Goal: Task Accomplishment & Management: Use online tool/utility

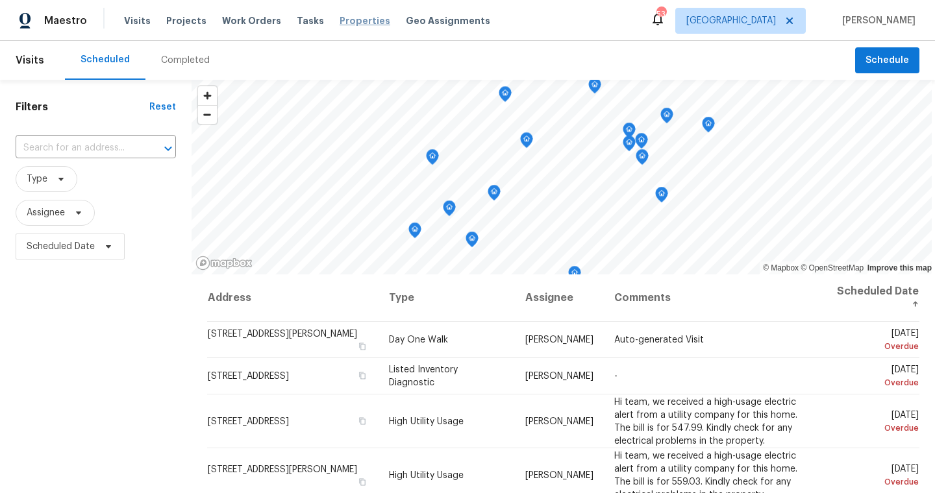
click at [349, 23] on span "Properties" at bounding box center [364, 20] width 51 height 13
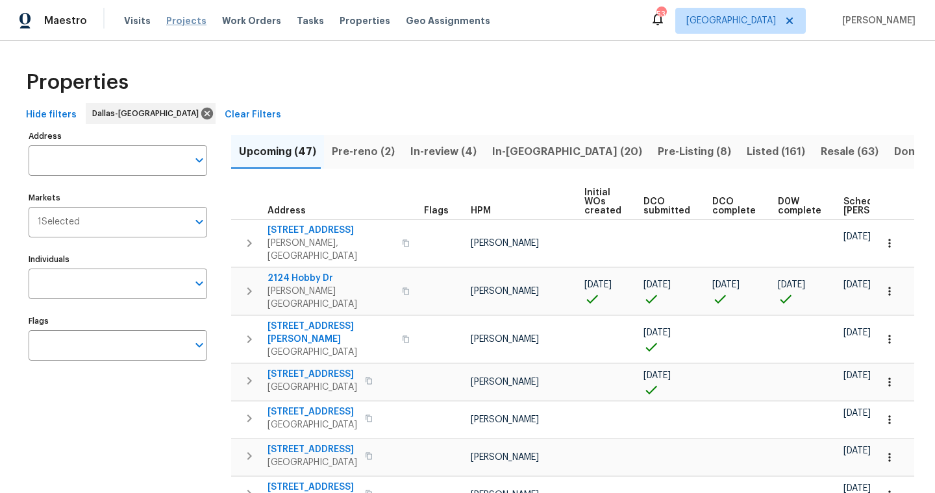
click at [186, 19] on span "Projects" at bounding box center [186, 20] width 40 height 13
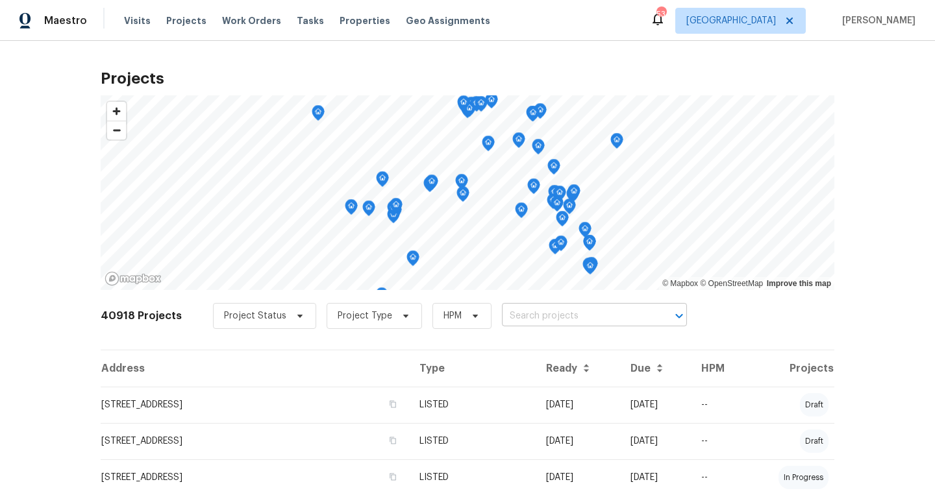
click at [564, 315] on input "text" at bounding box center [576, 316] width 149 height 20
type input "705 jordan"
click at [339, 22] on span "Properties" at bounding box center [364, 20] width 51 height 13
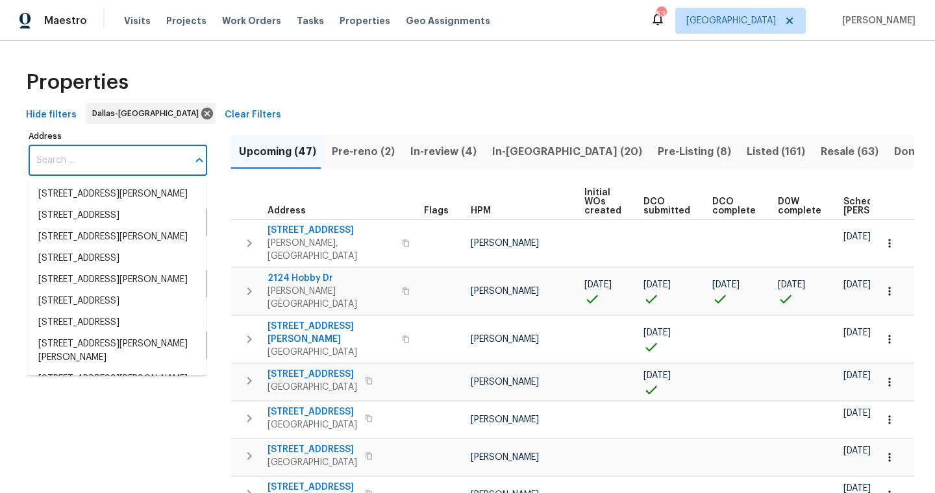
click at [105, 160] on input "Address" at bounding box center [108, 160] width 159 height 31
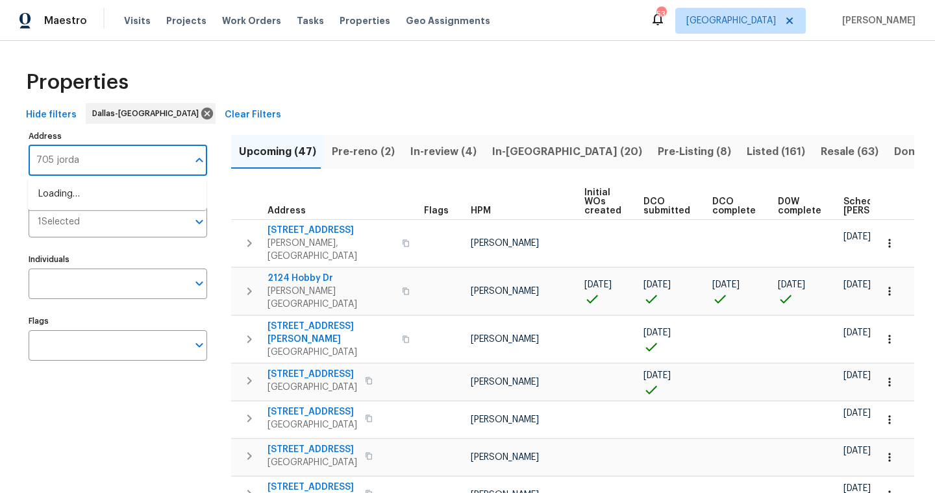
type input "705 jordan"
click at [62, 196] on li "705 N Jordan Rd McKinney TX 75071" at bounding box center [117, 194] width 178 height 21
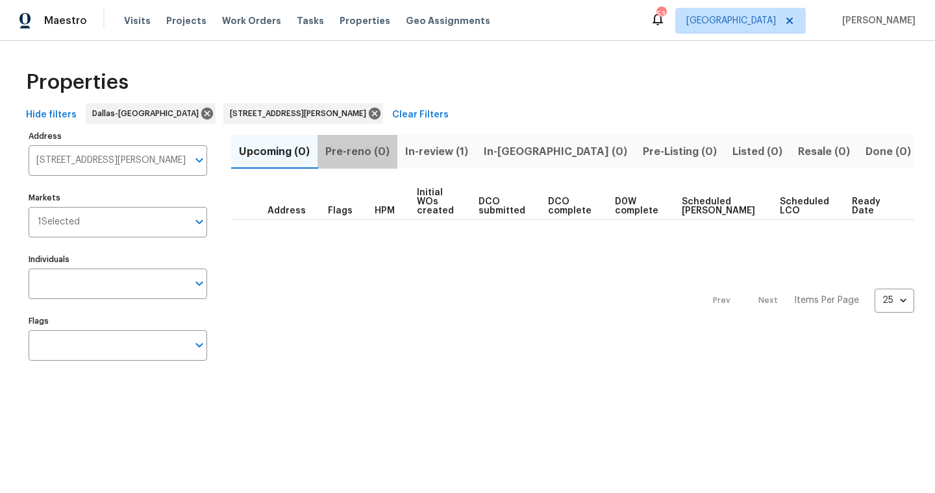
click at [395, 155] on button "Pre-reno (0)" at bounding box center [357, 152] width 80 height 34
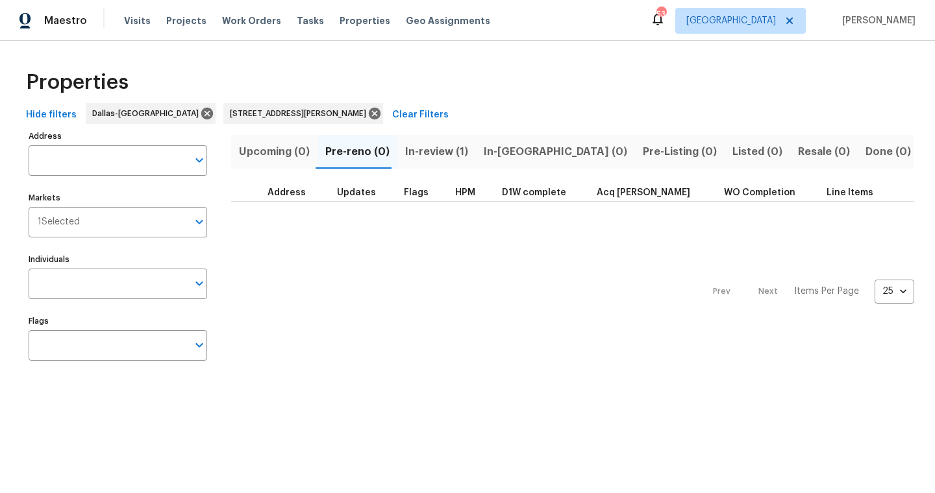
type input "705 N Jordan Rd McKinney TX 75071"
click at [444, 149] on span "In-review (1)" at bounding box center [436, 152] width 63 height 18
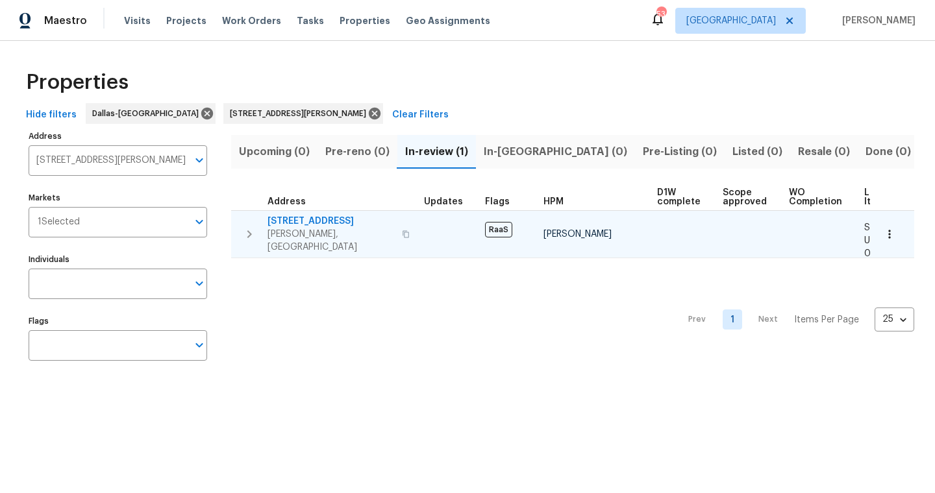
click at [296, 222] on span "705 N Jordan Rd" at bounding box center [330, 221] width 127 height 13
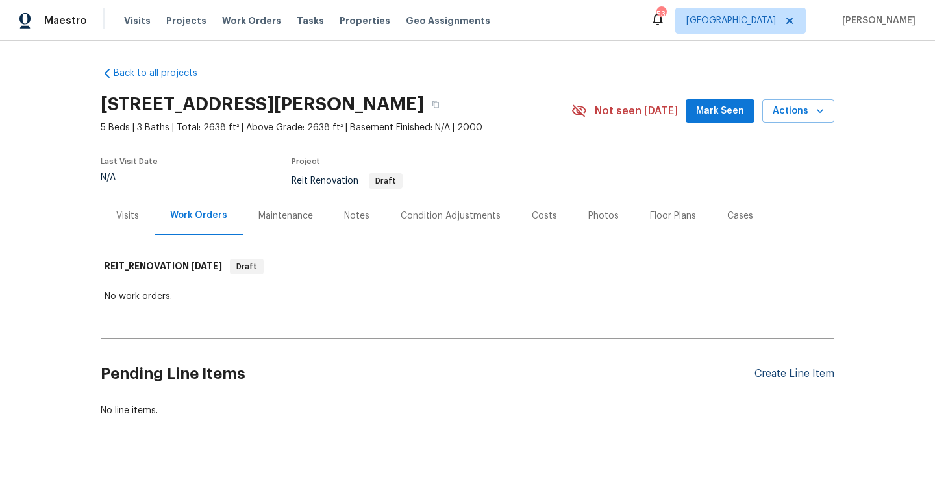
click at [802, 379] on div "Create Line Item" at bounding box center [794, 374] width 80 height 12
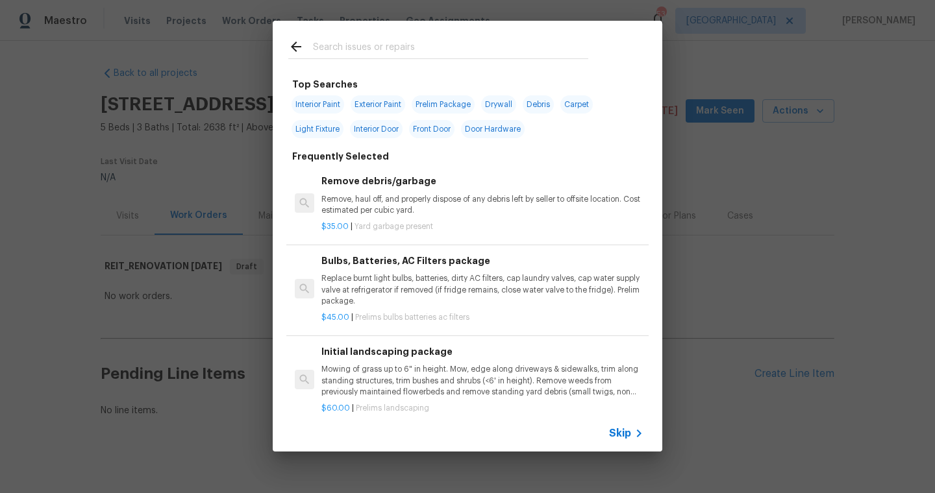
click at [439, 63] on div at bounding box center [438, 46] width 331 height 51
click at [441, 48] on input "text" at bounding box center [450, 48] width 275 height 19
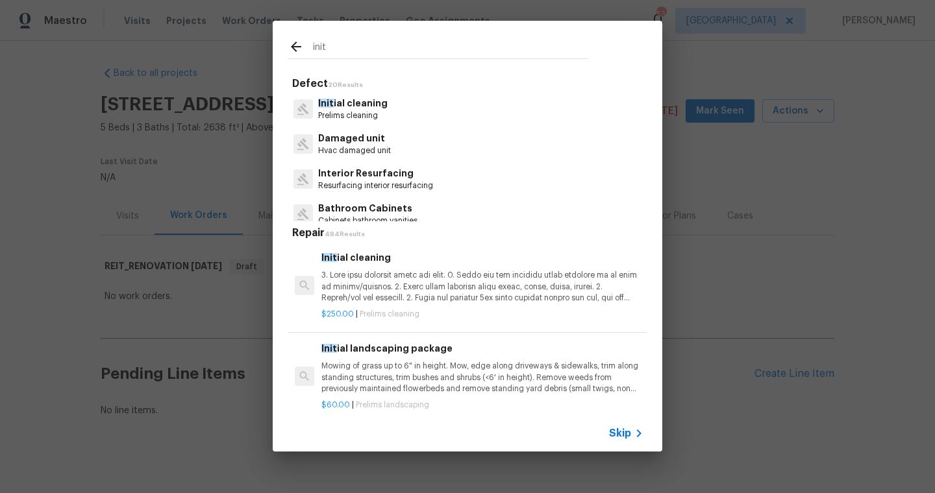
type input "init"
click at [358, 108] on p "Init ial cleaning" at bounding box center [352, 104] width 69 height 14
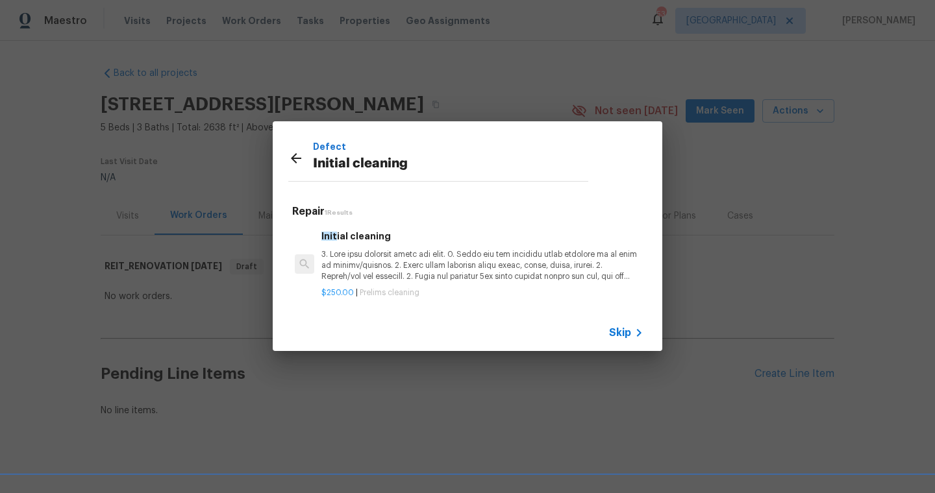
click at [374, 255] on p at bounding box center [482, 265] width 322 height 33
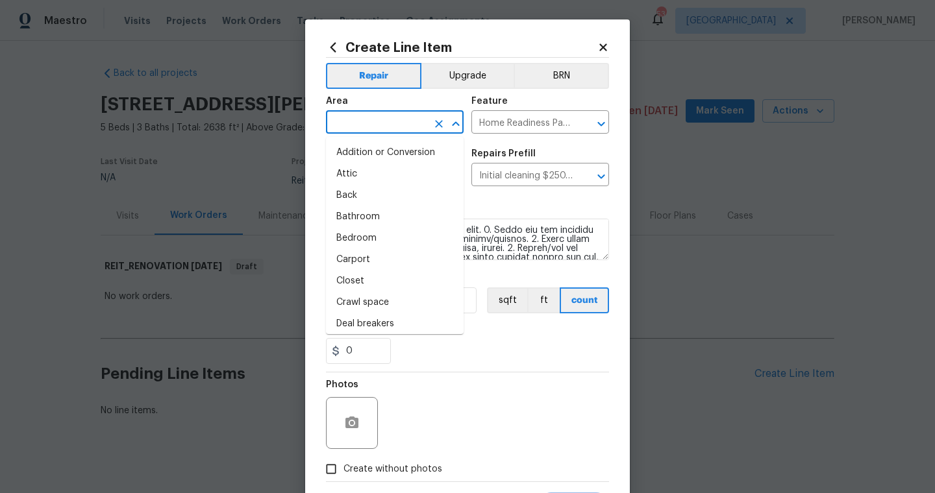
click at [423, 123] on input "text" at bounding box center [376, 124] width 101 height 20
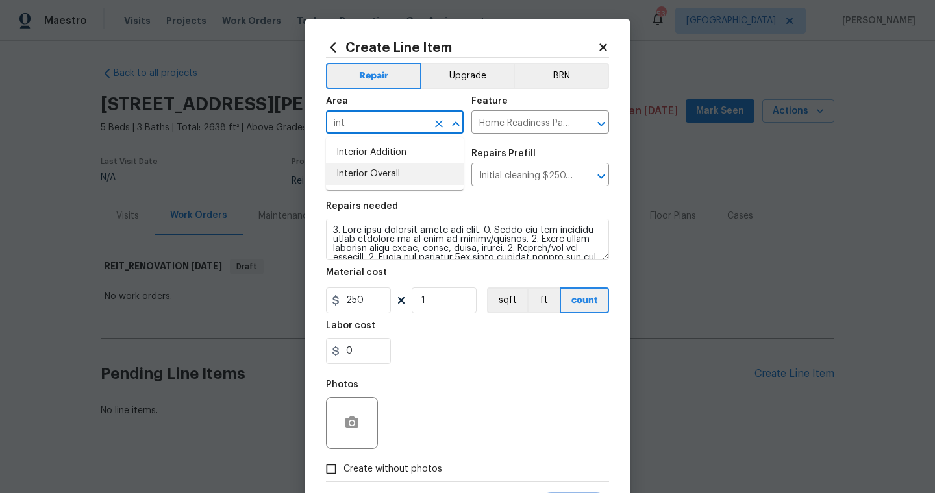
click at [413, 165] on li "Interior Overall" at bounding box center [395, 174] width 138 height 21
type input "Interior Overall"
click at [427, 422] on div "Photos" at bounding box center [467, 415] width 283 height 84
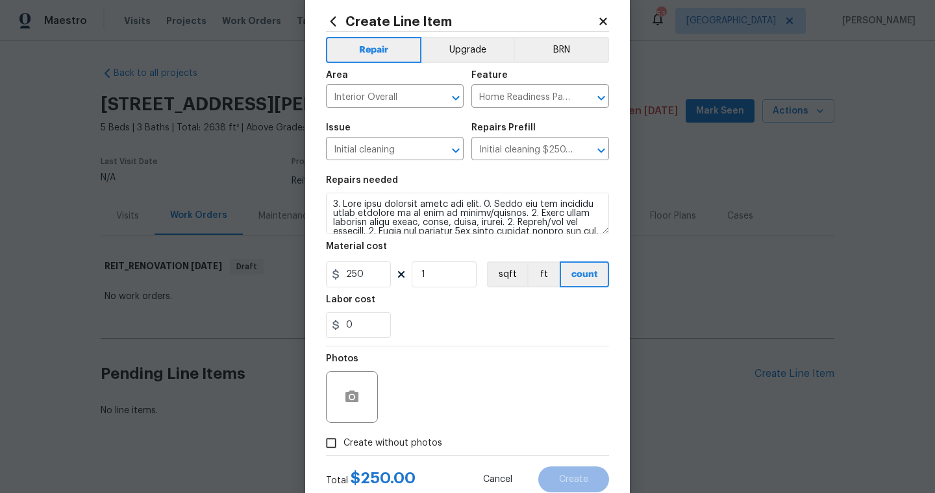
scroll to position [52, 0]
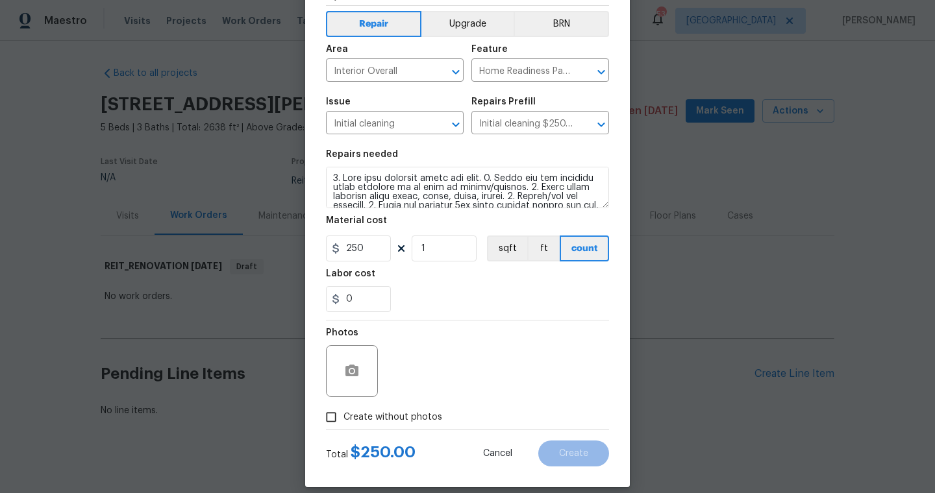
click at [405, 414] on span "Create without photos" at bounding box center [392, 418] width 99 height 14
click at [343, 414] on input "Create without photos" at bounding box center [331, 417] width 25 height 25
checkbox input "true"
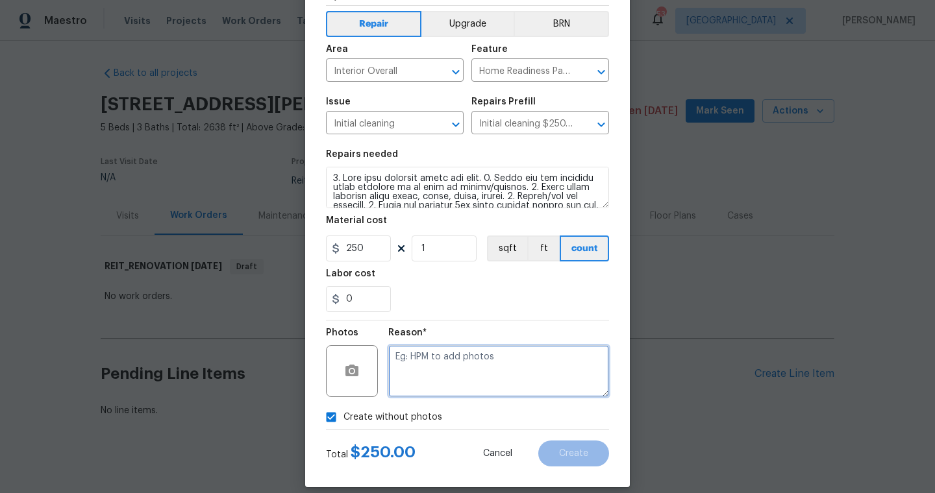
click at [493, 360] on textarea at bounding box center [498, 371] width 221 height 52
type textarea "scout"
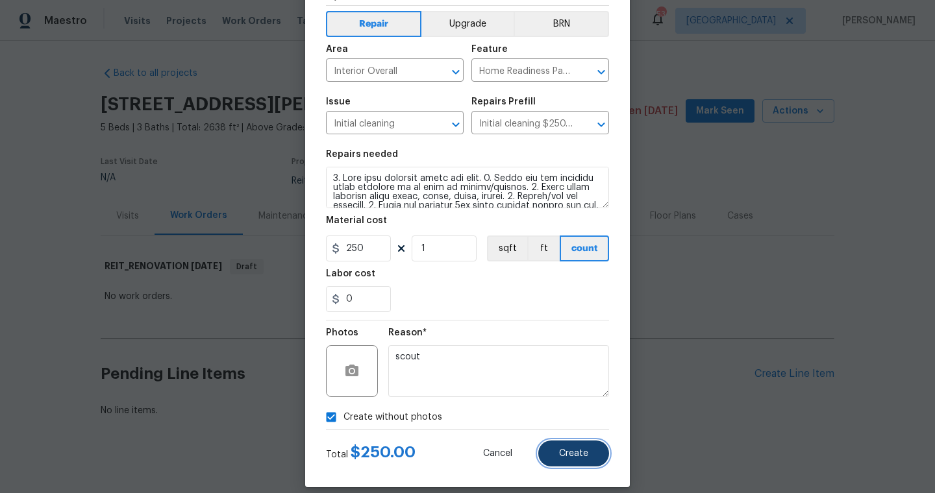
click at [582, 449] on span "Create" at bounding box center [573, 454] width 29 height 10
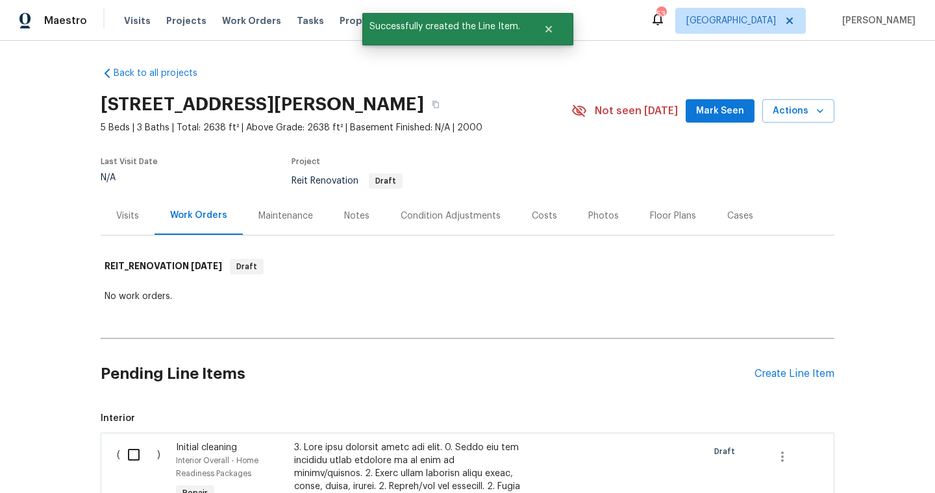
click at [778, 365] on div "Pending Line Items Create Line Item" at bounding box center [467, 374] width 733 height 60
click at [775, 368] on div "Create Line Item" at bounding box center [794, 374] width 80 height 12
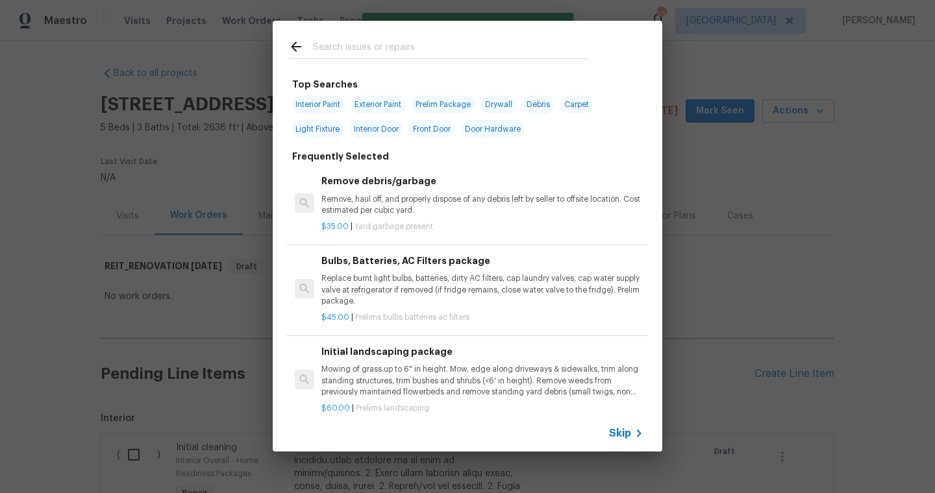
click at [389, 53] on input "text" at bounding box center [450, 48] width 275 height 19
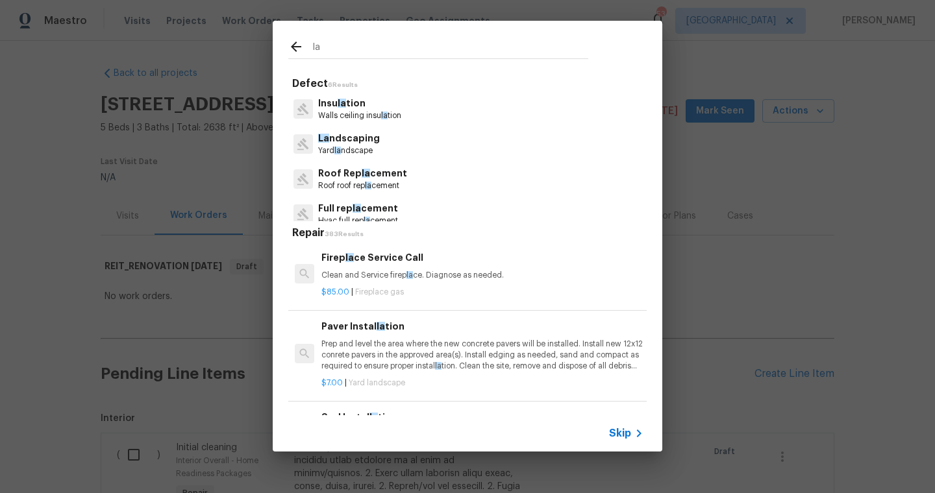
type input "la"
click at [358, 140] on p "La ndscaping" at bounding box center [349, 139] width 62 height 14
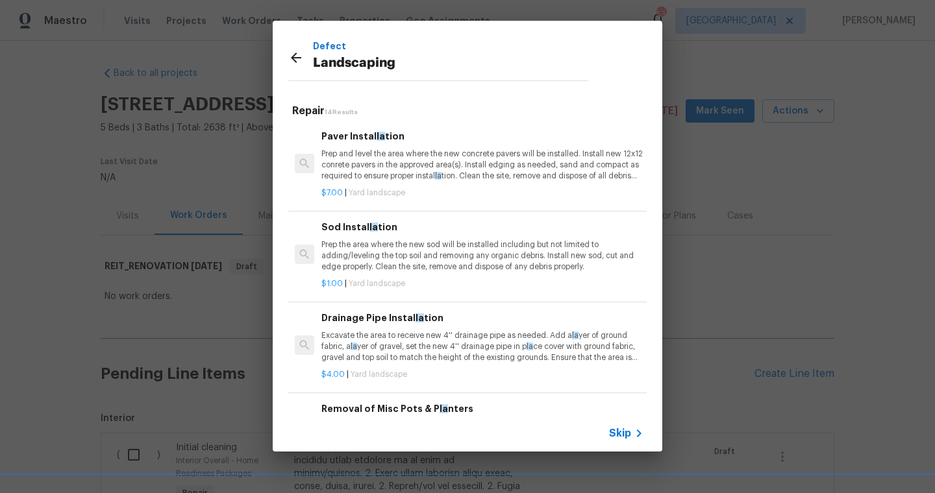
click at [295, 55] on icon at bounding box center [296, 58] width 16 height 16
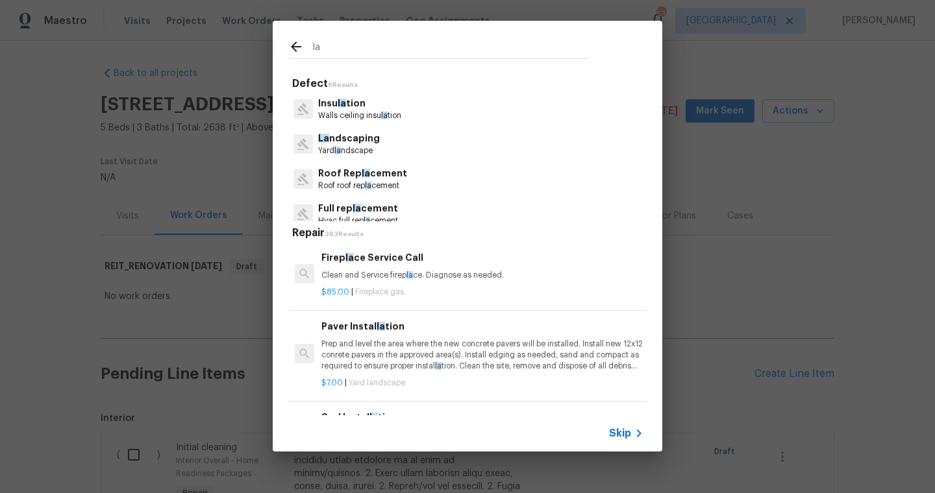
click at [349, 49] on input "la" at bounding box center [450, 48] width 275 height 19
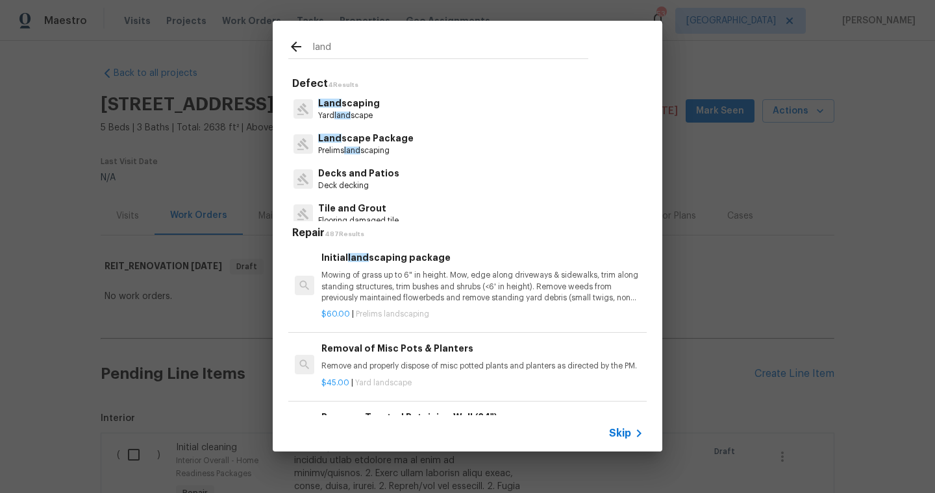
type input "land"
click at [372, 145] on p "Land scape Package" at bounding box center [365, 139] width 95 height 14
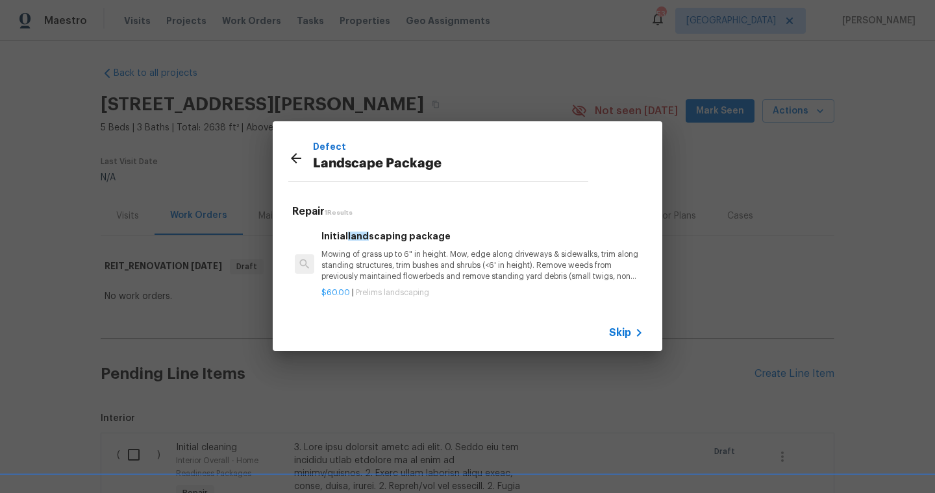
click at [380, 248] on div "Initial land scaping package Mowing of grass up to 6" in height. Mow, edge alon…" at bounding box center [482, 255] width 322 height 53
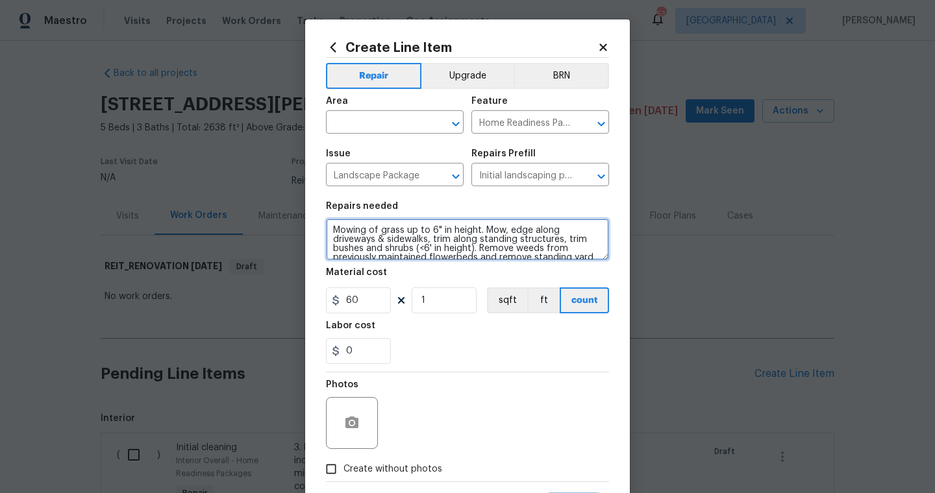
click at [338, 231] on textarea "Mowing of grass up to 6" in height. Mow, edge along driveways & sidewalks, trim…" at bounding box center [467, 240] width 283 height 42
click at [334, 228] on textarea "Mowing of grass up to 6" in height. Mow, edge along driveways & sidewalks, trim…" at bounding box center [467, 240] width 283 height 42
click at [516, 230] on textarea "remove all weeds from flowerbeds, add frsh mulch Mowing of grass up to 6" in he…" at bounding box center [467, 240] width 283 height 42
click at [530, 230] on textarea "remove all weeds from flowerbeds, add mulch Mowing of grass up to 6" in height.…" at bounding box center [467, 240] width 283 height 42
click at [485, 233] on textarea "remove all weeds from flowerbeds, add mulch Mowing of grass up to 6" in height.…" at bounding box center [467, 240] width 283 height 42
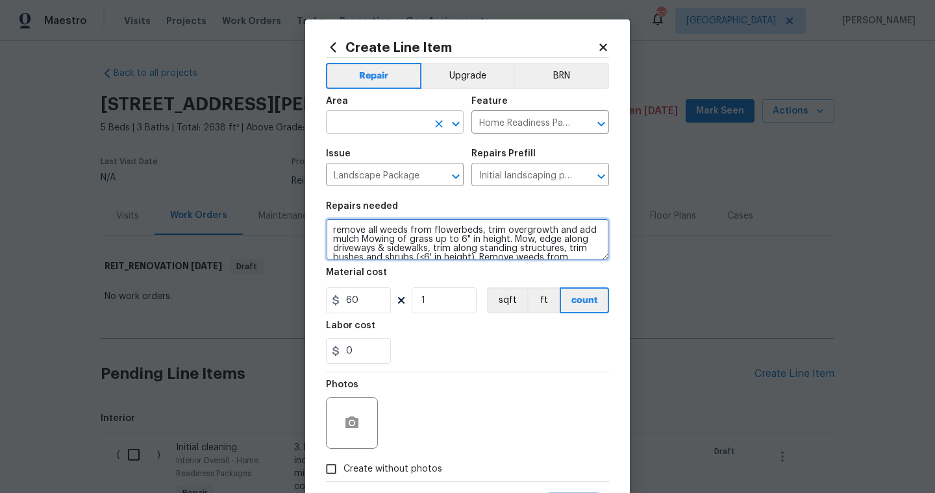
type textarea "remove all weeds from flowerbeds, trim overgrowth and add mulch Mowing of grass…"
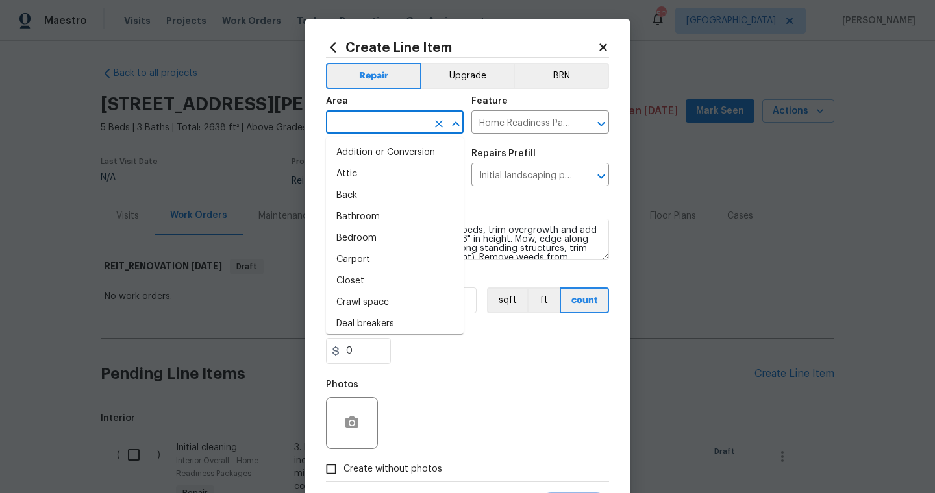
click at [393, 117] on input "text" at bounding box center [376, 124] width 101 height 20
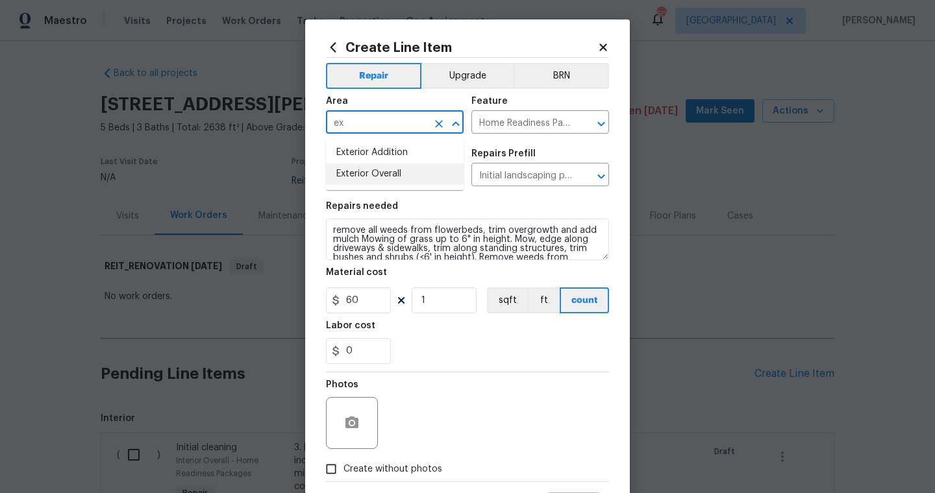
click at [391, 171] on li "Exterior Overall" at bounding box center [395, 174] width 138 height 21
type input "Exterior Overall"
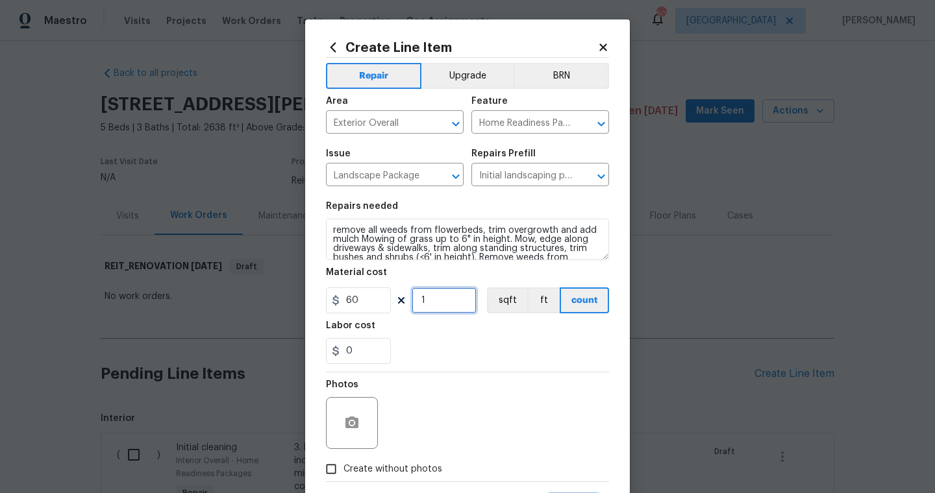
click at [441, 309] on input "1" at bounding box center [444, 301] width 65 height 26
click at [494, 365] on section "Repairs needed remove all weeds from flowerbeds, trim overgrowth and add mulch …" at bounding box center [467, 283] width 283 height 178
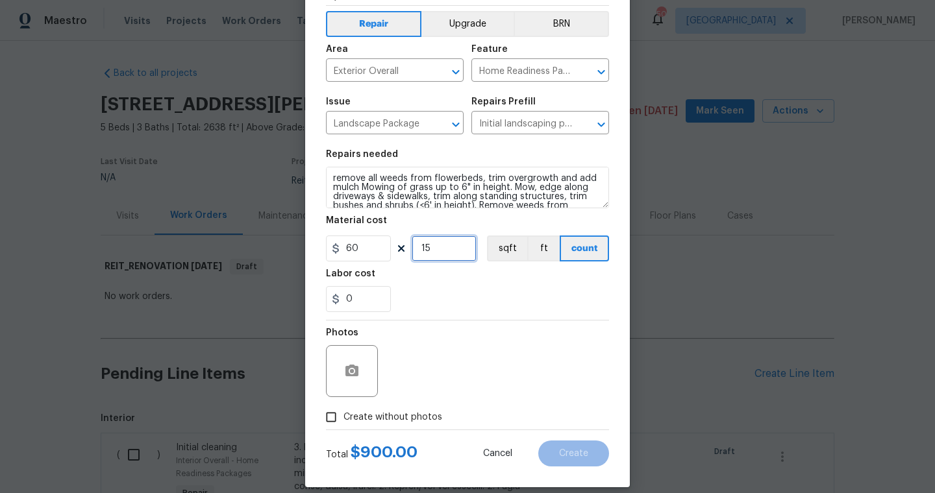
click at [442, 258] on input "15" at bounding box center [444, 249] width 65 height 26
type input "13"
click at [387, 425] on label "Create without photos" at bounding box center [380, 417] width 123 height 25
click at [343, 425] on input "Create without photos" at bounding box center [331, 417] width 25 height 25
checkbox input "true"
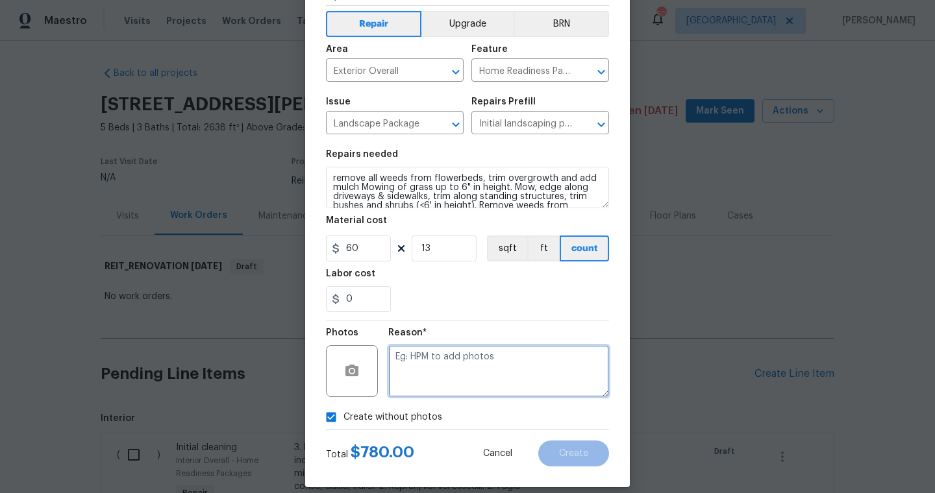
click at [437, 391] on textarea at bounding box center [498, 371] width 221 height 52
type textarea "scout"
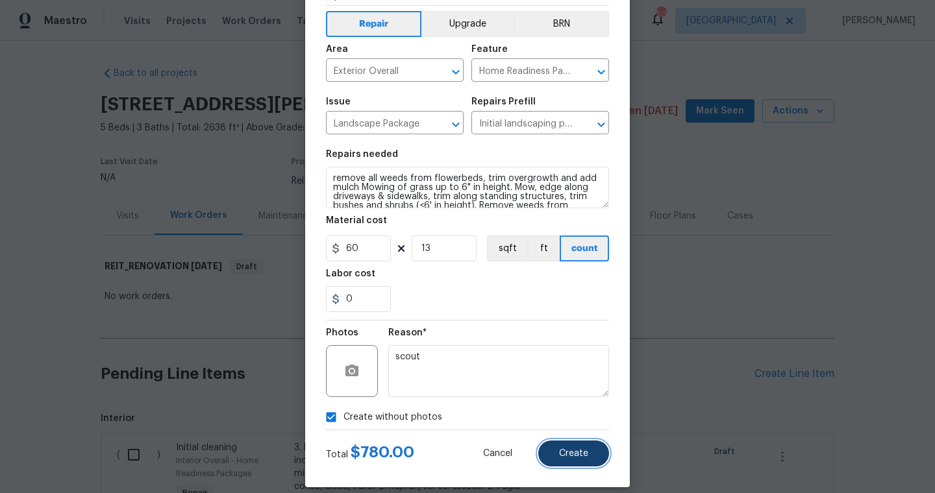
click at [579, 452] on span "Create" at bounding box center [573, 454] width 29 height 10
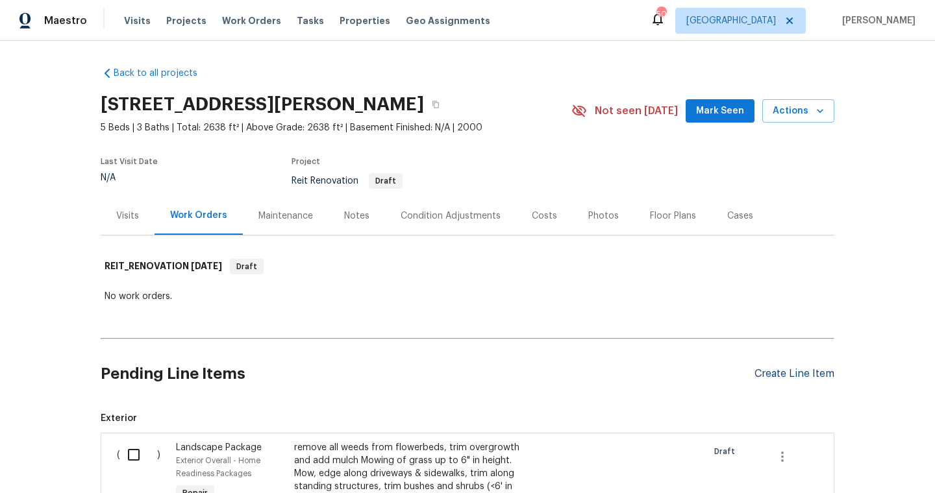
click at [781, 380] on div "Create Line Item" at bounding box center [794, 374] width 80 height 12
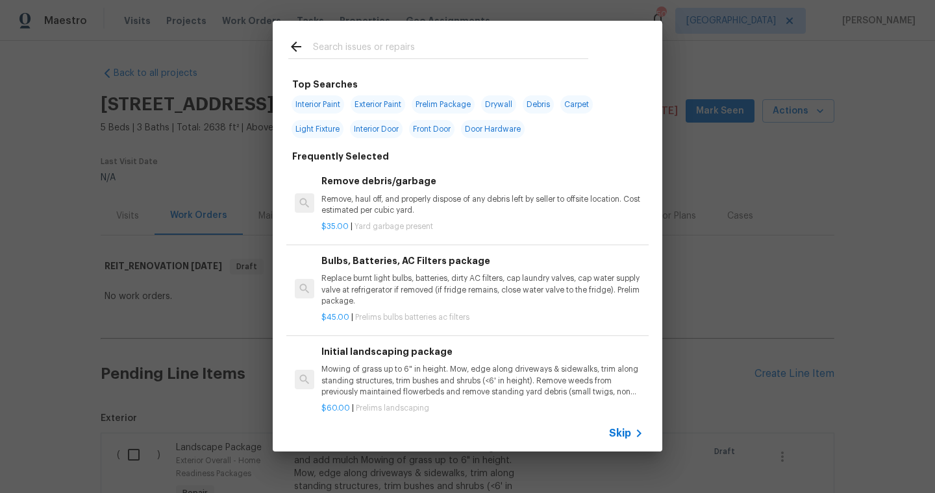
click at [550, 41] on input "text" at bounding box center [450, 48] width 275 height 19
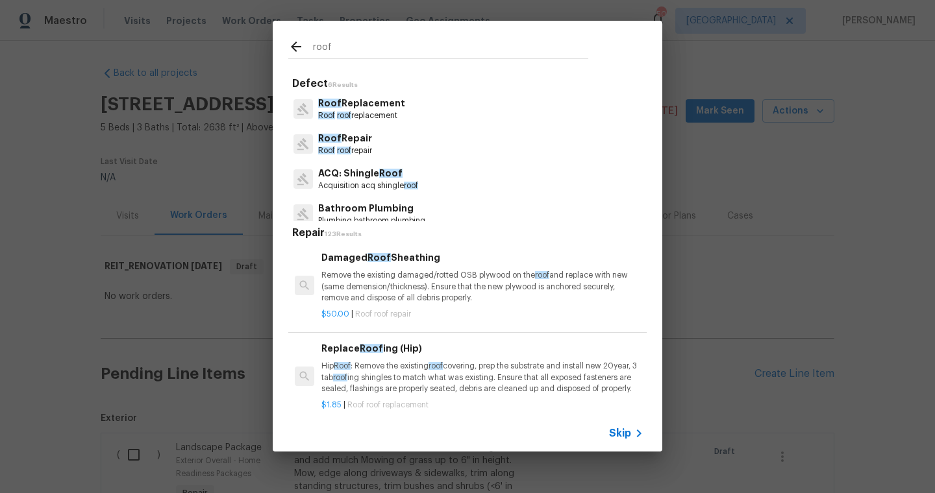
type input "roof"
click at [380, 103] on p "Roof Replacement" at bounding box center [361, 104] width 87 height 14
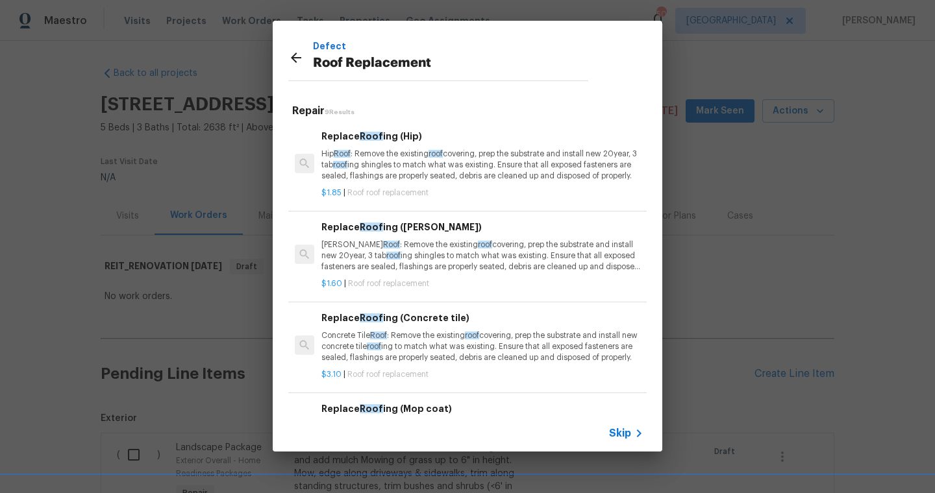
click at [537, 161] on p "Hip Roof : Remove the existing roof covering, prep the substrate and install ne…" at bounding box center [482, 165] width 322 height 33
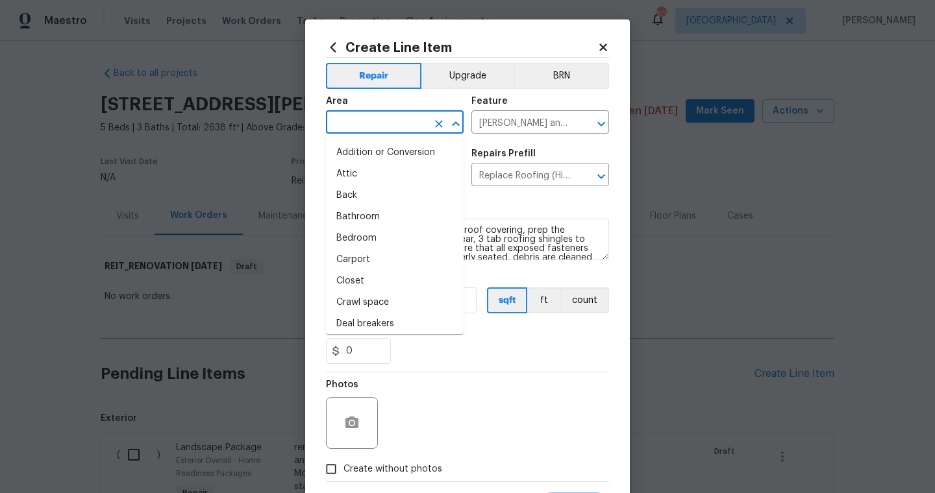
click at [393, 127] on input "text" at bounding box center [376, 124] width 101 height 20
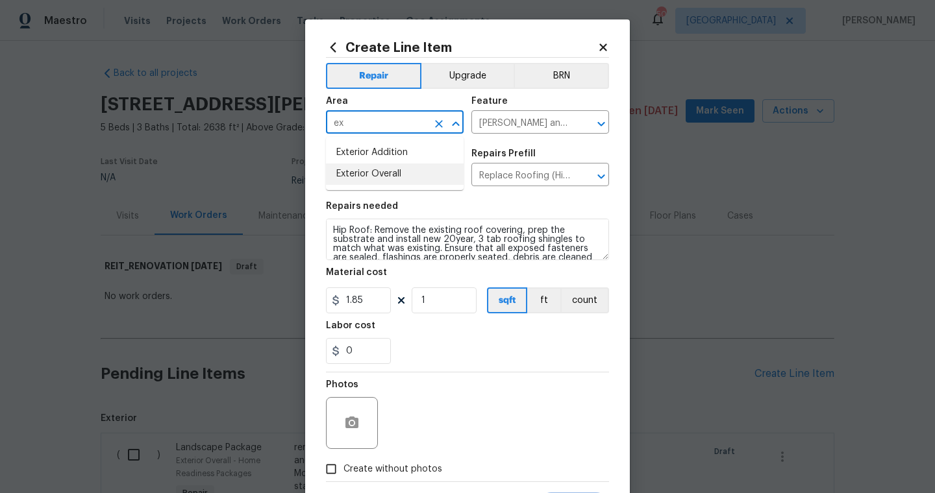
click at [410, 178] on li "Exterior Overall" at bounding box center [395, 174] width 138 height 21
type input "Exterior Overall"
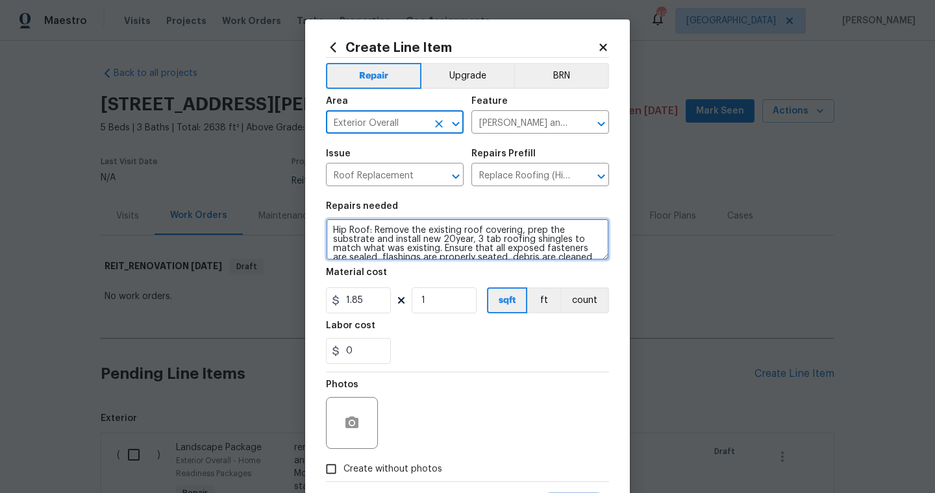
click at [332, 224] on textarea "Hip Roof: Remove the existing roof covering, prep the substrate and install new…" at bounding box center [467, 240] width 283 height 42
type textarea "full roof replacement - Hip Roof: Remove the existing roof covering, prep the s…"
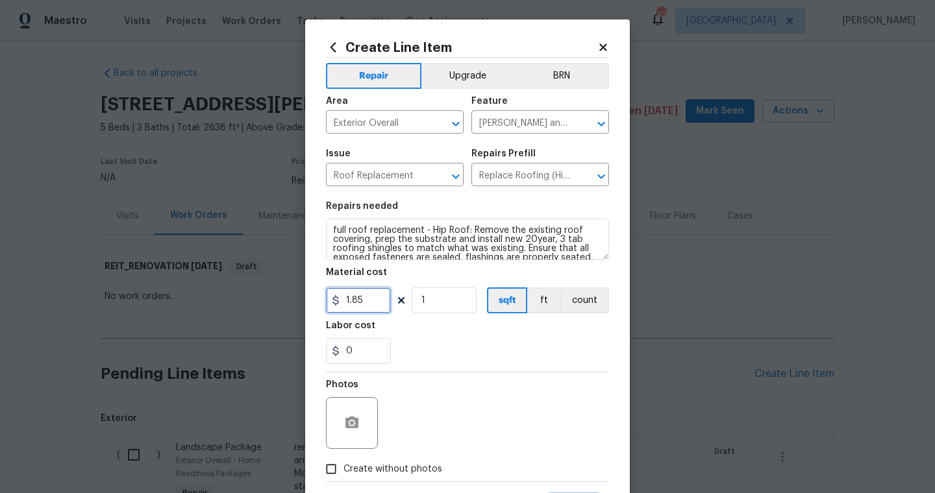
click at [378, 308] on input "1.85" at bounding box center [358, 301] width 65 height 26
type input "12000"
click at [380, 400] on div "Repair Upgrade BRN Area Exterior Overall ​ Feature [PERSON_NAME] and Trim ​ Iss…" at bounding box center [467, 270] width 283 height 424
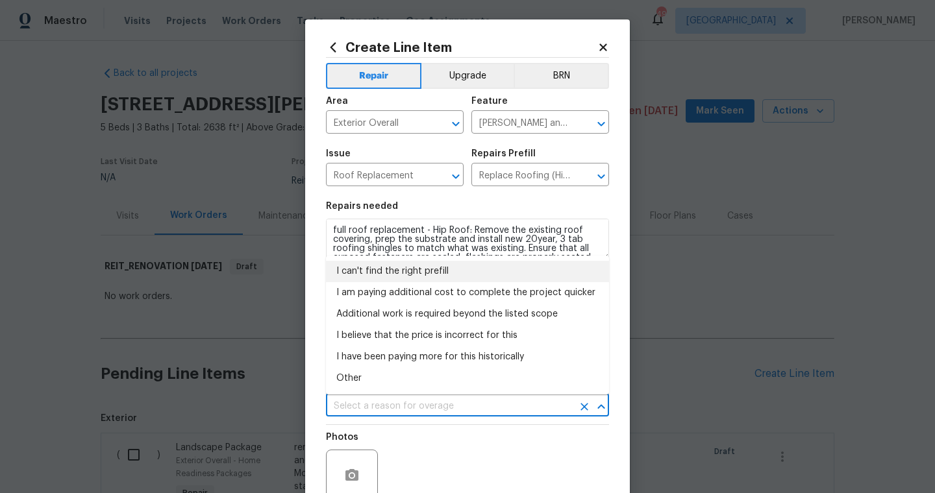
click at [433, 273] on li "I can't find the right prefill" at bounding box center [467, 271] width 283 height 21
type input "I can't find the right prefill"
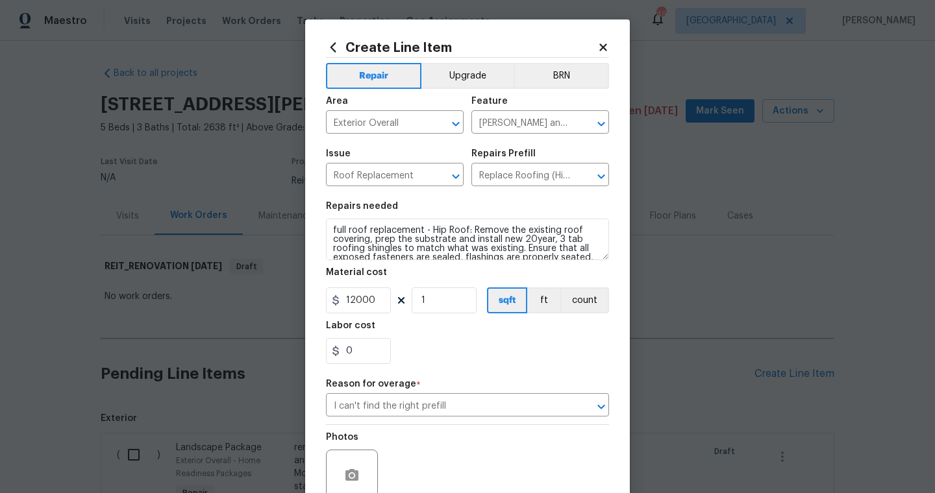
click at [417, 478] on div "Photos" at bounding box center [467, 467] width 283 height 84
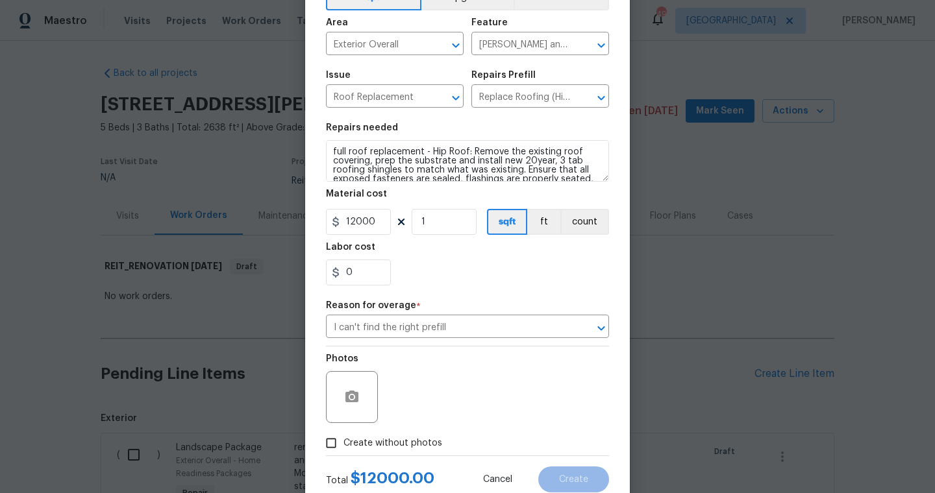
scroll to position [119, 0]
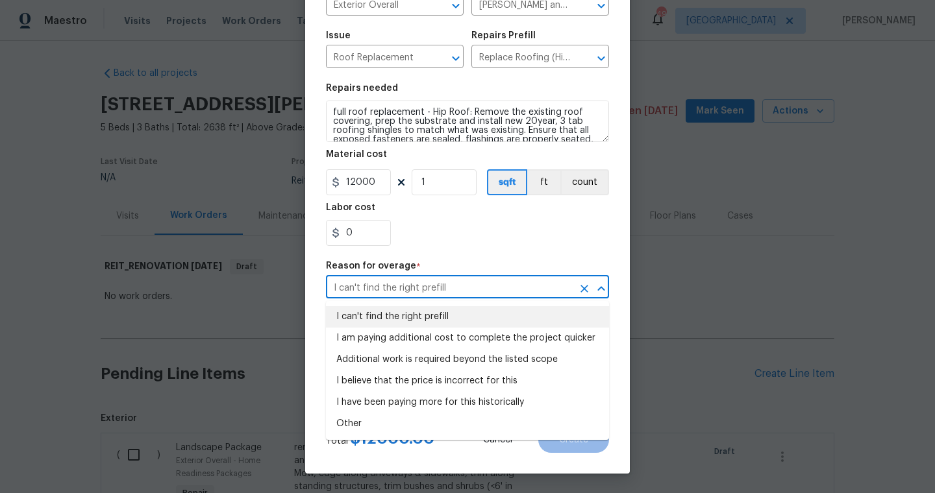
click at [466, 296] on input "I can't find the right prefill" at bounding box center [449, 288] width 247 height 20
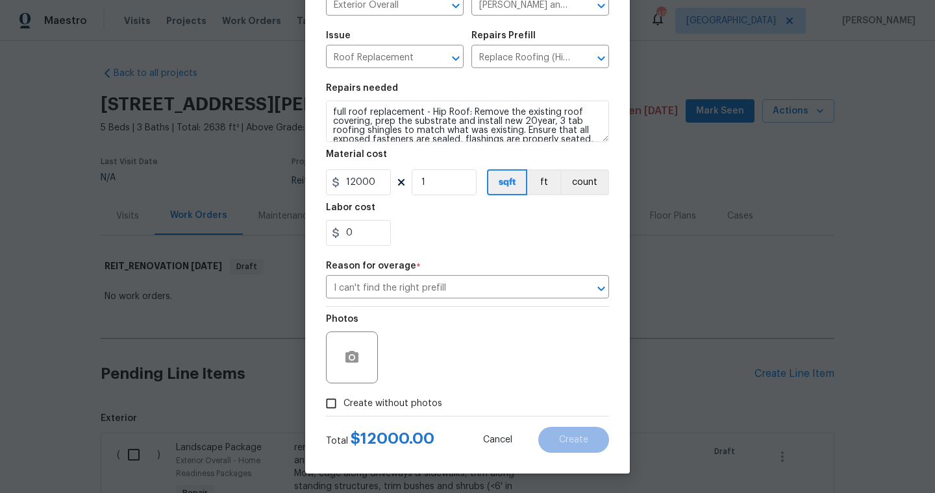
click at [510, 251] on section "Repairs needed full roof replacement - Hip Roof: Remove the existing roof cover…" at bounding box center [467, 165] width 283 height 178
click at [412, 395] on label "Create without photos" at bounding box center [380, 403] width 123 height 25
click at [343, 395] on input "Create without photos" at bounding box center [331, 403] width 25 height 25
checkbox input "true"
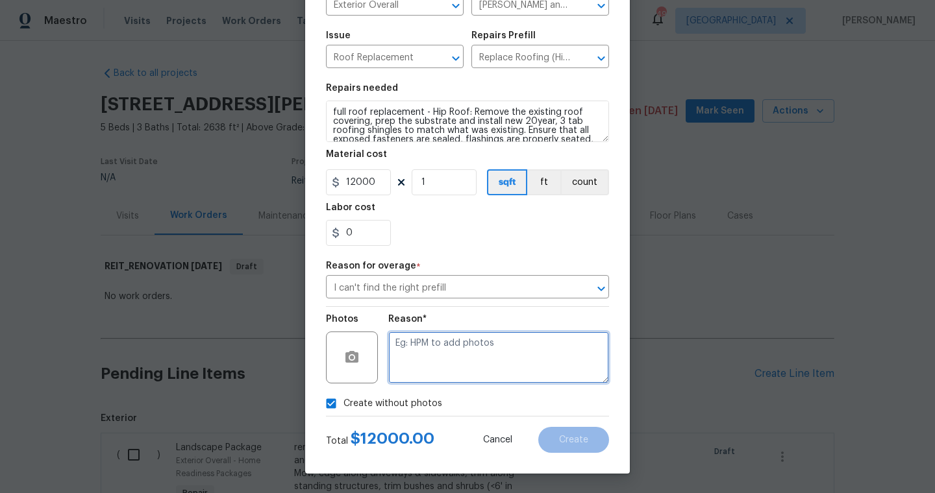
click at [434, 371] on textarea at bounding box center [498, 358] width 221 height 52
type textarea "scout"
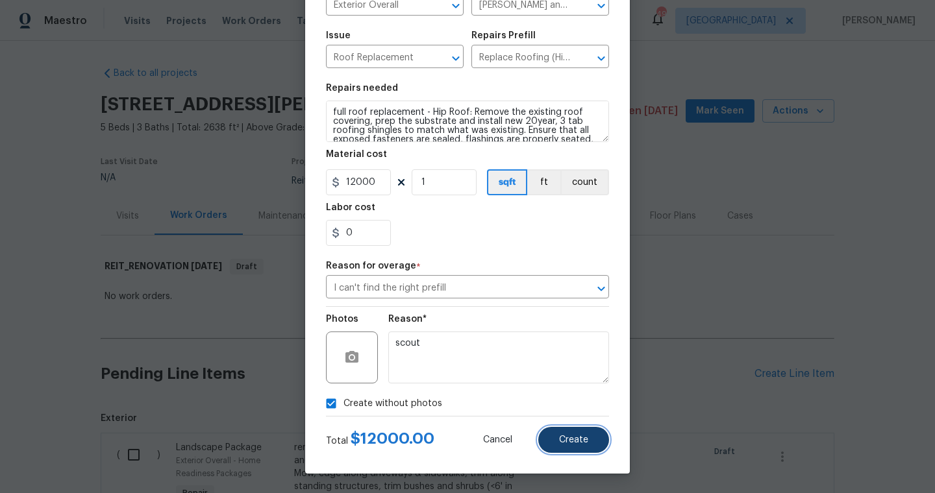
click at [568, 432] on button "Create" at bounding box center [573, 440] width 71 height 26
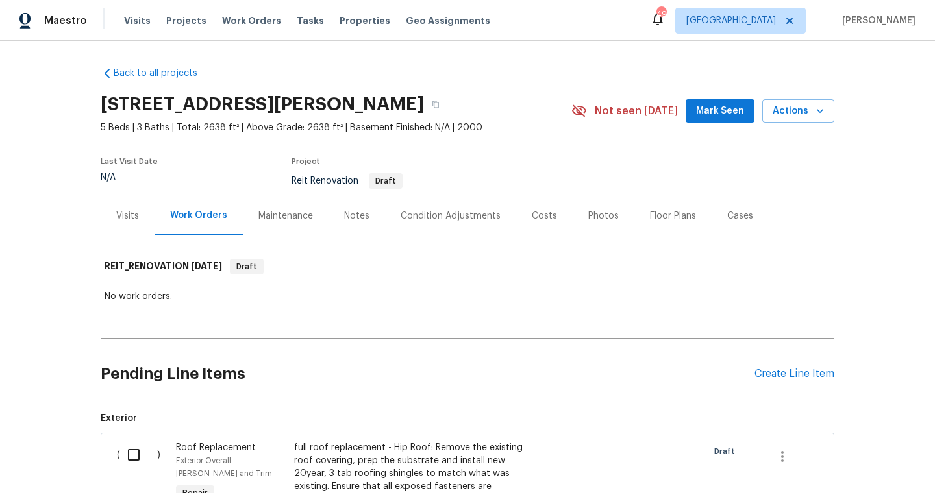
click at [789, 356] on div "Pending Line Items Create Line Item" at bounding box center [467, 374] width 733 height 60
click at [788, 362] on div "Pending Line Items Create Line Item" at bounding box center [467, 374] width 733 height 60
click at [783, 374] on div "Create Line Item" at bounding box center [794, 374] width 80 height 12
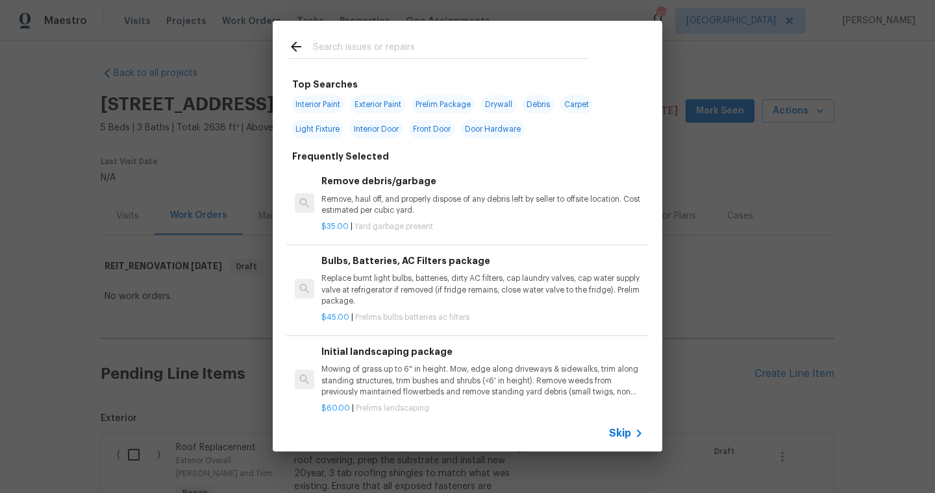
click at [411, 62] on div at bounding box center [438, 46] width 331 height 51
click at [413, 54] on input "text" at bounding box center [450, 48] width 275 height 19
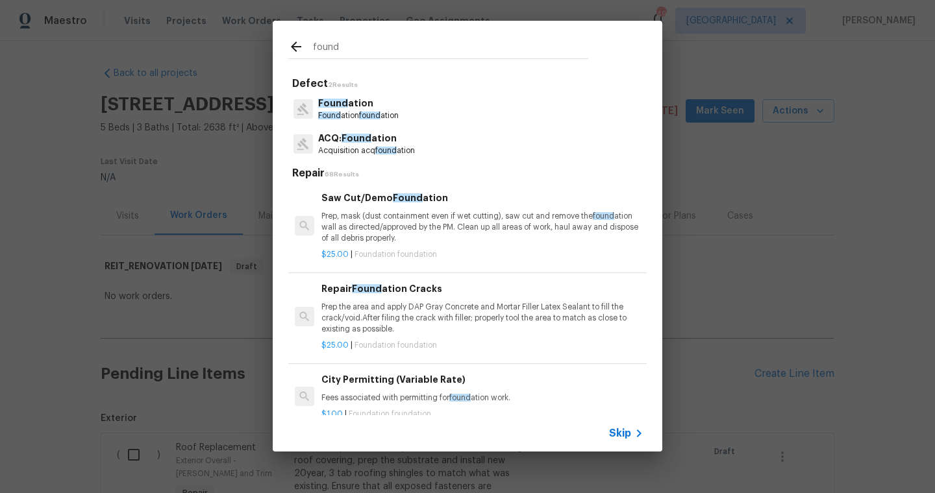
type input "found"
click at [360, 104] on p "Found ation" at bounding box center [358, 104] width 80 height 14
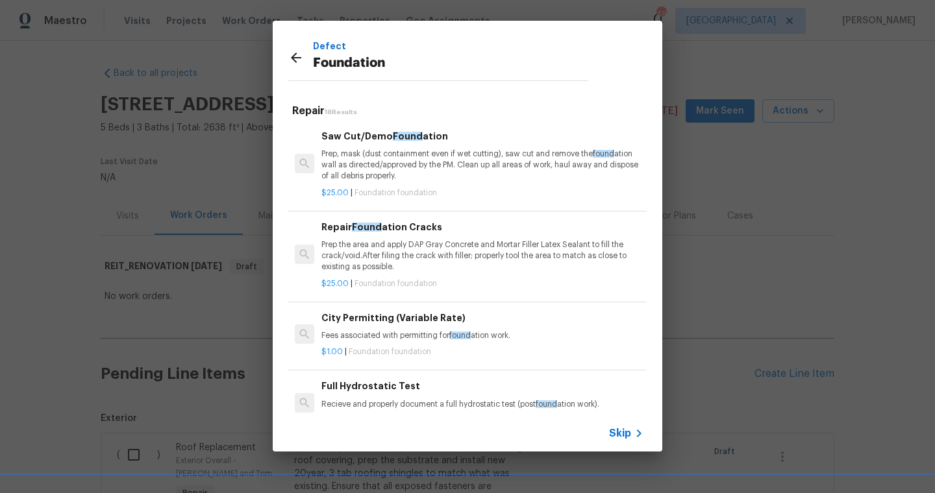
click at [626, 436] on span "Skip" at bounding box center [620, 433] width 22 height 13
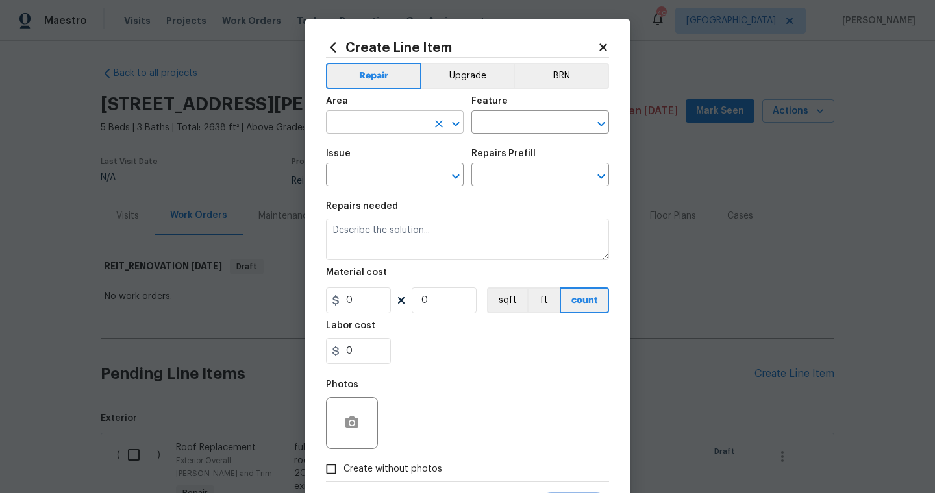
click at [387, 130] on input "text" at bounding box center [376, 124] width 101 height 20
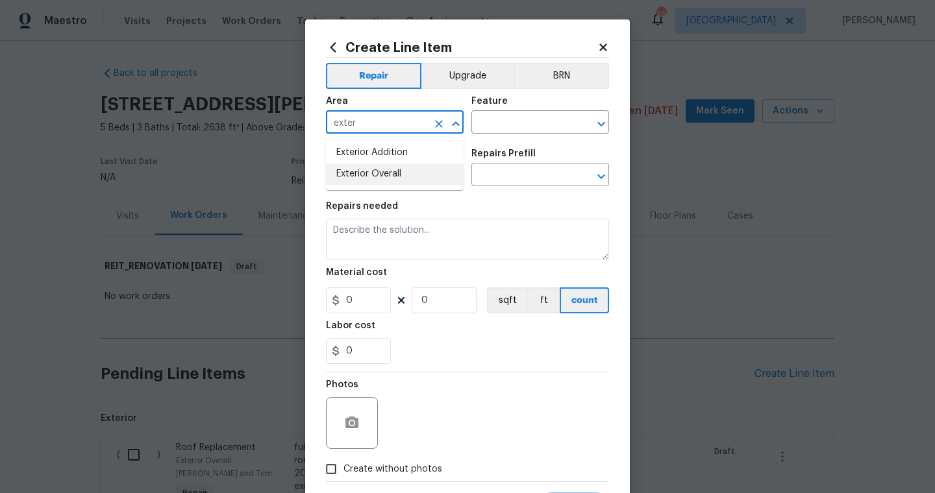
click at [393, 184] on li "Exterior Overall" at bounding box center [395, 174] width 138 height 21
type input "Exterior Overall"
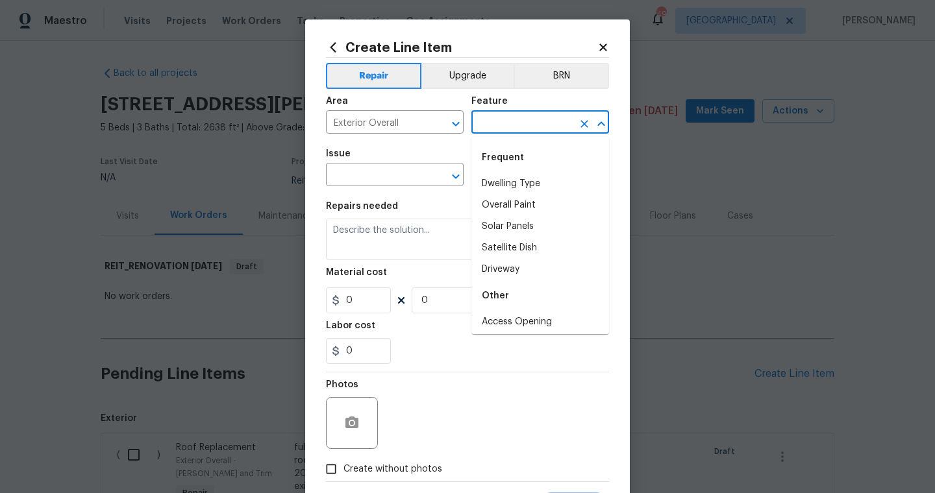
click at [535, 119] on input "text" at bounding box center [521, 124] width 101 height 20
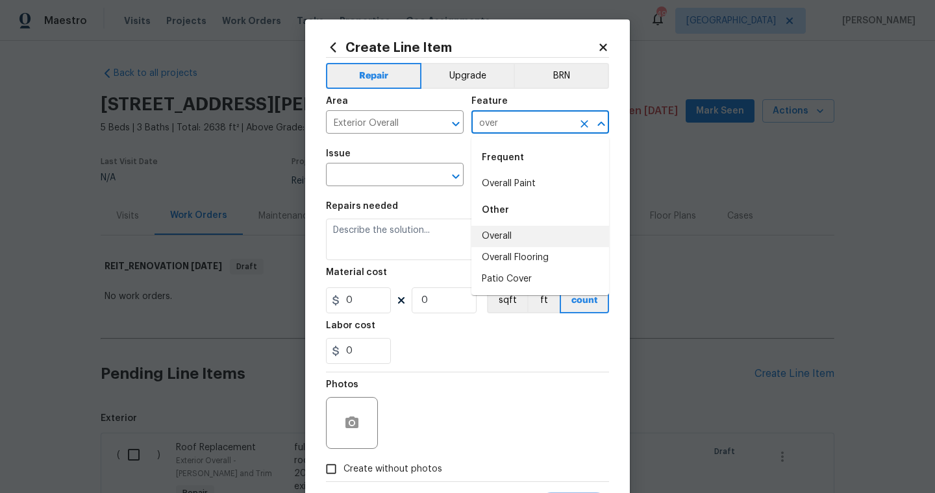
click at [502, 243] on li "Overall" at bounding box center [540, 236] width 138 height 21
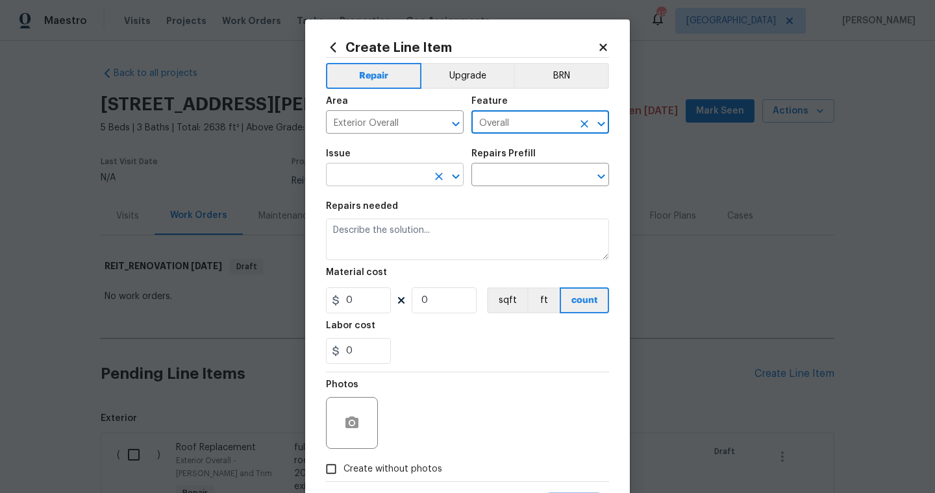
type input "Overall"
click at [393, 167] on input "text" at bounding box center [376, 176] width 101 height 20
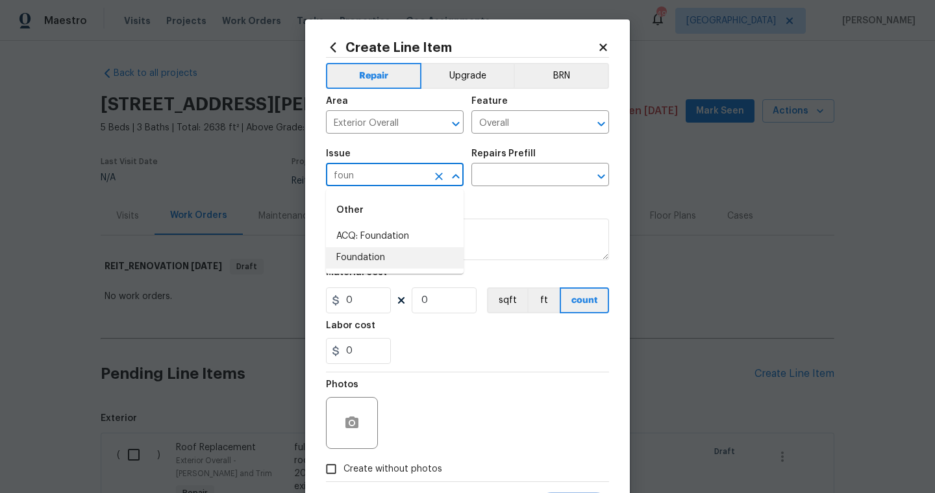
click at [376, 264] on li "Foundation" at bounding box center [395, 257] width 138 height 21
type input "Foundation"
click at [505, 184] on input "text" at bounding box center [521, 176] width 101 height 20
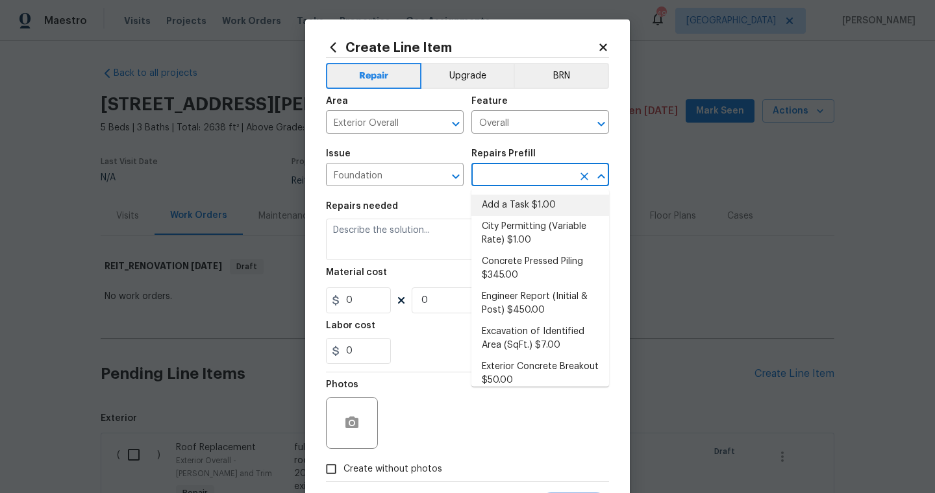
click at [507, 210] on li "Add a Task $1.00" at bounding box center [540, 205] width 138 height 21
type input "Foundation"
type input "Add a Task $1.00"
type textarea "HPM to detail"
type input "1"
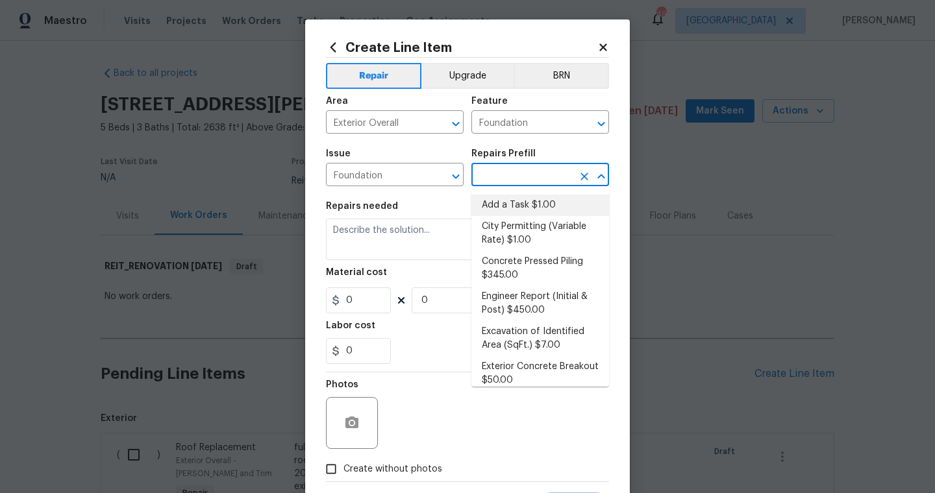
type input "1"
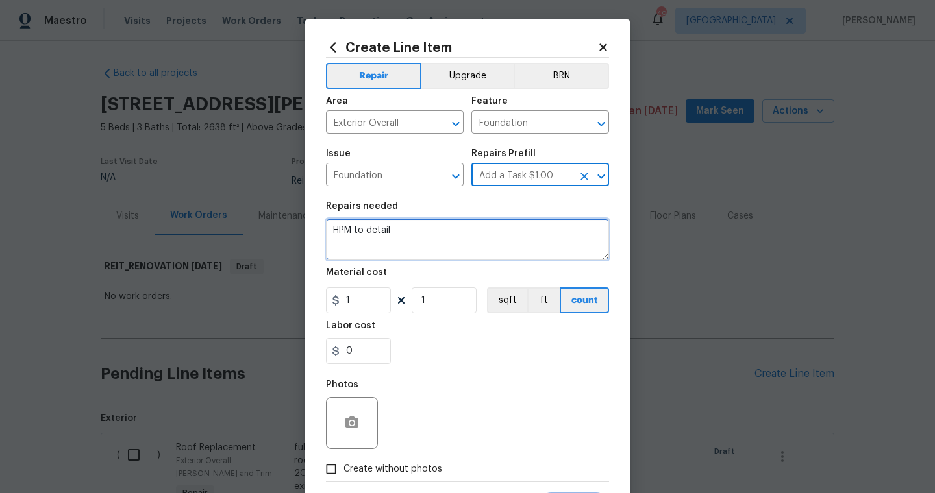
click at [382, 236] on textarea "HPM to detail" at bounding box center [467, 240] width 283 height 42
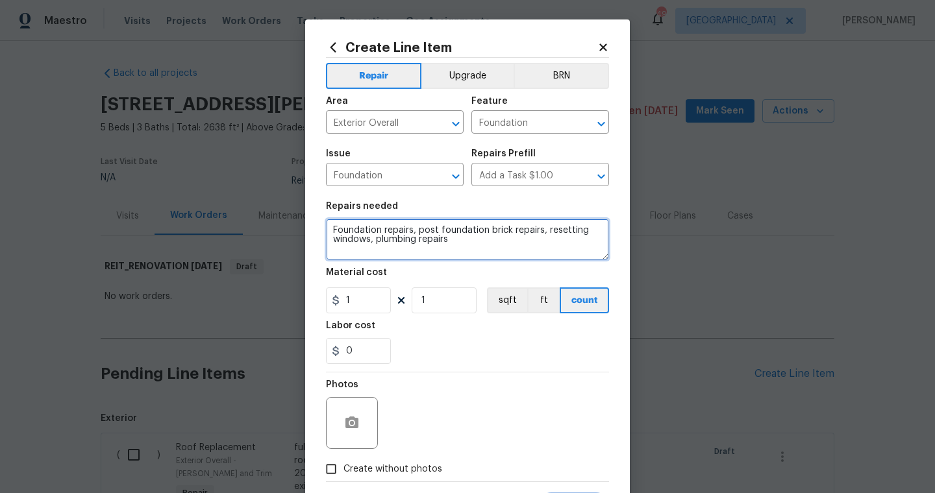
type textarea "Foundation repairs, post foundation brick repairs, resetting windows, plumbing …"
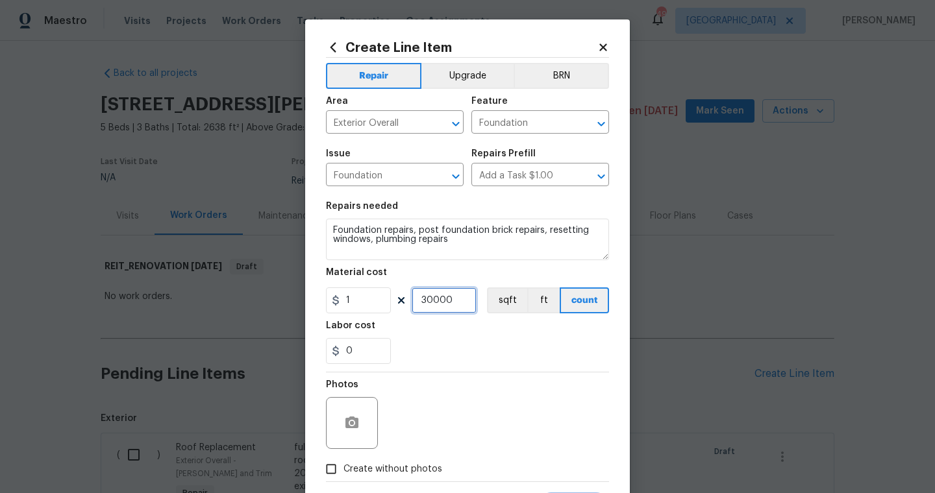
type input "30000"
click at [485, 399] on div "Photos" at bounding box center [467, 415] width 283 height 84
click at [357, 463] on label "Create without photos" at bounding box center [380, 469] width 123 height 25
click at [343, 463] on input "Create without photos" at bounding box center [331, 469] width 25 height 25
checkbox input "true"
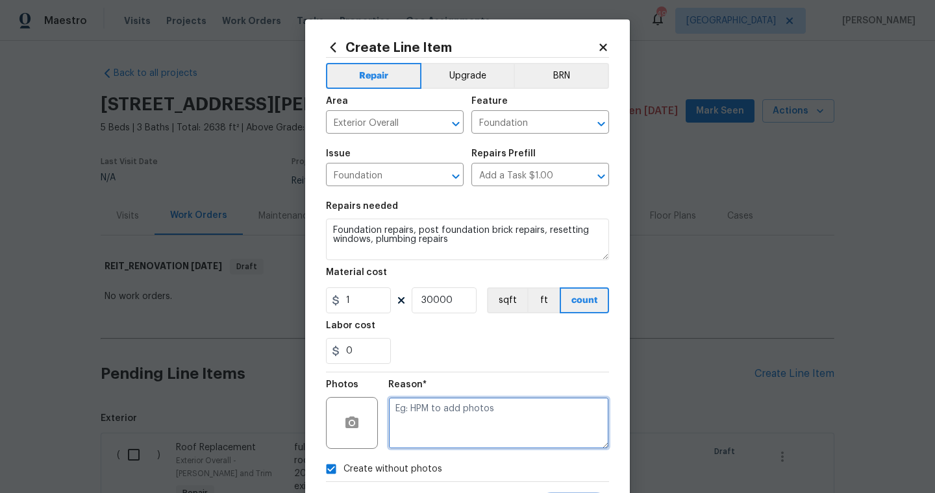
click at [461, 426] on textarea at bounding box center [498, 423] width 221 height 52
type textarea "scout"
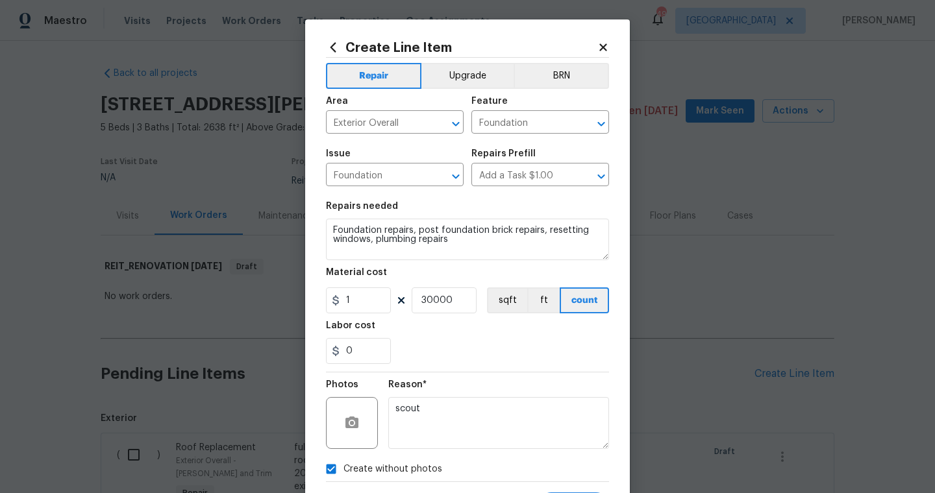
click at [517, 368] on section "Repairs needed Foundation repairs, post foundation brick repairs, resetting win…" at bounding box center [467, 283] width 283 height 178
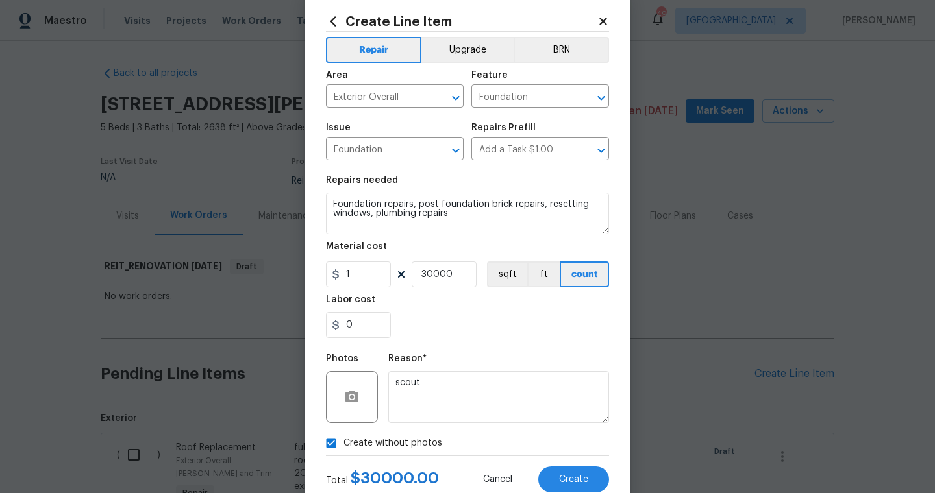
scroll to position [52, 0]
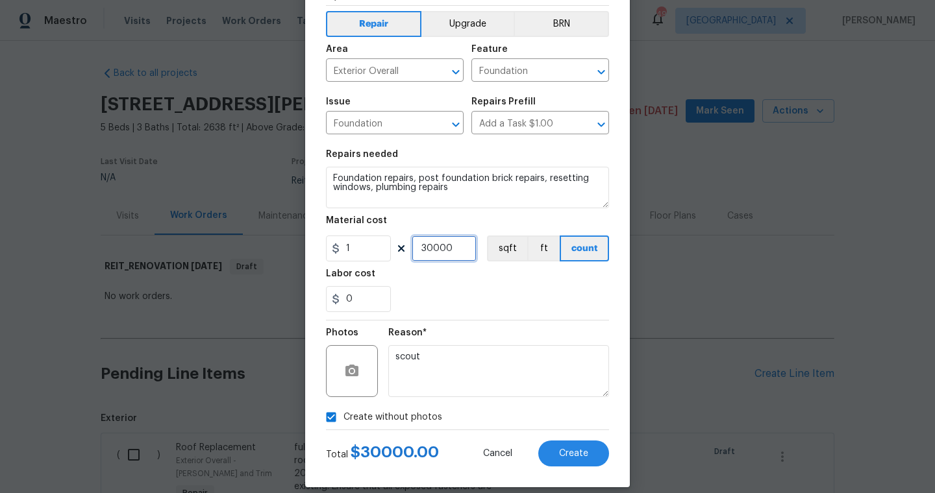
click at [442, 246] on input "30000" at bounding box center [444, 249] width 65 height 26
type input "20000"
click at [484, 329] on div "Reason*" at bounding box center [498, 336] width 221 height 17
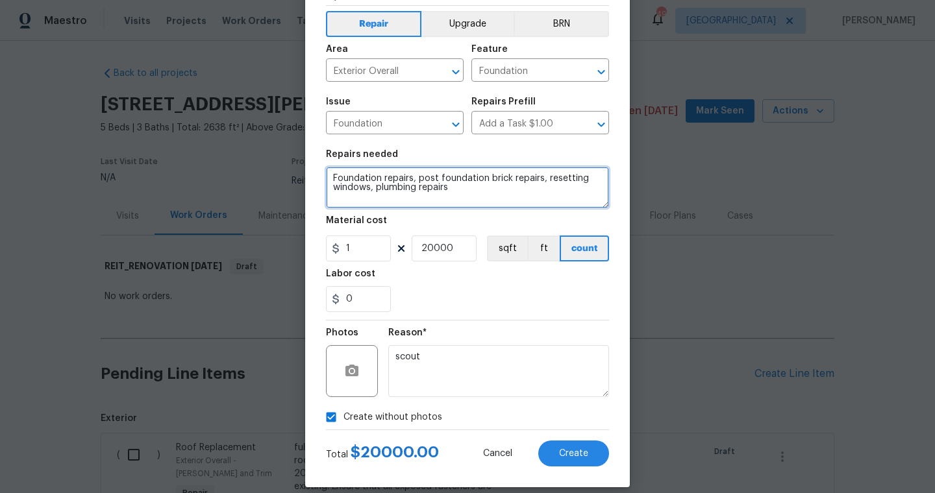
drag, startPoint x: 545, startPoint y: 180, endPoint x: 443, endPoint y: 173, distance: 102.1
click at [443, 173] on textarea "Foundation repairs, post foundation brick repairs, resetting windows, plumbing …" at bounding box center [467, 188] width 283 height 42
drag, startPoint x: 461, startPoint y: 204, endPoint x: 415, endPoint y: 178, distance: 52.0
click at [415, 178] on textarea "Foundation repairs, post foundation brick repairs, resetting windows, plumbing …" at bounding box center [467, 188] width 283 height 42
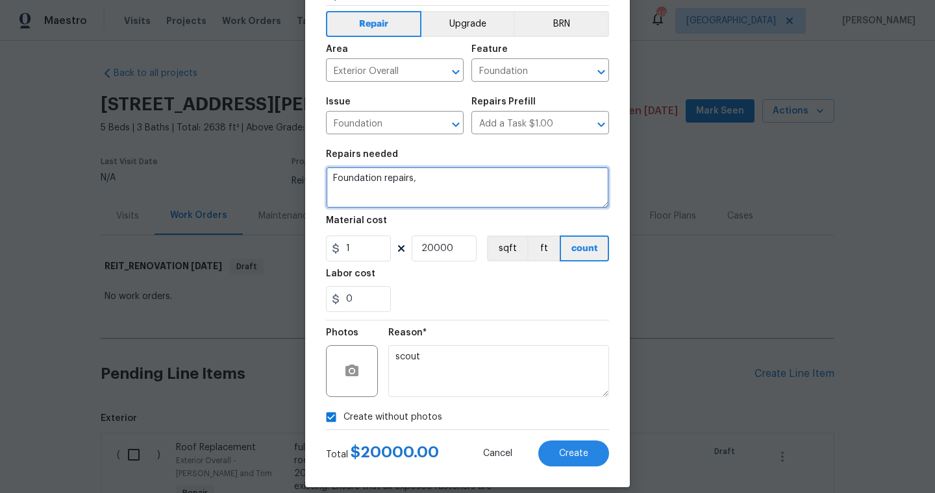
type textarea "Foundation repairs,"
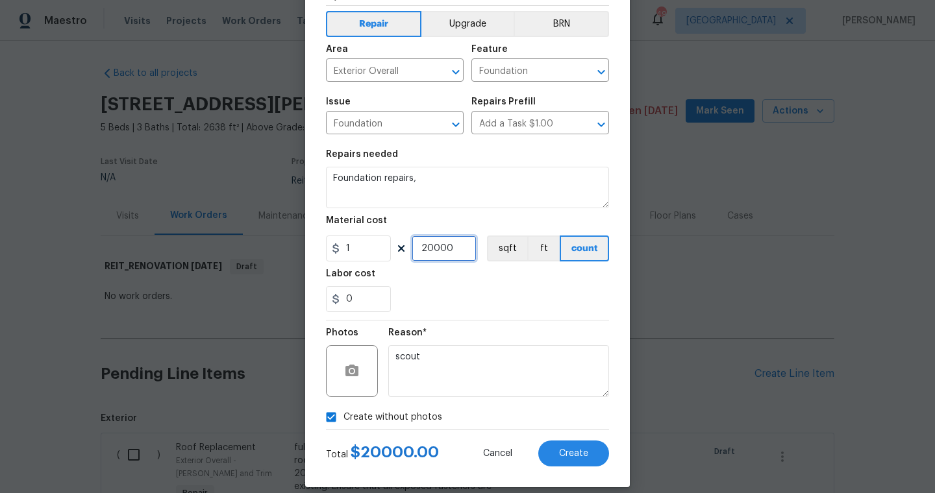
click at [437, 247] on input "20000" at bounding box center [444, 249] width 65 height 26
type input "30000"
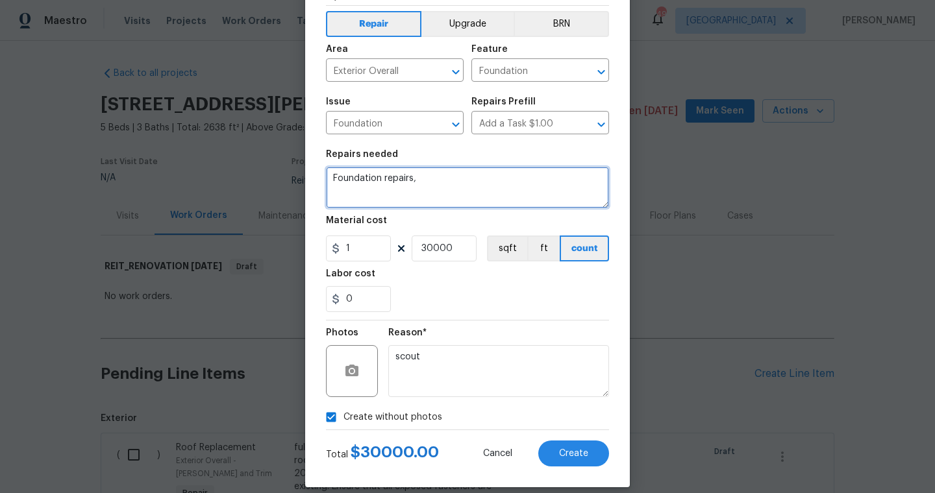
click at [460, 186] on textarea "Foundation repairs," at bounding box center [467, 188] width 283 height 42
type textarea "Foundation repairs, brick repairs/window repairs post foundation, plumbing repa…"
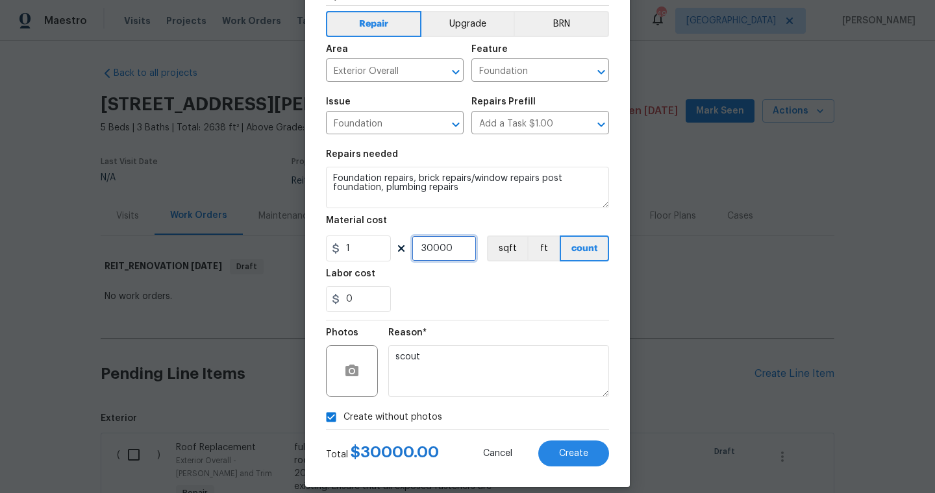
click at [434, 249] on input "30000" at bounding box center [444, 249] width 65 height 26
type input "35000"
click at [563, 450] on span "Create" at bounding box center [573, 454] width 29 height 10
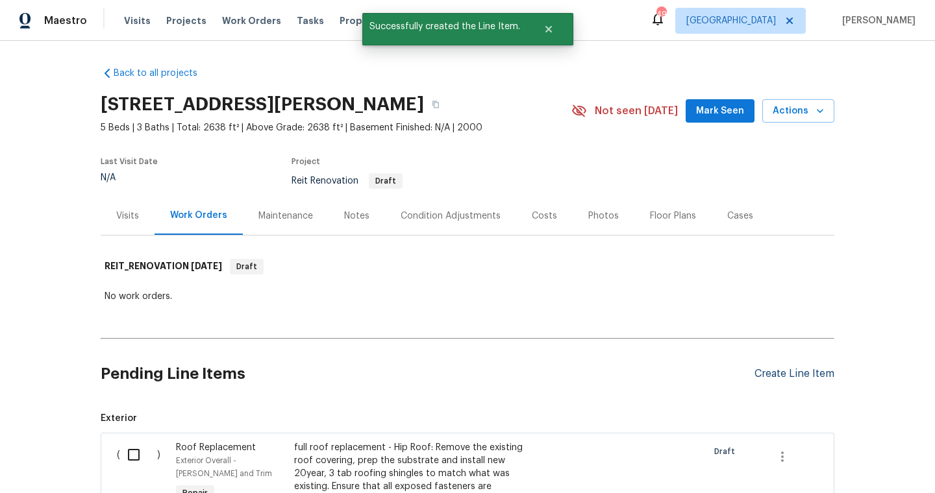
click at [789, 377] on div "Create Line Item" at bounding box center [794, 374] width 80 height 12
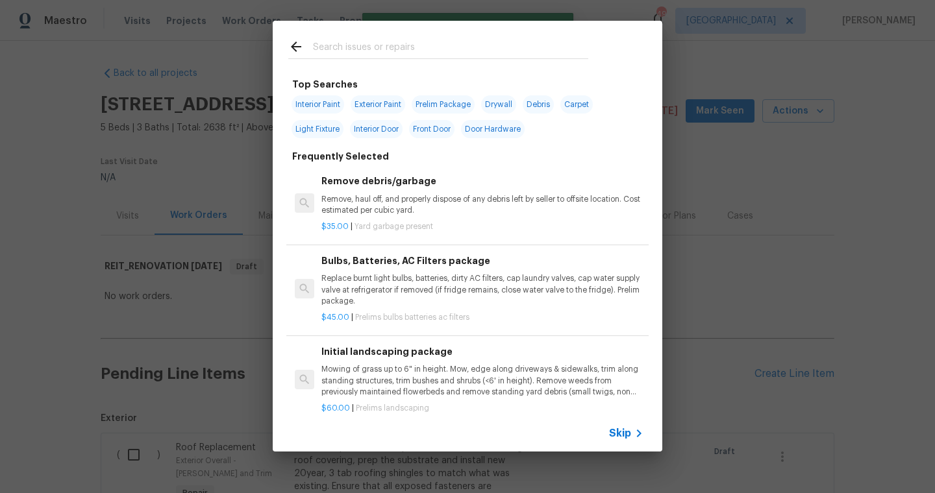
click at [331, 53] on input "text" at bounding box center [450, 48] width 275 height 19
click at [386, 103] on span "Exterior Paint" at bounding box center [377, 104] width 55 height 18
type input "Exterior Paint"
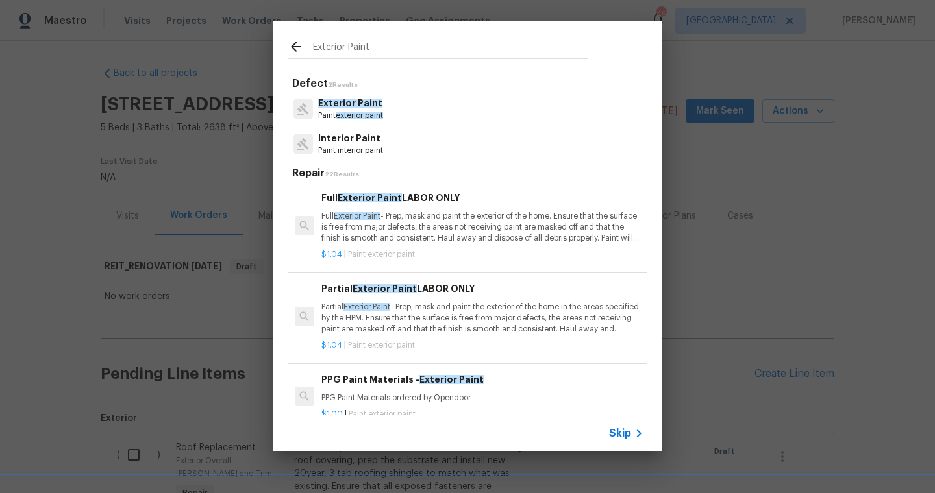
click at [378, 108] on p "Exterior Paint" at bounding box center [350, 104] width 65 height 14
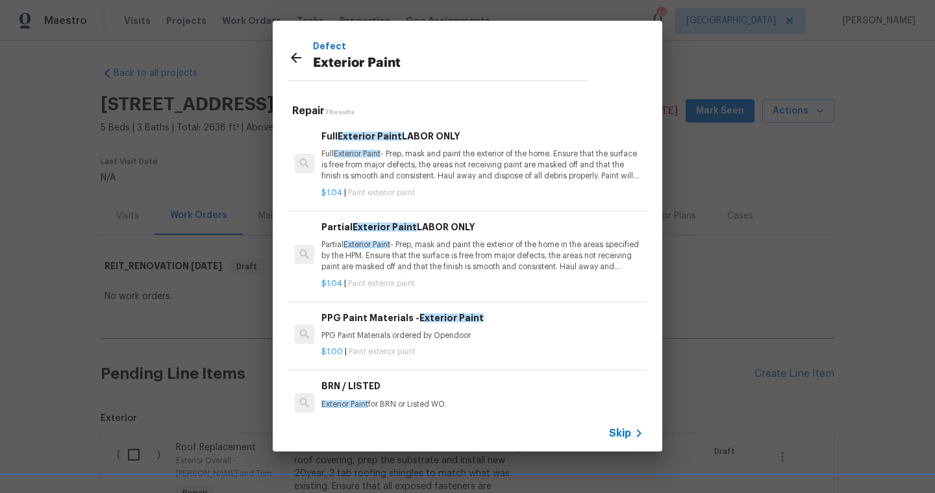
click at [447, 174] on p "Full Exterior Paint - Prep, mask and paint the exterior of the home. Ensure tha…" at bounding box center [482, 165] width 322 height 33
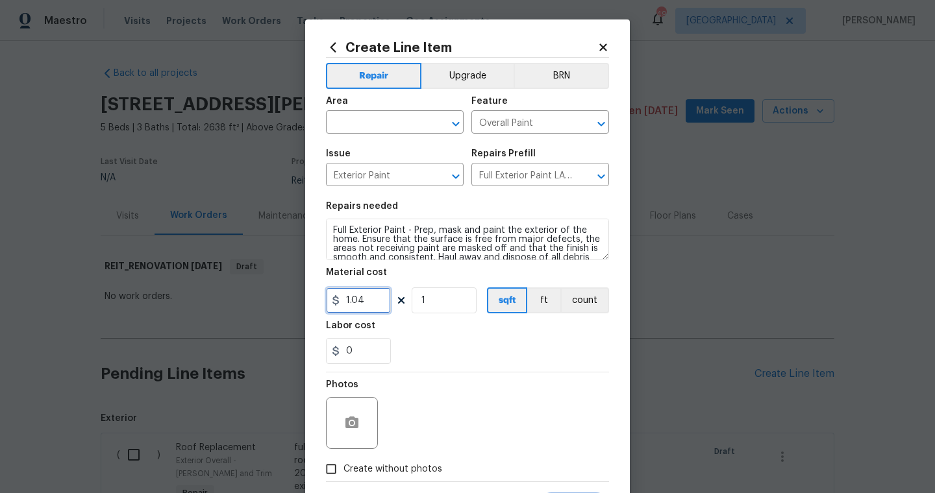
click at [365, 302] on input "1.04" at bounding box center [358, 301] width 65 height 26
type input "2.25"
click at [441, 303] on input "1" at bounding box center [444, 301] width 65 height 26
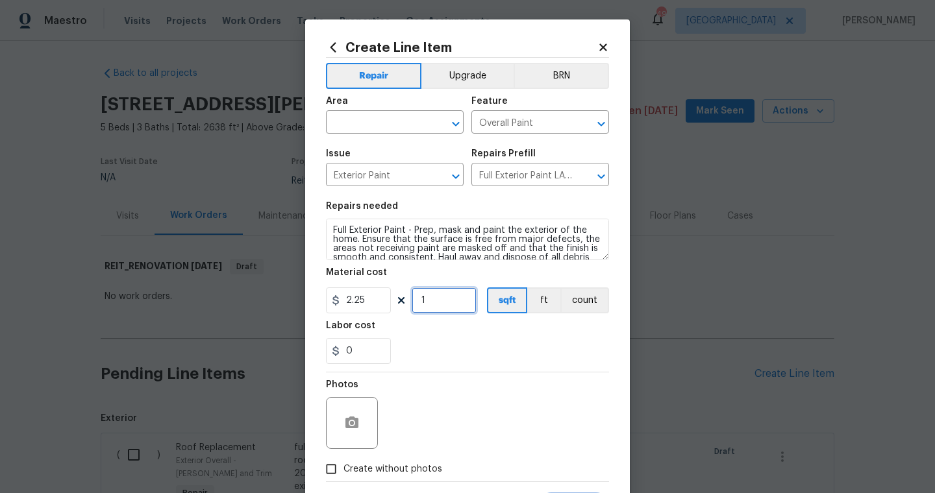
click at [441, 303] on input "1" at bounding box center [444, 301] width 65 height 26
type input "2638"
click at [466, 397] on div "Photos" at bounding box center [467, 415] width 283 height 84
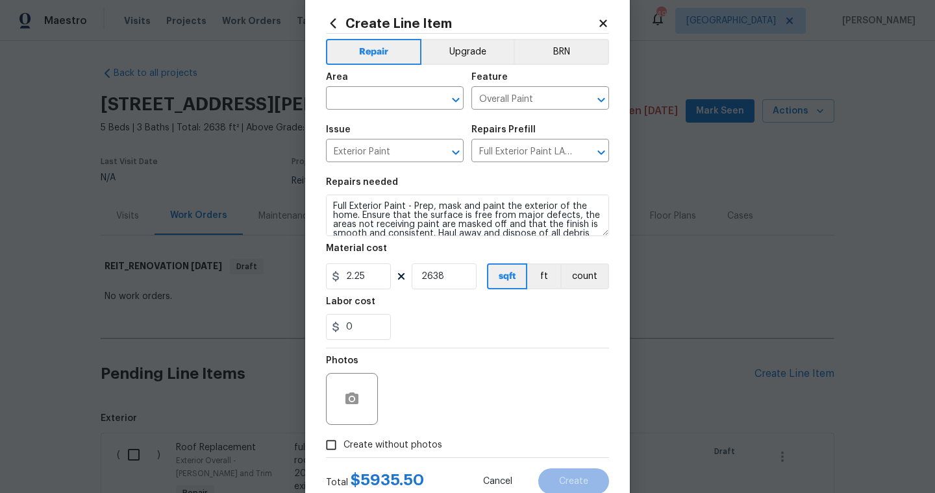
scroll to position [26, 0]
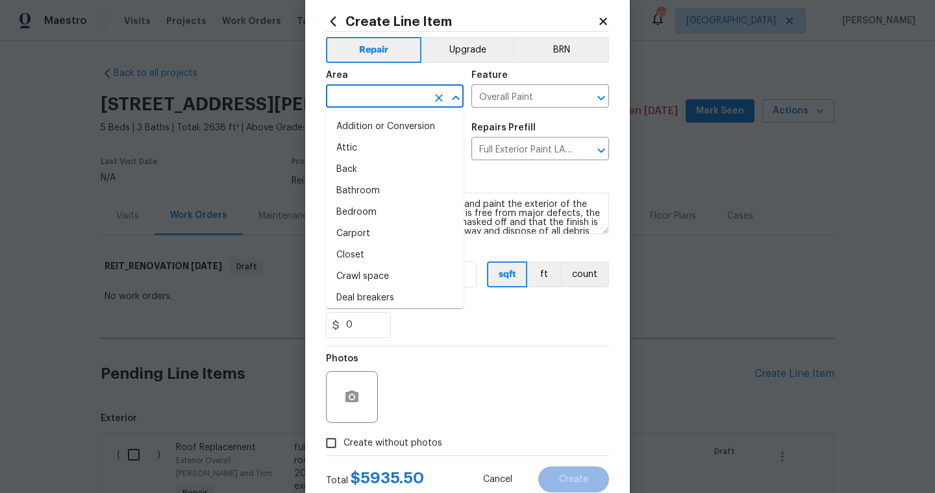
click at [367, 91] on input "text" at bounding box center [376, 98] width 101 height 20
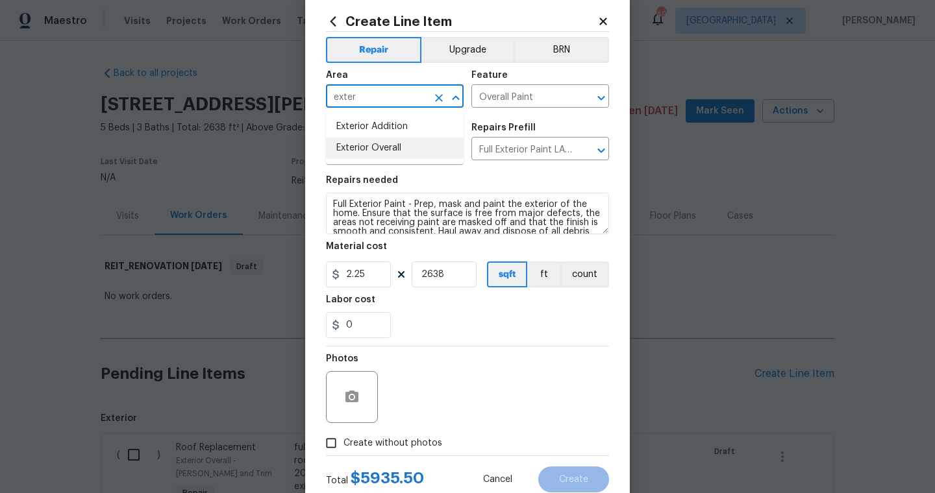
click at [382, 145] on li "Exterior Overall" at bounding box center [395, 148] width 138 height 21
type input "Exterior Overall"
click at [419, 319] on div "0" at bounding box center [467, 325] width 283 height 26
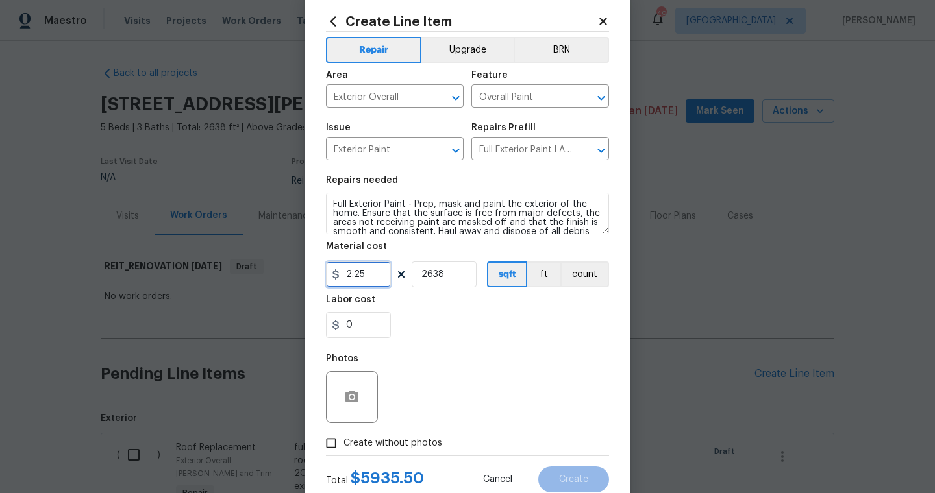
click at [382, 268] on input "2.25" at bounding box center [358, 275] width 65 height 26
type input "2.05"
click at [416, 360] on div "Photos" at bounding box center [467, 389] width 283 height 84
click at [410, 427] on div "Photos" at bounding box center [467, 389] width 283 height 84
click at [410, 441] on span "Create without photos" at bounding box center [392, 444] width 99 height 14
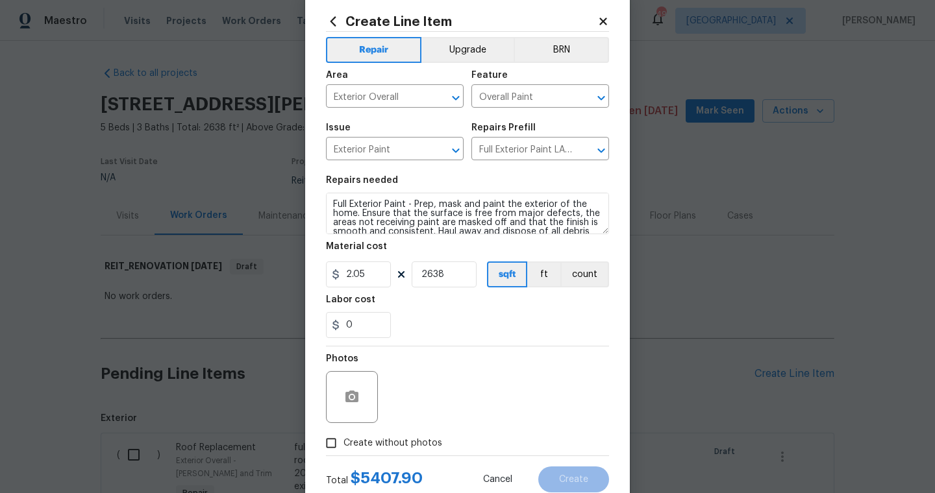
click at [343, 441] on input "Create without photos" at bounding box center [331, 443] width 25 height 25
checkbox input "true"
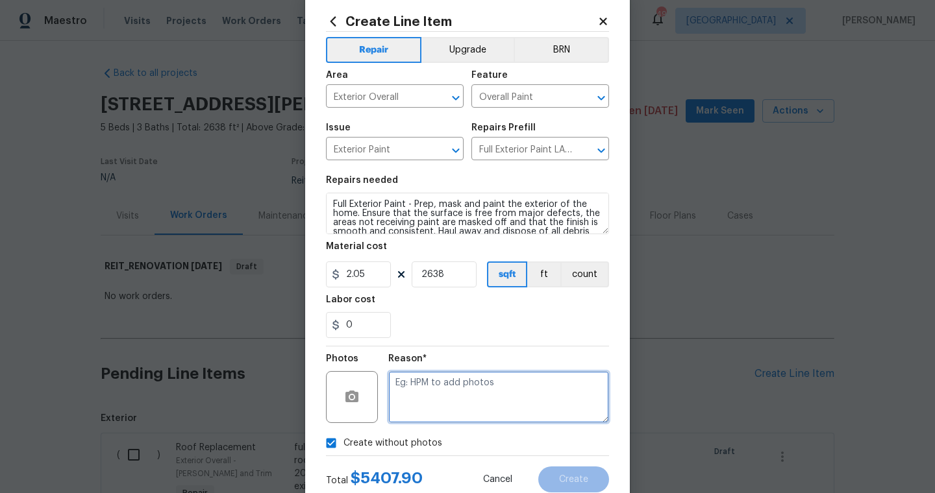
click at [458, 380] on textarea at bounding box center [498, 397] width 221 height 52
type textarea "scout"
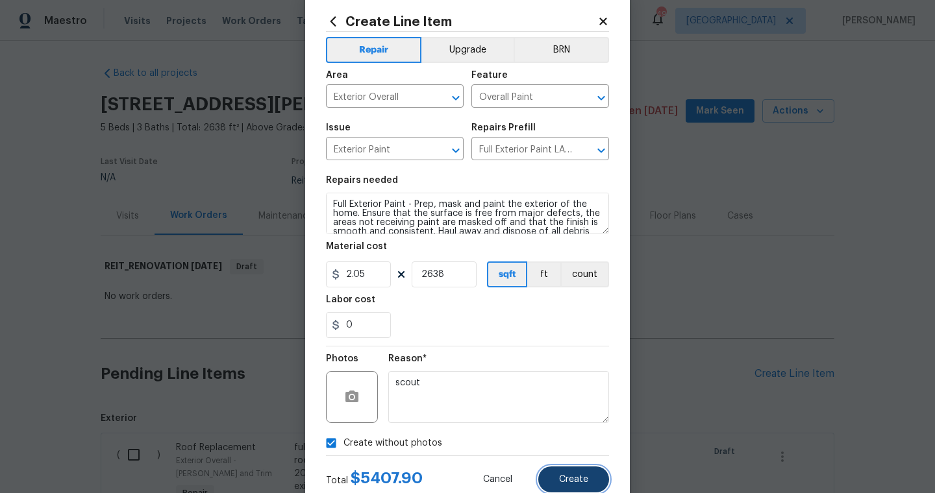
click at [572, 480] on span "Create" at bounding box center [573, 480] width 29 height 10
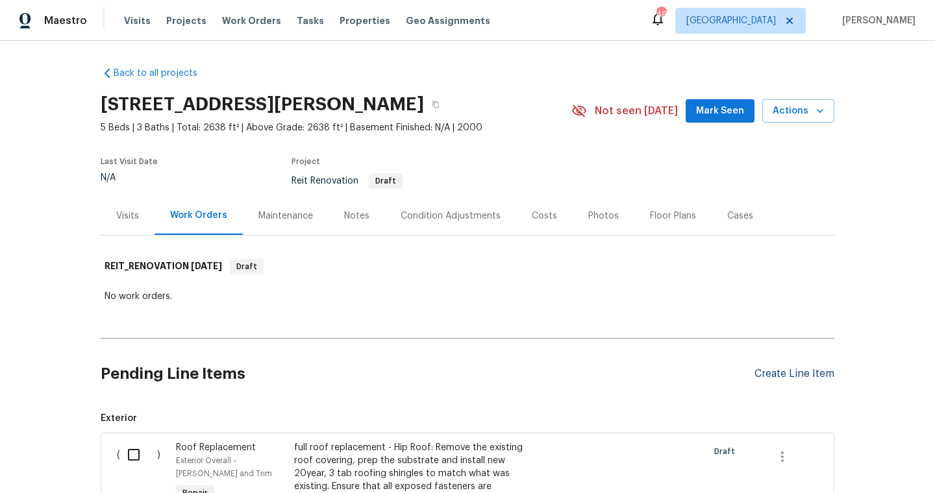
click at [763, 373] on div "Create Line Item" at bounding box center [794, 374] width 80 height 12
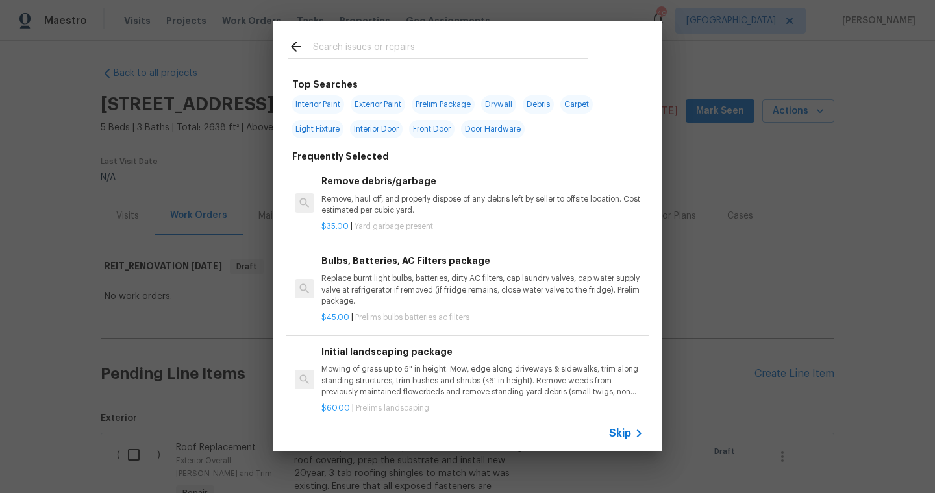
click at [336, 47] on input "text" at bounding box center [450, 48] width 275 height 19
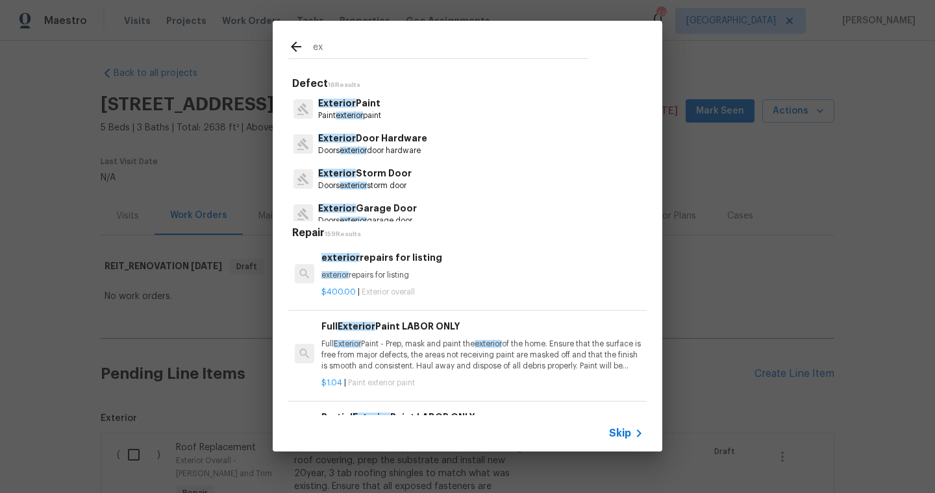
type input "e"
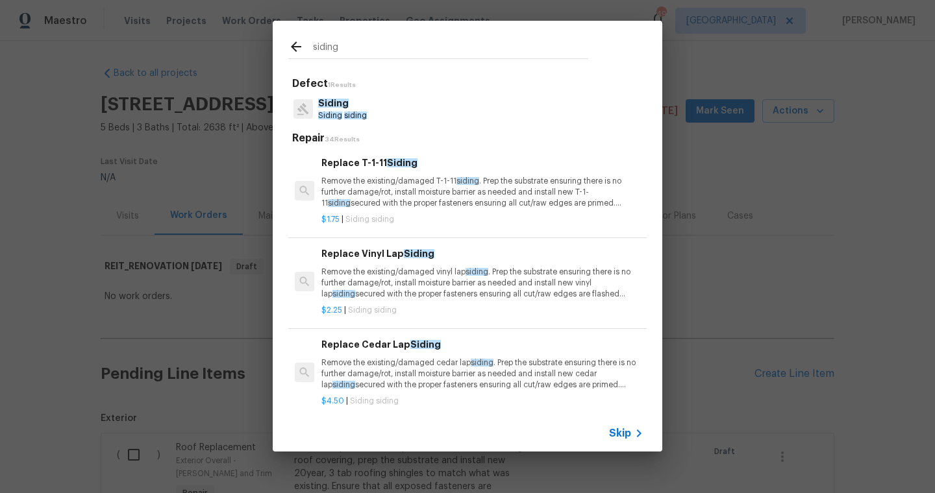
type input "siding"
click at [383, 125] on div "Siding Siding siding" at bounding box center [467, 109] width 358 height 35
click at [358, 109] on p "Siding" at bounding box center [342, 104] width 49 height 14
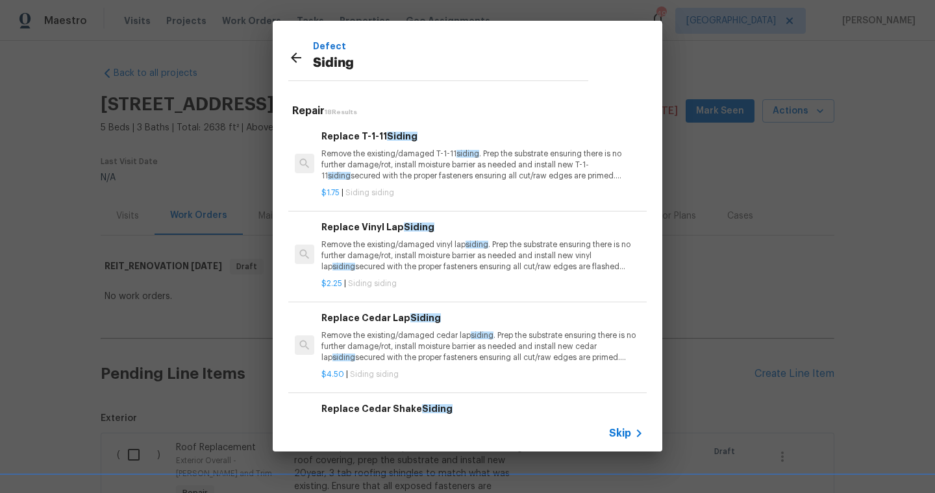
click at [623, 436] on span "Skip" at bounding box center [620, 433] width 22 height 13
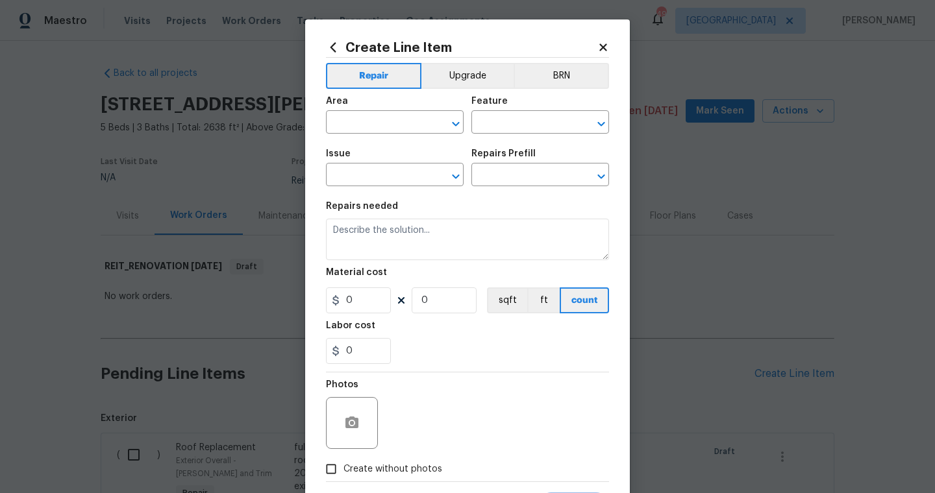
click at [386, 145] on span "Issue ​" at bounding box center [395, 167] width 138 height 53
click at [386, 140] on span "Area ​" at bounding box center [395, 115] width 138 height 53
click at [391, 119] on input "text" at bounding box center [376, 124] width 101 height 20
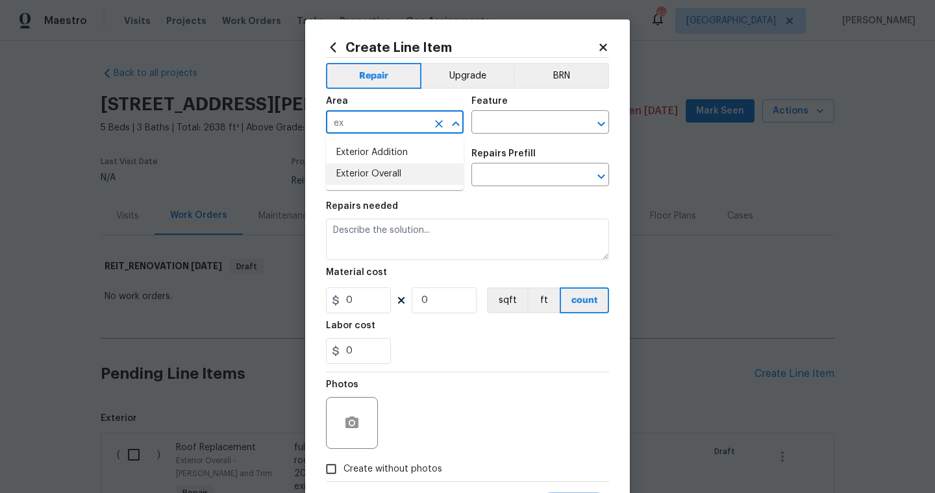
click at [396, 177] on li "Exterior Overall" at bounding box center [395, 174] width 138 height 21
type input "Exterior Overall"
click at [498, 135] on div "Area Exterior Overall ​ Feature ​" at bounding box center [467, 115] width 283 height 53
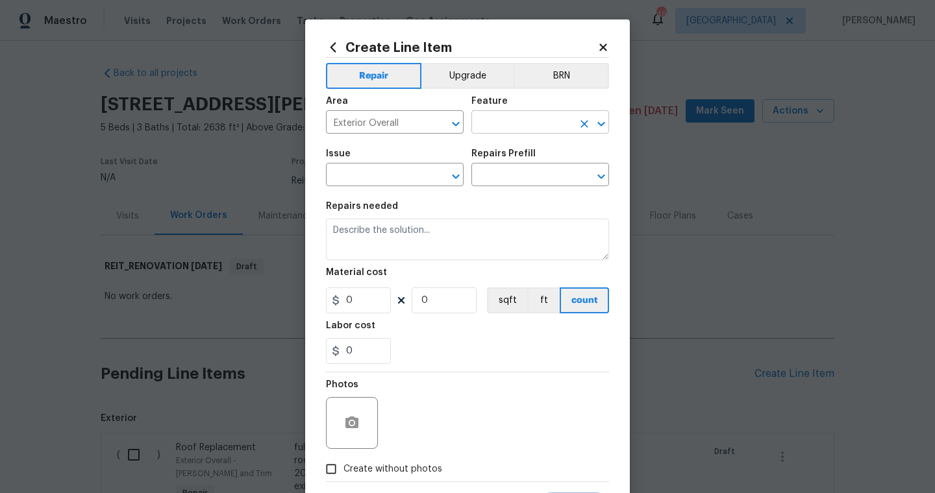
click at [503, 123] on input "text" at bounding box center [521, 124] width 101 height 20
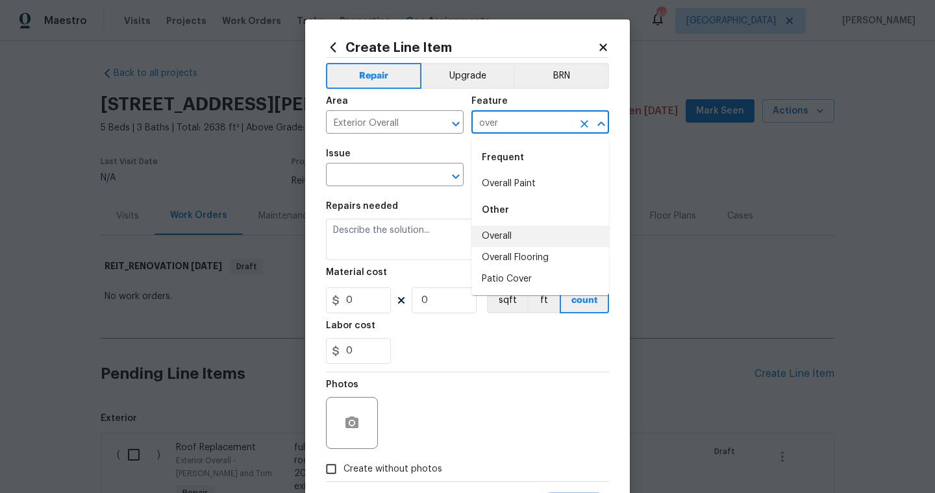
click at [515, 237] on li "Overall" at bounding box center [540, 236] width 138 height 21
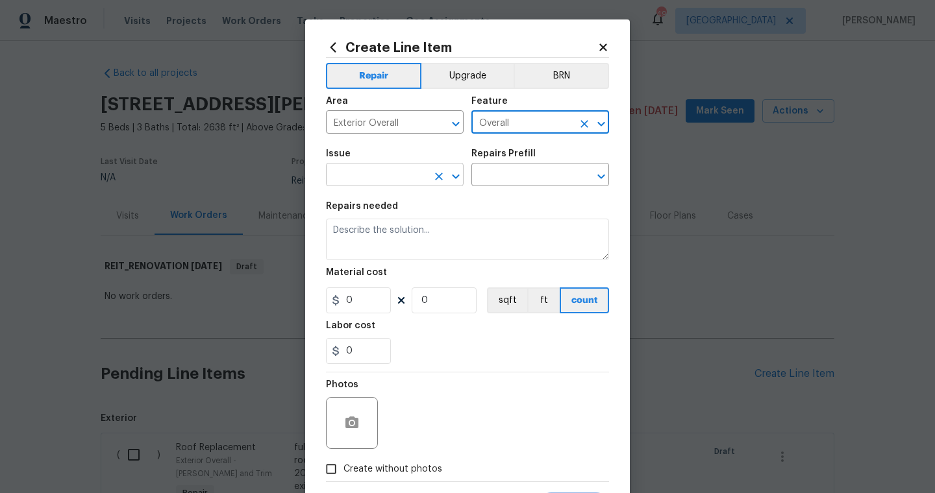
type input "Overall"
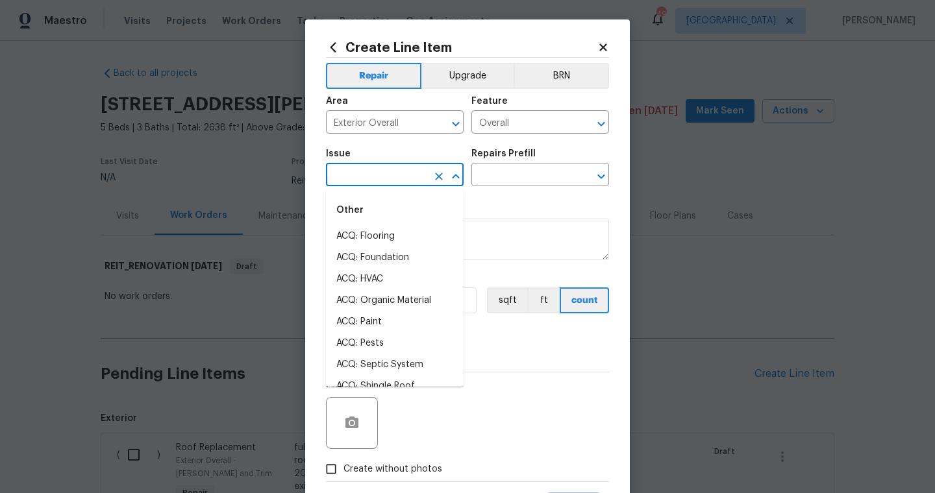
click at [395, 166] on input "text" at bounding box center [376, 176] width 101 height 20
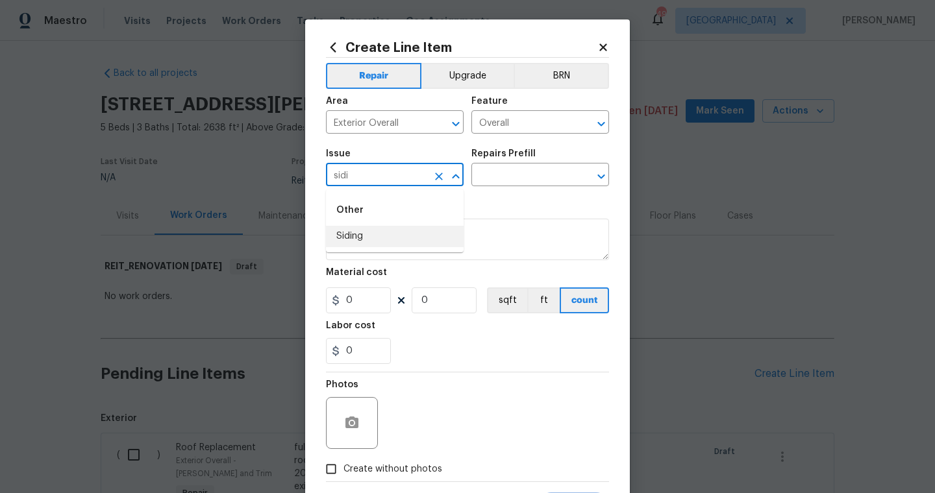
click at [380, 228] on li "Siding" at bounding box center [395, 236] width 138 height 21
type input "Siding"
click at [520, 184] on input "text" at bounding box center [521, 176] width 101 height 20
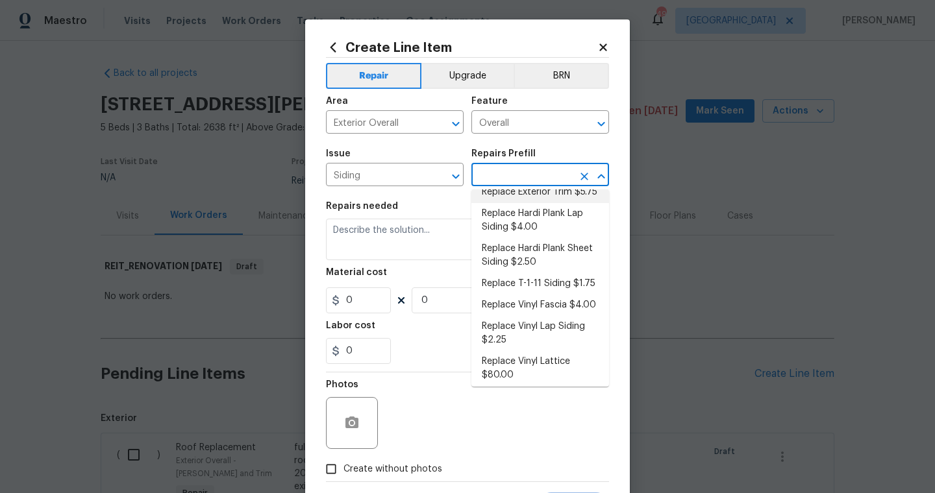
scroll to position [321, 0]
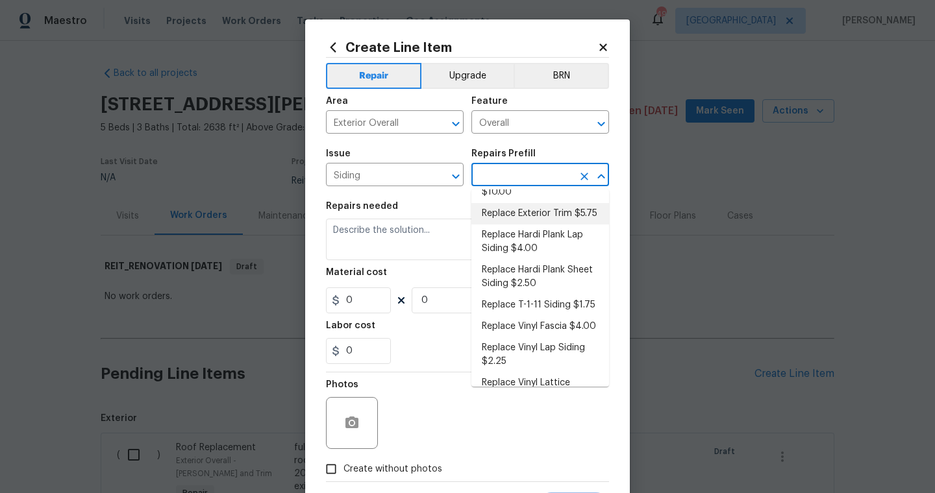
click at [546, 203] on li "Replace Exterior Trim $5.75" at bounding box center [540, 213] width 138 height 21
type input "Siding"
type input "Replace Exterior Trim $5.75"
type textarea "Remove the existing trim and replace with new. Ensure that the new trim matches…"
type input "5.75"
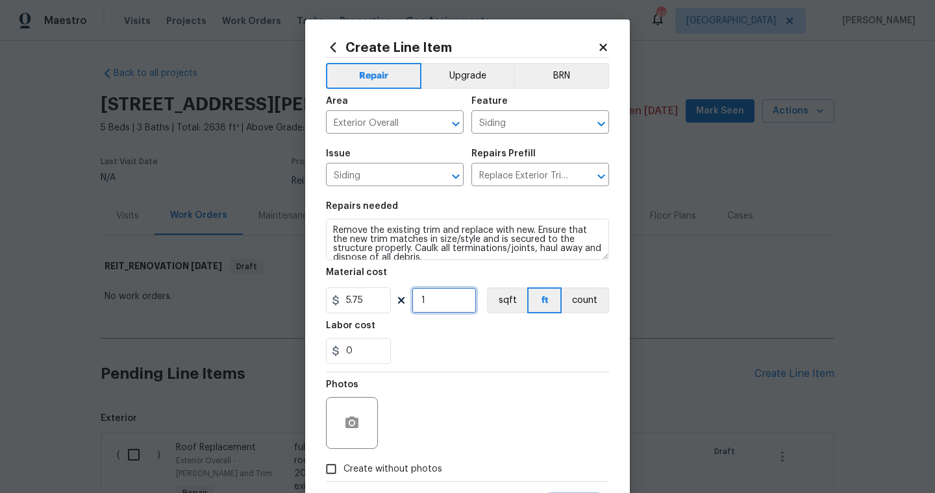
click at [446, 304] on input "1" at bounding box center [444, 301] width 65 height 26
type input "200"
click at [480, 389] on div "Photos" at bounding box center [467, 415] width 283 height 84
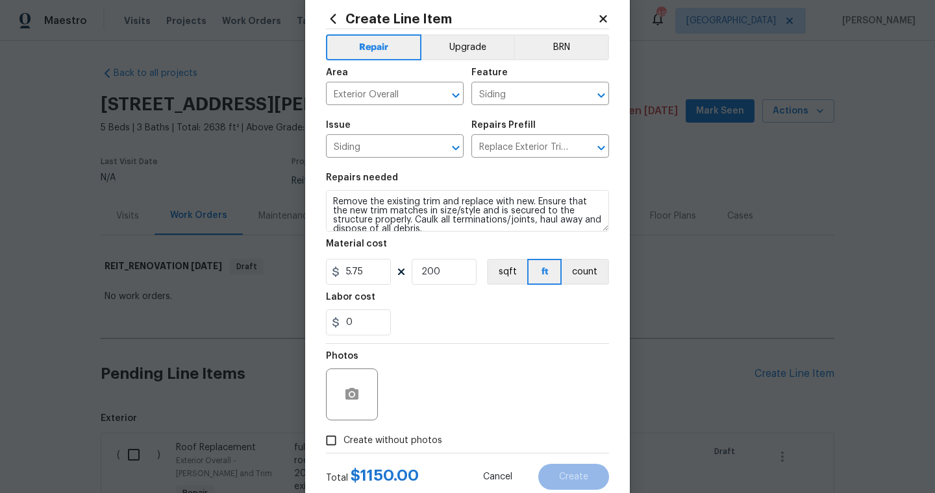
scroll to position [52, 0]
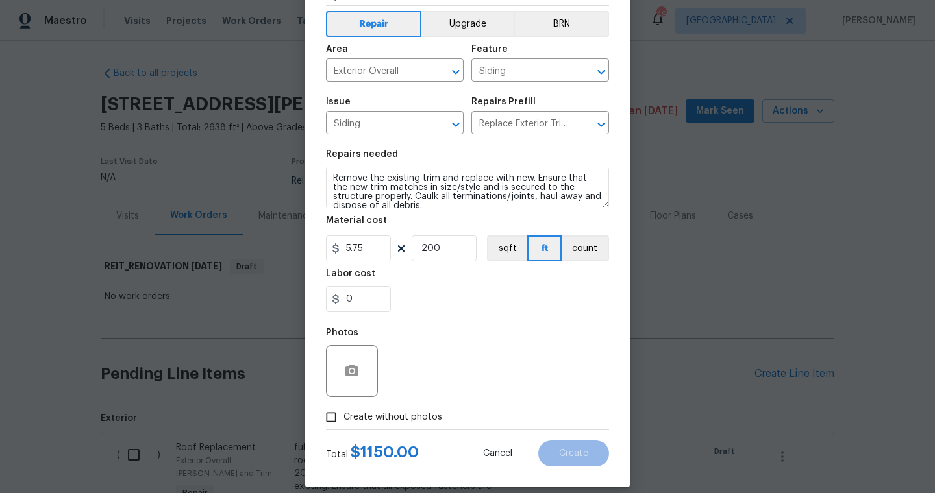
click at [389, 406] on label "Create without photos" at bounding box center [380, 417] width 123 height 25
click at [343, 406] on input "Create without photos" at bounding box center [331, 417] width 25 height 25
checkbox input "true"
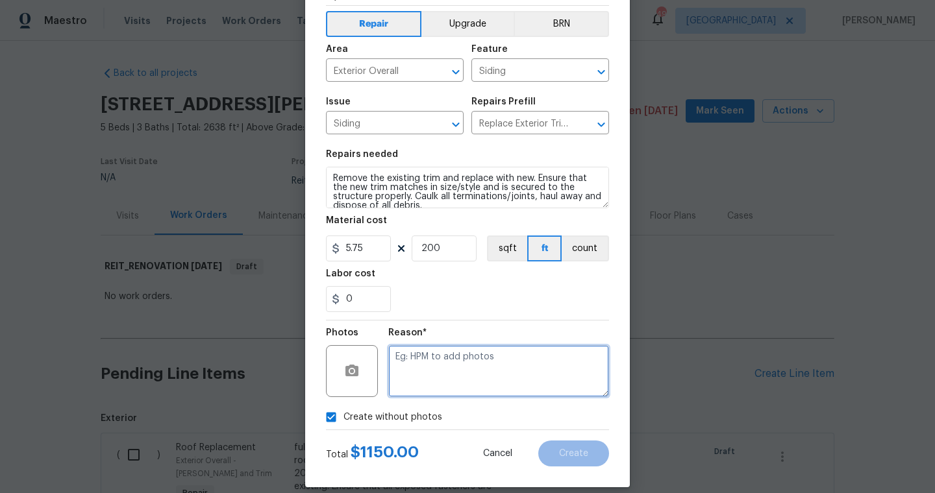
click at [424, 376] on textarea at bounding box center [498, 371] width 221 height 52
type textarea "scout"
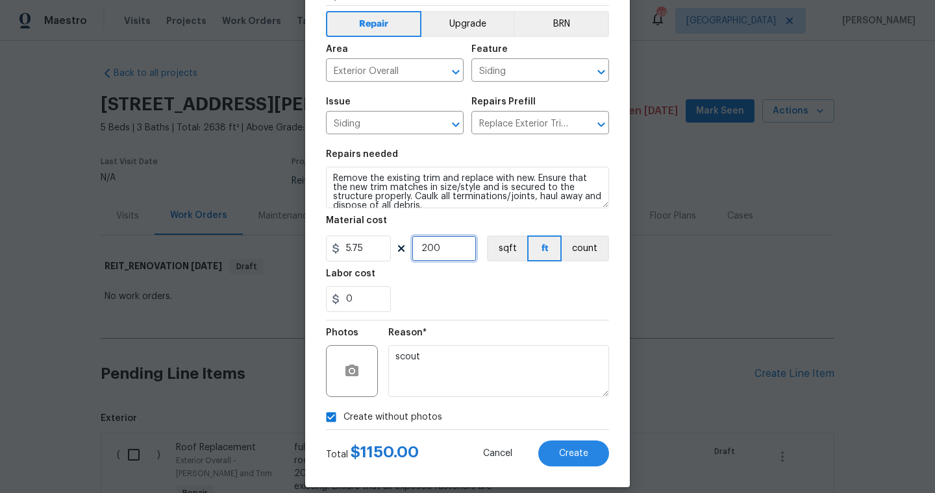
click at [447, 238] on input "200" at bounding box center [444, 249] width 65 height 26
click at [447, 249] on input "200" at bounding box center [444, 249] width 65 height 26
type input "150"
click at [588, 442] on button "Create" at bounding box center [573, 454] width 71 height 26
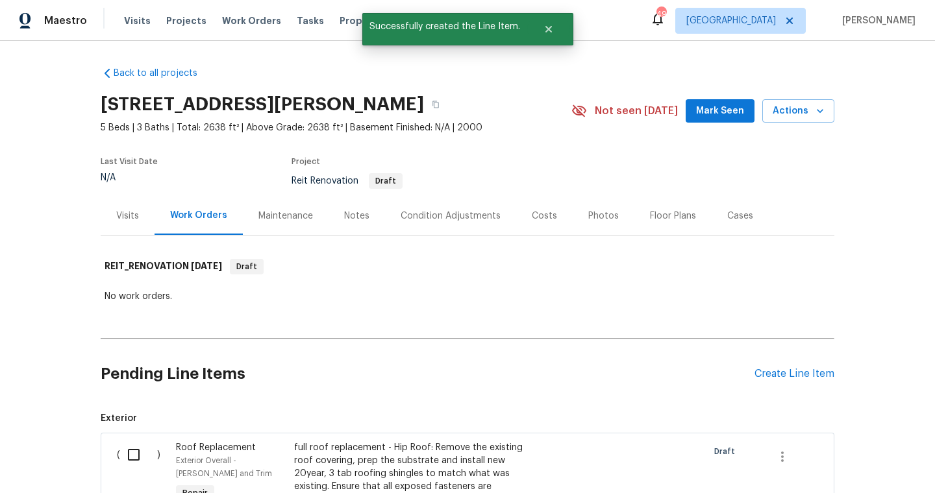
click at [828, 367] on div "Pending Line Items Create Line Item" at bounding box center [467, 374] width 733 height 60
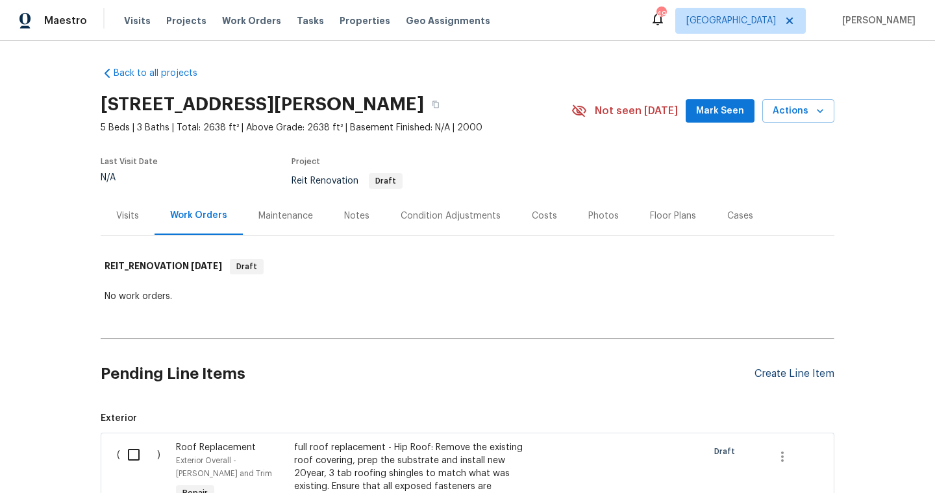
click at [799, 369] on div "Create Line Item" at bounding box center [794, 374] width 80 height 12
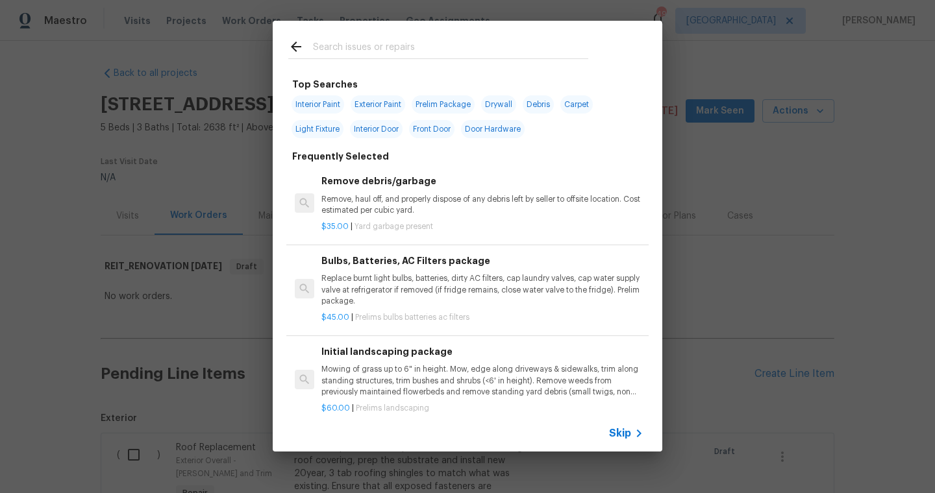
click at [481, 46] on input "text" at bounding box center [450, 48] width 275 height 19
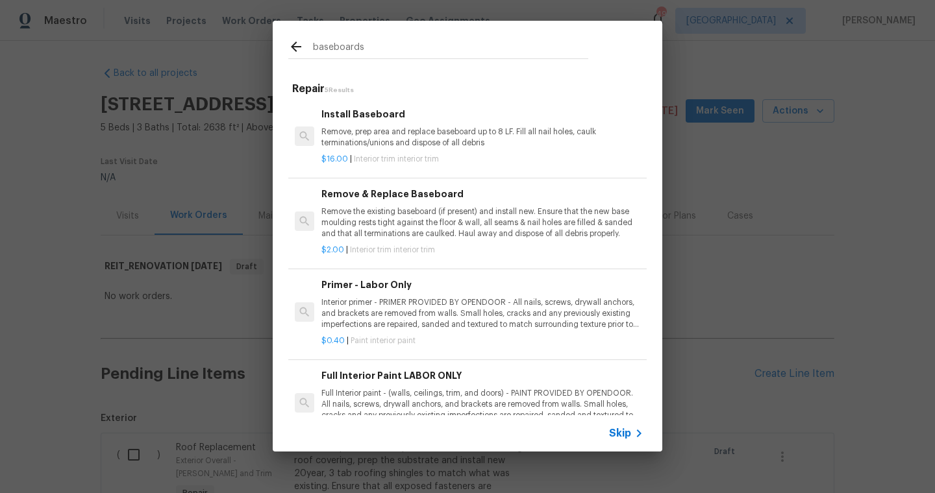
type input "baseboards"
click at [440, 121] on div "Install Baseboard Remove, prep area and replace baseboard up to 8 LF. Fill all …" at bounding box center [482, 128] width 322 height 42
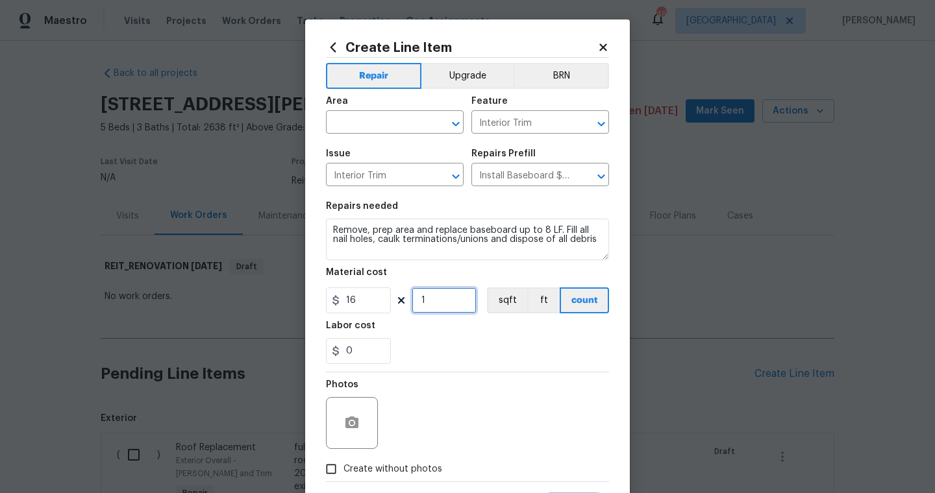
click at [445, 307] on input "1" at bounding box center [444, 301] width 65 height 26
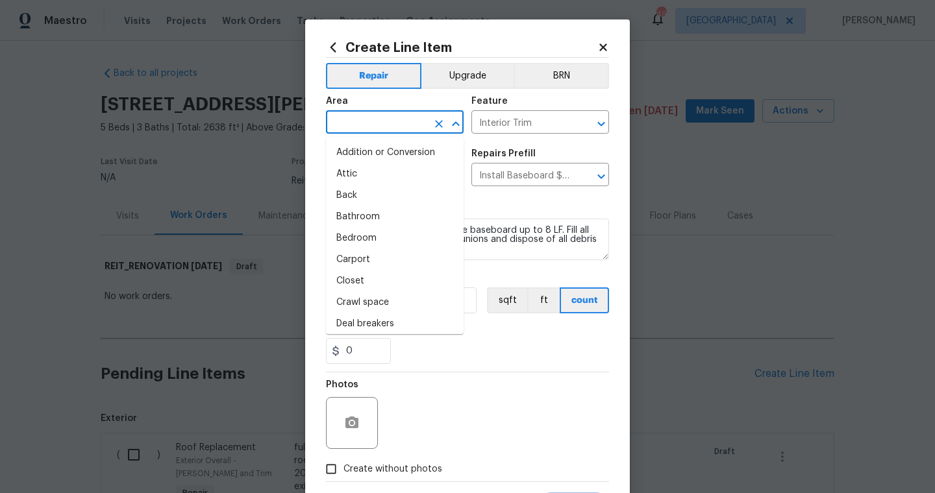
click at [375, 115] on input "text" at bounding box center [376, 124] width 101 height 20
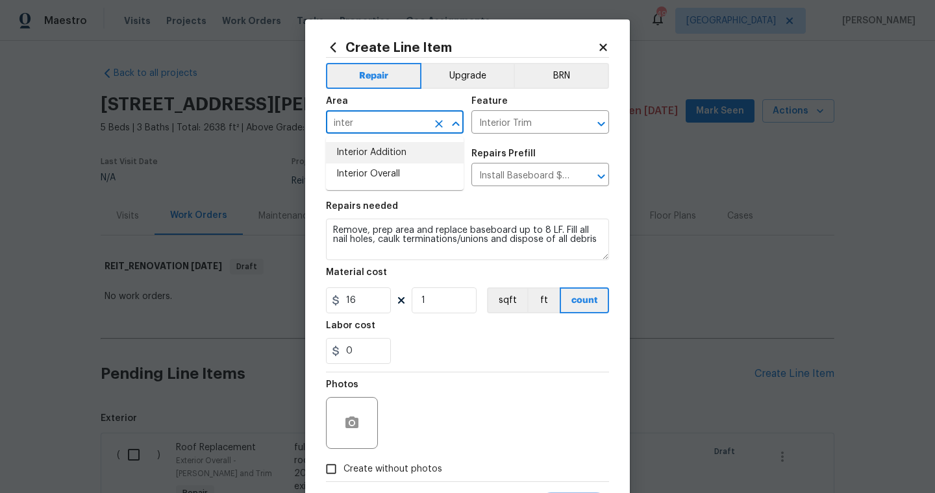
click at [397, 169] on li "Interior Overall" at bounding box center [395, 174] width 138 height 21
type input "Interior Overall"
click at [445, 302] on input "1" at bounding box center [444, 301] width 65 height 26
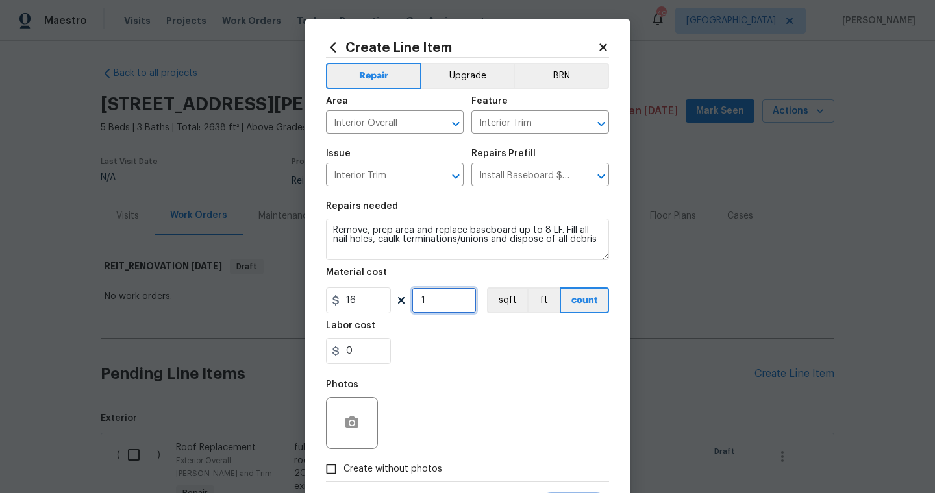
click at [445, 302] on input "1" at bounding box center [444, 301] width 65 height 26
type input "5"
click at [473, 408] on div "Photos" at bounding box center [467, 415] width 283 height 84
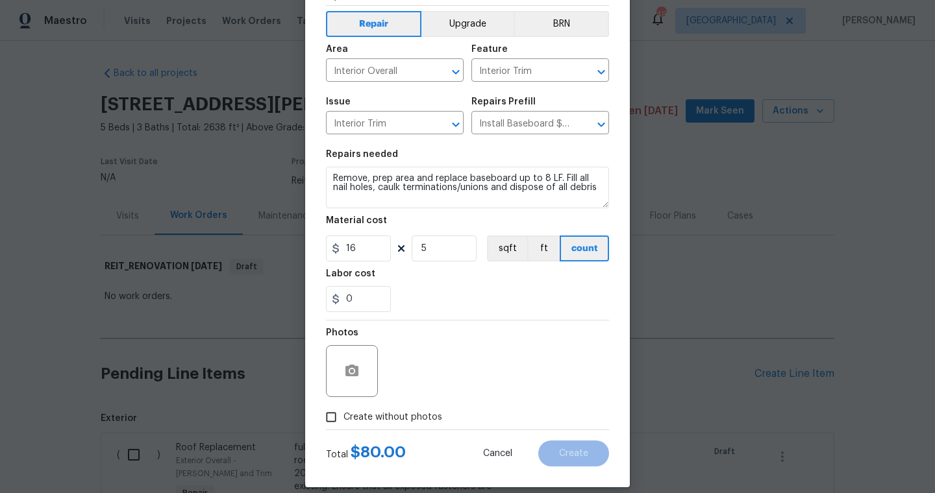
click at [362, 413] on span "Create without photos" at bounding box center [392, 418] width 99 height 14
click at [343, 413] on input "Create without photos" at bounding box center [331, 417] width 25 height 25
checkbox input "true"
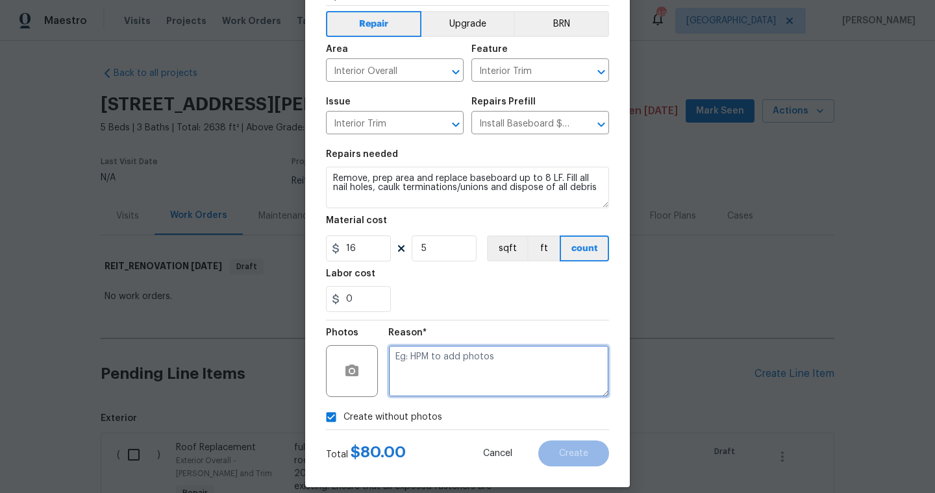
click at [434, 382] on textarea at bounding box center [498, 371] width 221 height 52
type textarea "scout"
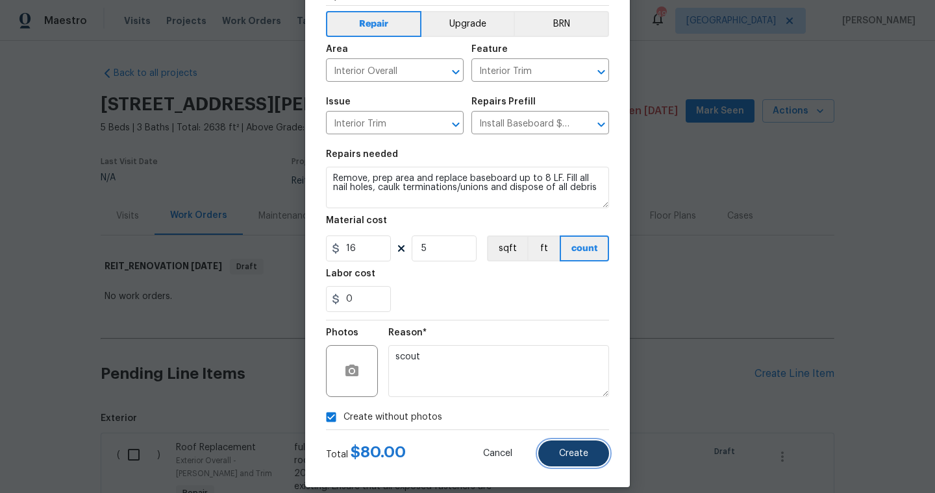
click at [578, 452] on span "Create" at bounding box center [573, 454] width 29 height 10
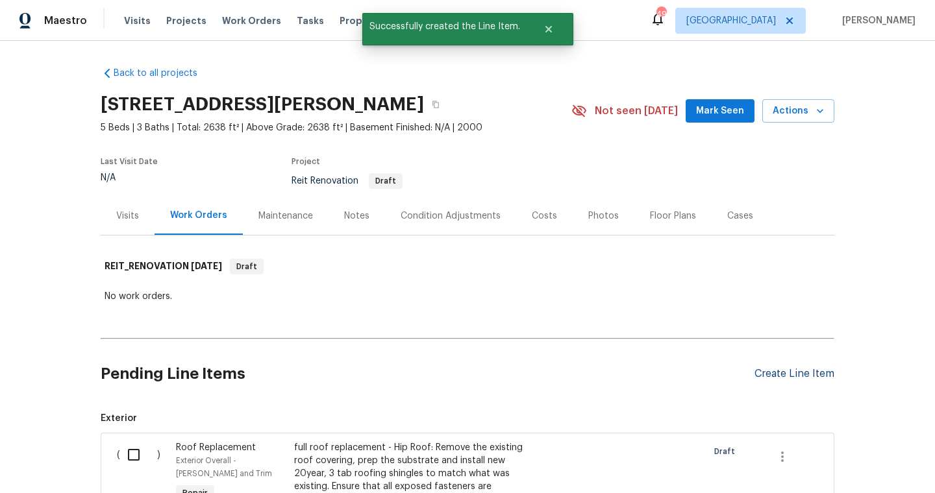
click at [783, 378] on div "Create Line Item" at bounding box center [794, 374] width 80 height 12
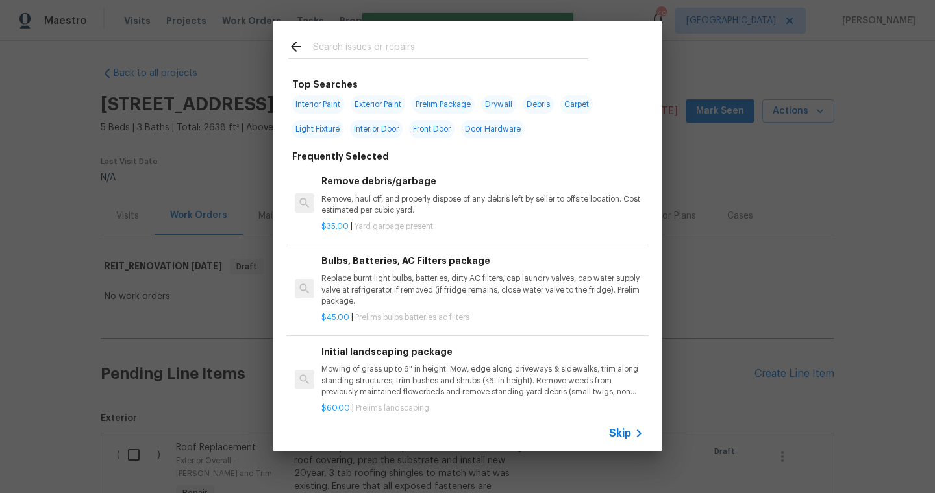
click at [439, 51] on input "text" at bounding box center [450, 48] width 275 height 19
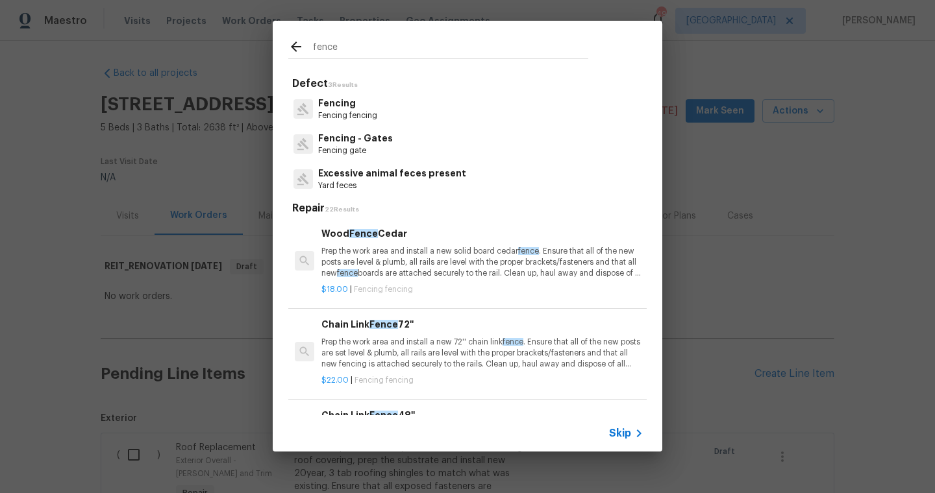
type input "fence"
click at [349, 107] on p "Fencing" at bounding box center [347, 104] width 59 height 14
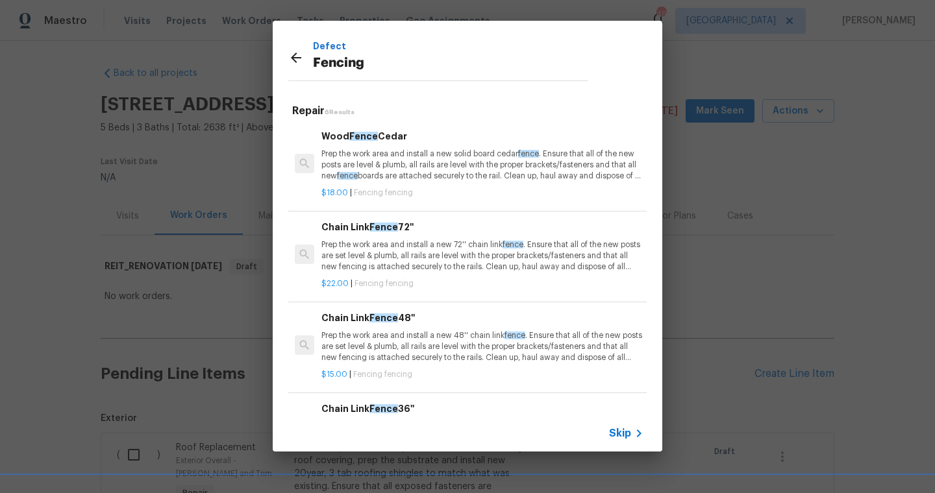
click at [361, 177] on p "Prep the work area and install a new solid board cedar fence . Ensure that all …" at bounding box center [482, 165] width 322 height 33
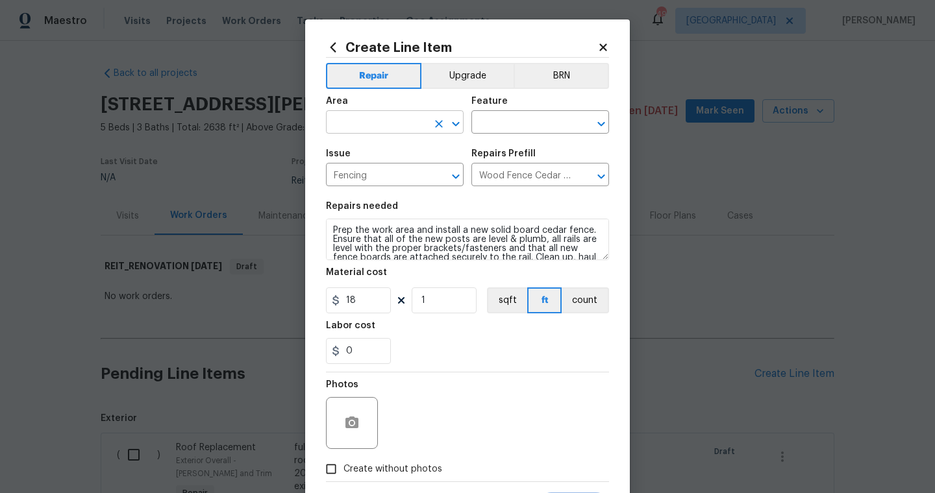
click at [408, 116] on input "text" at bounding box center [376, 124] width 101 height 20
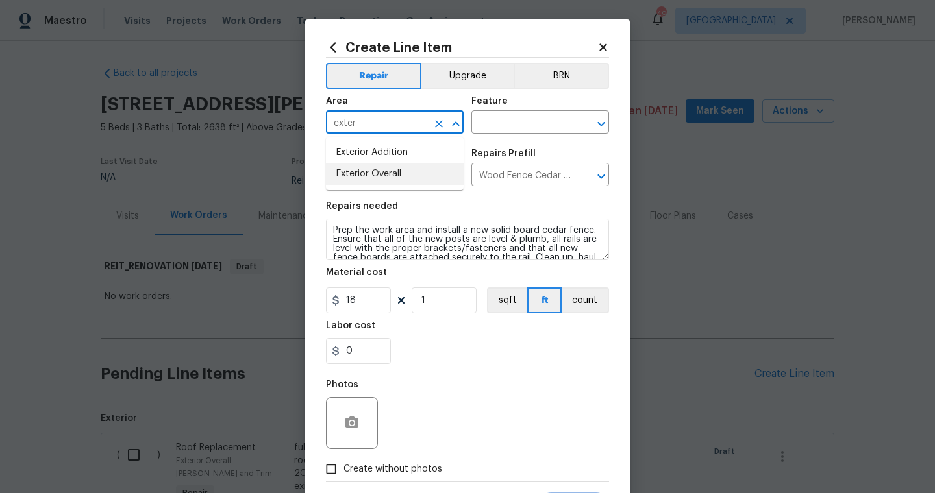
click at [415, 171] on li "Exterior Overall" at bounding box center [395, 174] width 138 height 21
type input "Exterior Overall"
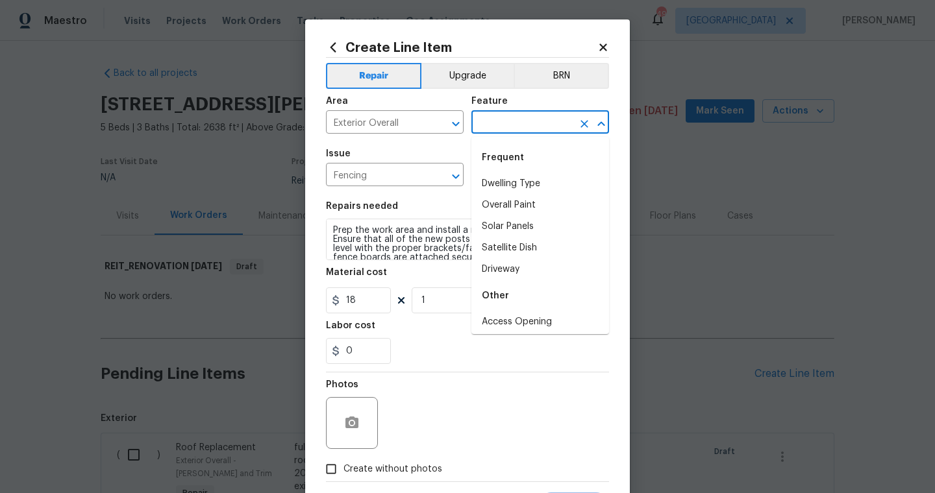
click at [498, 122] on input "text" at bounding box center [521, 124] width 101 height 20
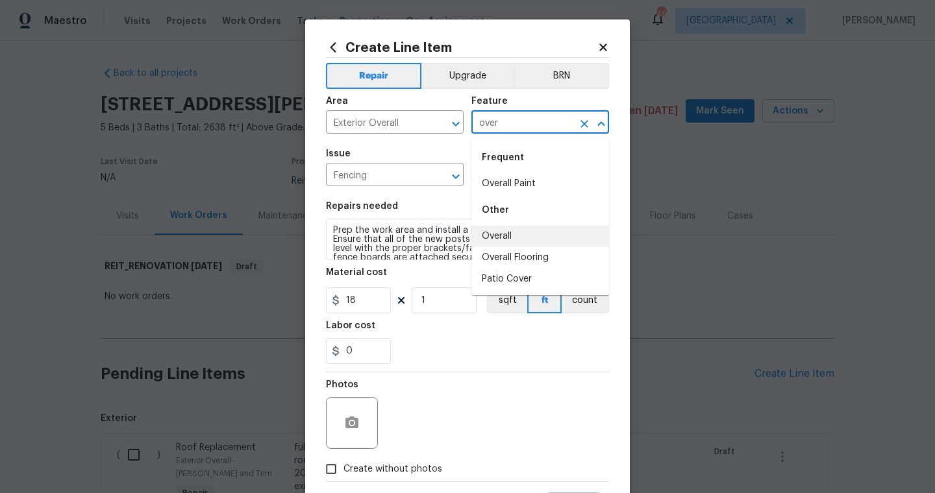
click at [511, 234] on li "Overall" at bounding box center [540, 236] width 138 height 21
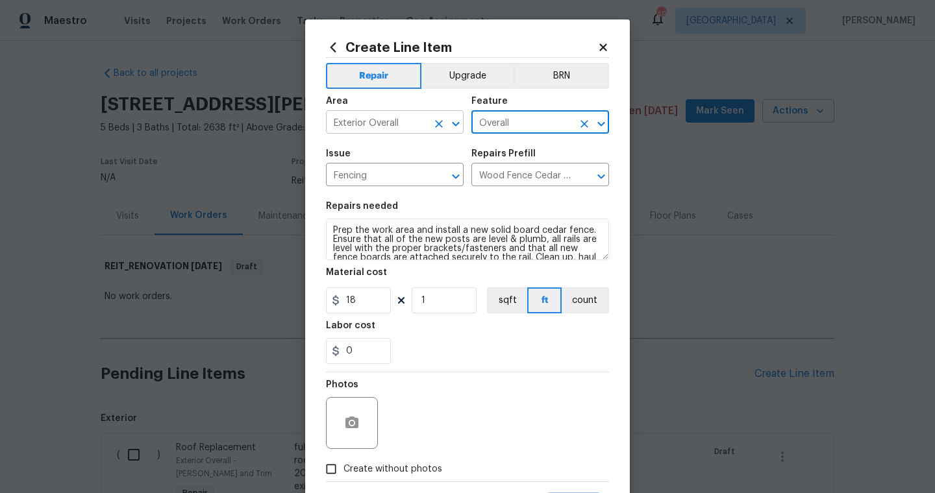
type input "Overall"
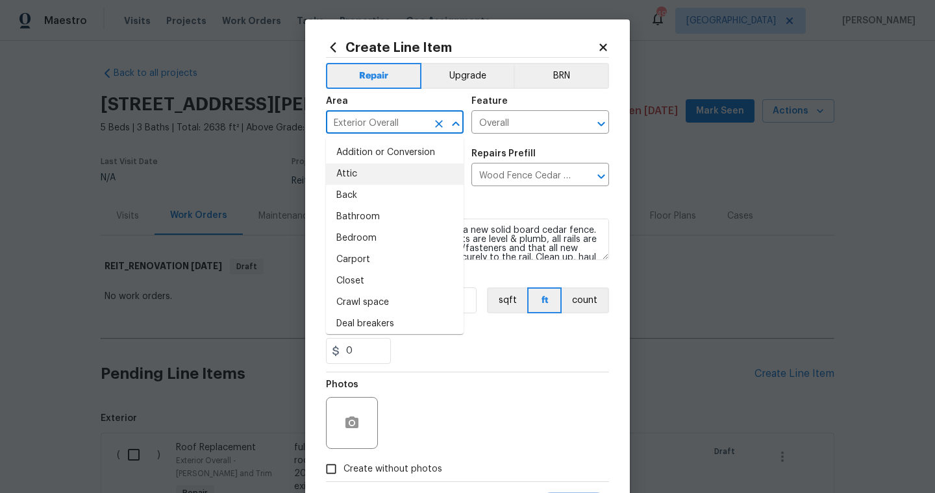
click at [374, 123] on input "Exterior Overall" at bounding box center [376, 124] width 101 height 20
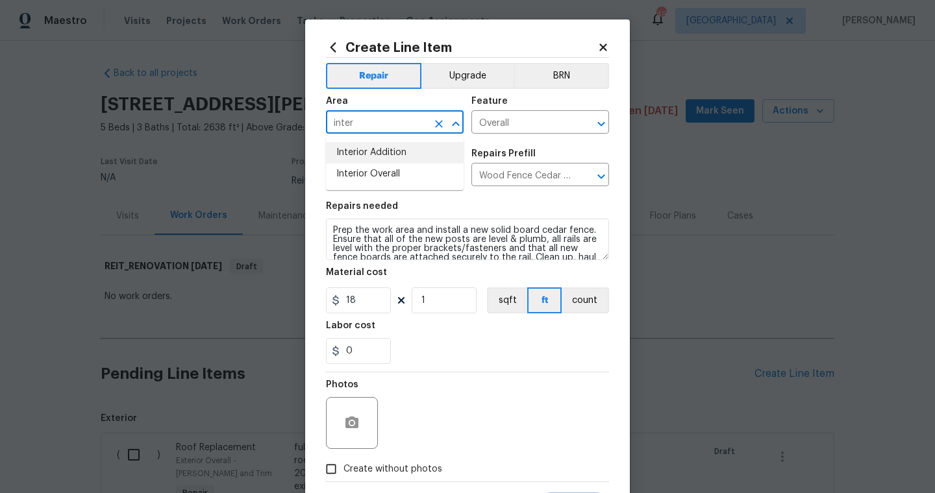
click at [384, 169] on li "Interior Overall" at bounding box center [395, 174] width 138 height 21
type input "Interior Overall"
click at [381, 171] on input "Fencing" at bounding box center [376, 176] width 101 height 20
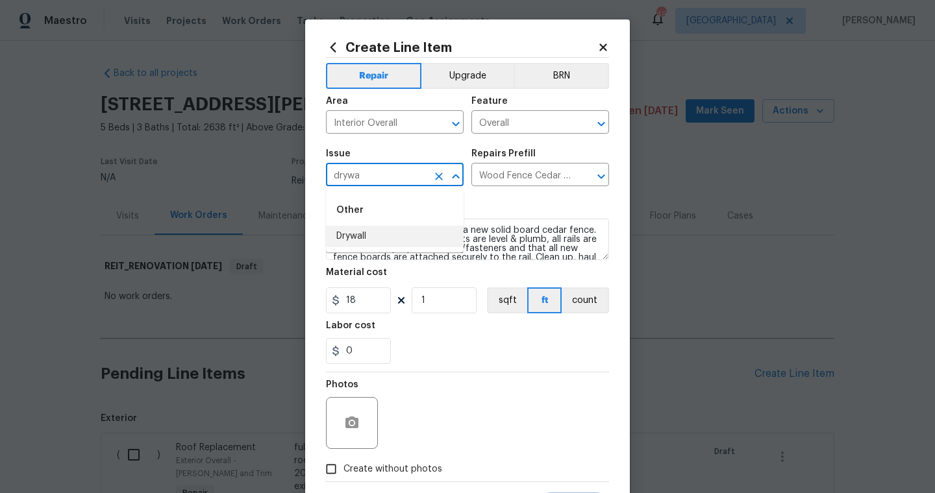
click at [391, 238] on li "Drywall" at bounding box center [395, 236] width 138 height 21
type input "Drywall"
click at [530, 160] on div "Repairs Prefill" at bounding box center [540, 157] width 138 height 17
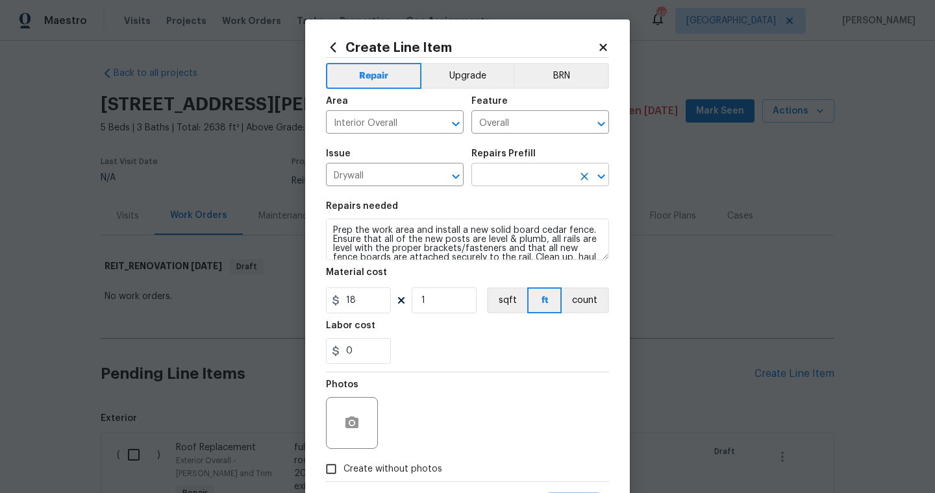
click at [528, 169] on input "text" at bounding box center [521, 176] width 101 height 20
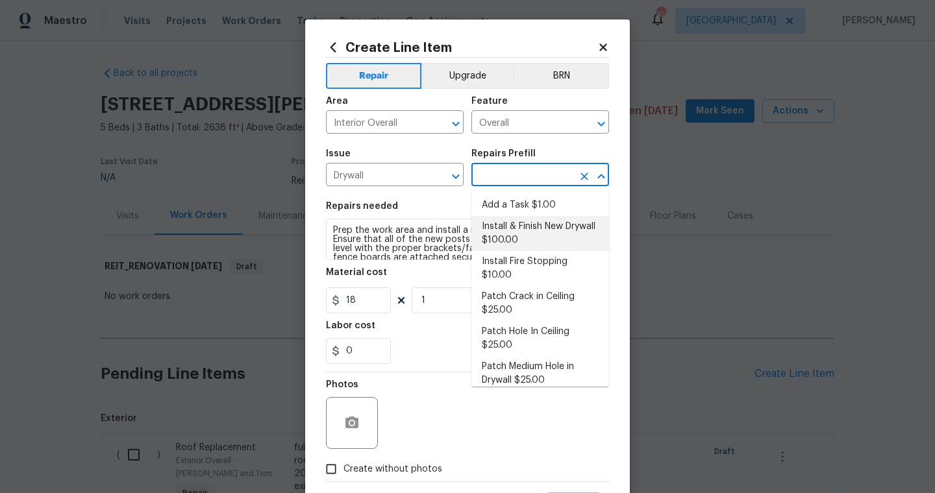
click at [544, 238] on li "Install & Finish New Drywall $100.00" at bounding box center [540, 233] width 138 height 35
type input "Walls and Ceiling"
type input "Install & Finish New Drywall $100.00"
type textarea "Remove the existing damaged drywall and replace with new. Ensure that the new d…"
type input "100"
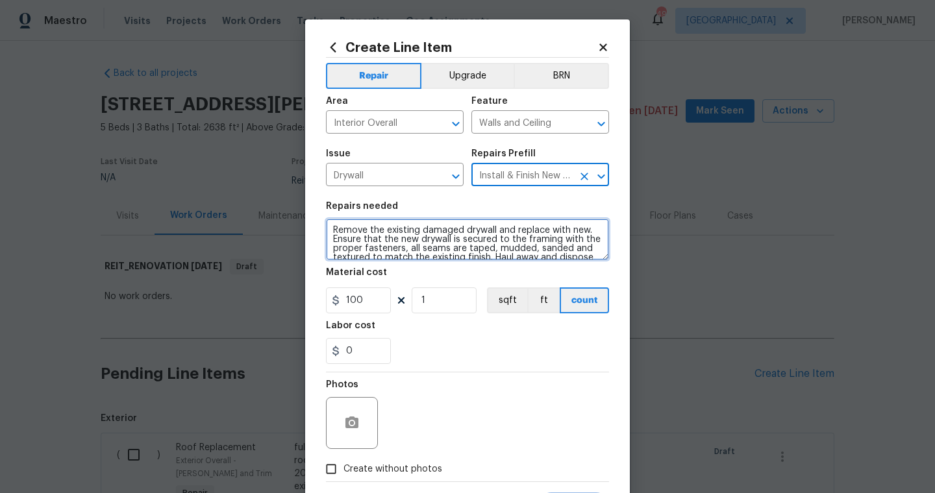
click at [333, 228] on textarea "Remove the existing damaged drywall and replace with new. Ensure that the new d…" at bounding box center [467, 240] width 283 height 42
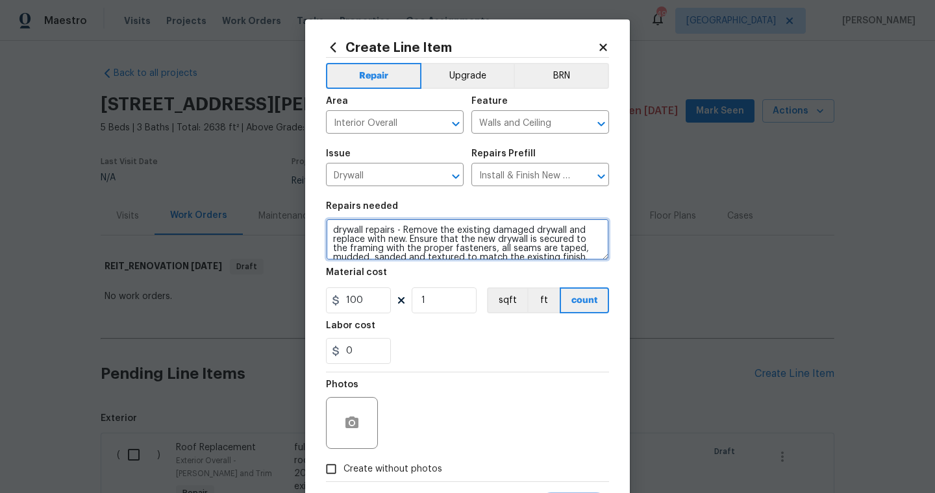
type textarea "drywall repairs - Remove the existing damaged drywall and replace with new. Ens…"
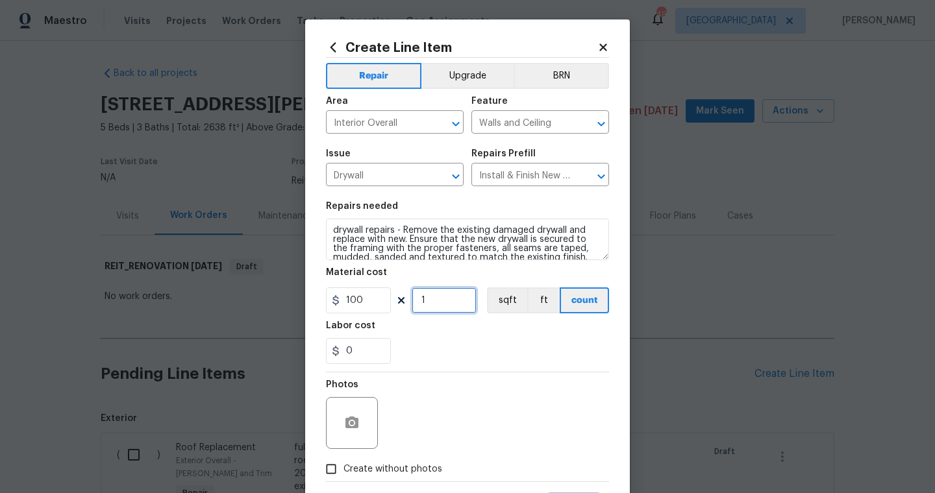
click at [461, 303] on input "1" at bounding box center [444, 301] width 65 height 26
type input "15"
click at [480, 373] on div "Photos" at bounding box center [467, 415] width 283 height 84
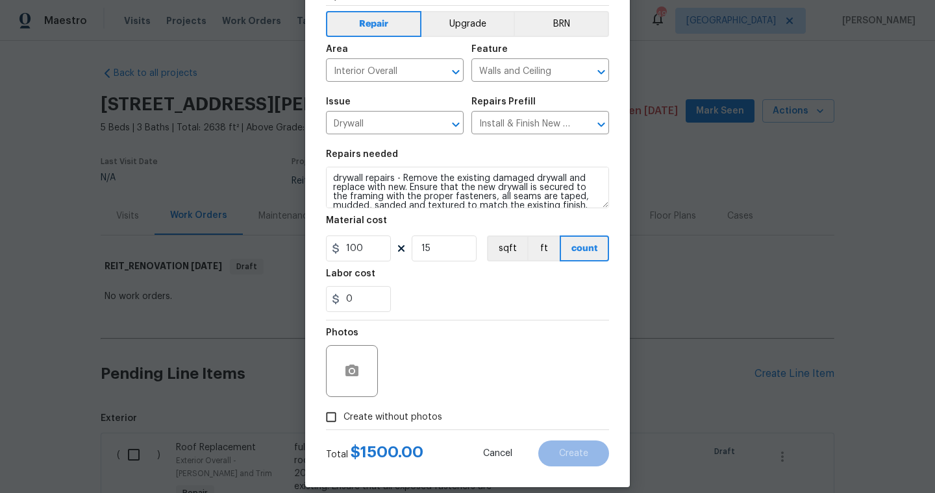
click at [344, 430] on div at bounding box center [467, 430] width 283 height 1
click at [360, 417] on span "Create without photos" at bounding box center [392, 418] width 99 height 14
click at [343, 417] on input "Create without photos" at bounding box center [331, 417] width 25 height 25
checkbox input "true"
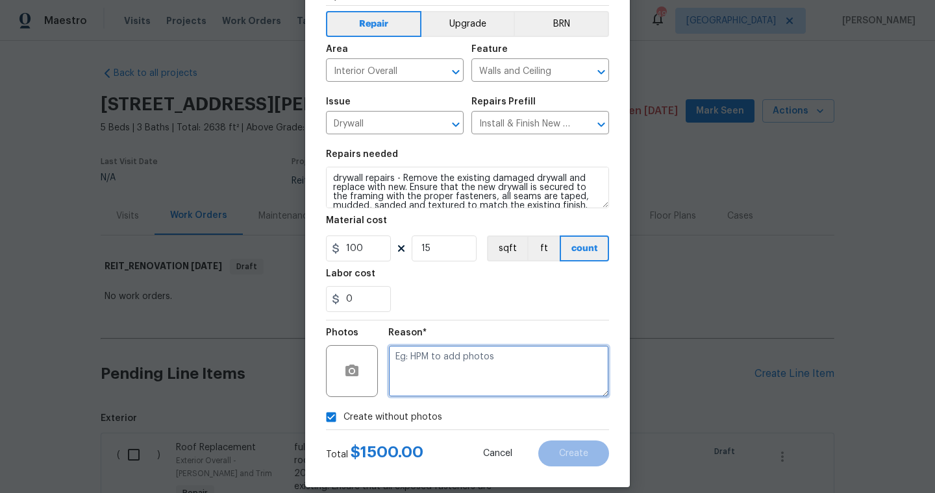
click at [435, 385] on textarea at bounding box center [498, 371] width 221 height 52
type textarea "scout"
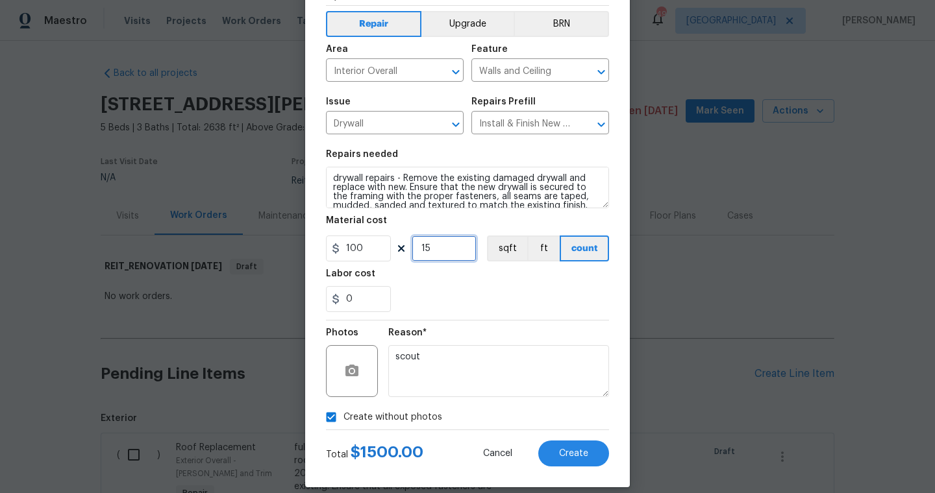
click at [454, 245] on input "15" at bounding box center [444, 249] width 65 height 26
type input "20"
click at [574, 454] on span "Create" at bounding box center [573, 454] width 29 height 10
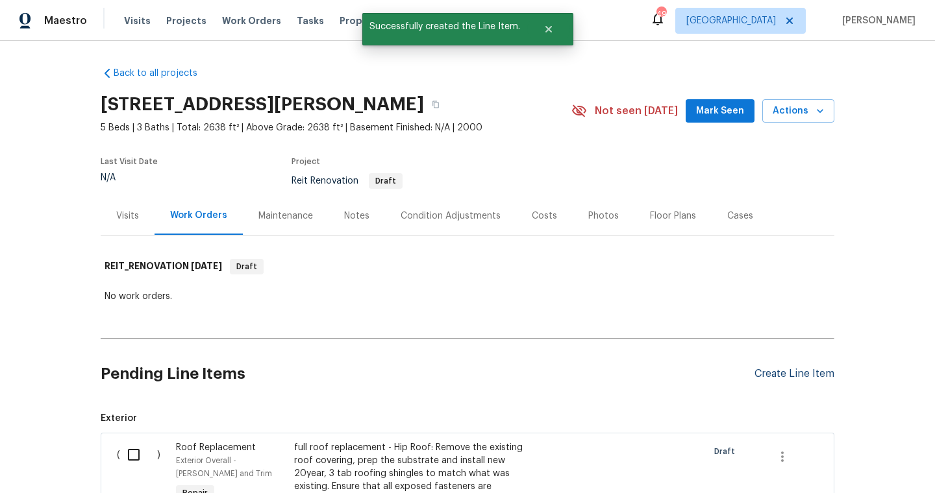
click at [768, 370] on div "Create Line Item" at bounding box center [794, 374] width 80 height 12
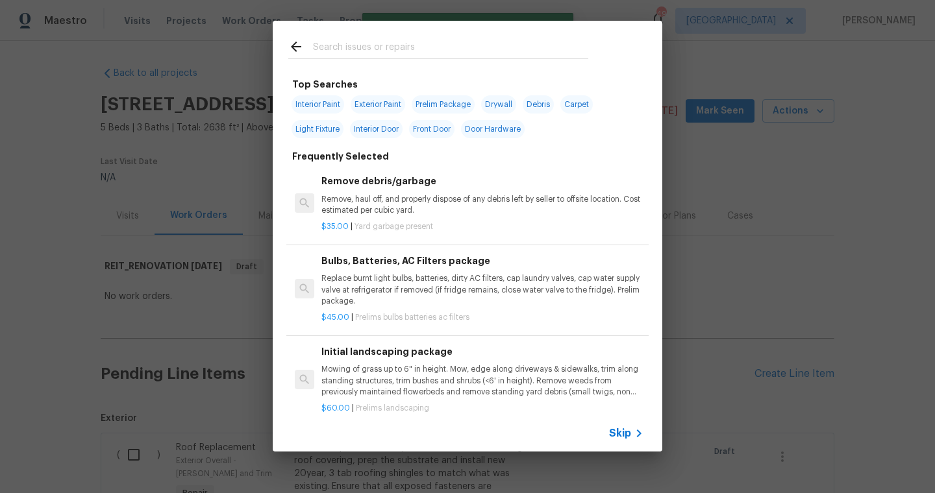
click at [467, 43] on input "text" at bounding box center [450, 48] width 275 height 19
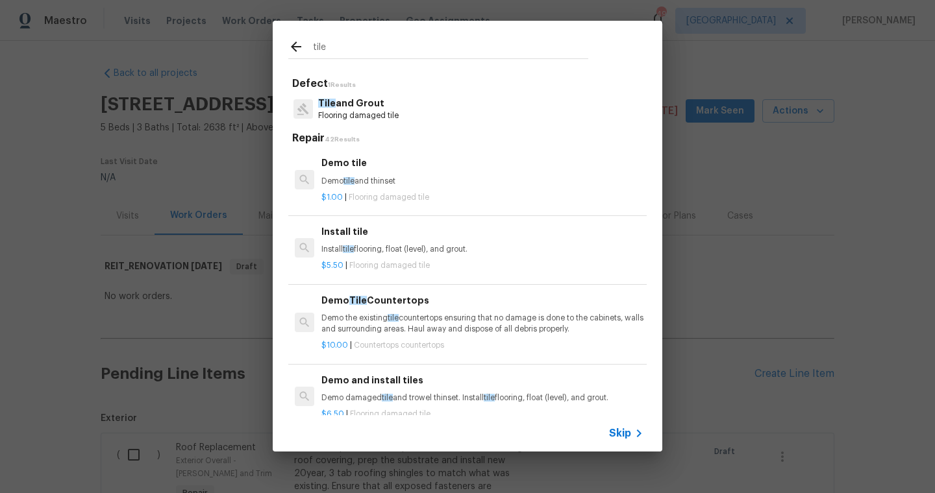
type input "tile"
click at [365, 169] on h6 "Demo tile" at bounding box center [482, 163] width 322 height 14
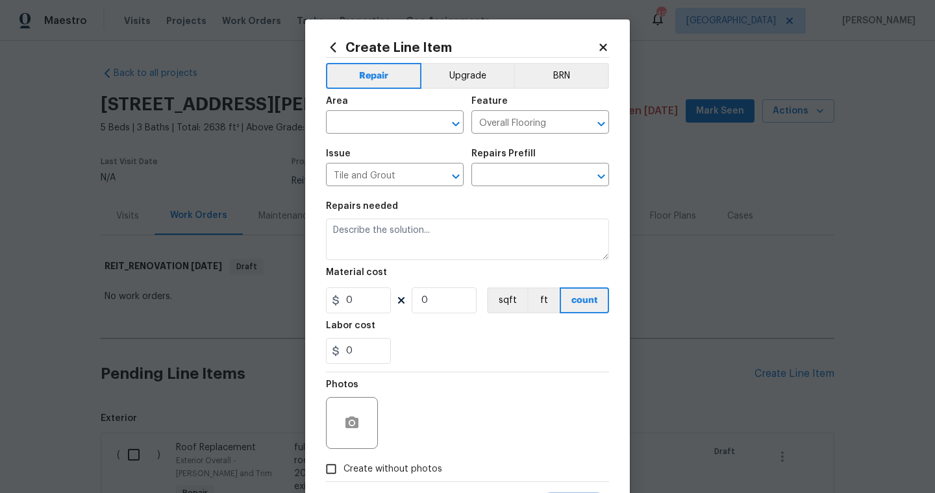
type input "Demo tile $1.00"
type textarea "Demo tile and thinset"
type input "1"
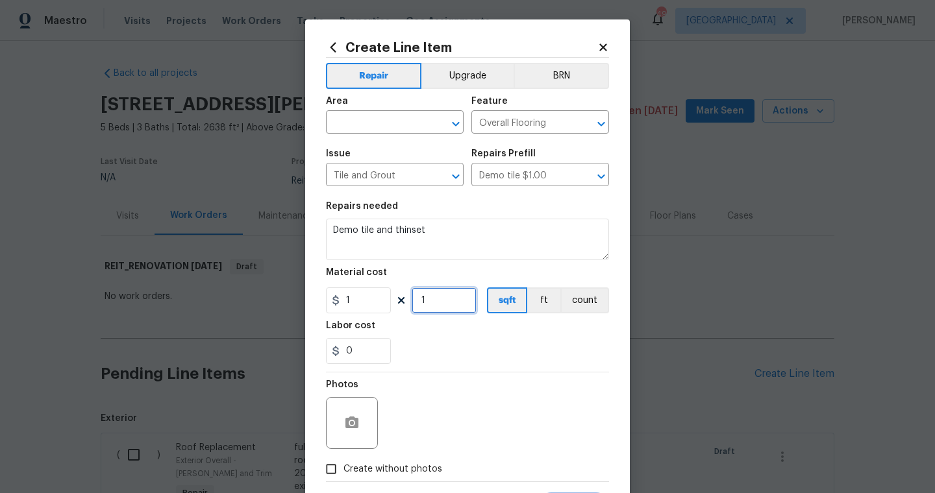
click at [450, 297] on input "1" at bounding box center [444, 301] width 65 height 26
type input "400"
click at [394, 465] on span "Create without photos" at bounding box center [392, 470] width 99 height 14
click at [343, 465] on input "Create without photos" at bounding box center [331, 469] width 25 height 25
checkbox input "true"
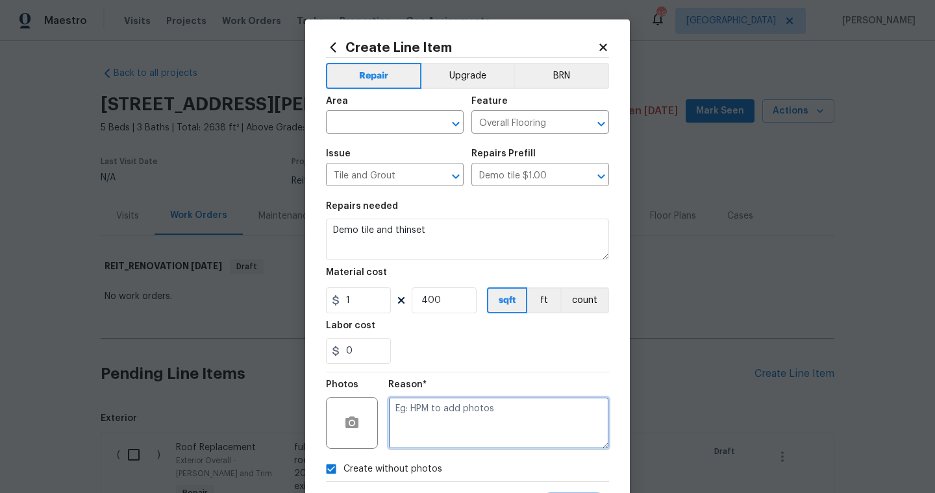
click at [438, 428] on textarea at bounding box center [498, 423] width 221 height 52
type textarea "scout"
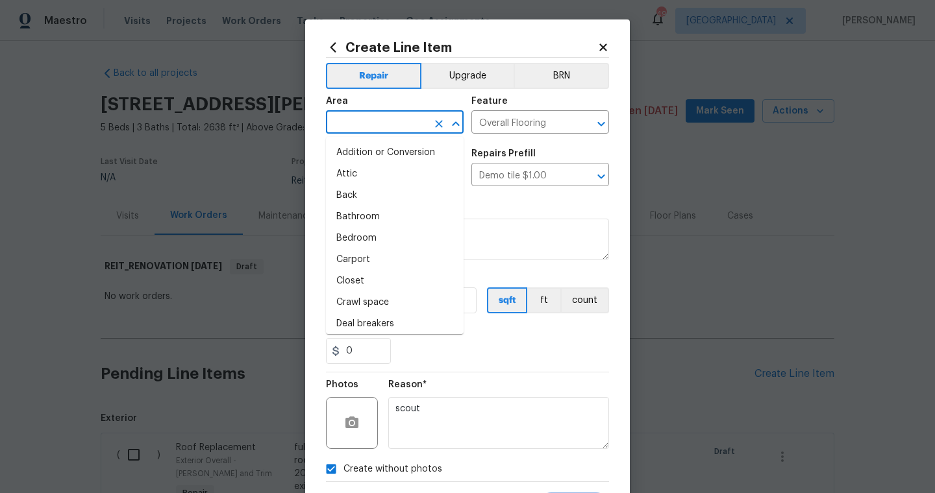
click at [380, 117] on input "text" at bounding box center [376, 124] width 101 height 20
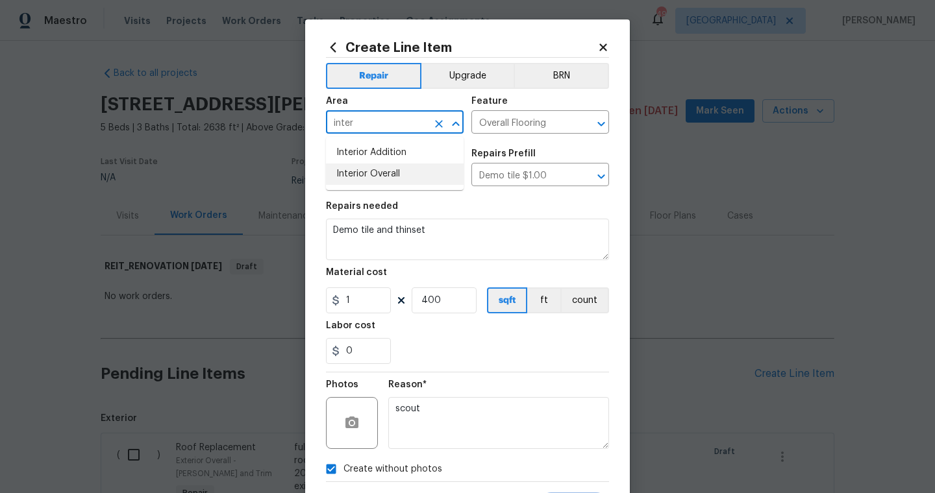
click at [387, 173] on li "Interior Overall" at bounding box center [395, 174] width 138 height 21
type input "Interior Overall"
click at [481, 371] on section "Repairs needed Demo tile and thinset Material cost 1 400 sqft ft count Labor co…" at bounding box center [467, 283] width 283 height 178
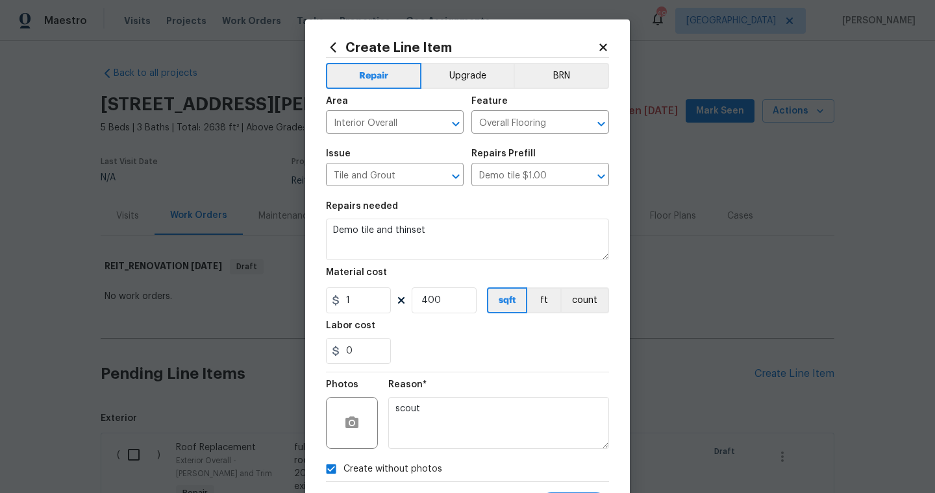
scroll to position [26, 0]
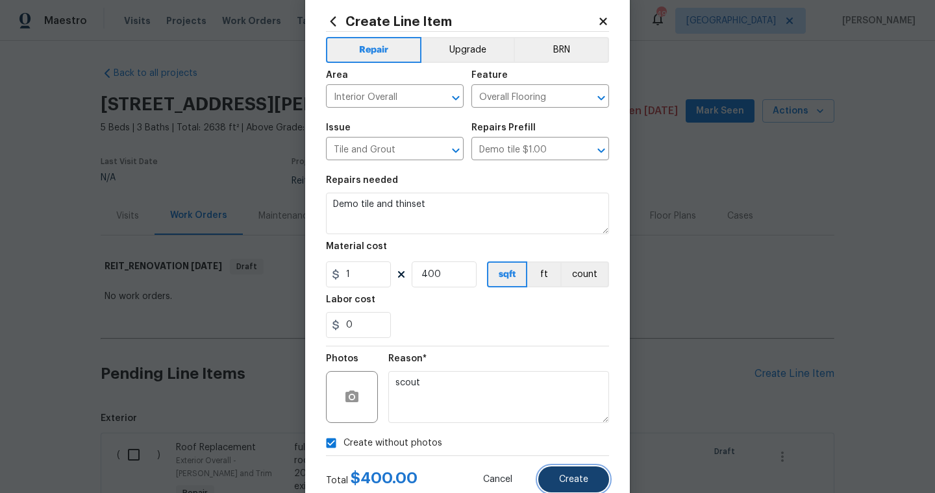
click at [577, 487] on button "Create" at bounding box center [573, 480] width 71 height 26
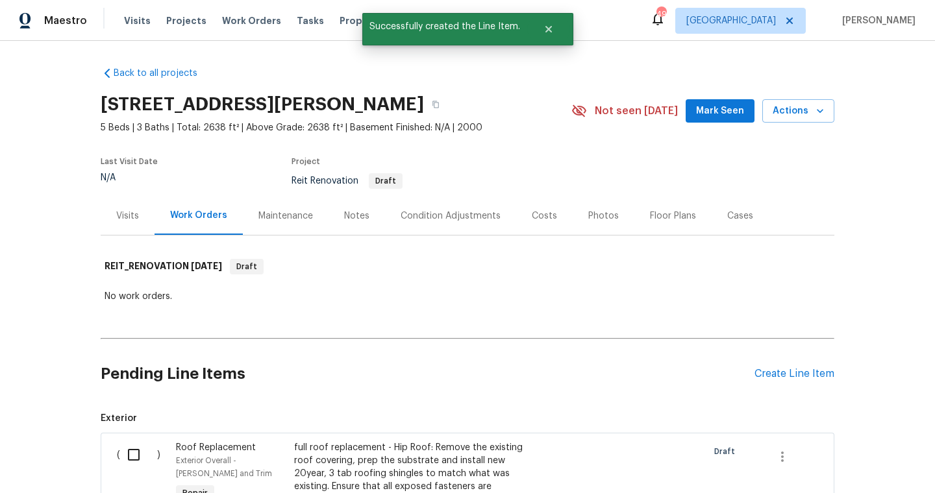
click at [780, 380] on div "Pending Line Items Create Line Item" at bounding box center [467, 374] width 733 height 60
click at [780, 372] on div "Create Line Item" at bounding box center [794, 374] width 80 height 12
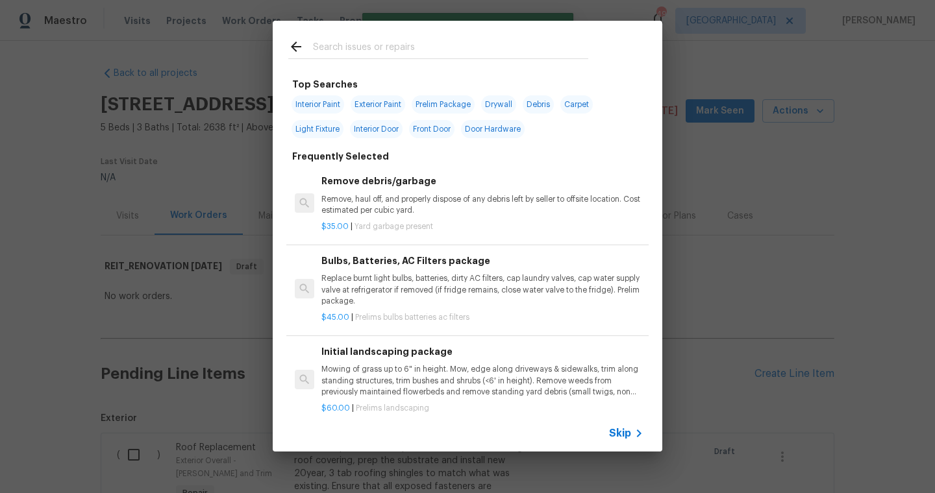
click at [395, 40] on input "text" at bounding box center [450, 48] width 275 height 19
click at [340, 102] on span "Interior Paint" at bounding box center [317, 104] width 53 height 18
type input "Interior Paint"
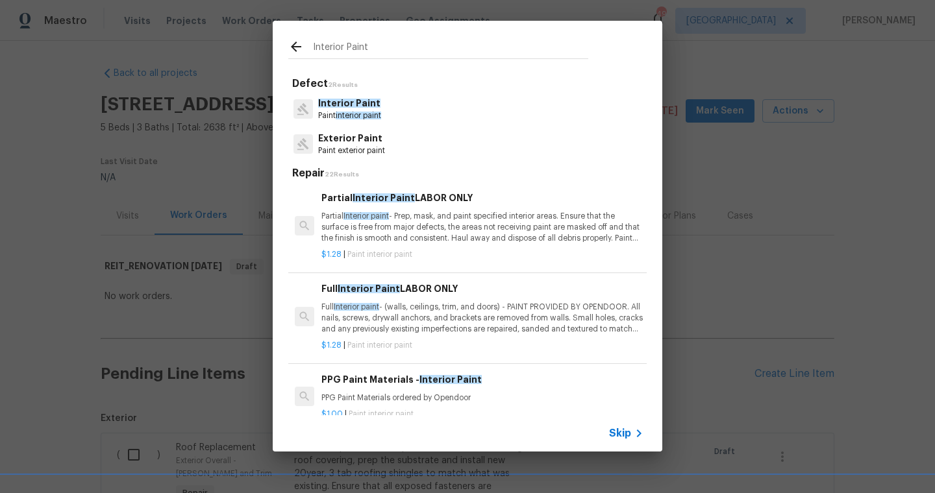
click at [377, 124] on div "Interior Paint Paint interior paint" at bounding box center [467, 109] width 358 height 35
click at [378, 111] on p "Paint interior paint" at bounding box center [349, 115] width 63 height 11
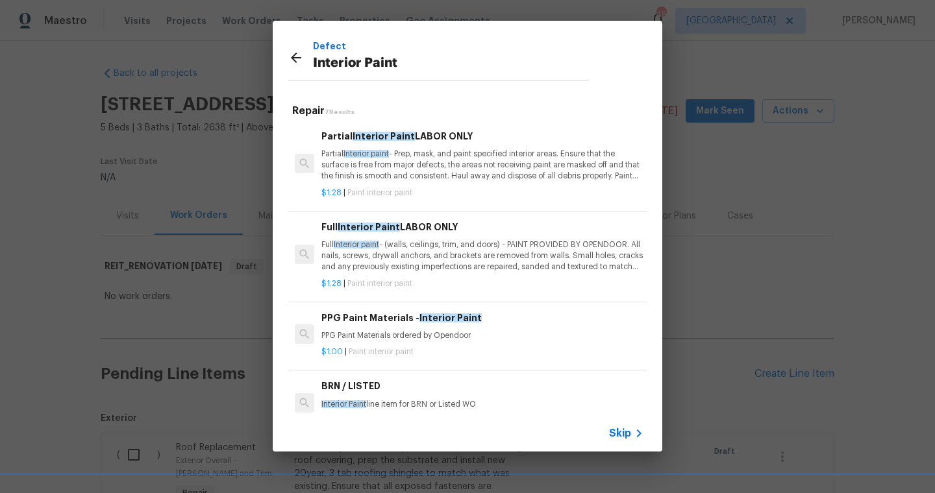
click at [426, 165] on p "Partial Interior paint - Prep, mask, and paint specified interior areas. Ensure…" at bounding box center [482, 165] width 322 height 33
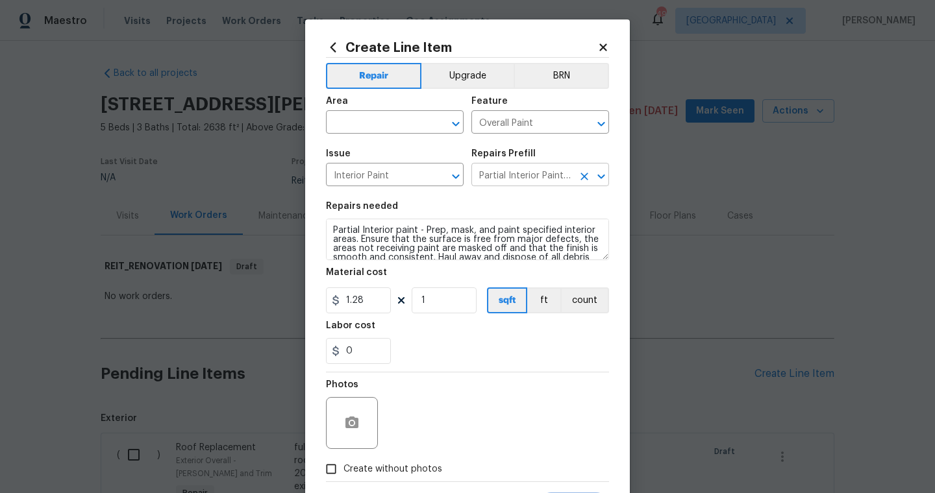
click at [509, 182] on input "Partial Interior Paint LABOR ONLY $1.28" at bounding box center [521, 176] width 101 height 20
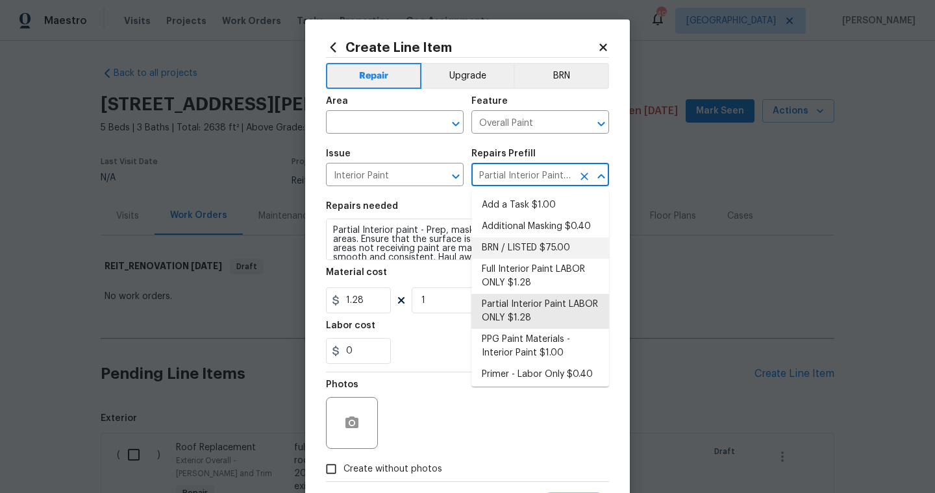
drag, startPoint x: 604, startPoint y: 258, endPoint x: 589, endPoint y: 348, distance: 91.4
click at [589, 348] on ul "Add a Task $1.00 Additional Masking $0.40 BRN / LISTED $75.00 Full Interior Pai…" at bounding box center [540, 288] width 138 height 197
click at [569, 278] on li "Full Interior Paint LABOR ONLY $1.28" at bounding box center [540, 276] width 138 height 35
type input "Full Interior Paint LABOR ONLY $1.28"
type textarea "Full Interior paint - (walls, ceilings, trim, and doors) - PAINT PROVIDED BY OP…"
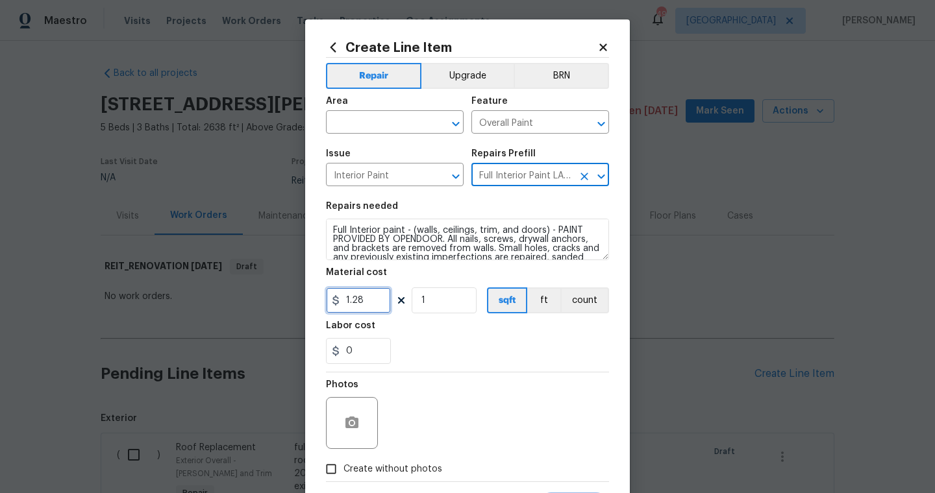
click at [382, 301] on input "1.28" at bounding box center [358, 301] width 65 height 26
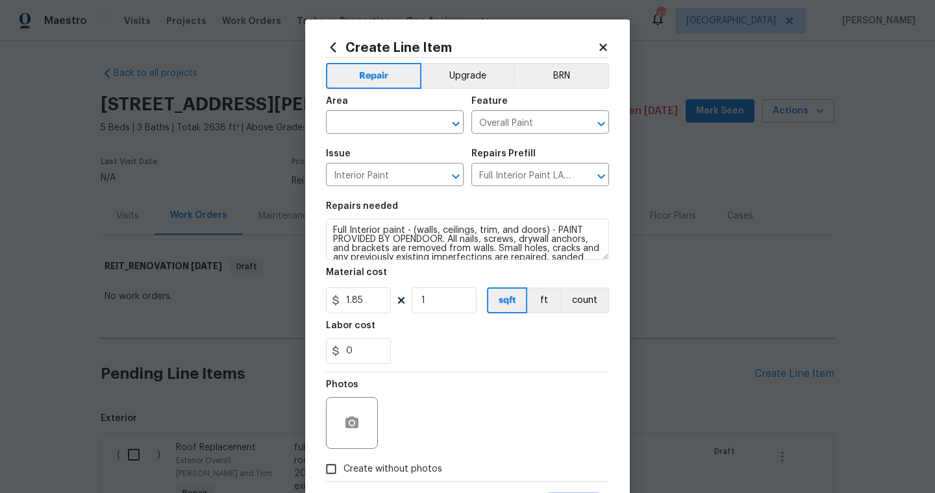
click at [417, 374] on div "Photos" at bounding box center [467, 415] width 283 height 84
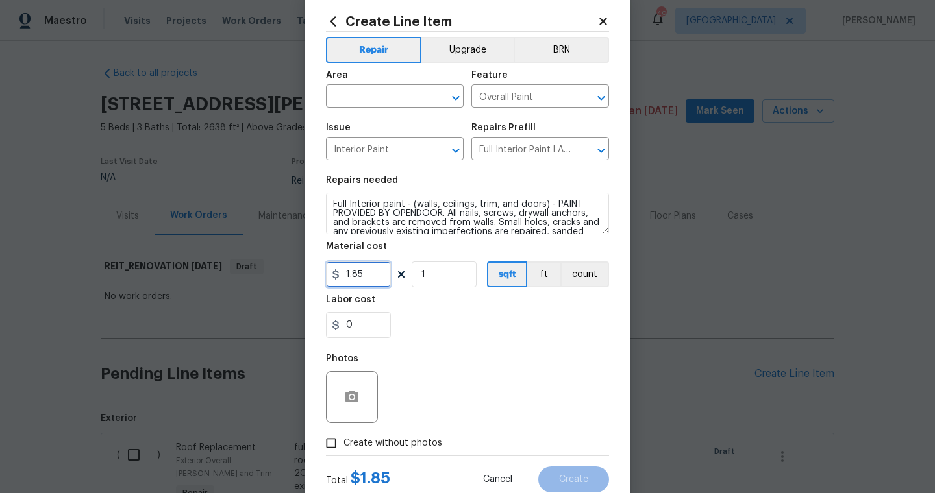
click at [365, 278] on input "1.85" at bounding box center [358, 275] width 65 height 26
type input "1.88"
click at [421, 267] on input "1" at bounding box center [444, 275] width 65 height 26
type input "2638"
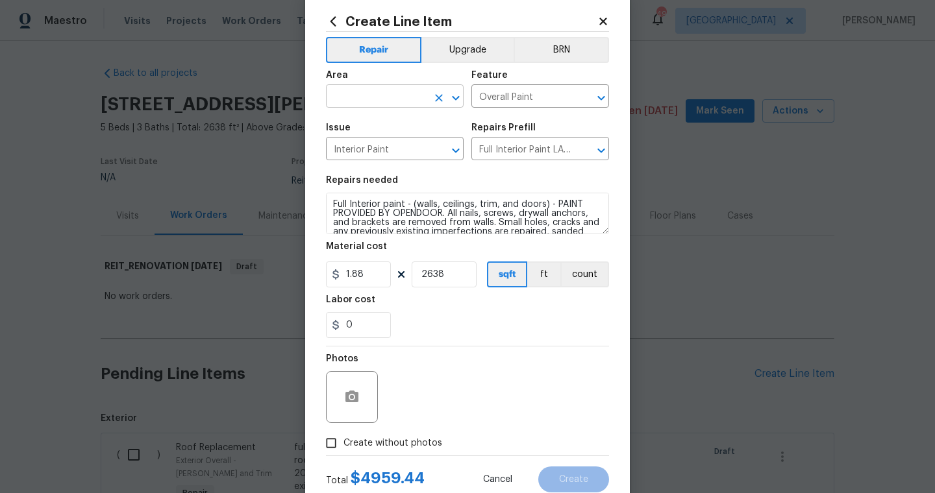
click at [386, 101] on input "text" at bounding box center [376, 98] width 101 height 20
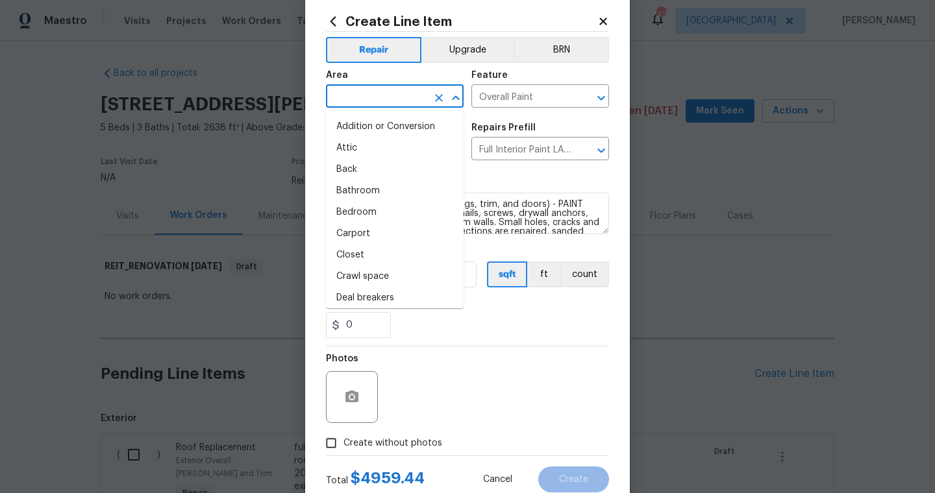
type input "k"
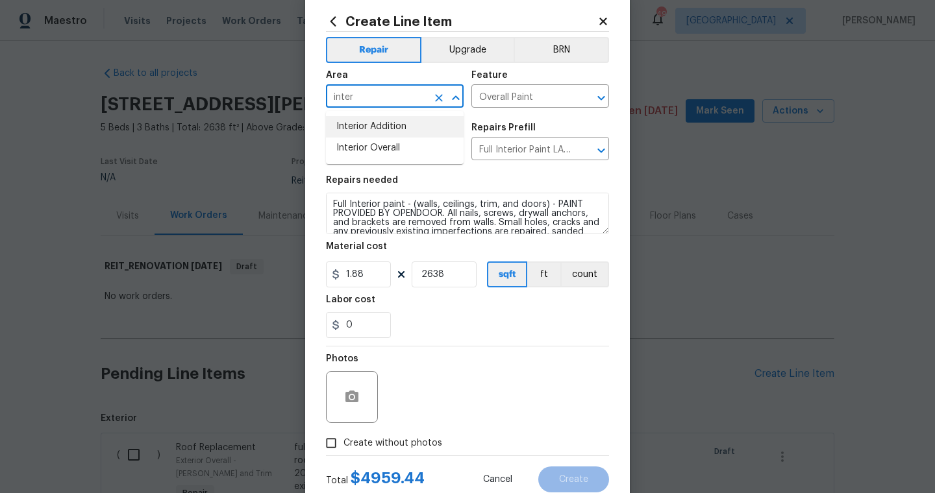
click at [400, 144] on li "Interior Overall" at bounding box center [395, 148] width 138 height 21
type input "Interior Overall"
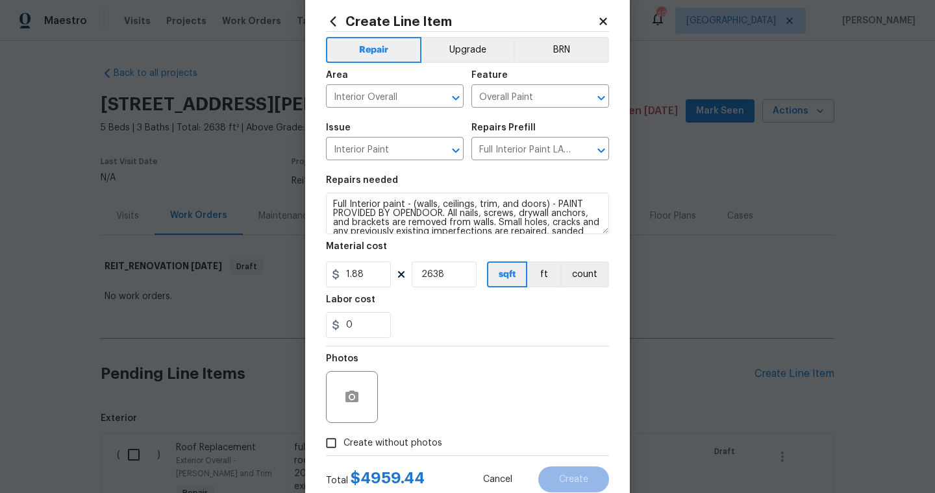
click at [389, 445] on span "Create without photos" at bounding box center [392, 444] width 99 height 14
click at [343, 445] on input "Create without photos" at bounding box center [331, 443] width 25 height 25
checkbox input "true"
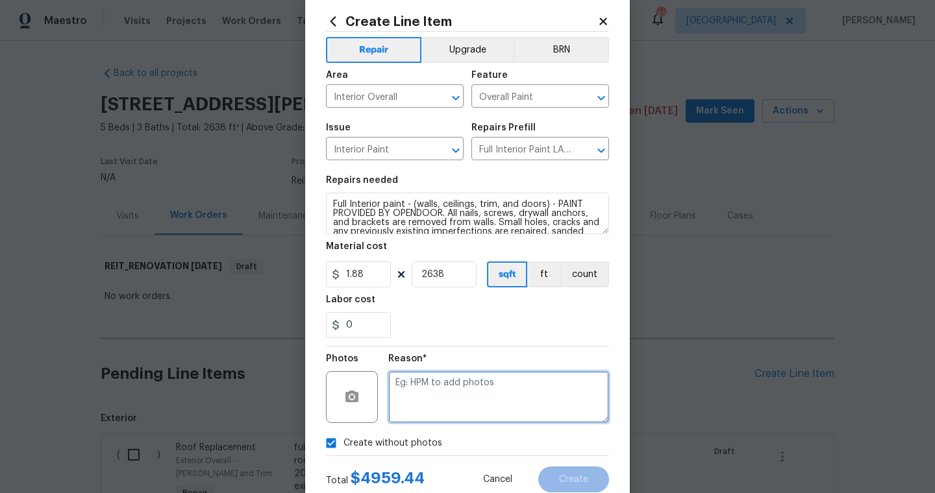
click at [424, 412] on textarea at bounding box center [498, 397] width 221 height 52
type textarea "scout"
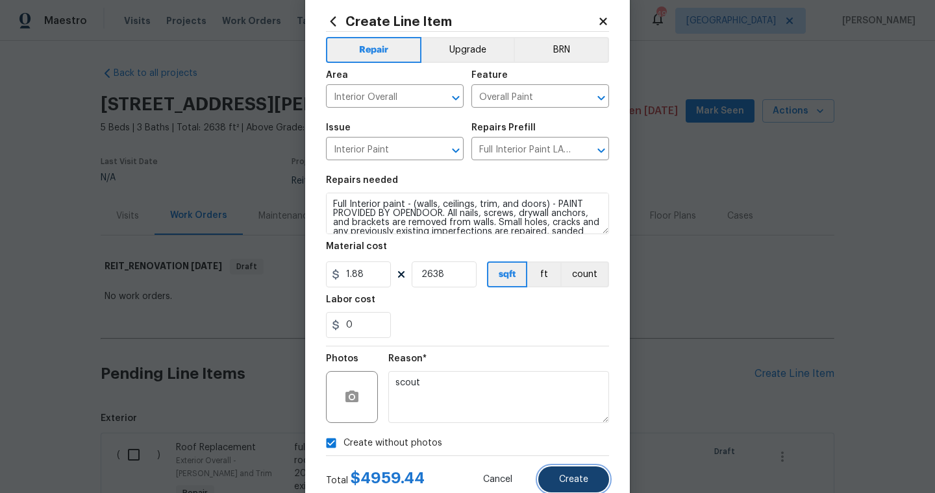
click at [576, 480] on span "Create" at bounding box center [573, 480] width 29 height 10
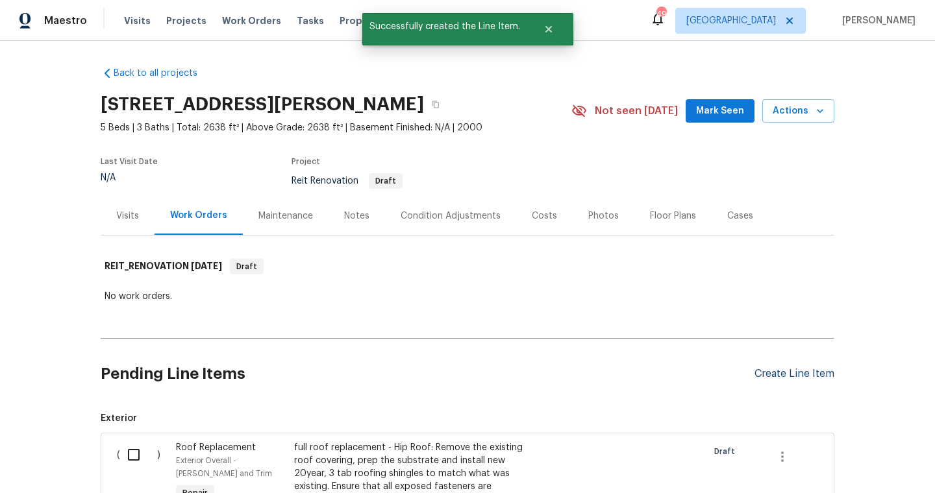
click at [789, 377] on div "Create Line Item" at bounding box center [794, 374] width 80 height 12
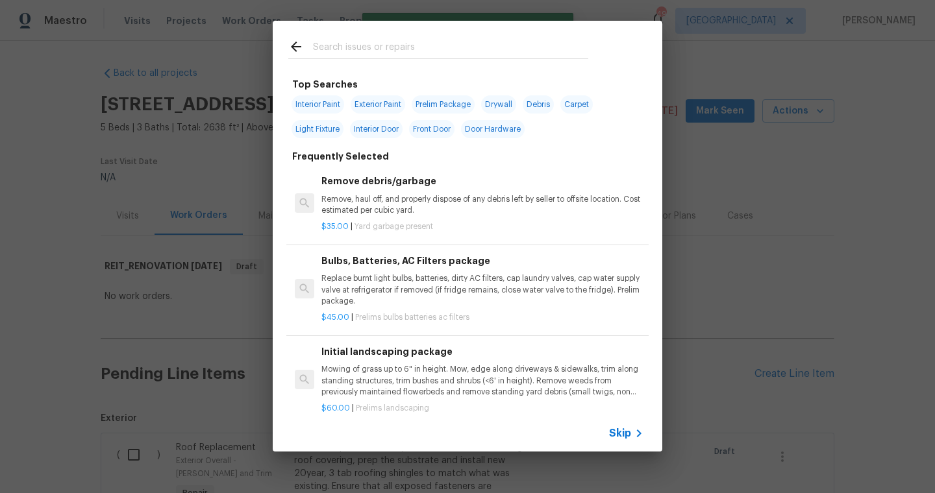
click at [458, 62] on div at bounding box center [438, 46] width 331 height 51
click at [458, 53] on input "text" at bounding box center [450, 48] width 275 height 19
type input "t"
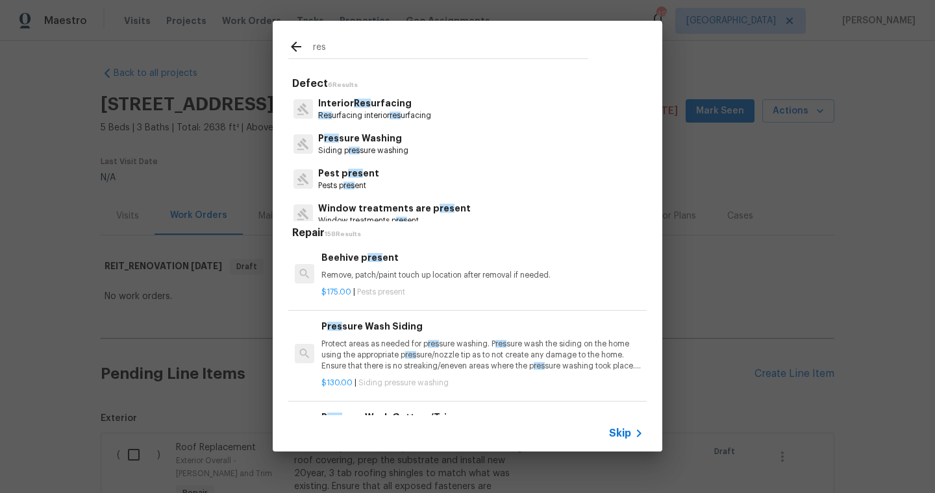
type input "res"
click at [363, 110] on p "Res urfacing interior res urfacing" at bounding box center [374, 115] width 113 height 11
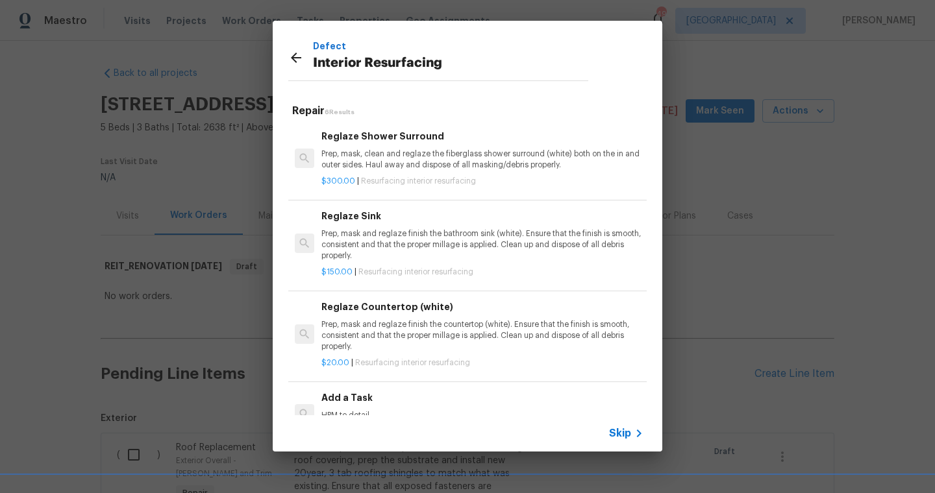
click at [373, 177] on p "$300.00 | Resurfacing interior resurfacing" at bounding box center [482, 181] width 322 height 11
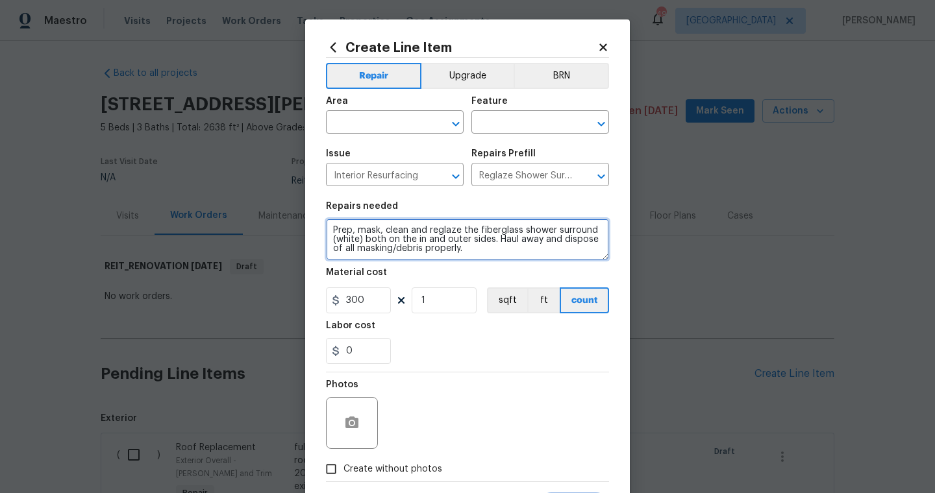
click at [329, 225] on textarea "Prep, mask, clean and reglaze the fiberglass shower surround (white) both on th…" at bounding box center [467, 240] width 283 height 42
type textarea "master shower, tub. secondary shower downstairs, secondary tub upstairs, bathro…"
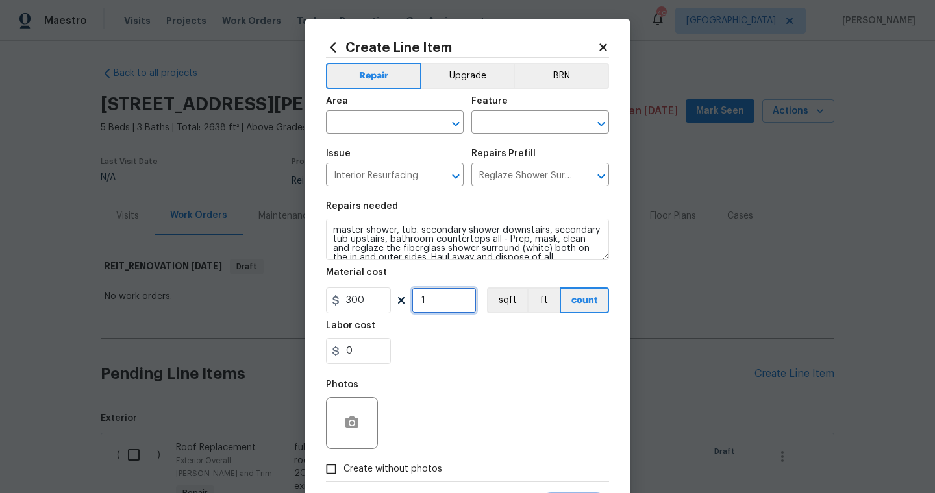
click at [436, 297] on input "1" at bounding box center [444, 301] width 65 height 26
type input "6"
click at [452, 369] on section "Repairs needed master shower, tub. secondary shower downstairs, secondary tub u…" at bounding box center [467, 283] width 283 height 178
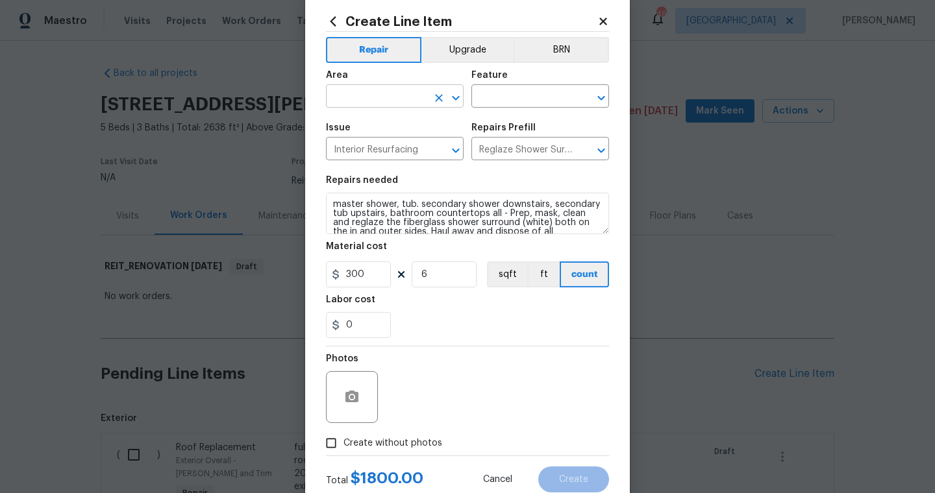
click at [361, 93] on input "text" at bounding box center [376, 98] width 101 height 20
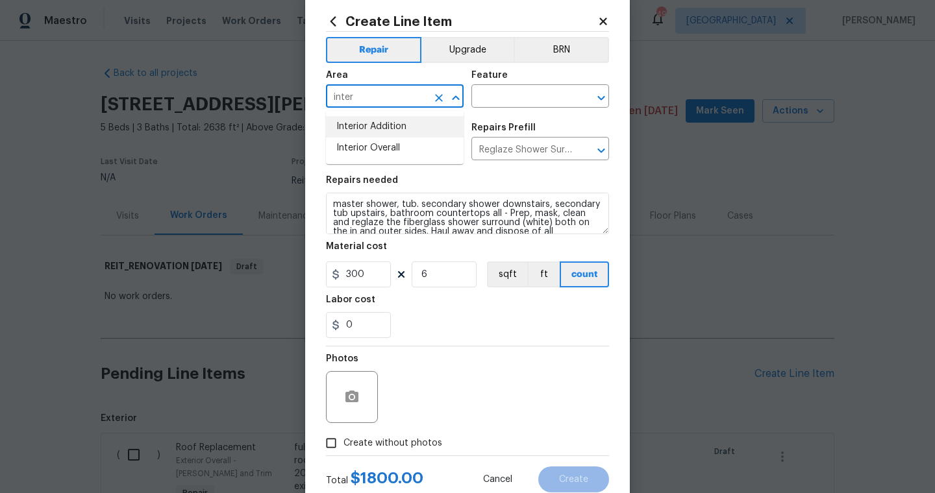
click at [414, 135] on li "Interior Addition" at bounding box center [395, 126] width 138 height 21
type input "Interior Addition"
click at [436, 95] on icon "Clear" at bounding box center [439, 98] width 8 height 8
click at [428, 142] on li "Interior Overall" at bounding box center [395, 148] width 138 height 21
type input "Interior Overall"
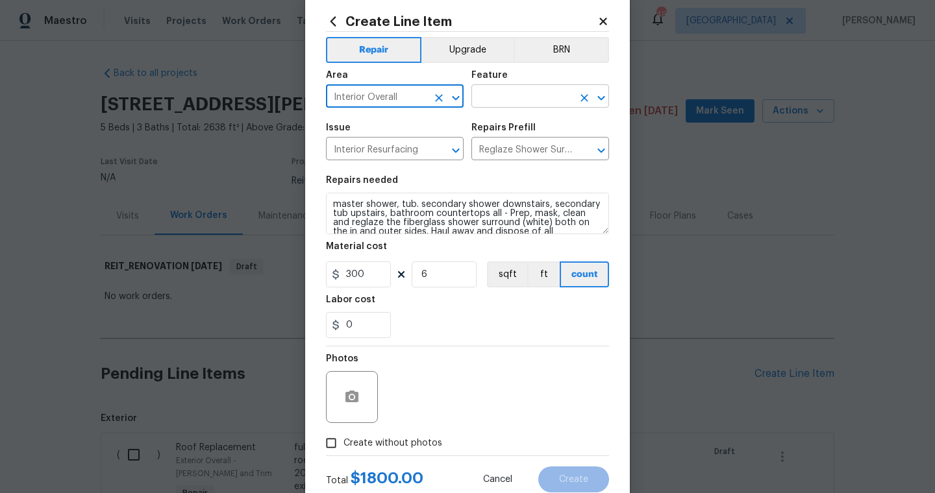
click at [492, 98] on input "text" at bounding box center [521, 98] width 101 height 20
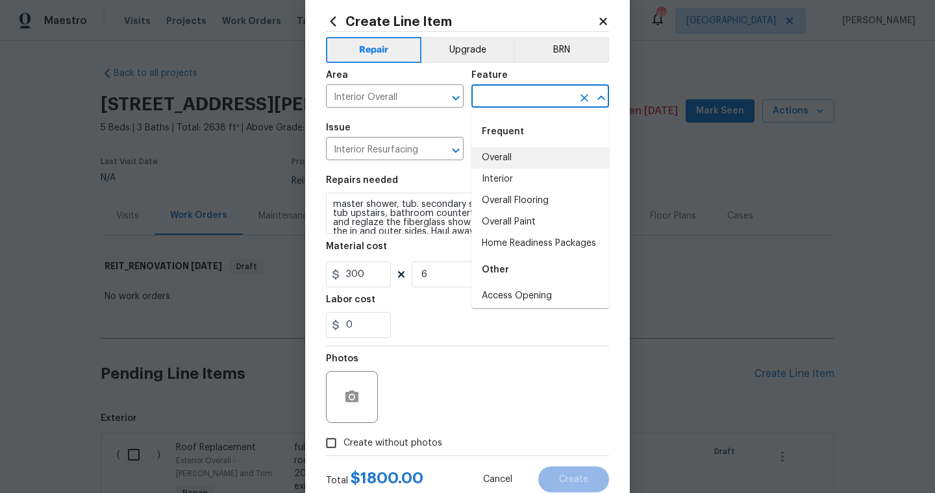
click at [504, 162] on li "Overall" at bounding box center [540, 157] width 138 height 21
type input "Overall"
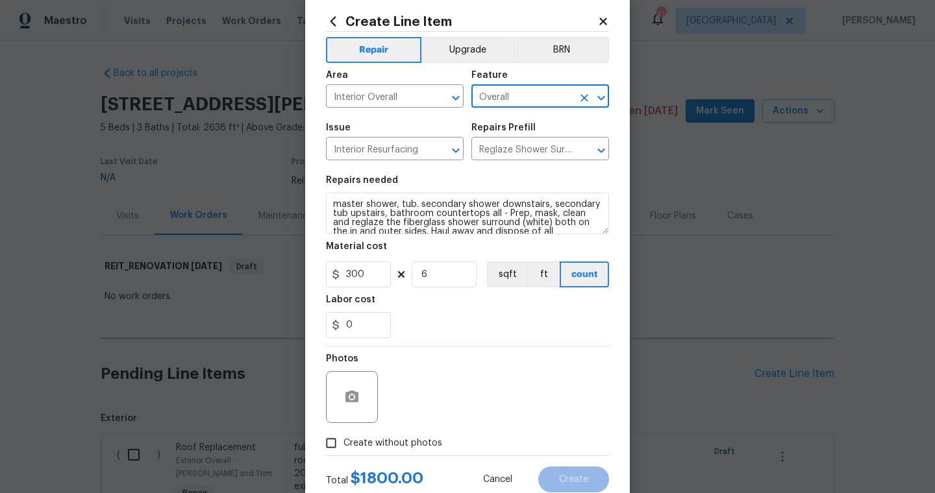
click at [386, 448] on span "Create without photos" at bounding box center [392, 444] width 99 height 14
click at [343, 448] on input "Create without photos" at bounding box center [331, 443] width 25 height 25
checkbox input "true"
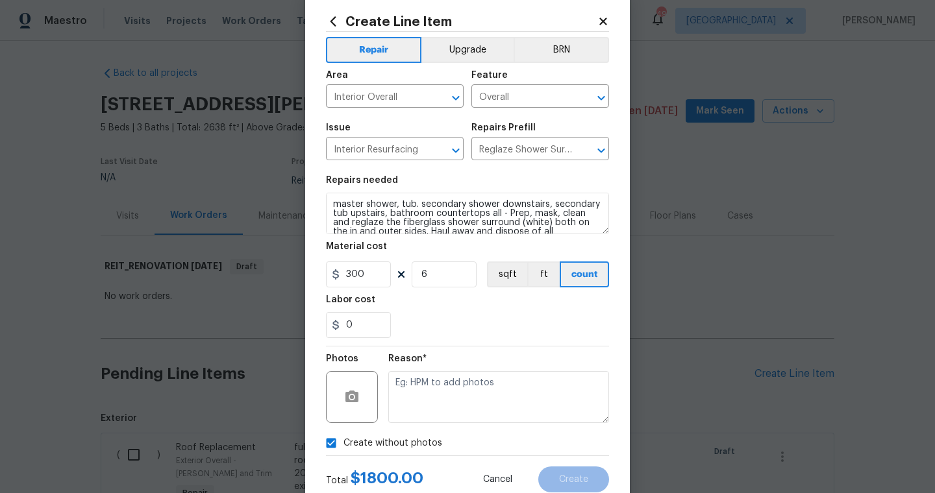
click at [429, 427] on div "Reason*" at bounding box center [498, 389] width 221 height 84
click at [437, 400] on textarea at bounding box center [498, 397] width 221 height 52
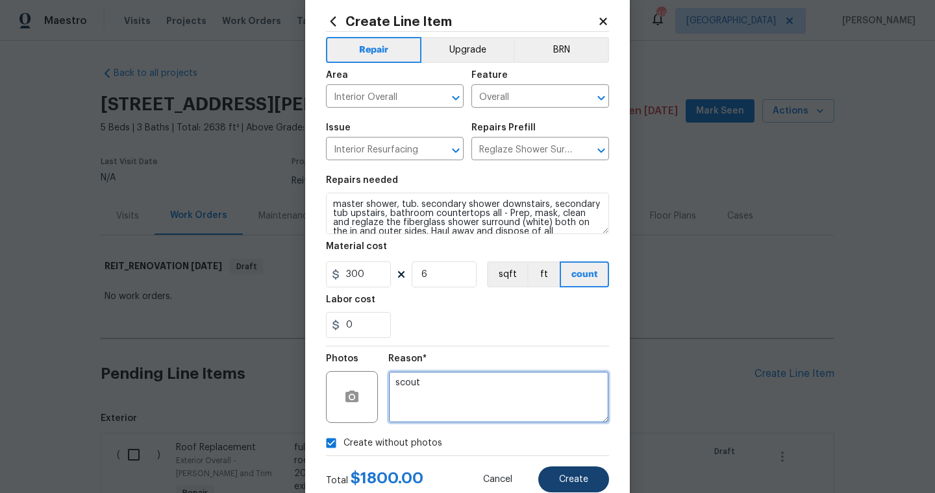
type textarea "scout"
click at [576, 482] on span "Create" at bounding box center [573, 480] width 29 height 10
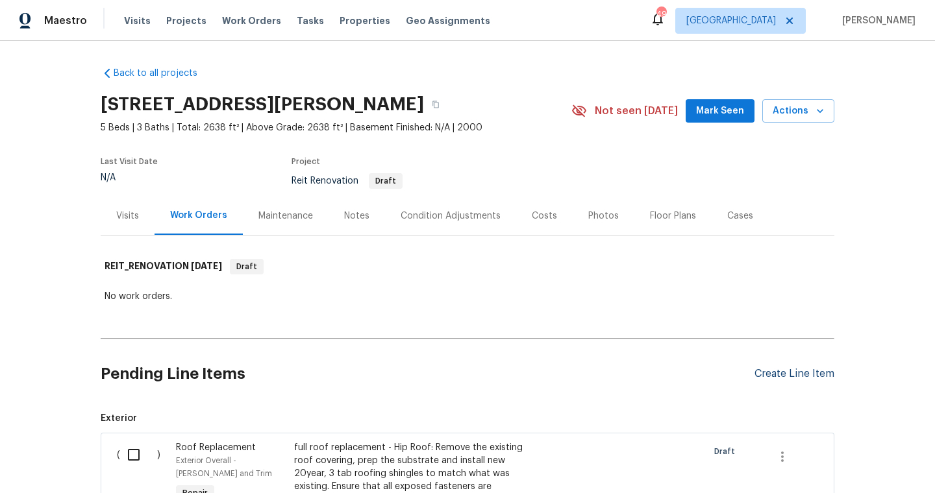
click at [781, 368] on div "Create Line Item" at bounding box center [794, 374] width 80 height 12
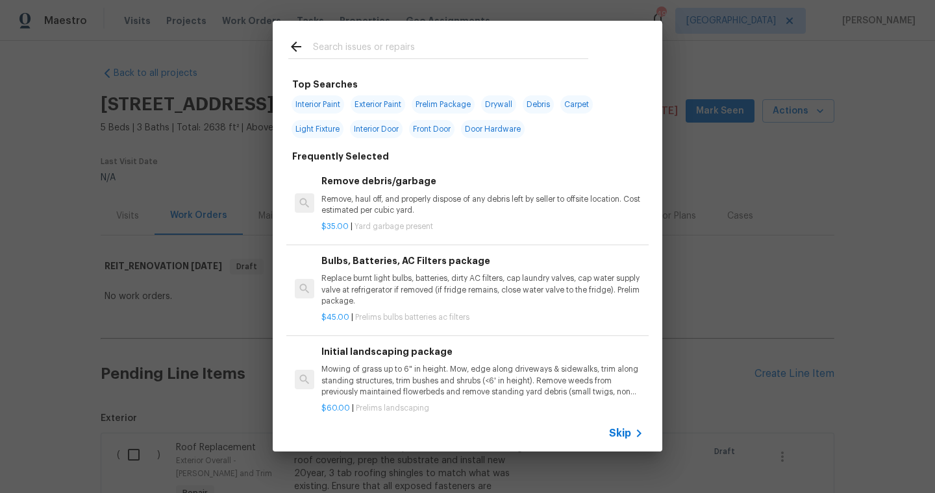
click at [393, 36] on div at bounding box center [438, 46] width 331 height 51
click at [393, 45] on input "text" at bounding box center [450, 48] width 275 height 19
type input "g"
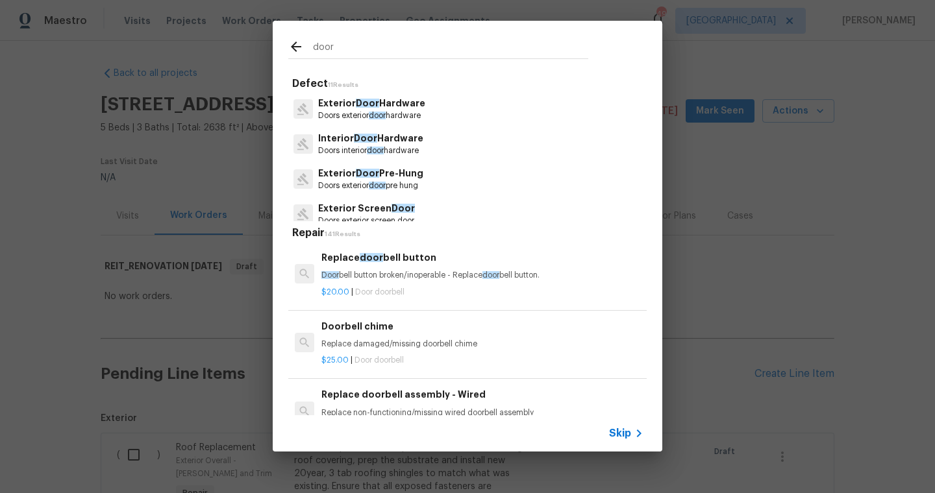
type input "door"
click at [619, 432] on span "Skip" at bounding box center [620, 433] width 22 height 13
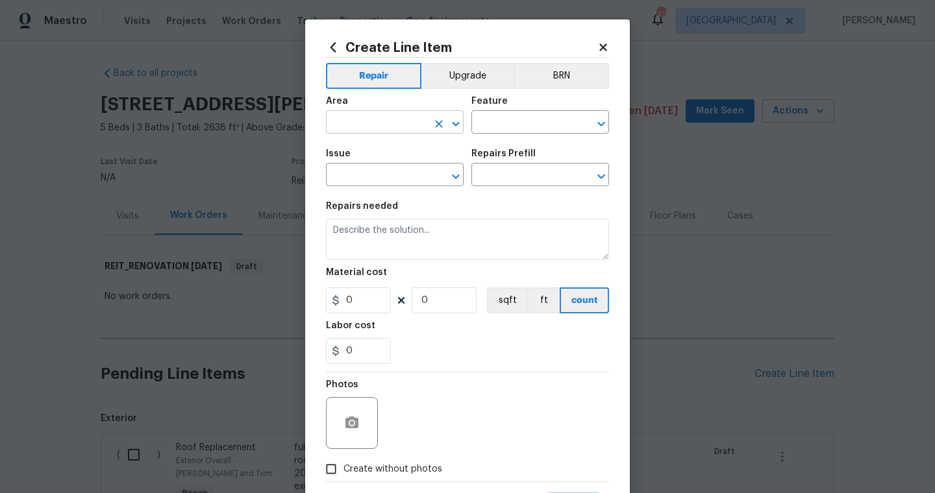
click at [397, 122] on input "text" at bounding box center [376, 124] width 101 height 20
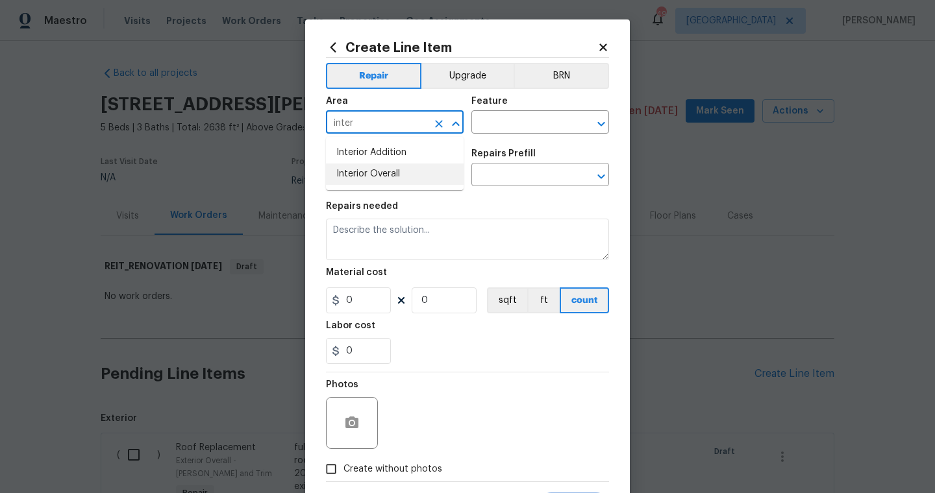
click at [391, 180] on li "Interior Overall" at bounding box center [395, 174] width 138 height 21
type input "Interior Overall"
click at [517, 116] on input "text" at bounding box center [521, 124] width 101 height 20
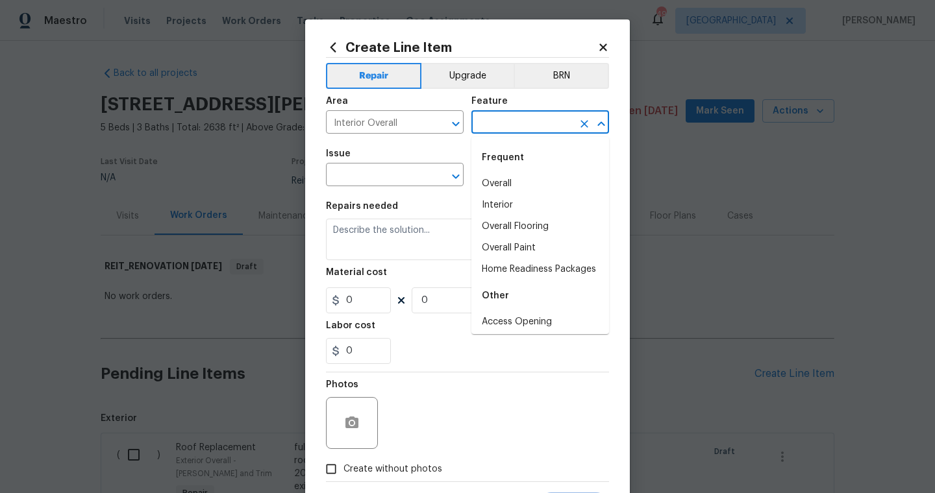
click at [501, 183] on li "Overall" at bounding box center [540, 183] width 138 height 21
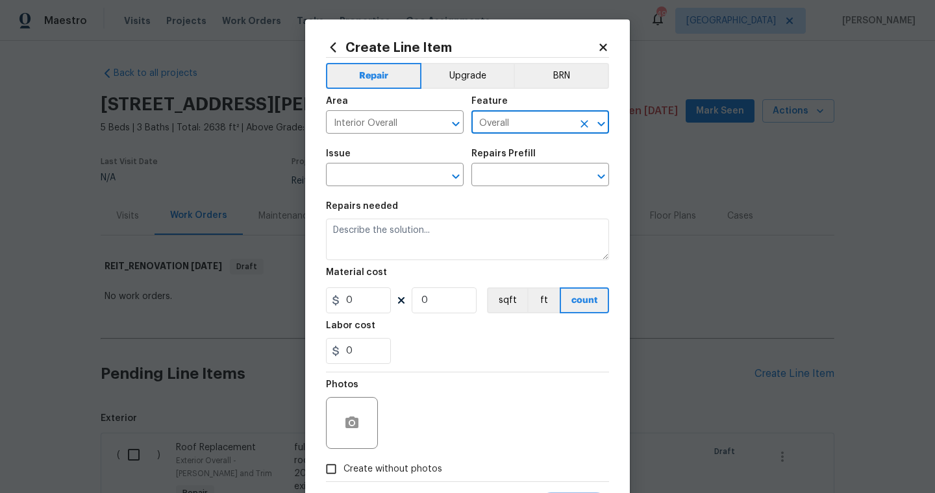
type input "Overall"
click at [373, 158] on div "Issue" at bounding box center [395, 157] width 138 height 17
click at [374, 169] on input "text" at bounding box center [376, 176] width 101 height 20
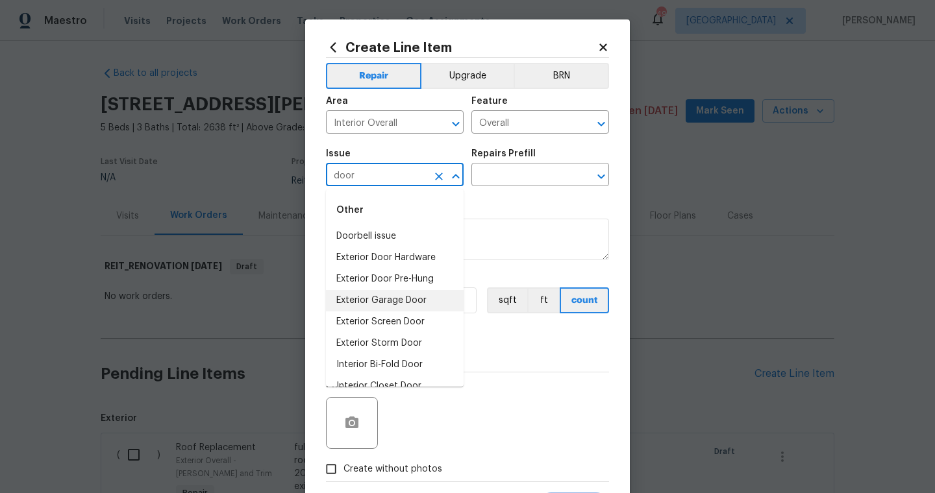
click at [410, 290] on li "Exterior Garage Door" at bounding box center [395, 300] width 138 height 21
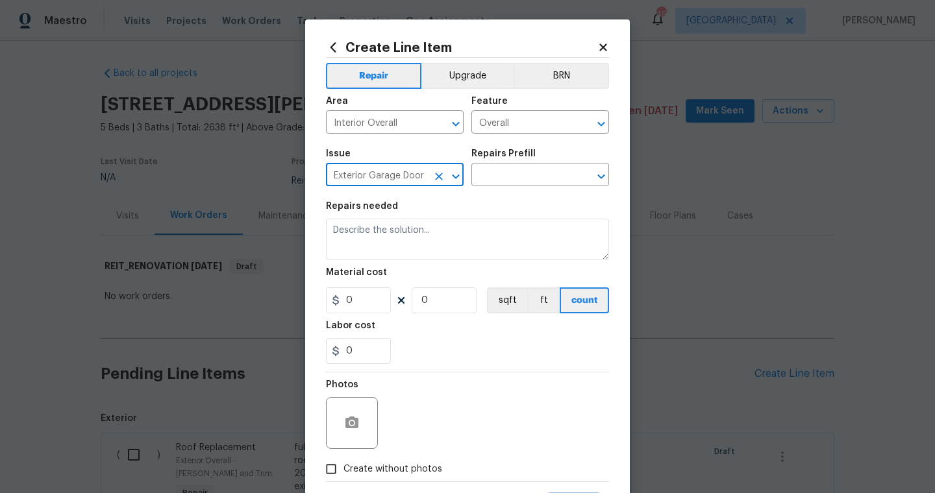
type input "Exterior Garage Door"
click at [410, 290] on div "0 0 sqft ft count" at bounding box center [467, 301] width 283 height 26
click at [523, 169] on input "text" at bounding box center [521, 176] width 101 height 20
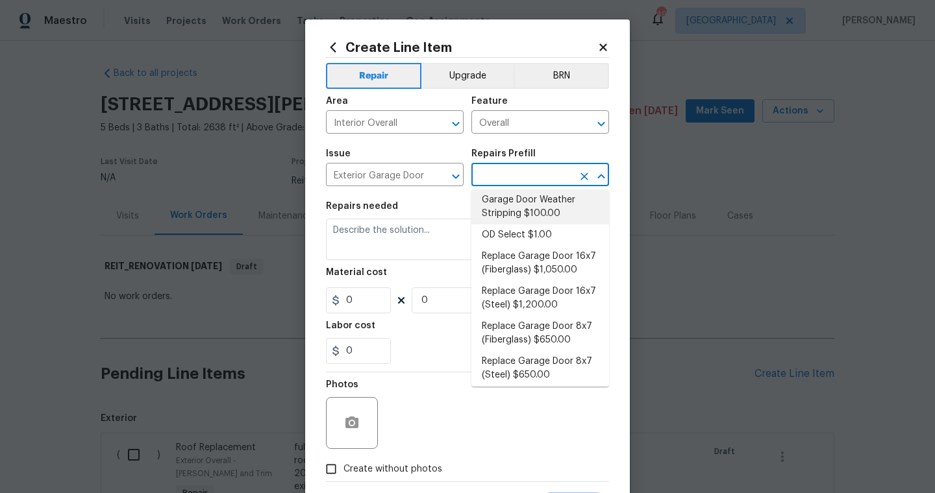
scroll to position [62, 0]
click at [438, 175] on icon "Clear" at bounding box center [439, 177] width 8 height 8
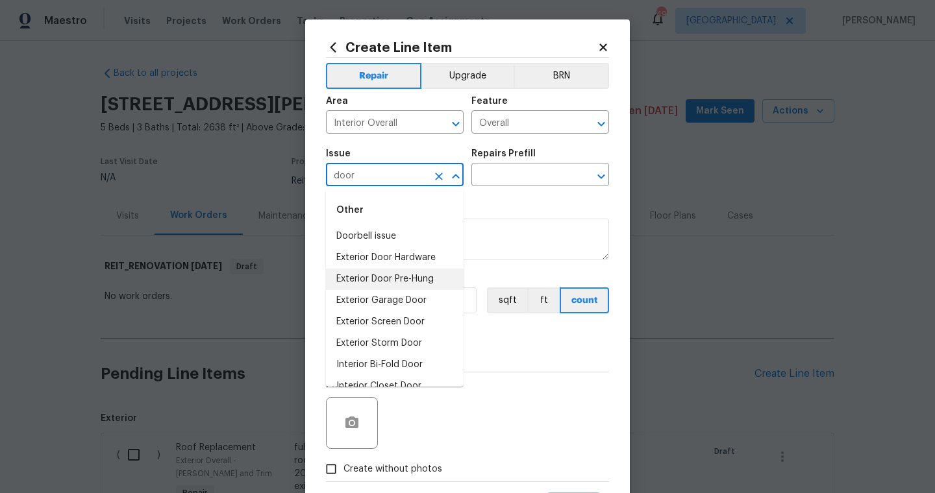
click at [415, 282] on li "Exterior Door Pre-Hung" at bounding box center [395, 279] width 138 height 21
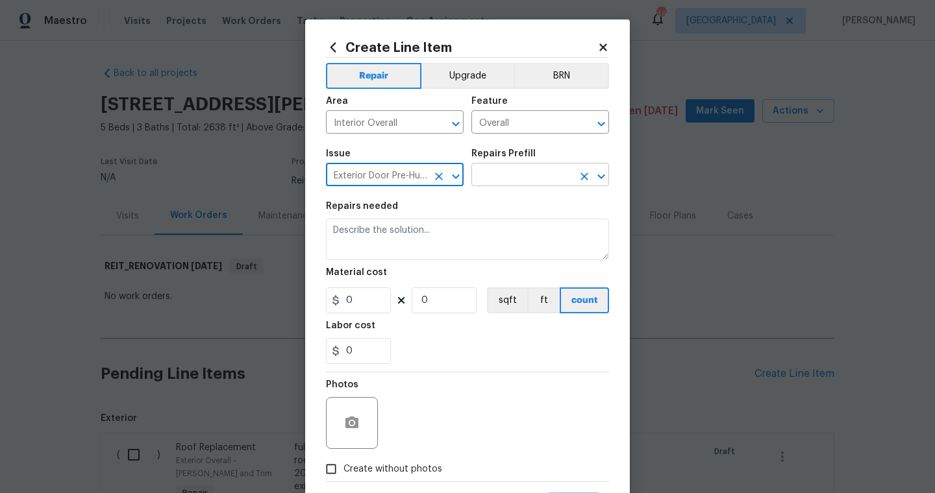
type input "Exterior Door Pre-Hung"
click at [517, 169] on input "text" at bounding box center [521, 176] width 101 height 20
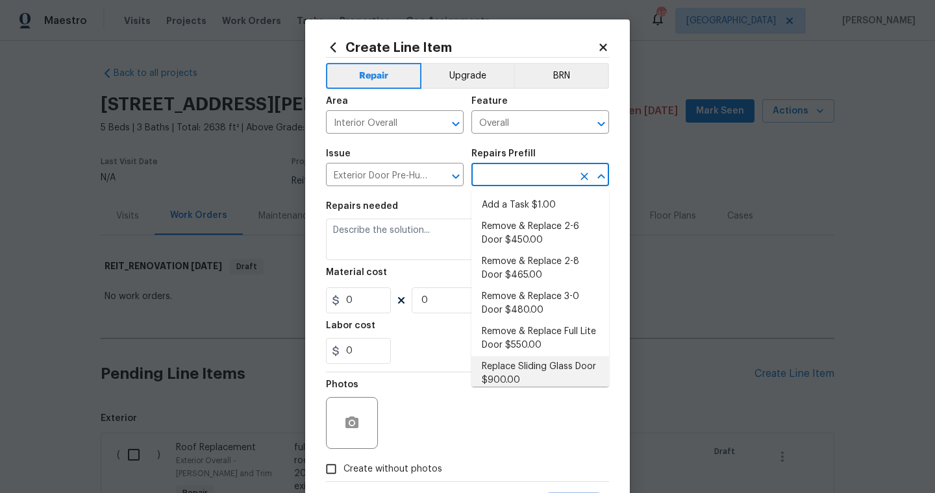
scroll to position [5, 0]
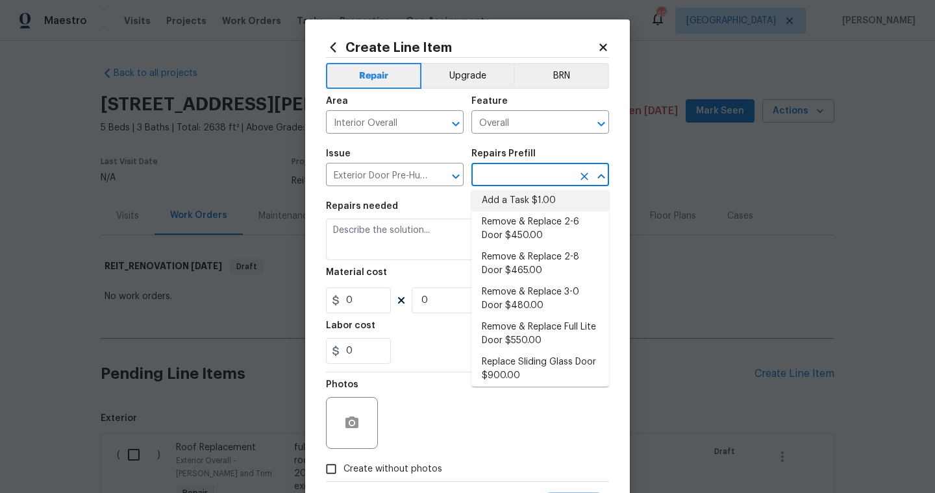
click at [528, 201] on li "Add a Task $1.00" at bounding box center [540, 200] width 138 height 21
type input "Interior Door"
type input "Add a Task $1.00"
type textarea "HPM to detail"
type input "1"
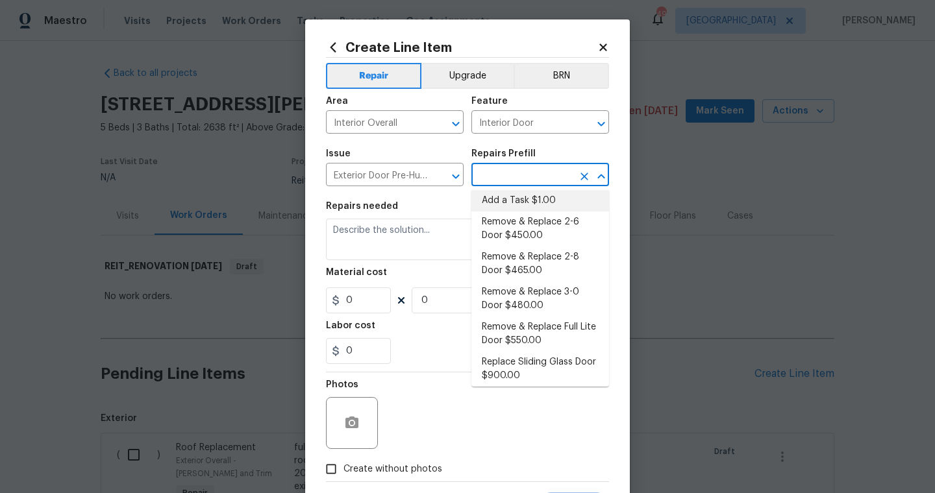
type input "1"
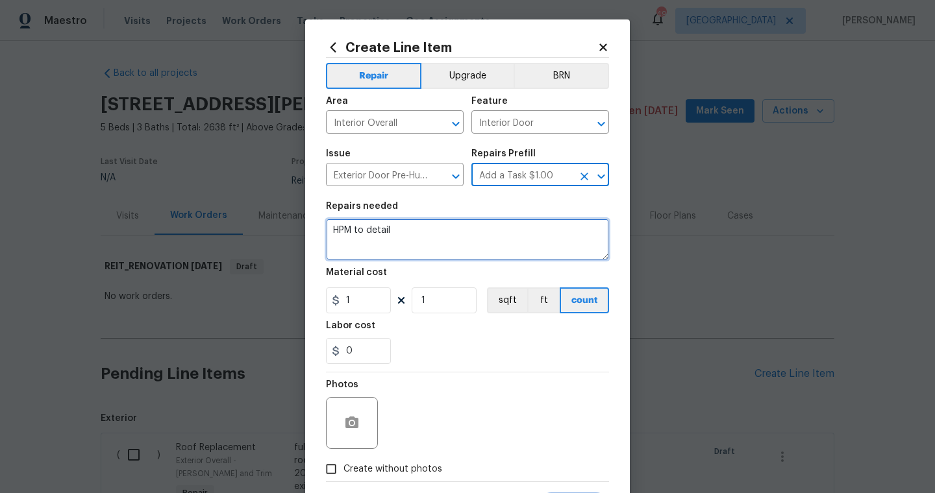
click at [366, 235] on textarea "HPM to detail" at bounding box center [467, 240] width 283 height 42
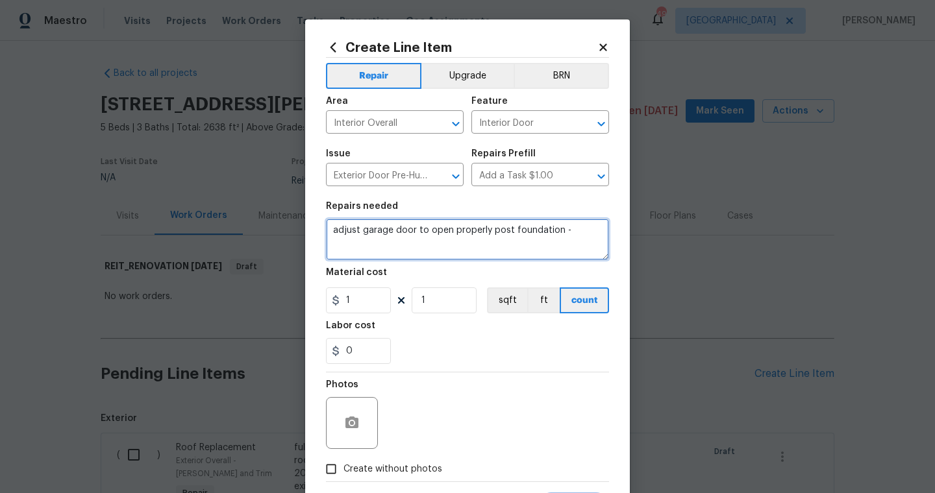
type textarea "adjust garage door to open properly post foundation -"
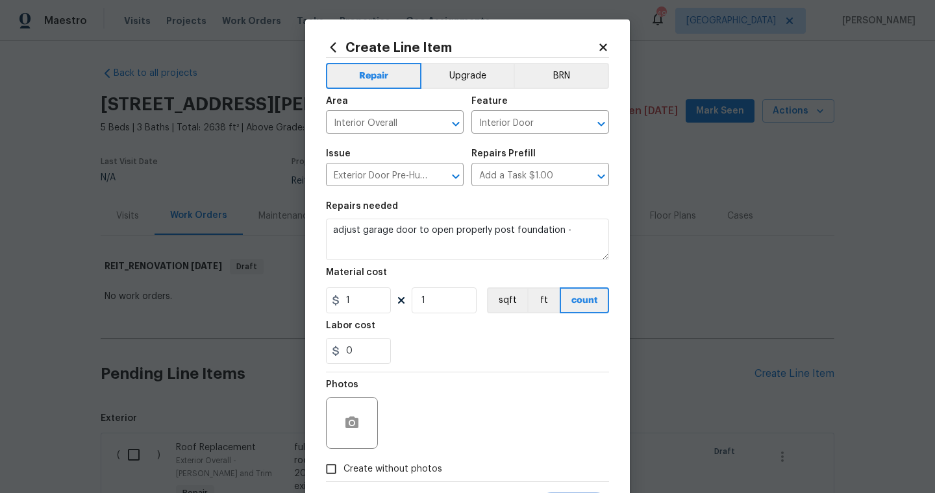
click at [377, 316] on section "Repairs needed adjust garage door to open properly post foundation - Material c…" at bounding box center [467, 283] width 283 height 178
click at [378, 303] on input "1" at bounding box center [358, 301] width 65 height 26
type input "75"
click at [398, 478] on label "Create without photos" at bounding box center [380, 469] width 123 height 25
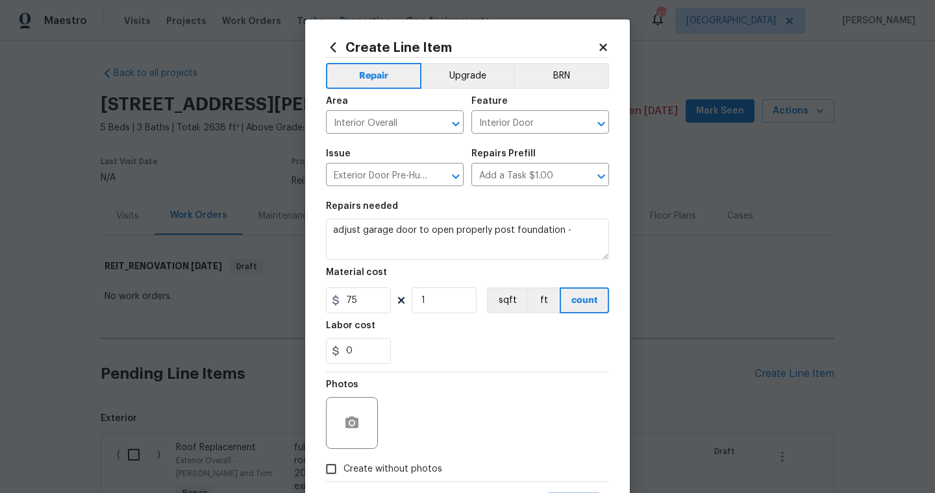
click at [343, 478] on input "Create without photos" at bounding box center [331, 469] width 25 height 25
checkbox input "true"
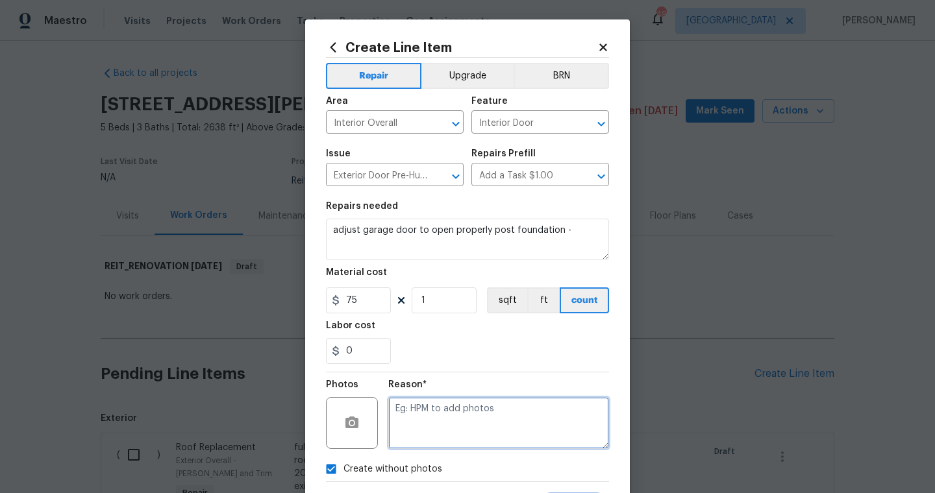
click at [412, 434] on textarea at bounding box center [498, 423] width 221 height 52
type textarea "scout"
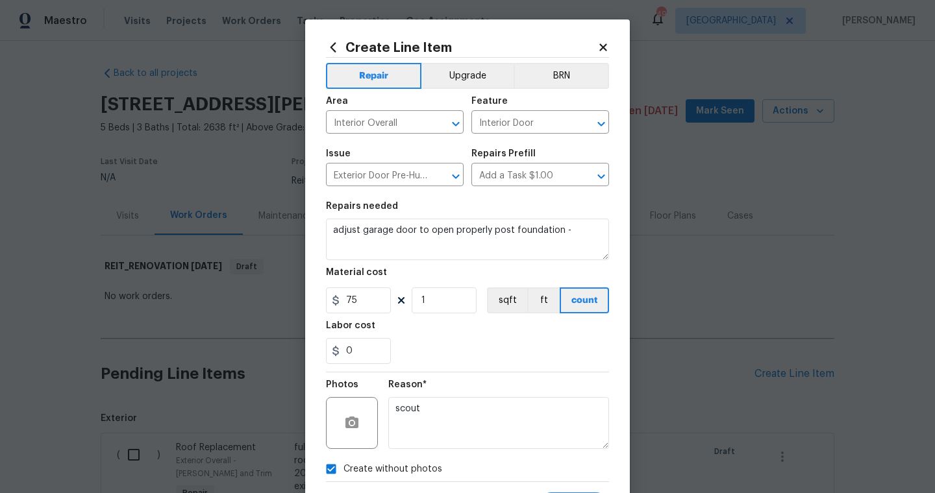
click at [474, 370] on section "Repairs needed adjust garage door to open properly post foundation - Material c…" at bounding box center [467, 283] width 283 height 178
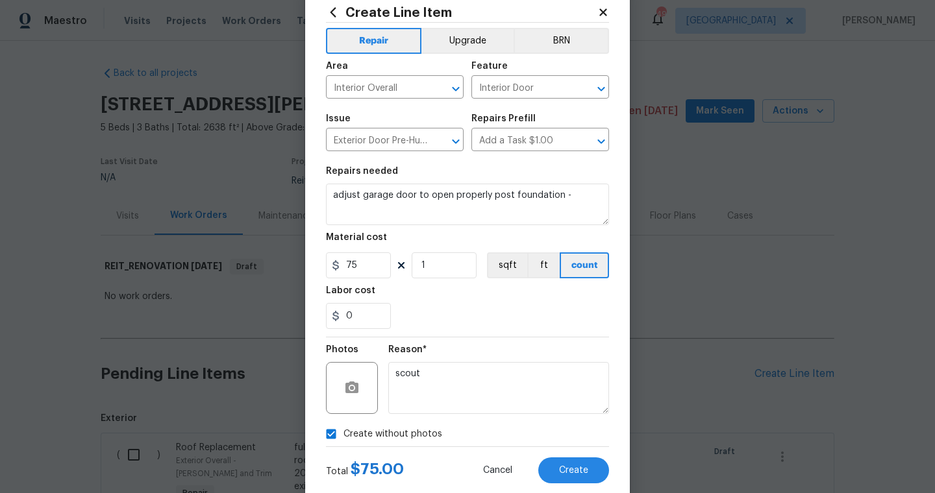
scroll to position [52, 0]
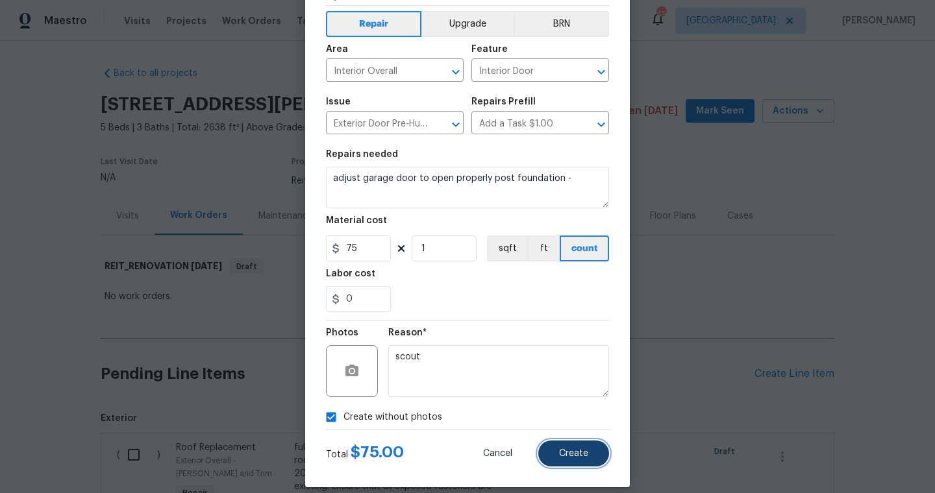
click at [578, 450] on span "Create" at bounding box center [573, 454] width 29 height 10
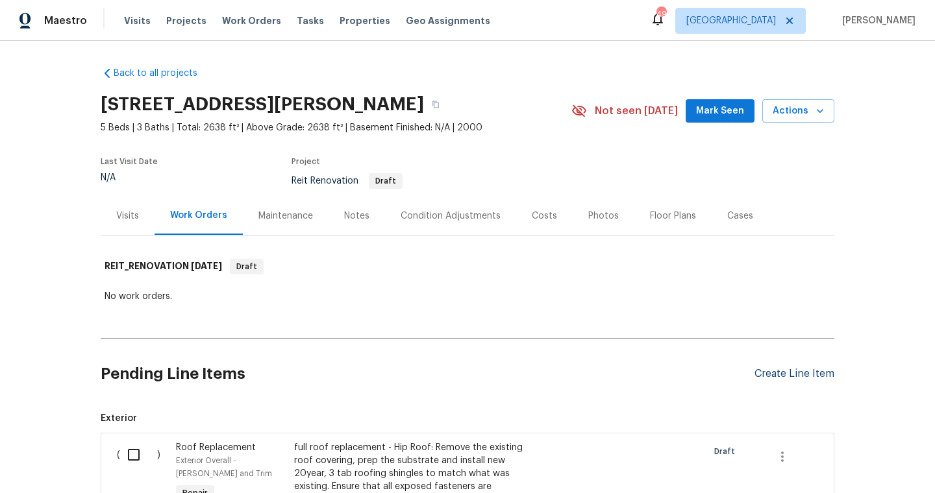
click at [766, 376] on div "Create Line Item" at bounding box center [794, 374] width 80 height 12
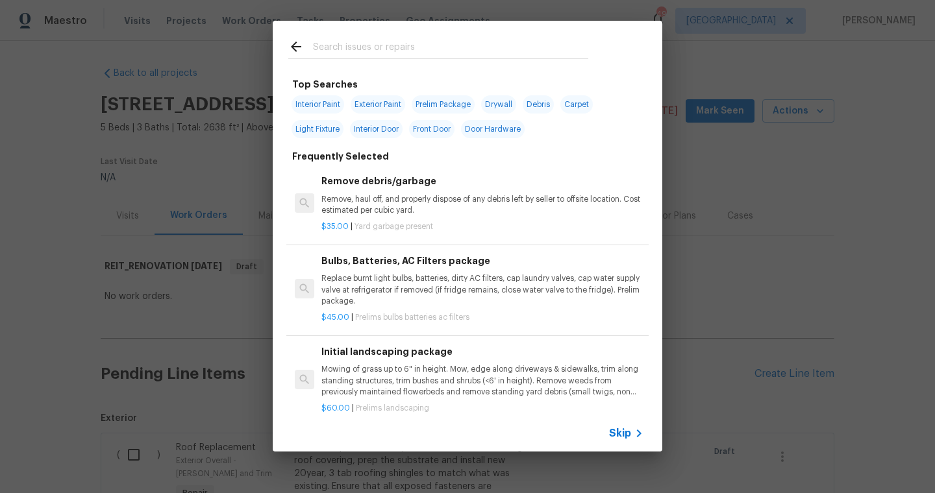
click at [537, 49] on input "text" at bounding box center [450, 48] width 275 height 19
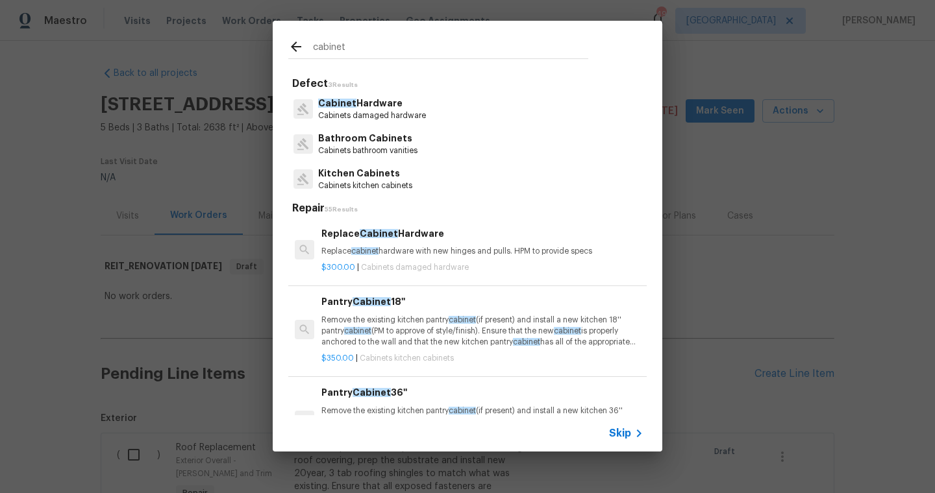
type input "cabinet"
click at [367, 108] on p "Cabinet Hardware" at bounding box center [372, 104] width 108 height 14
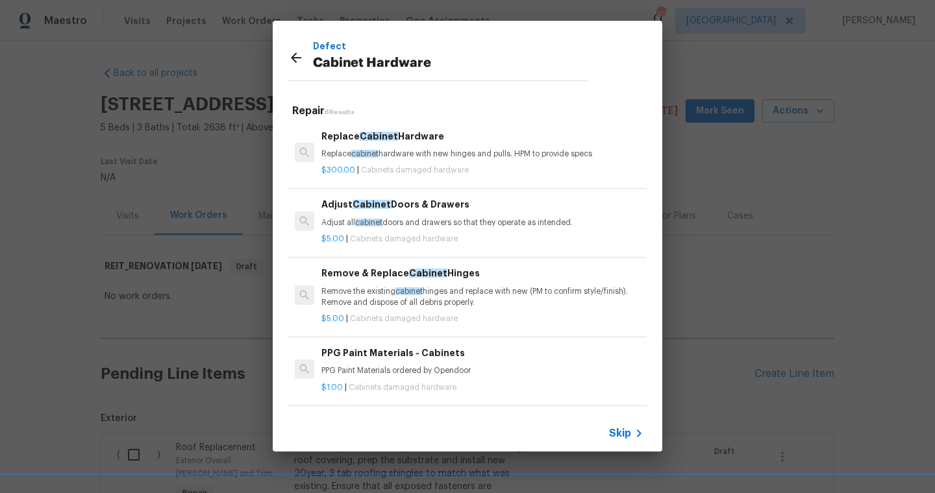
click at [294, 51] on icon at bounding box center [296, 58] width 16 height 16
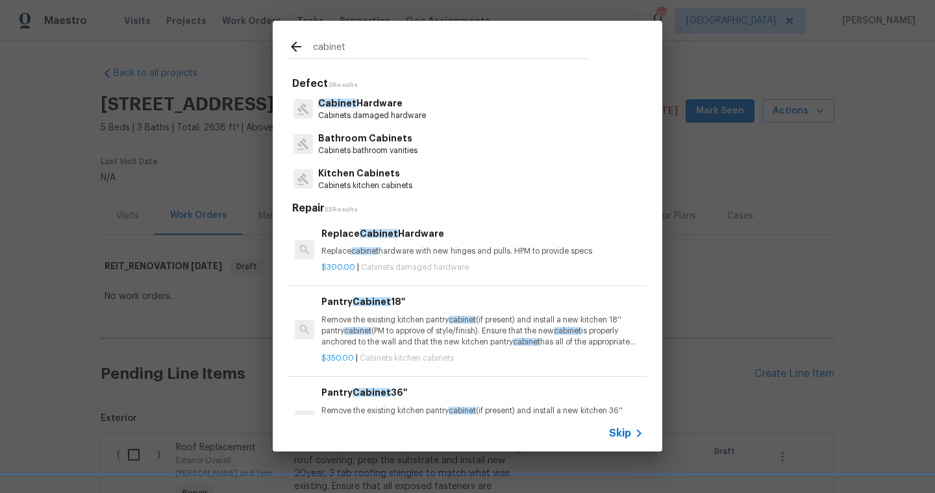
click at [317, 38] on div "cabinet" at bounding box center [438, 46] width 331 height 51
click at [319, 43] on input "cabinet" at bounding box center [450, 48] width 275 height 19
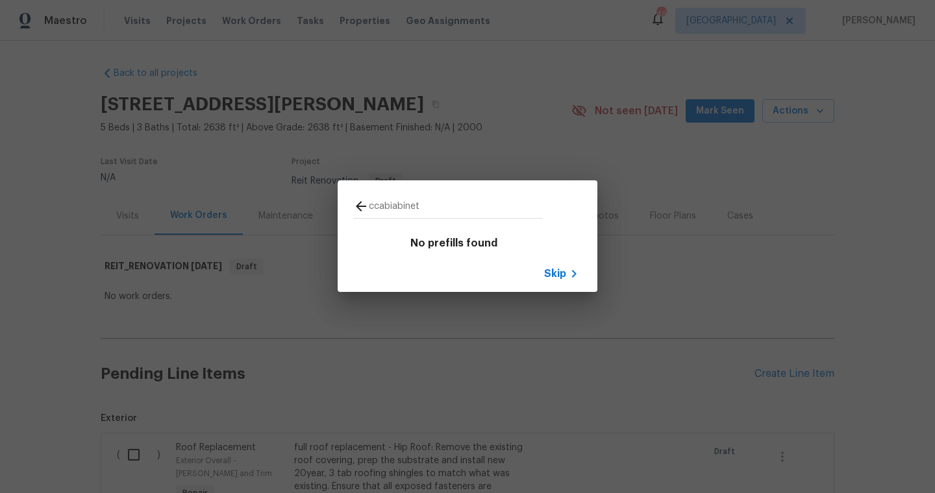
type input "ccabiabinet"
click at [548, 270] on span "Skip" at bounding box center [555, 273] width 22 height 13
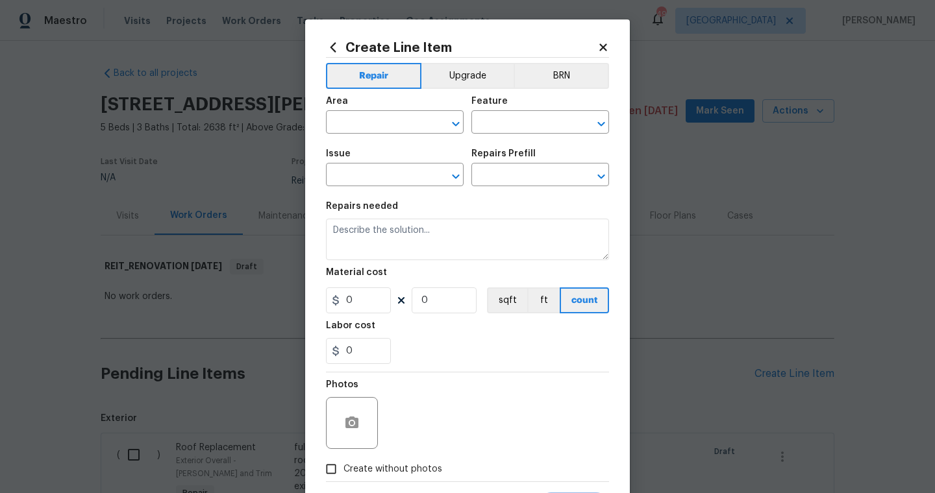
click at [369, 109] on div "Area" at bounding box center [395, 105] width 138 height 17
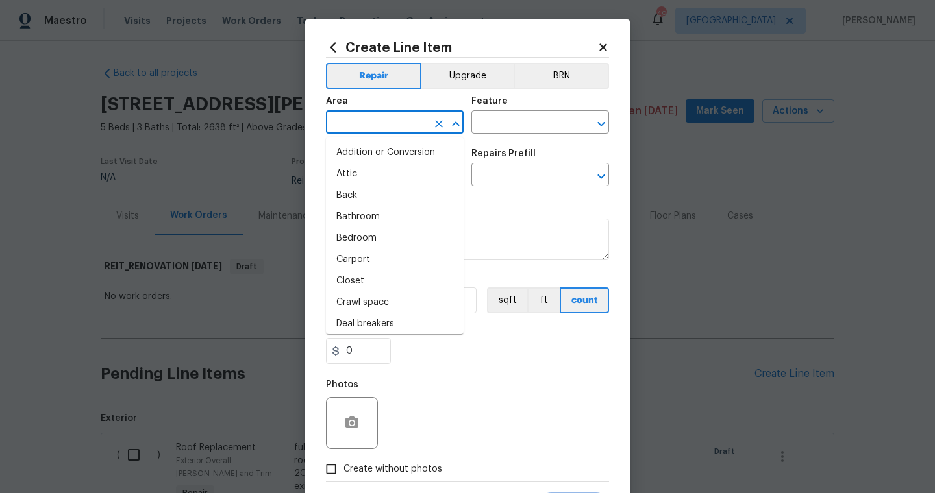
click at [371, 121] on input "text" at bounding box center [376, 124] width 101 height 20
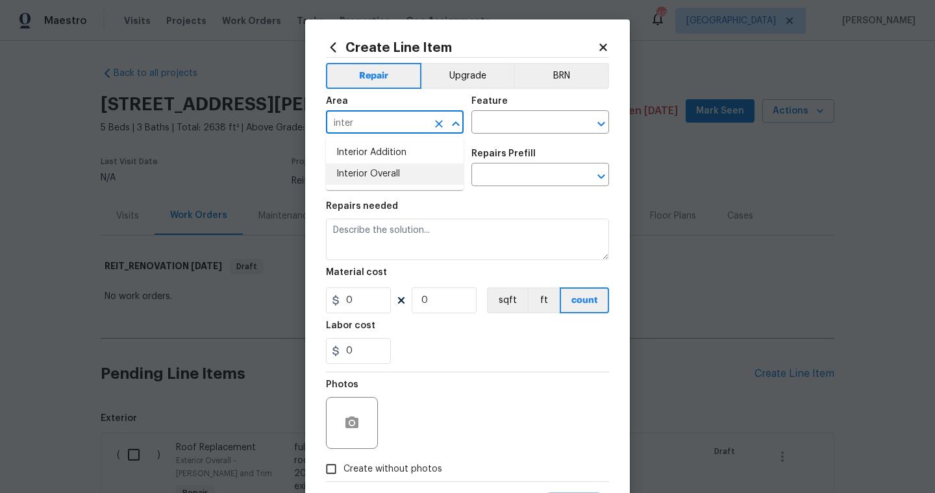
click at [392, 168] on li "Interior Overall" at bounding box center [395, 174] width 138 height 21
type input "Interior Overall"
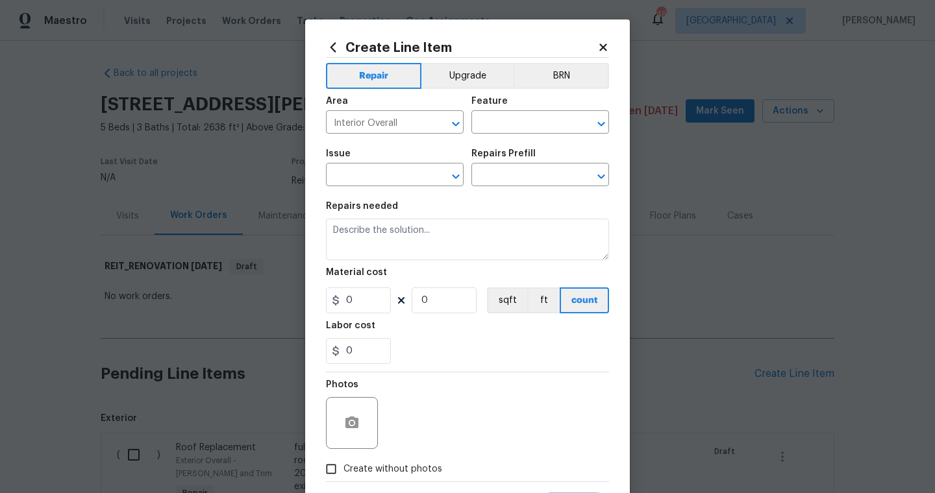
click at [494, 112] on div "Feature" at bounding box center [540, 105] width 138 height 17
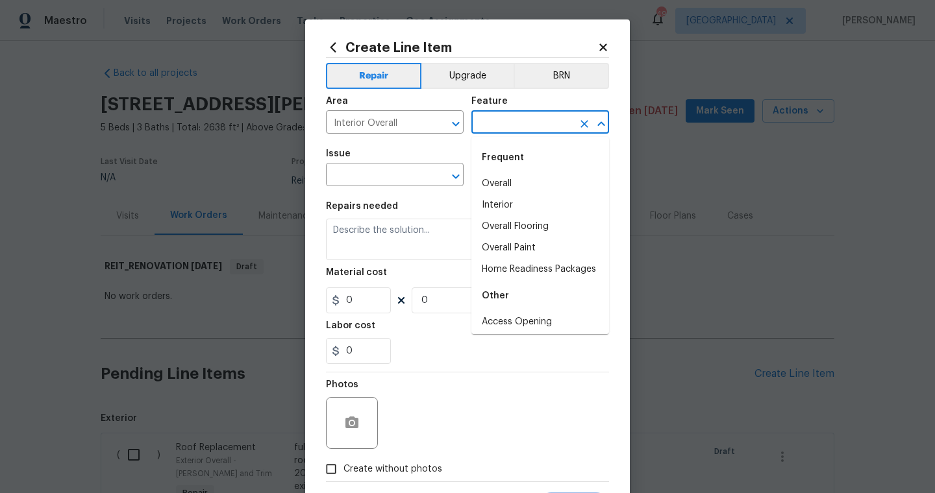
click at [493, 126] on input "text" at bounding box center [521, 124] width 101 height 20
click at [504, 184] on li "Overall" at bounding box center [540, 183] width 138 height 21
type input "Overall"
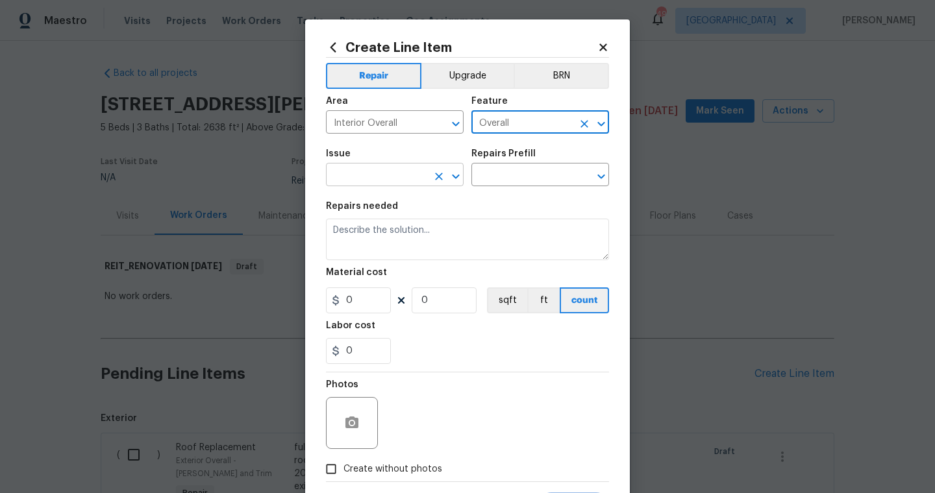
click at [406, 173] on input "text" at bounding box center [376, 176] width 101 height 20
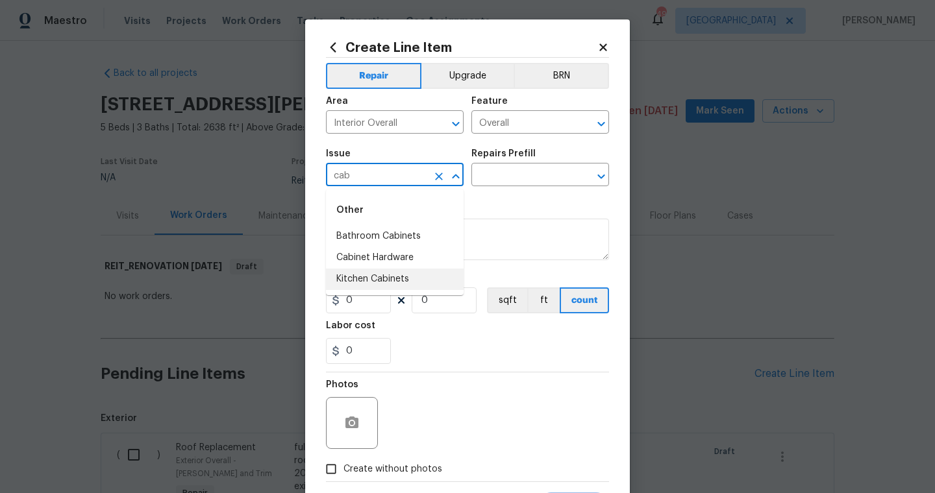
click at [390, 271] on li "Kitchen Cabinets" at bounding box center [395, 279] width 138 height 21
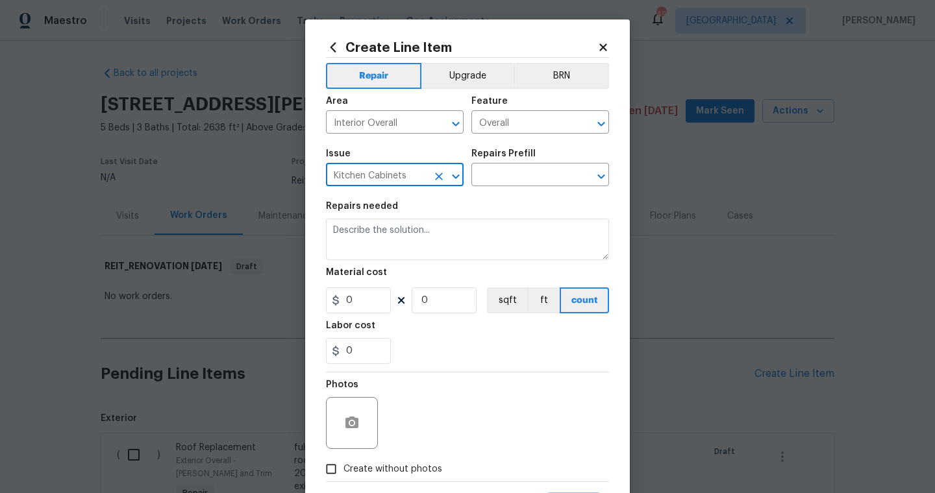
type input "Kitchen Cabinets"
click at [535, 154] on div "Repairs Prefill" at bounding box center [540, 157] width 138 height 17
click at [534, 168] on input "text" at bounding box center [521, 176] width 101 height 20
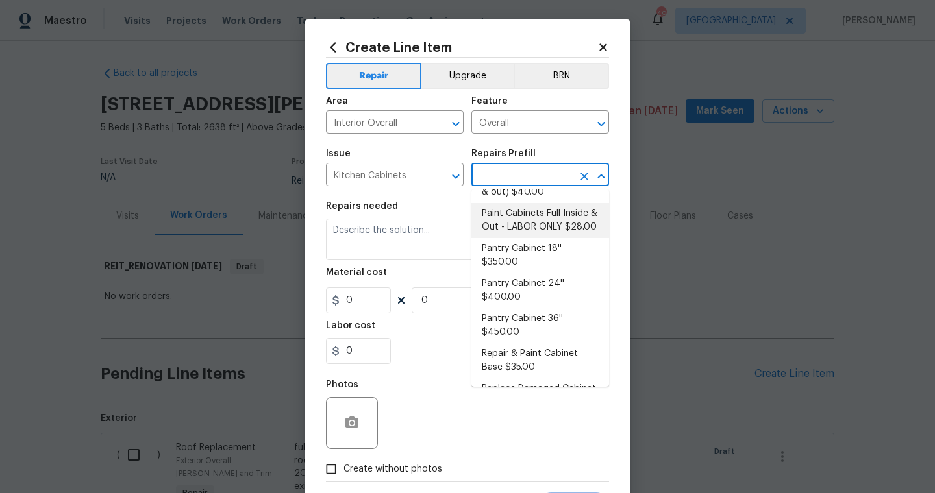
scroll to position [266, 0]
click at [534, 208] on li "Paint Cabinets Full (inside & out) $40.00" at bounding box center [540, 220] width 138 height 35
type input "Cabinets"
type input "Paint Cabinets Full (inside & out) $40.00"
type textarea "Prep, sand, mask and apply 2 coats of paint to the kitchen cabinet doors, inter…"
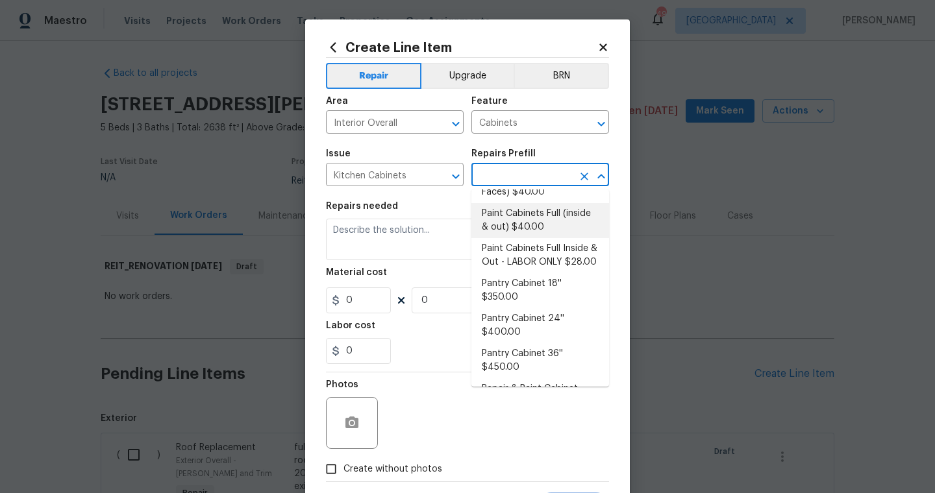
type input "40"
type input "1"
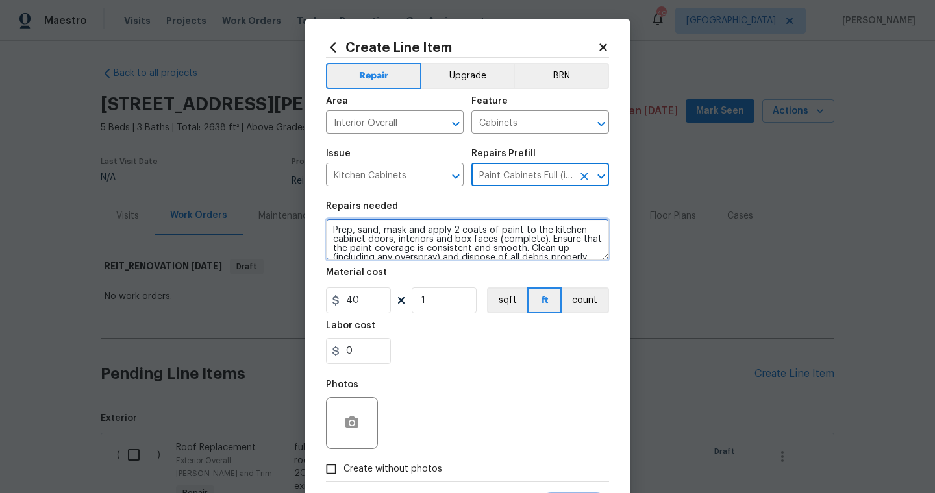
click at [333, 229] on textarea "Prep, sand, mask and apply 2 coats of paint to the kitchen cabinet doors, inter…" at bounding box center [467, 240] width 283 height 42
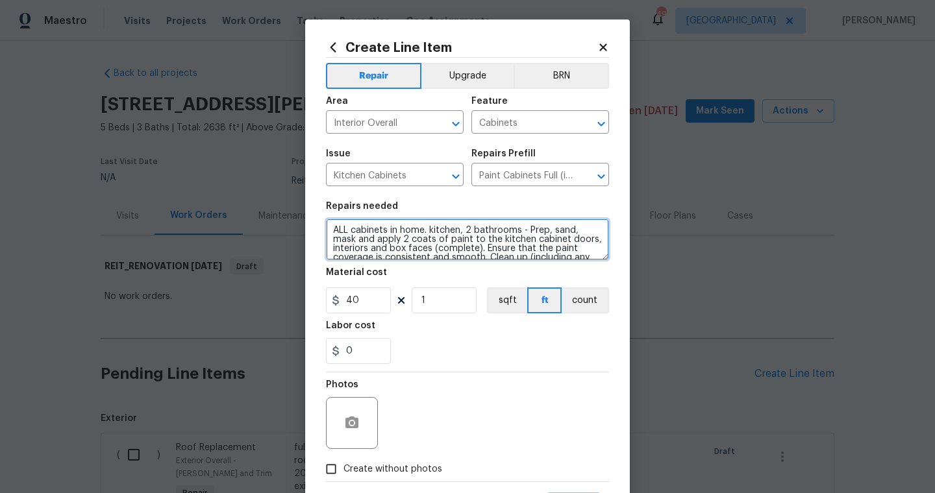
type textarea "ALL cabinets in home. kitchen, 2 bathrooms - Prep, sand, mask and apply 2 coats…"
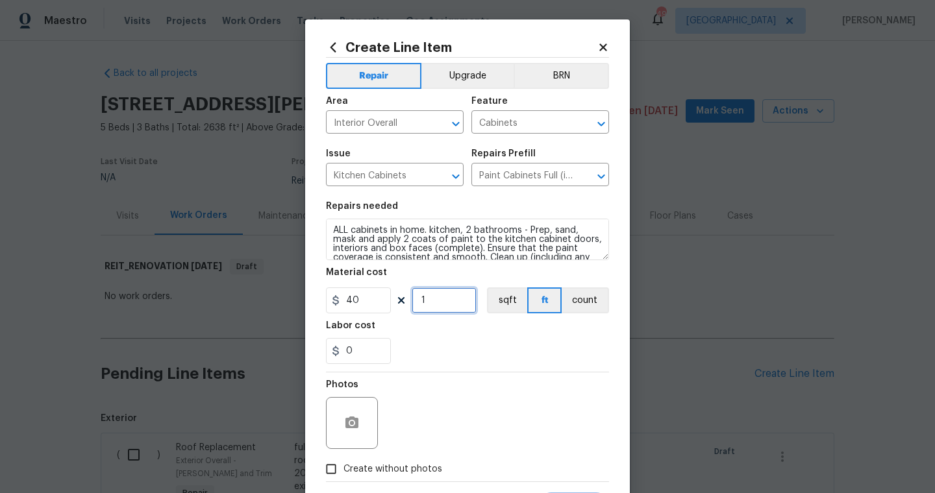
click at [450, 302] on input "1" at bounding box center [444, 301] width 65 height 26
click at [428, 402] on div "Photos" at bounding box center [467, 415] width 283 height 84
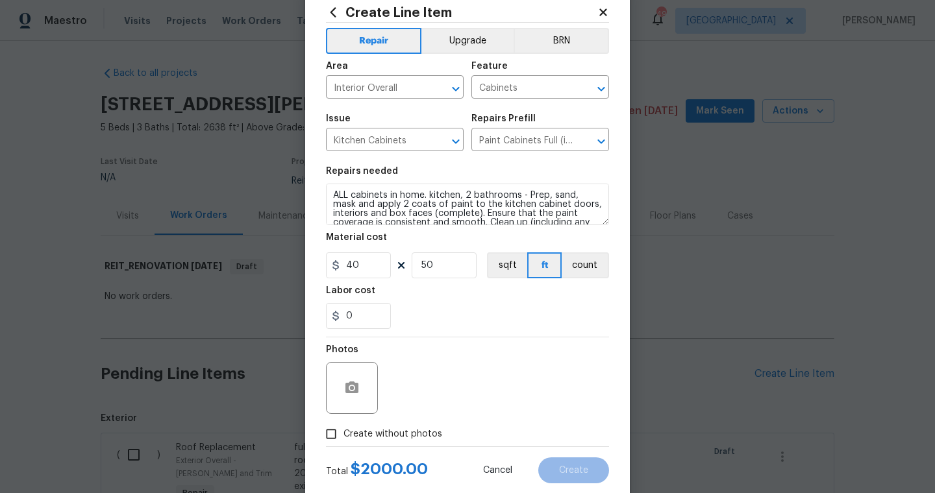
scroll to position [52, 0]
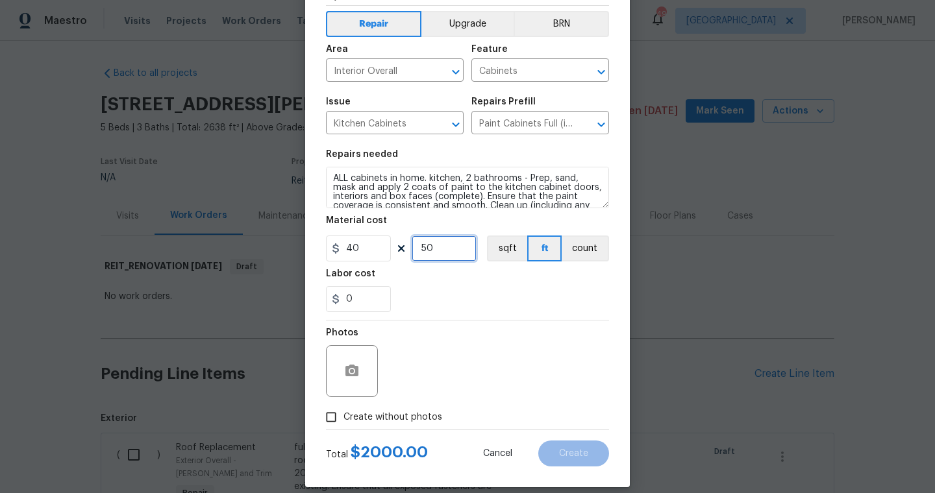
click at [446, 258] on input "50" at bounding box center [444, 249] width 65 height 26
type input "100"
click at [395, 413] on span "Create without photos" at bounding box center [392, 418] width 99 height 14
click at [343, 413] on input "Create without photos" at bounding box center [331, 417] width 25 height 25
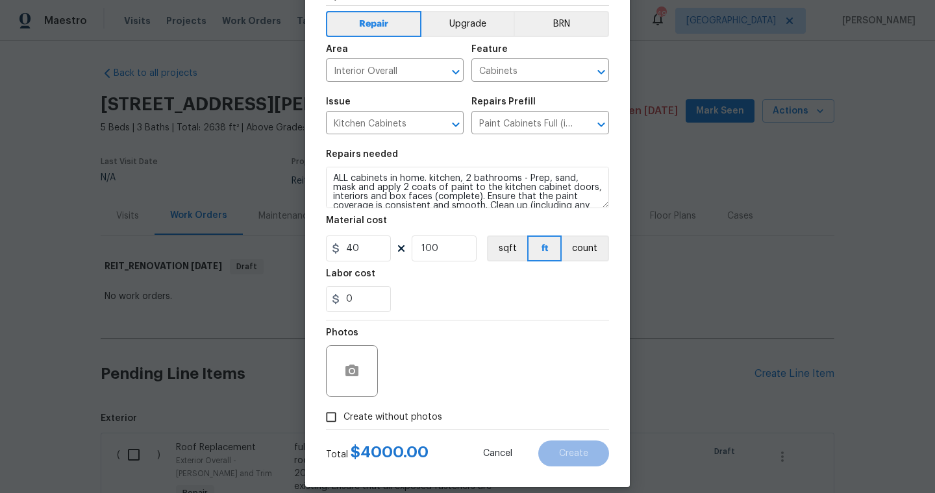
checkbox input "true"
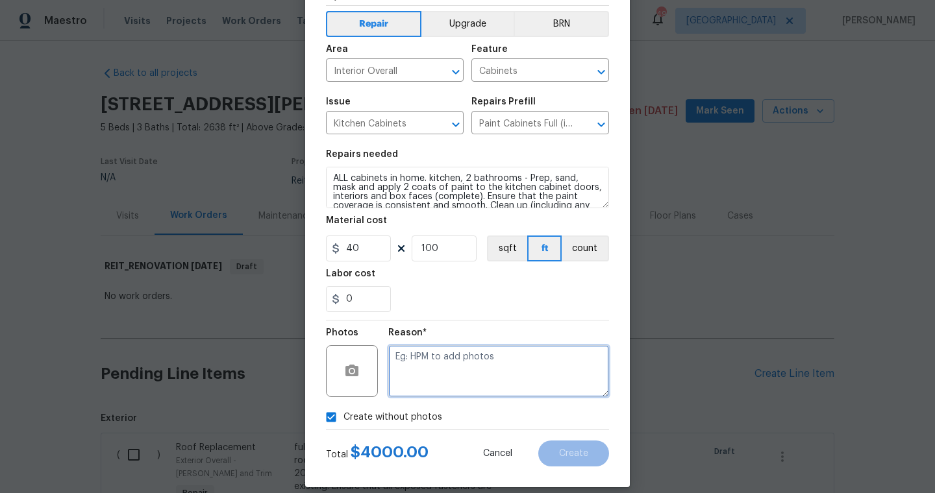
click at [426, 379] on textarea at bounding box center [498, 371] width 221 height 52
type textarea "scout"
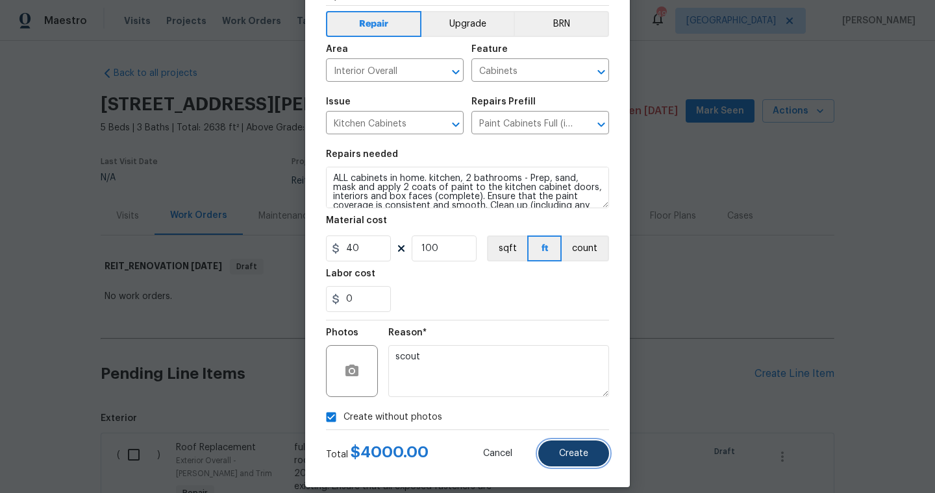
click at [567, 454] on span "Create" at bounding box center [573, 454] width 29 height 10
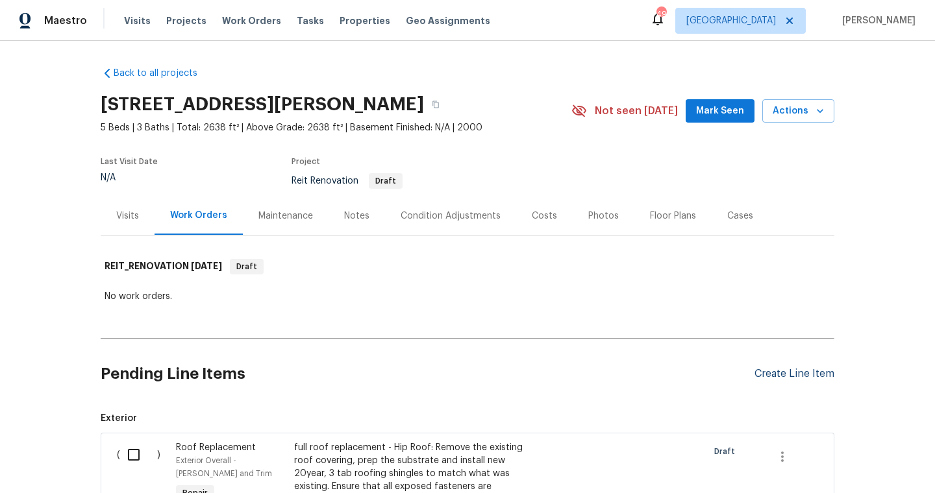
click at [809, 372] on div "Create Line Item" at bounding box center [794, 374] width 80 height 12
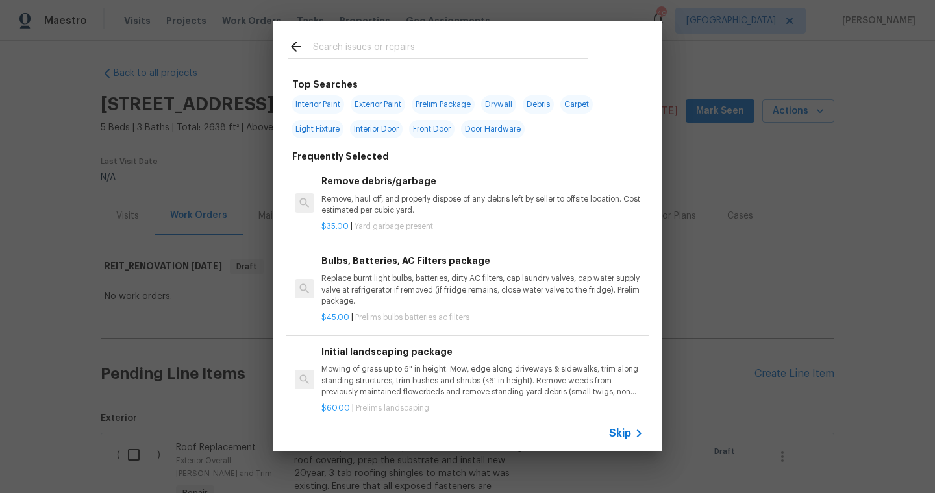
click at [374, 39] on div at bounding box center [438, 48] width 300 height 19
click at [369, 55] on input "text" at bounding box center [450, 48] width 275 height 19
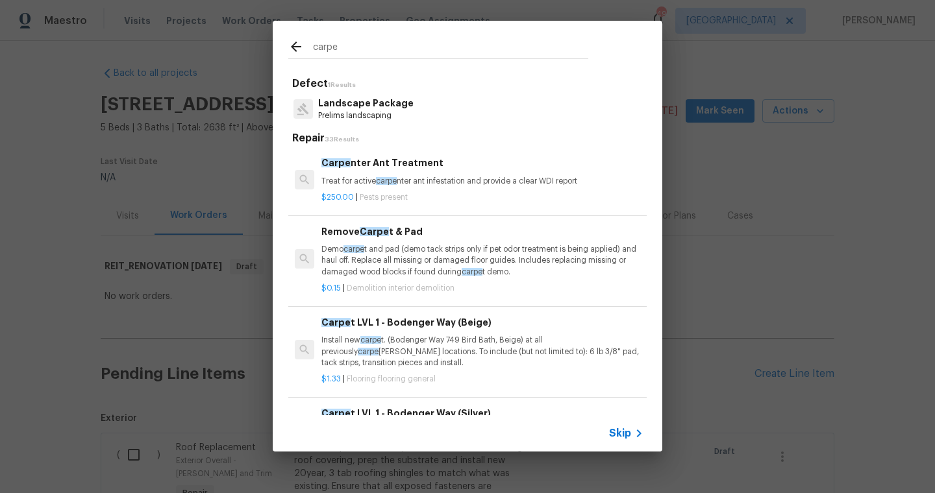
type input "carpe"
click at [367, 355] on p "Install new carpe t. (Bodenger Way 749 Bird Bath, Beige) at all previously carp…" at bounding box center [482, 351] width 322 height 33
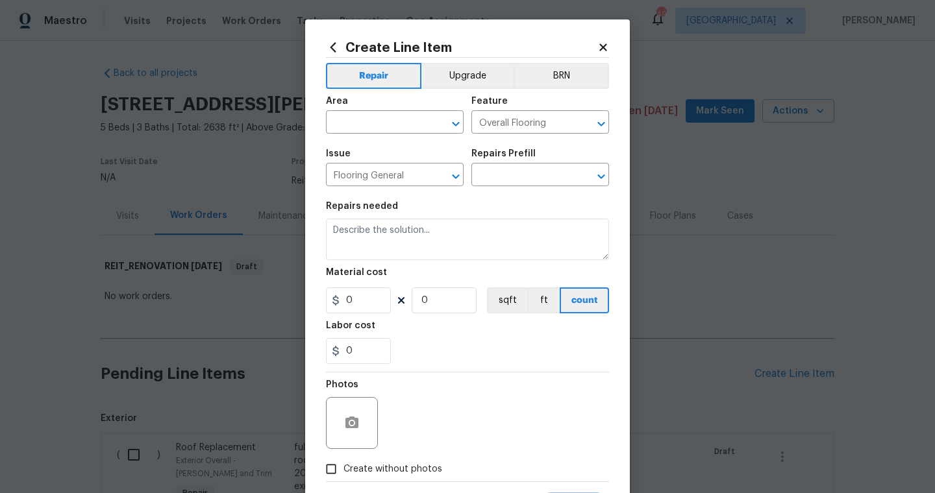
type input "Carpet LVL 1 - Bodenger Way (Beige) $1.33"
type textarea "Install new carpet. (Bodenger Way 749 Bird Bath, Beige) at all previously carpe…"
type input "1.33"
type input "1"
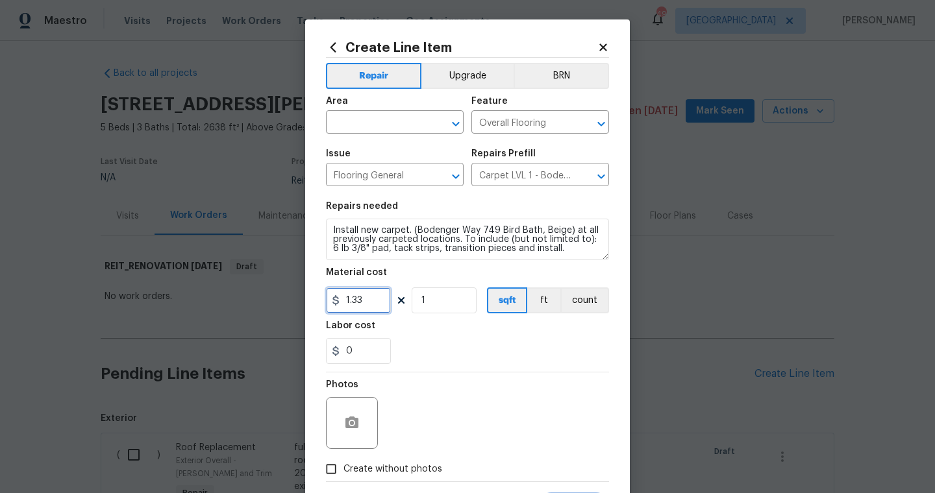
click at [374, 304] on input "1.33" at bounding box center [358, 301] width 65 height 26
type input "1.6"
click at [389, 125] on input "text" at bounding box center [376, 124] width 101 height 20
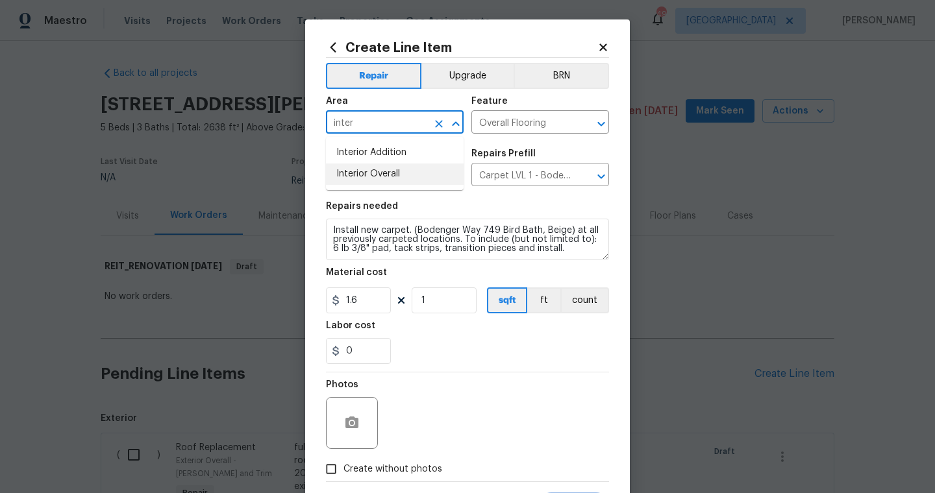
click at [403, 169] on li "Interior Overall" at bounding box center [395, 174] width 138 height 21
type input "Interior Overall"
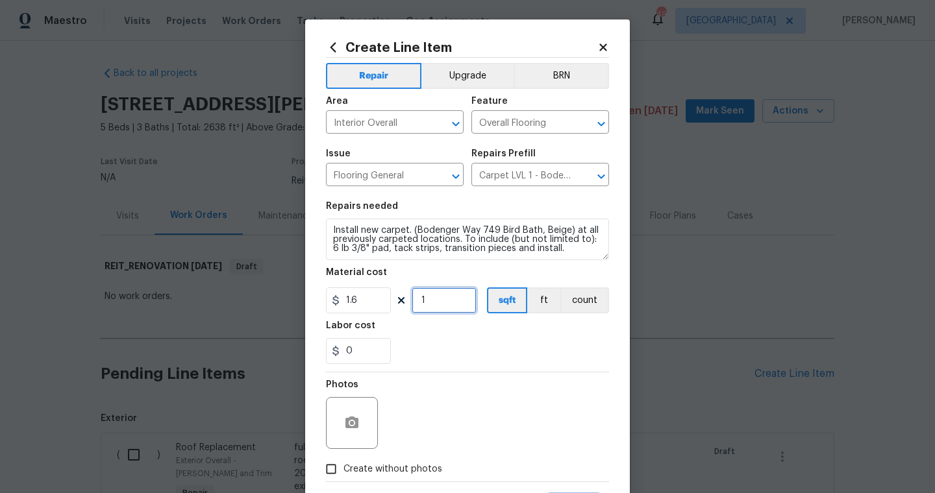
click at [445, 308] on input "1" at bounding box center [444, 301] width 65 height 26
type input "1900"
click at [426, 447] on div "Photos" at bounding box center [467, 415] width 283 height 84
click at [404, 460] on label "Create without photos" at bounding box center [380, 469] width 123 height 25
click at [343, 460] on input "Create without photos" at bounding box center [331, 469] width 25 height 25
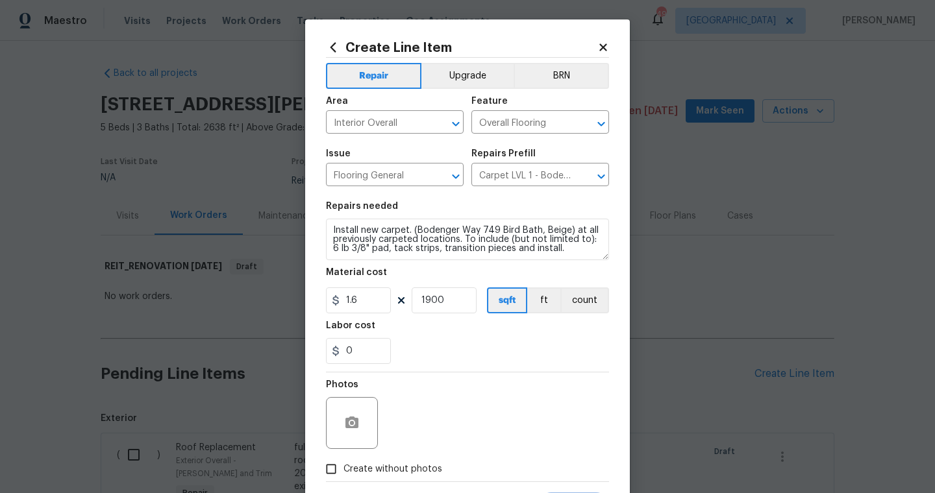
checkbox input "true"
click at [452, 310] on input "1900" at bounding box center [444, 301] width 65 height 26
type input "1900"
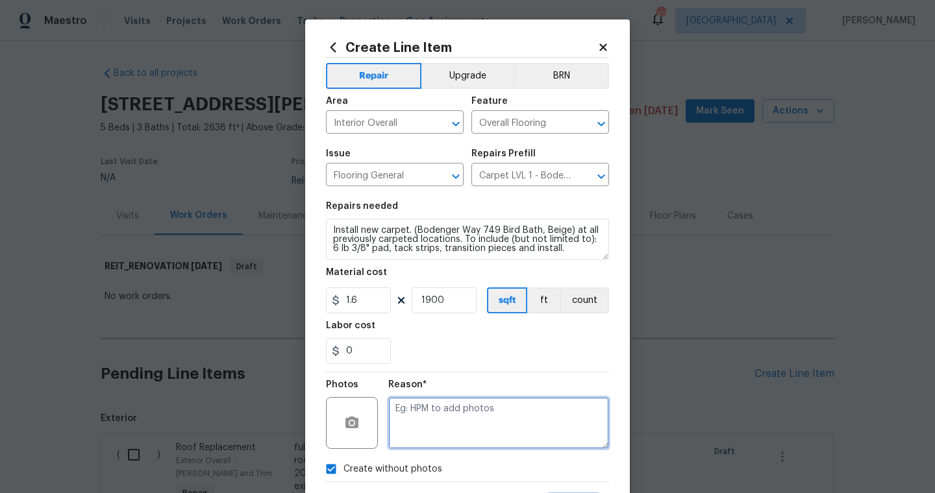
click at [432, 413] on textarea at bounding box center [498, 423] width 221 height 52
type textarea "scout"
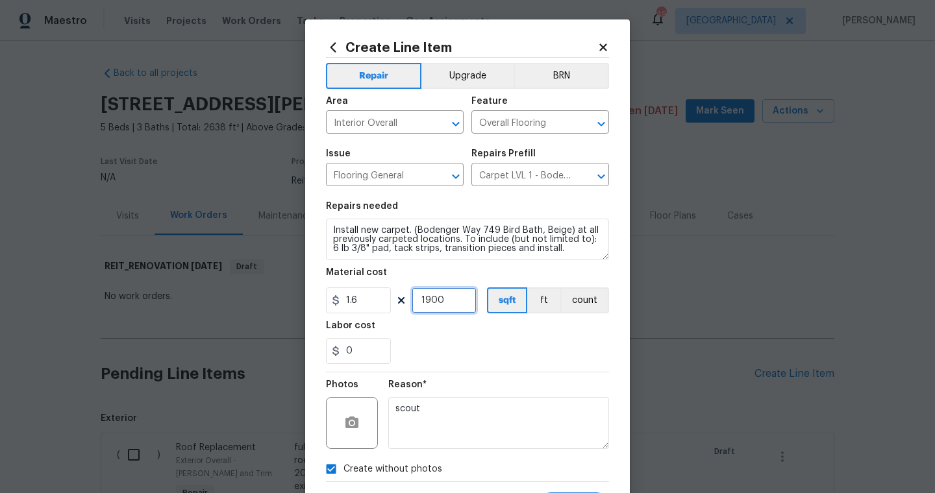
click at [449, 301] on input "1900" at bounding box center [444, 301] width 65 height 26
type input "1900"
click at [424, 343] on div "0" at bounding box center [467, 351] width 283 height 26
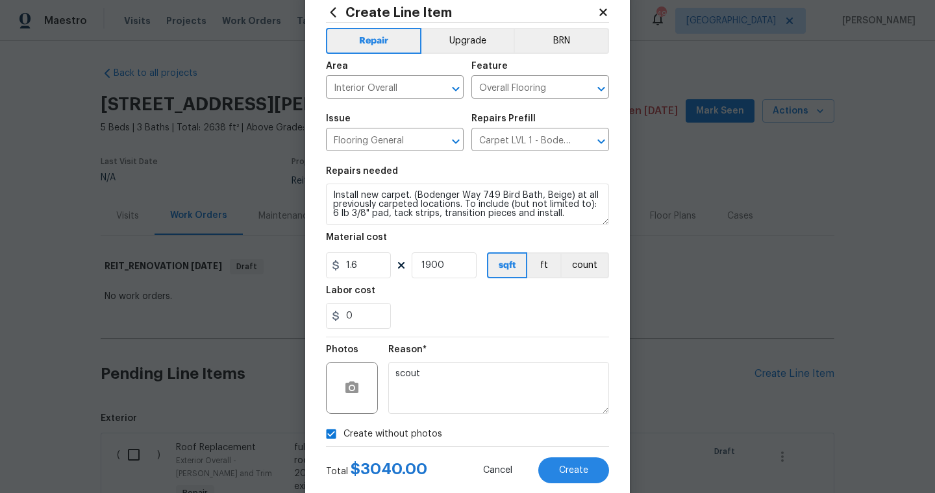
scroll to position [66, 0]
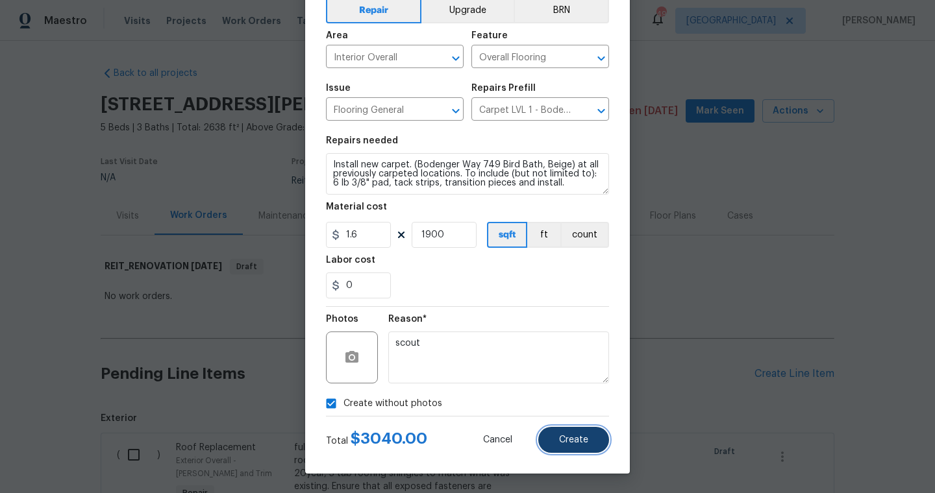
click at [587, 442] on span "Create" at bounding box center [573, 441] width 29 height 10
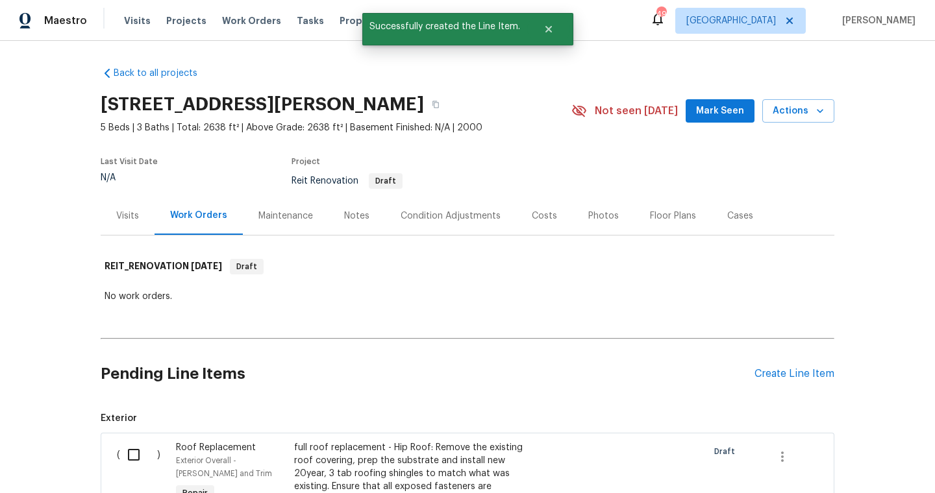
click at [828, 364] on div "Pending Line Items Create Line Item" at bounding box center [467, 374] width 733 height 60
click at [798, 370] on div "Create Line Item" at bounding box center [794, 374] width 80 height 12
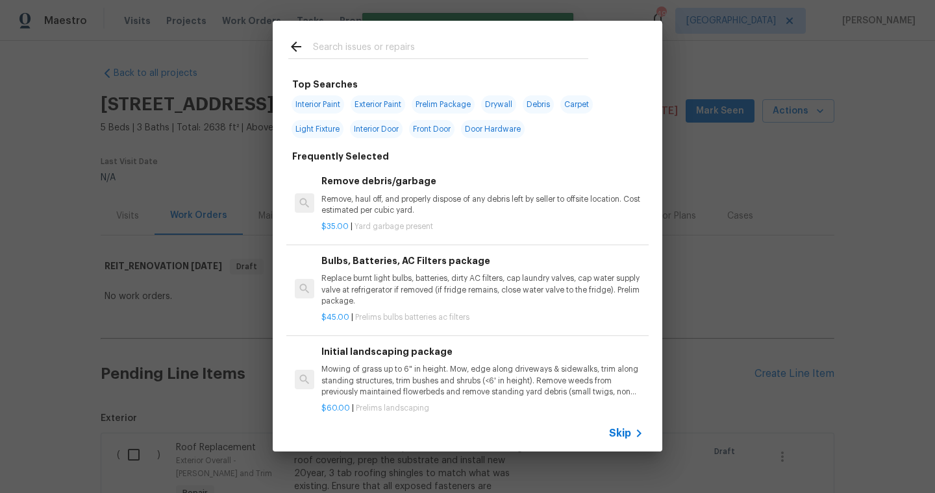
click at [362, 45] on input "text" at bounding box center [450, 48] width 275 height 19
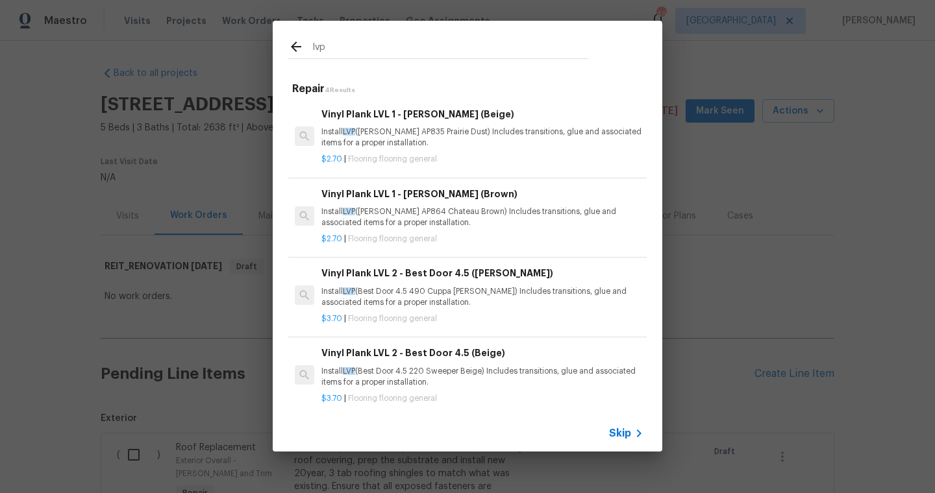
type input "lvp"
click at [376, 142] on p "Install LVP ([PERSON_NAME] AP835 Prairie Dust) Includes transitions, glue and a…" at bounding box center [482, 138] width 322 height 22
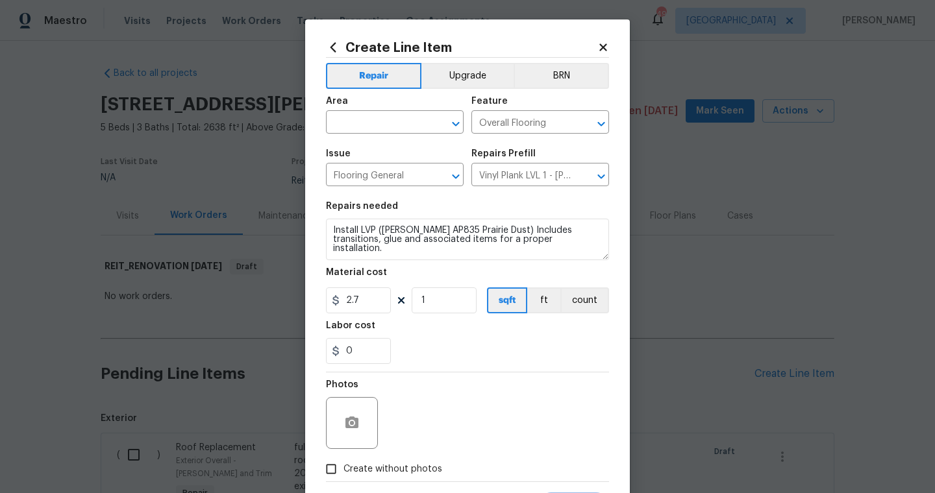
click at [369, 136] on span "Area ​" at bounding box center [395, 115] width 138 height 53
click at [373, 124] on input "text" at bounding box center [376, 124] width 101 height 20
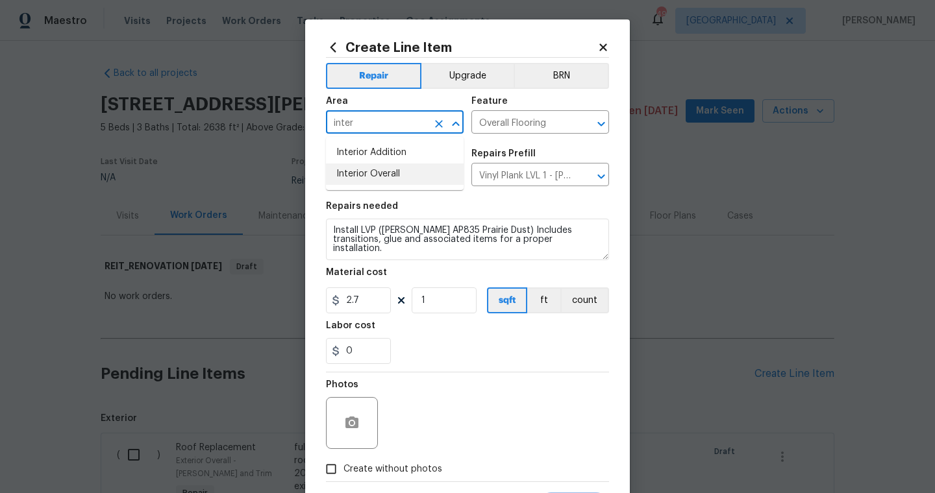
click at [387, 177] on li "Interior Overall" at bounding box center [395, 174] width 138 height 21
type input "Interior Overall"
click at [456, 308] on input "1" at bounding box center [444, 301] width 65 height 26
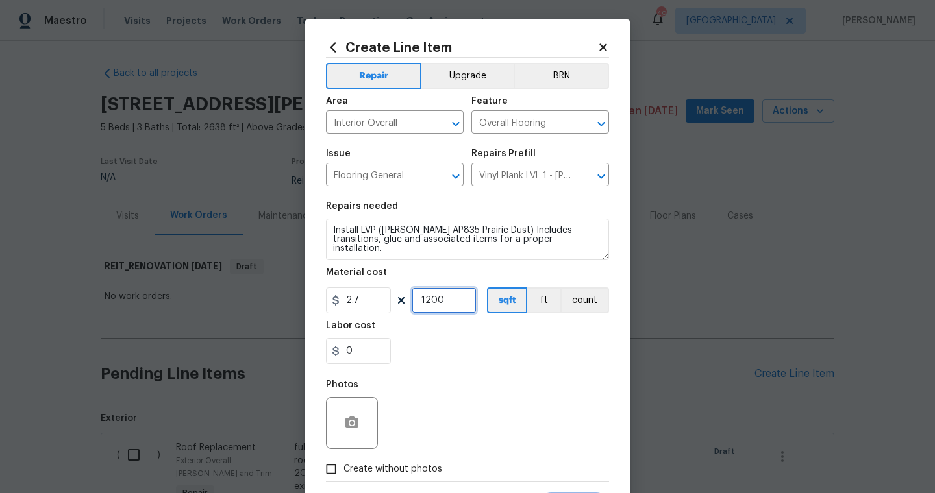
type input "1200"
click at [400, 466] on span "Create without photos" at bounding box center [392, 470] width 99 height 14
click at [343, 466] on input "Create without photos" at bounding box center [331, 469] width 25 height 25
checkbox input "true"
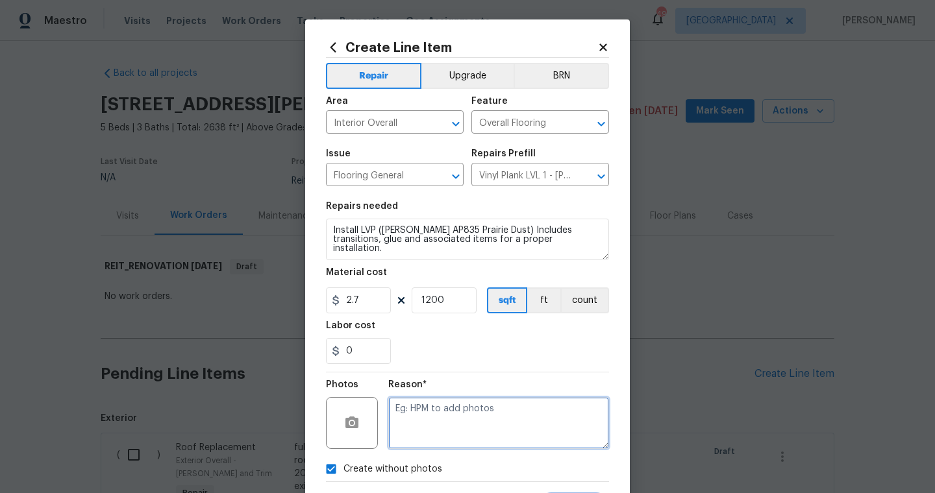
click at [424, 430] on textarea at bounding box center [498, 423] width 221 height 52
type textarea "x"
type textarea "scout"
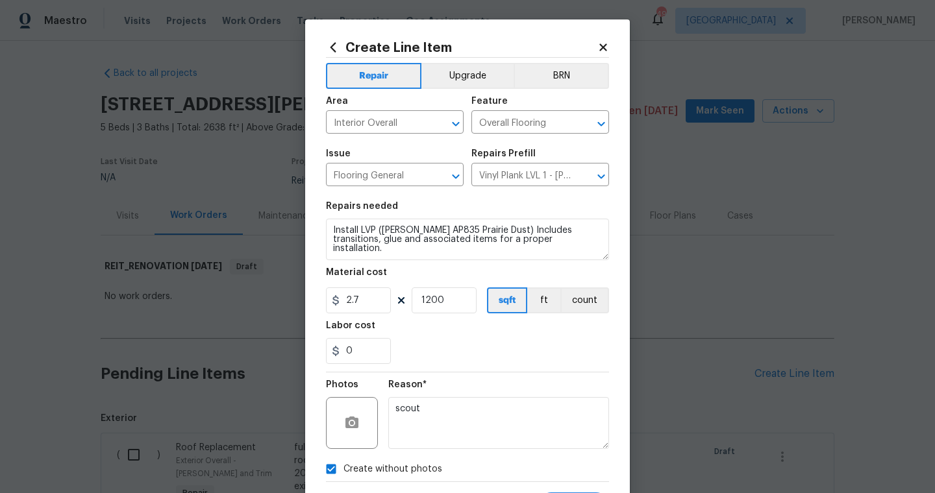
click at [472, 338] on div "0" at bounding box center [467, 351] width 283 height 26
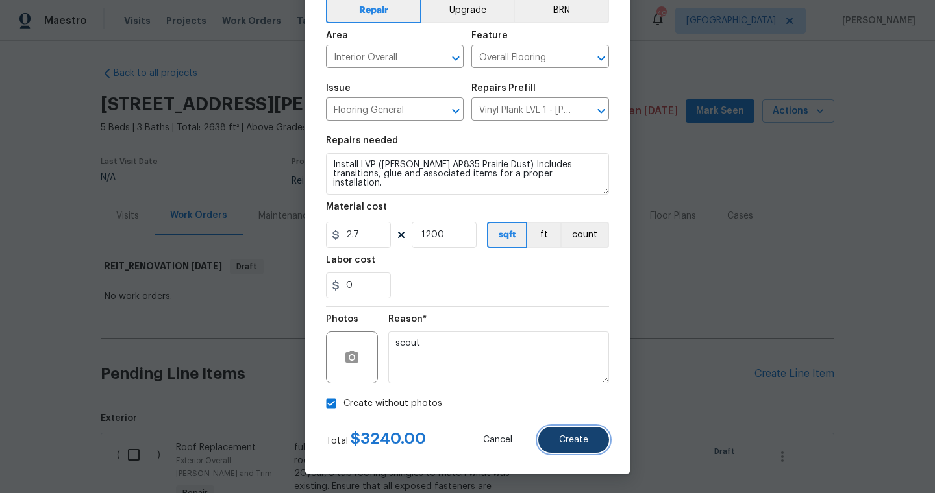
click at [578, 440] on span "Create" at bounding box center [573, 441] width 29 height 10
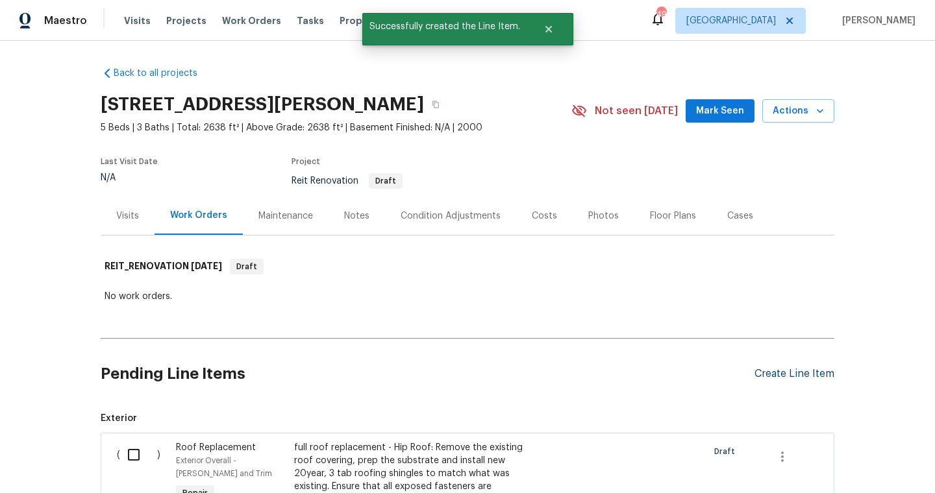
click at [799, 368] on div "Create Line Item" at bounding box center [794, 374] width 80 height 12
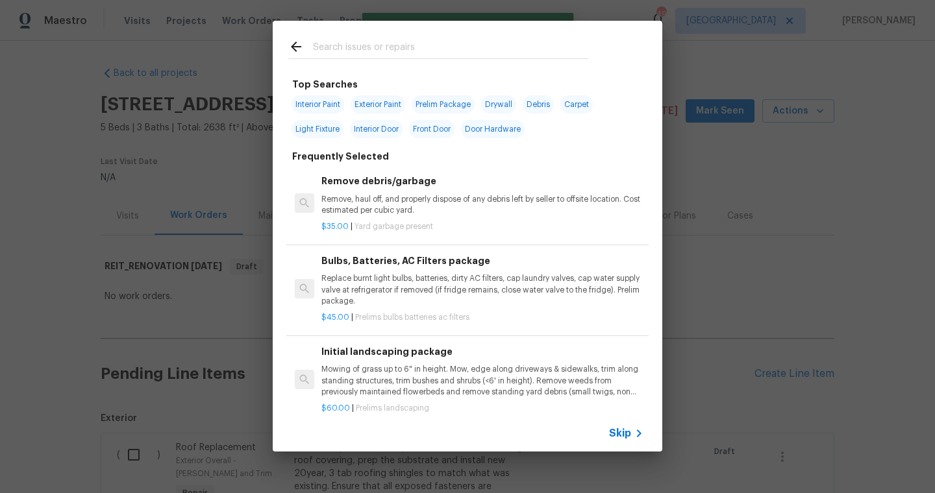
click at [424, 54] on input "text" at bounding box center [450, 48] width 275 height 19
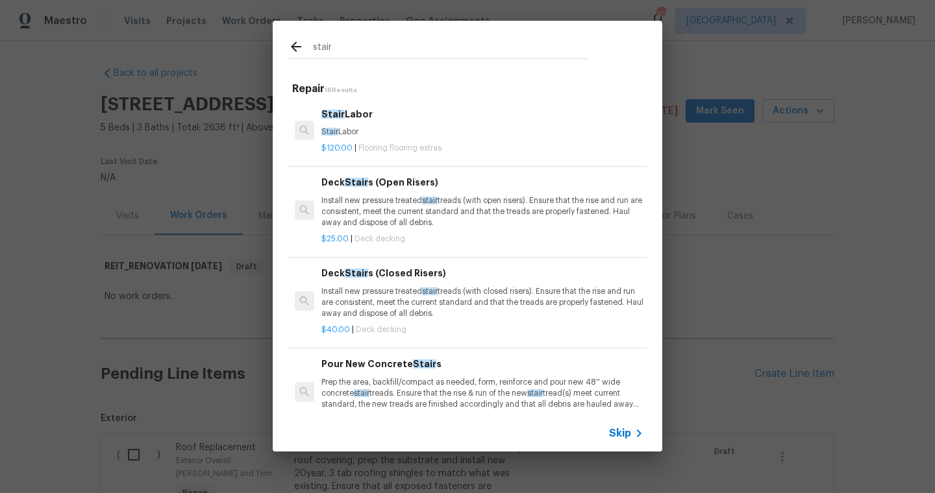
type input "stair"
click at [373, 116] on h6 "Stair Labor" at bounding box center [482, 114] width 322 height 14
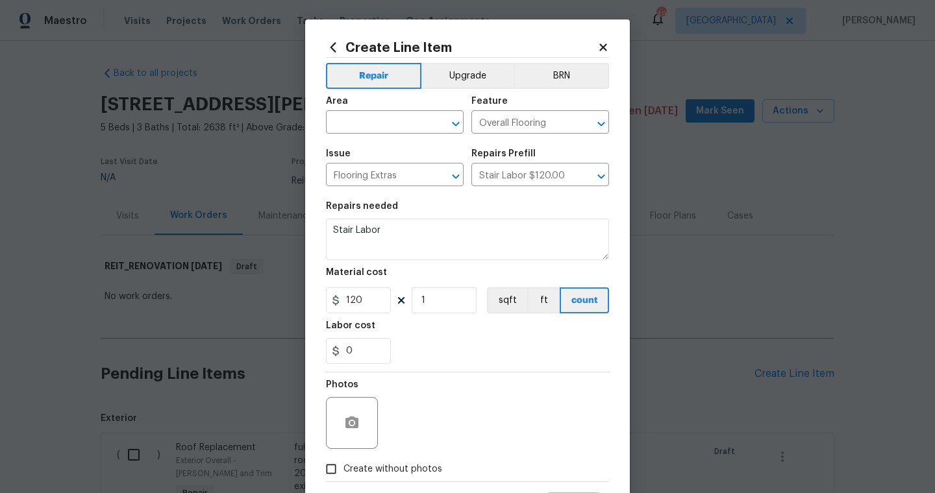
click at [364, 102] on div "Area" at bounding box center [395, 105] width 138 height 17
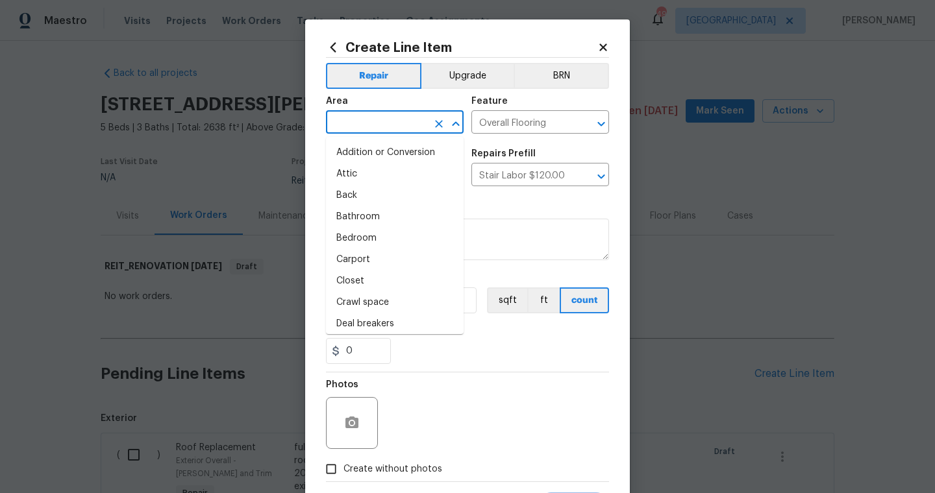
click at [364, 114] on input "text" at bounding box center [376, 124] width 101 height 20
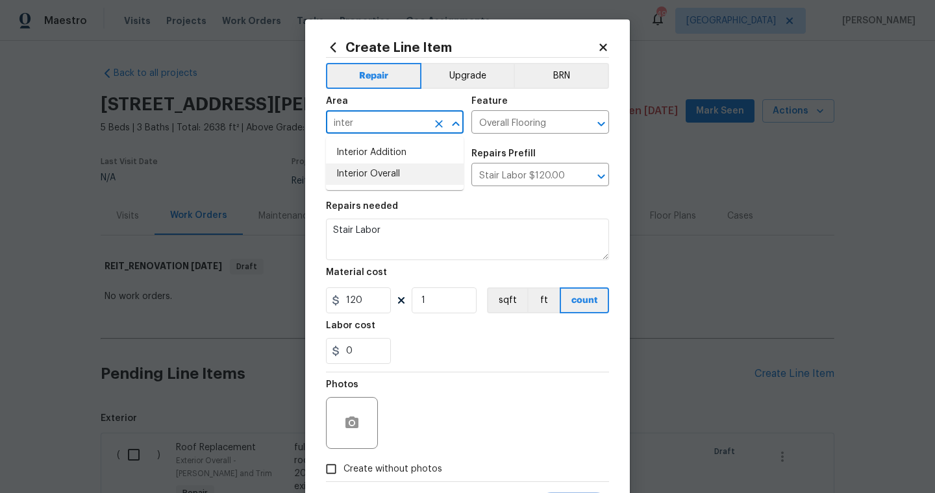
click at [373, 175] on li "Interior Overall" at bounding box center [395, 174] width 138 height 21
type input "Interior Overall"
click at [404, 461] on label "Create without photos" at bounding box center [380, 469] width 123 height 25
click at [343, 461] on input "Create without photos" at bounding box center [331, 469] width 25 height 25
checkbox input "true"
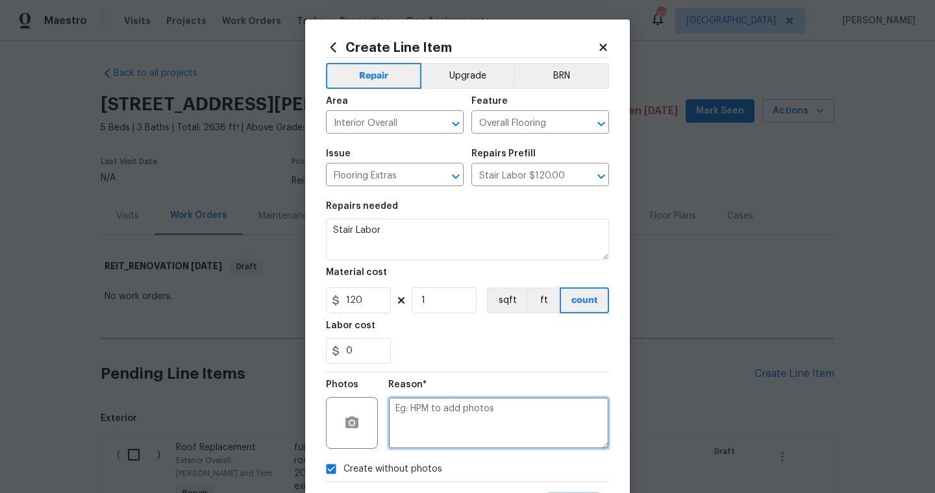
click at [448, 428] on textarea at bounding box center [498, 423] width 221 height 52
type textarea "scout"
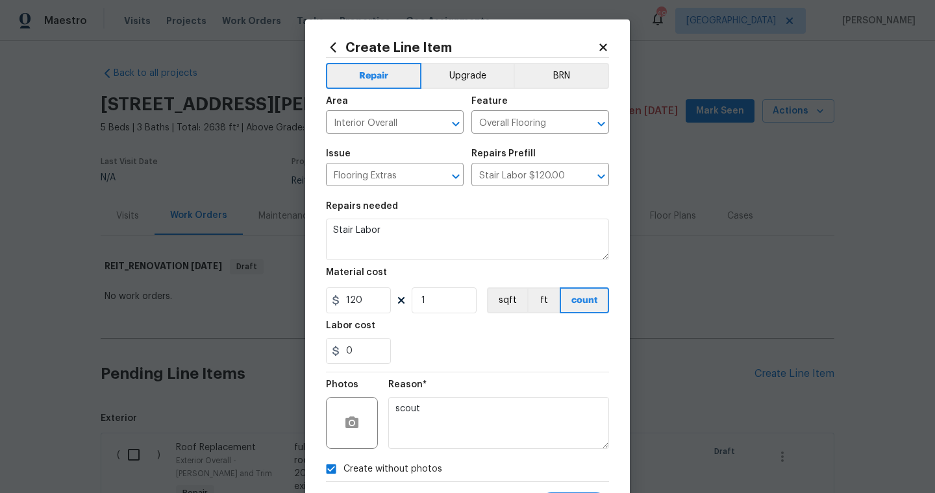
click at [544, 377] on div "Reason* scout" at bounding box center [498, 415] width 221 height 84
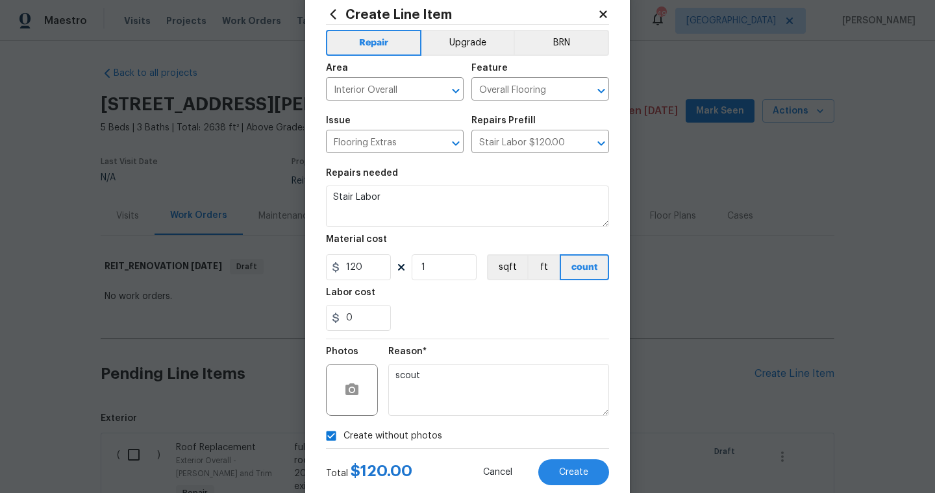
scroll to position [52, 0]
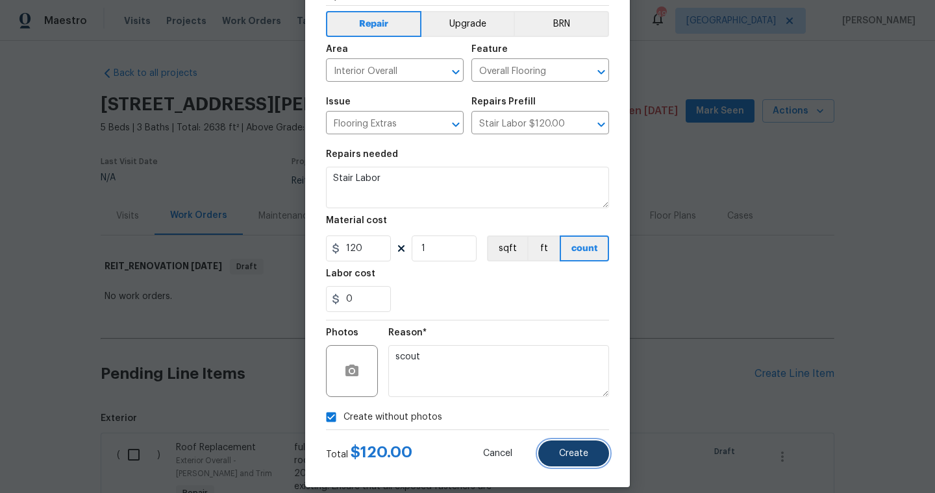
click at [578, 456] on span "Create" at bounding box center [573, 454] width 29 height 10
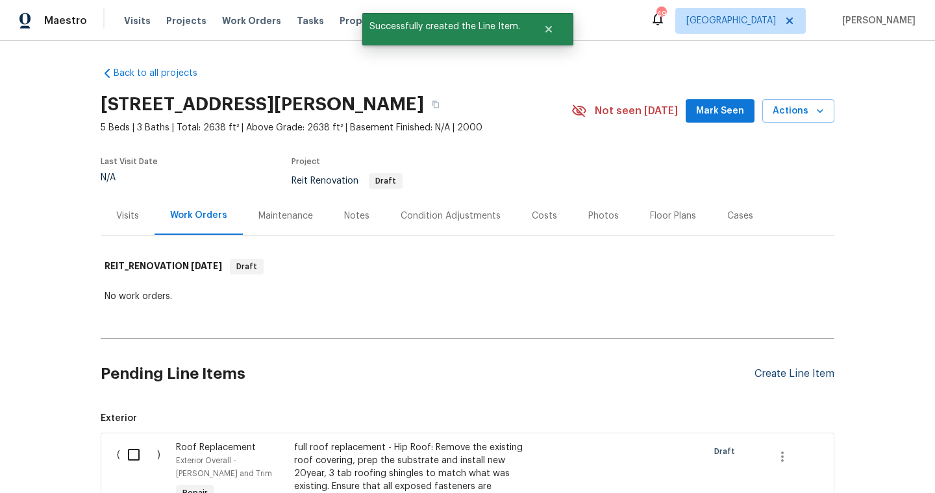
click at [796, 373] on div "Create Line Item" at bounding box center [794, 374] width 80 height 12
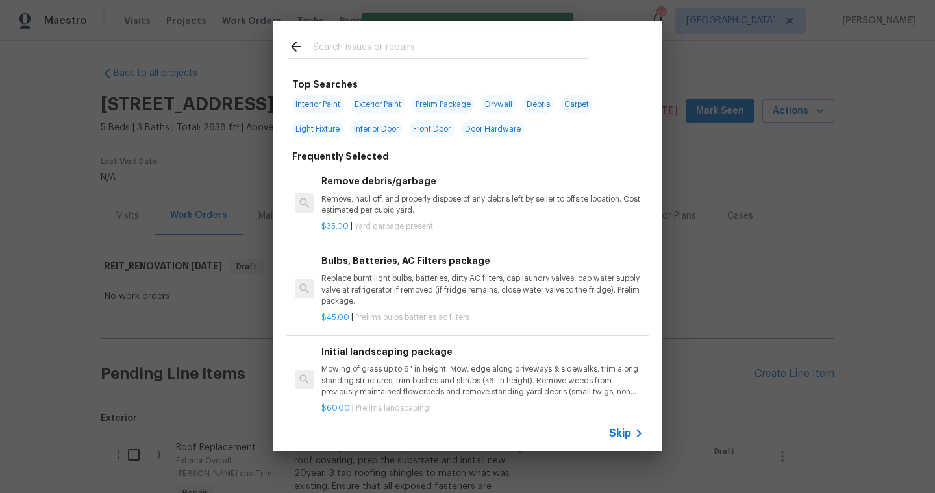
click at [336, 52] on input "text" at bounding box center [450, 48] width 275 height 19
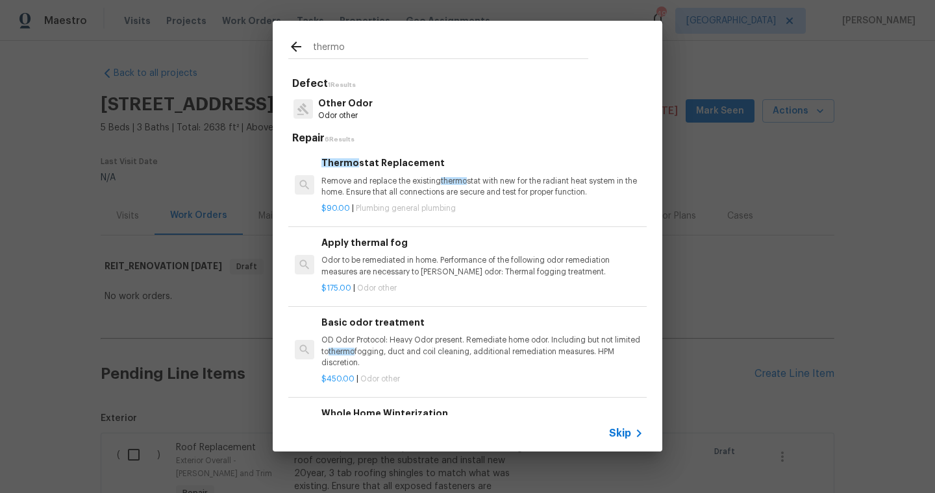
type input "thermo"
click at [363, 193] on p "Remove and replace the existing thermo stat with new for the radiant heat syste…" at bounding box center [482, 187] width 322 height 22
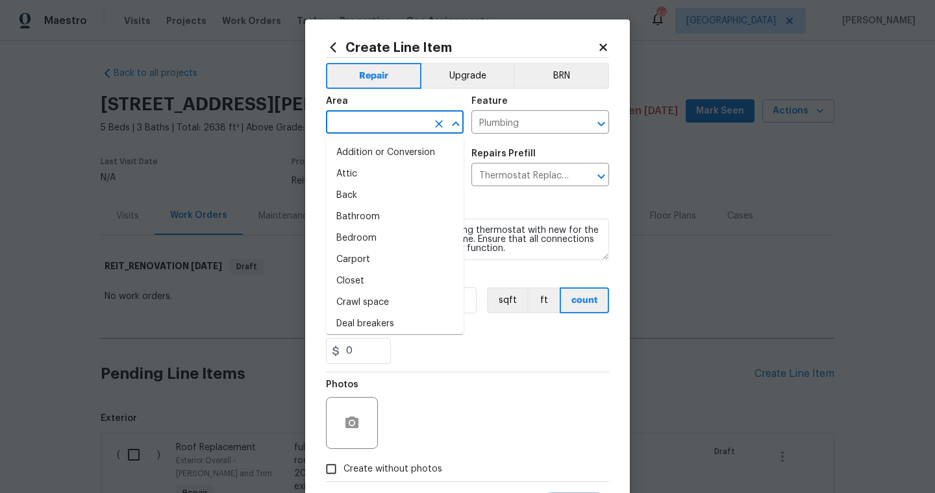
click at [365, 132] on input "text" at bounding box center [376, 124] width 101 height 20
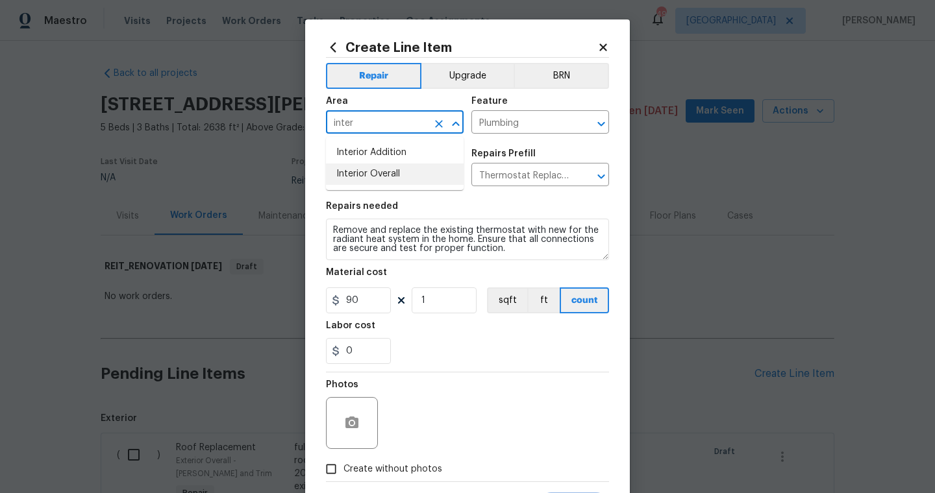
click at [376, 169] on li "Interior Overall" at bounding box center [395, 174] width 138 height 21
type input "Interior Overall"
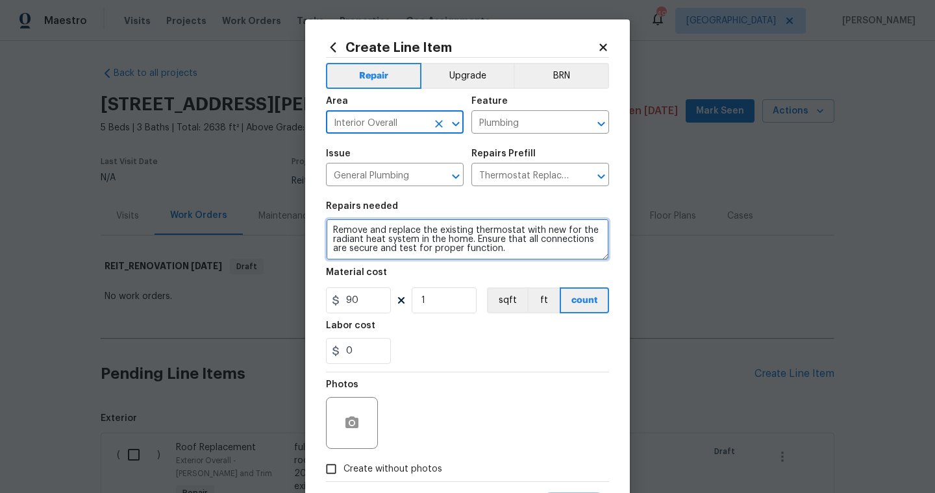
click at [333, 225] on textarea "Remove and replace the existing thermostat with new for the radiant heat system…" at bounding box center [467, 240] width 283 height 42
type textarea "downstairs - Remove and replace the existing thermostat with new for the radian…"
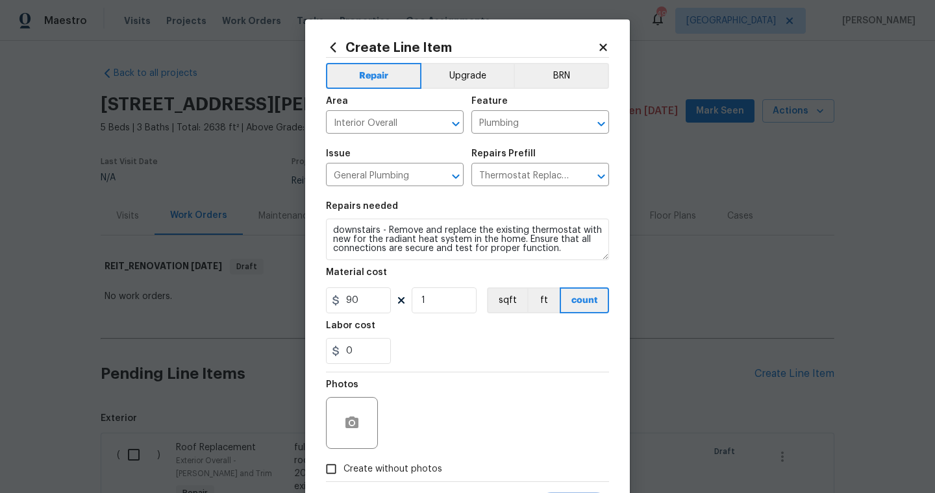
click at [371, 470] on span "Create without photos" at bounding box center [392, 470] width 99 height 14
click at [343, 470] on input "Create without photos" at bounding box center [331, 469] width 25 height 25
checkbox input "true"
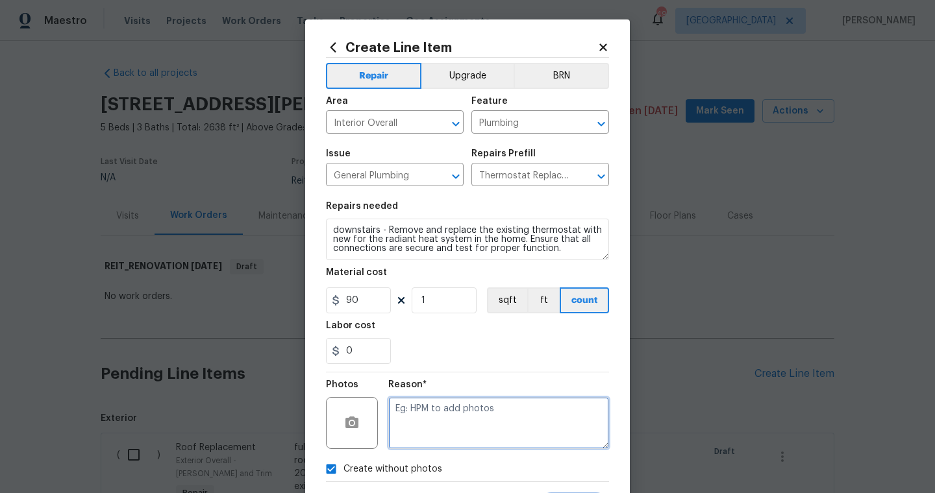
click at [436, 445] on textarea at bounding box center [498, 423] width 221 height 52
type textarea "scout"
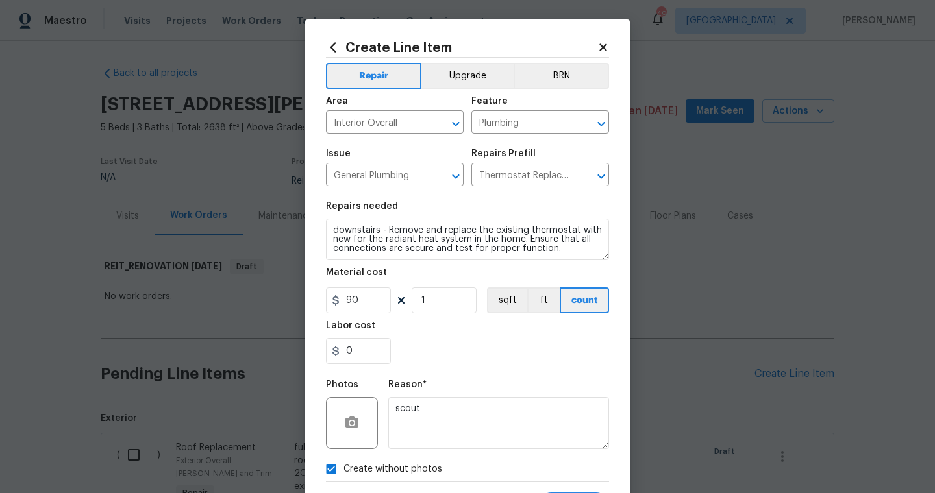
click at [576, 376] on div "Reason* scout" at bounding box center [498, 415] width 221 height 84
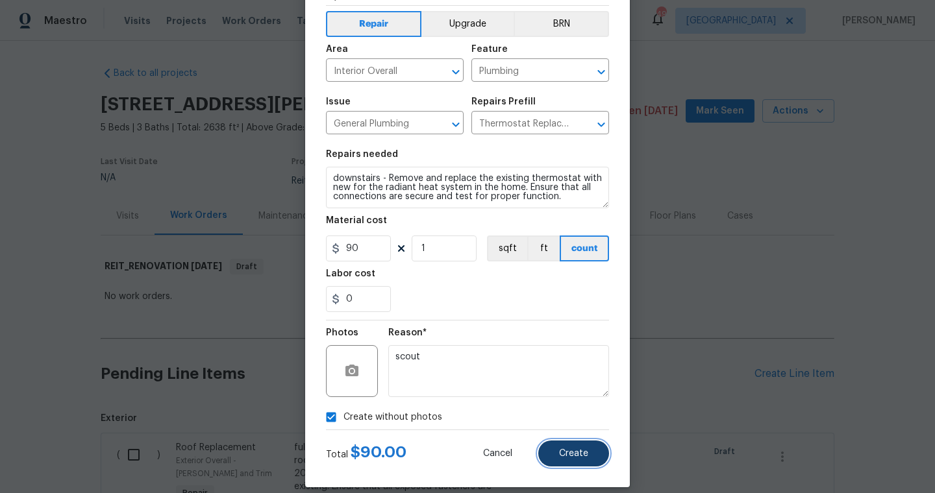
click at [578, 467] on button "Create" at bounding box center [573, 454] width 71 height 26
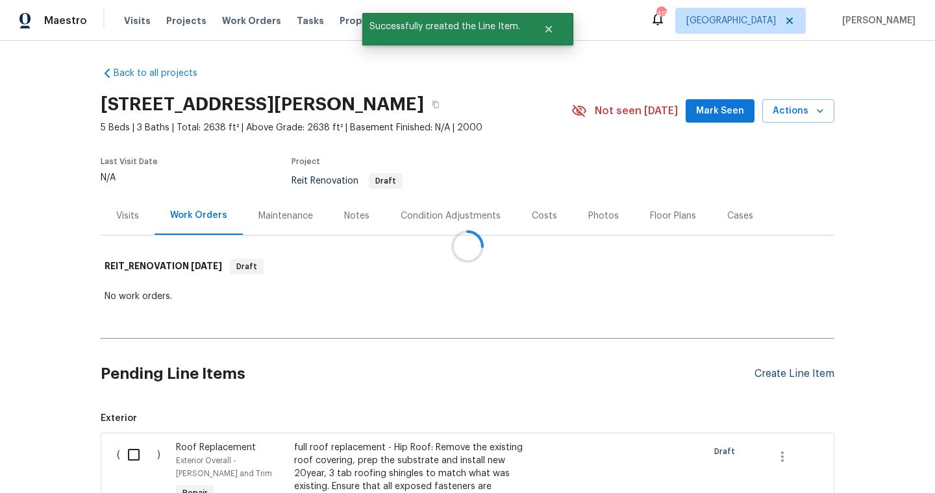
click at [796, 373] on div at bounding box center [467, 246] width 935 height 493
click at [762, 375] on div "Create Line Item" at bounding box center [794, 374] width 80 height 12
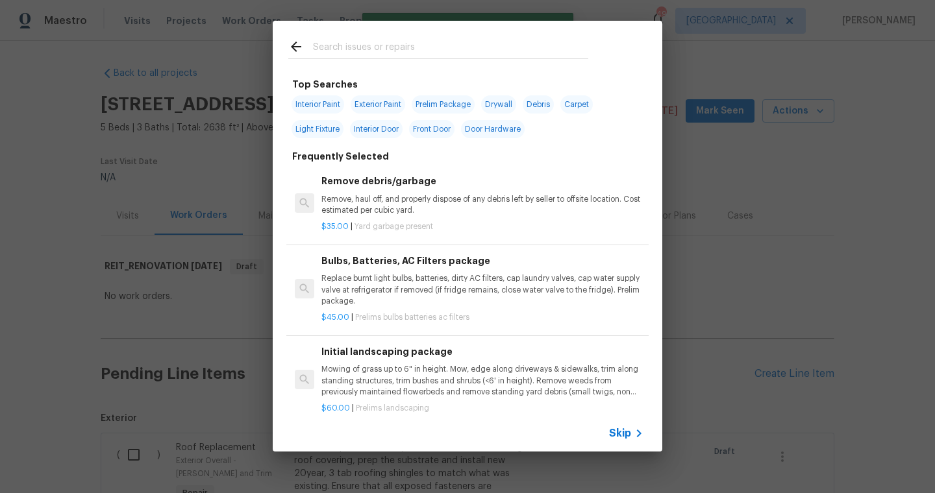
click at [531, 57] on input "text" at bounding box center [450, 48] width 275 height 19
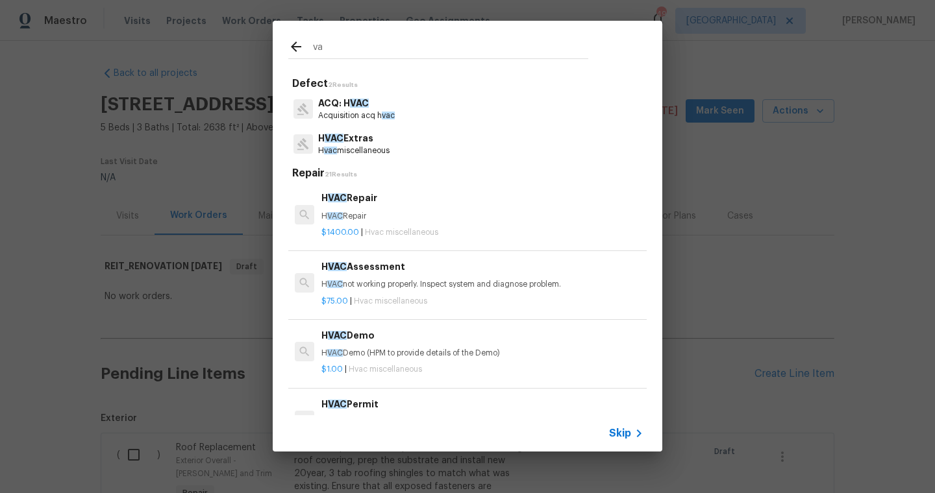
type input "v"
type input "hvac"
click at [356, 201] on h6 "HVAC Repair" at bounding box center [482, 198] width 322 height 14
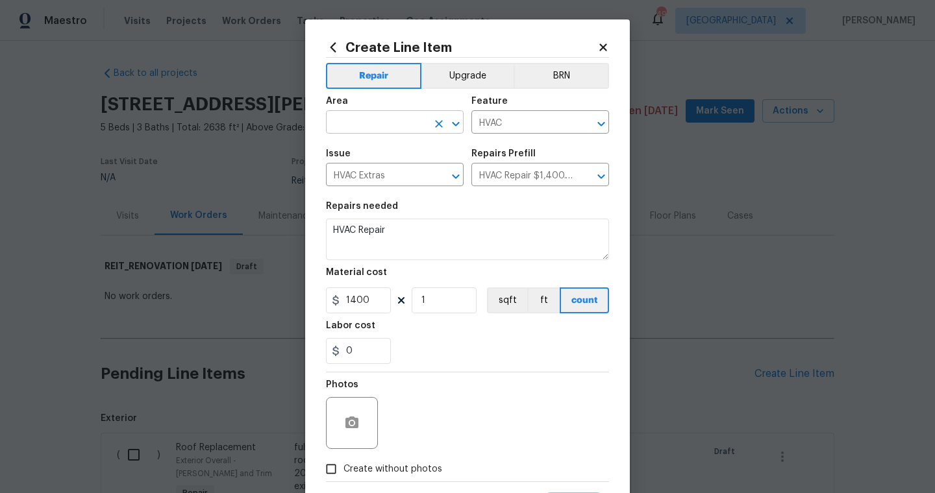
click at [355, 117] on input "text" at bounding box center [376, 124] width 101 height 20
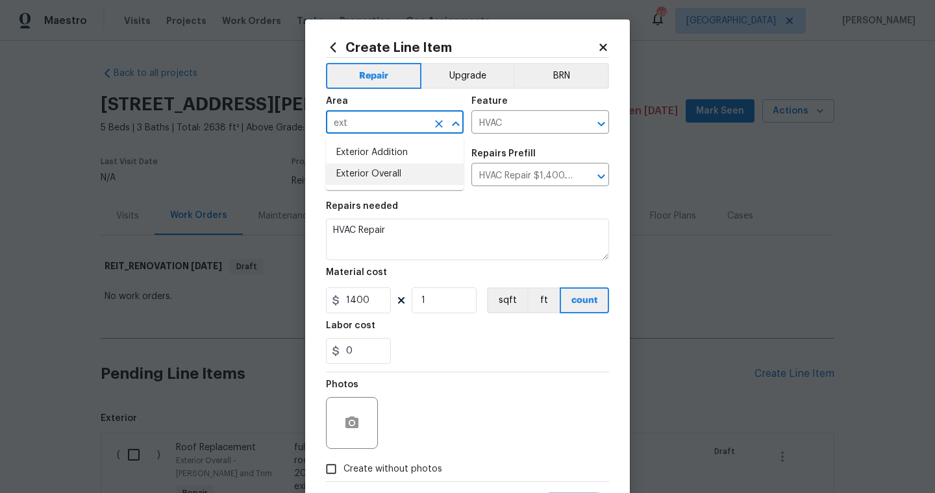
click at [373, 175] on li "Exterior Overall" at bounding box center [395, 174] width 138 height 21
type input "Exterior Overall"
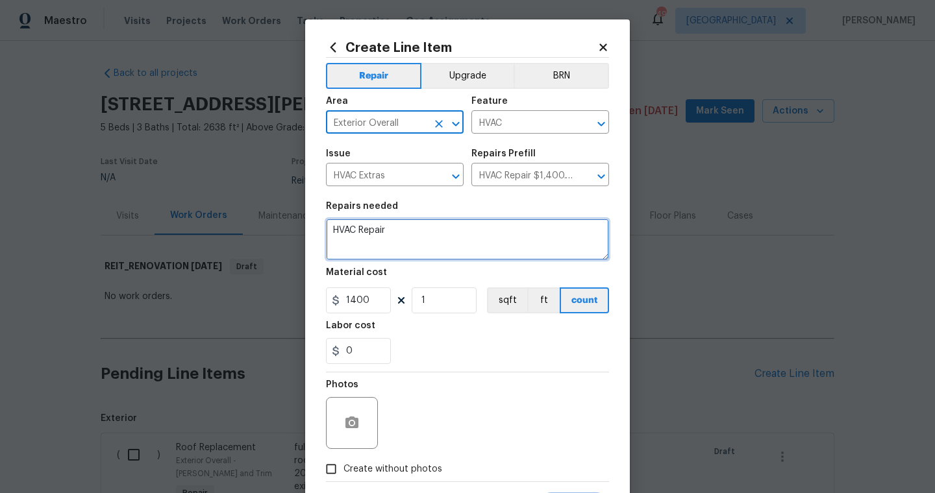
click at [443, 228] on textarea "HVAC Repair" at bounding box center [467, 240] width 283 height 42
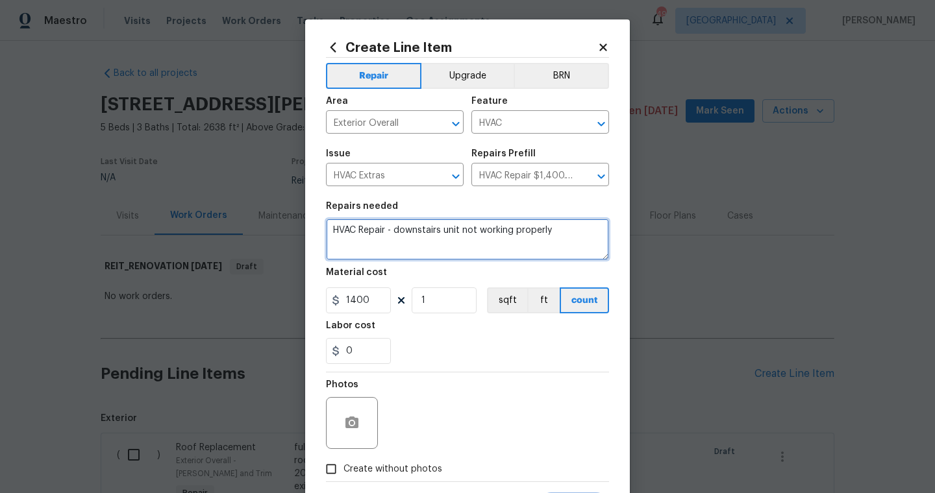
type textarea "HVAC Repair - downstairs unit not working properly"
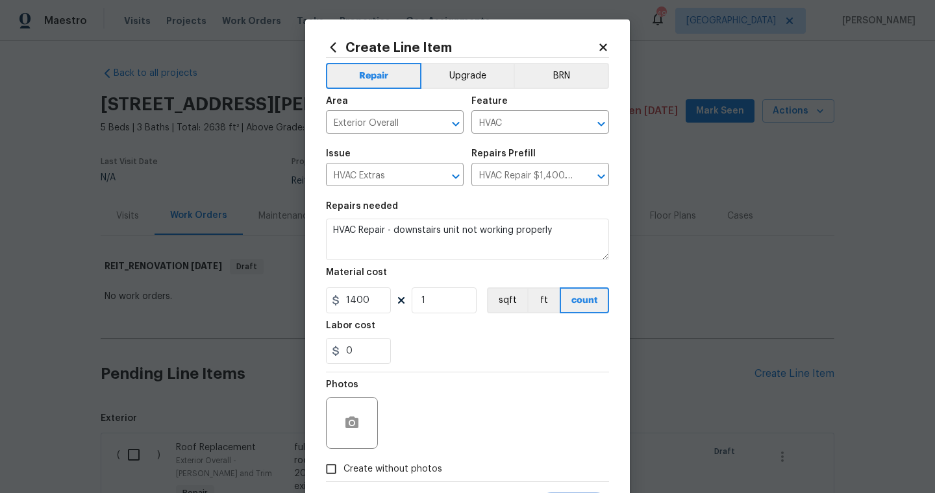
click at [400, 465] on span "Create without photos" at bounding box center [392, 470] width 99 height 14
click at [343, 465] on input "Create without photos" at bounding box center [331, 469] width 25 height 25
checkbox input "true"
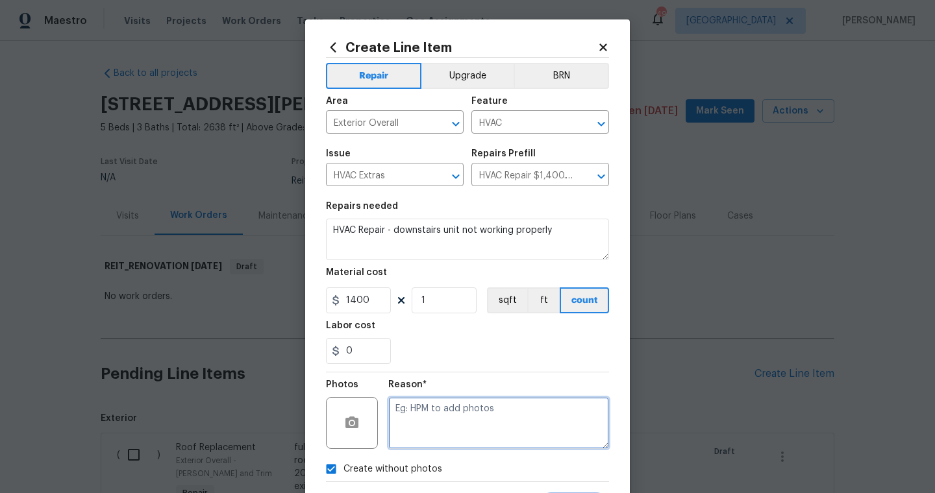
click at [427, 426] on textarea at bounding box center [498, 423] width 221 height 52
type textarea "scout"
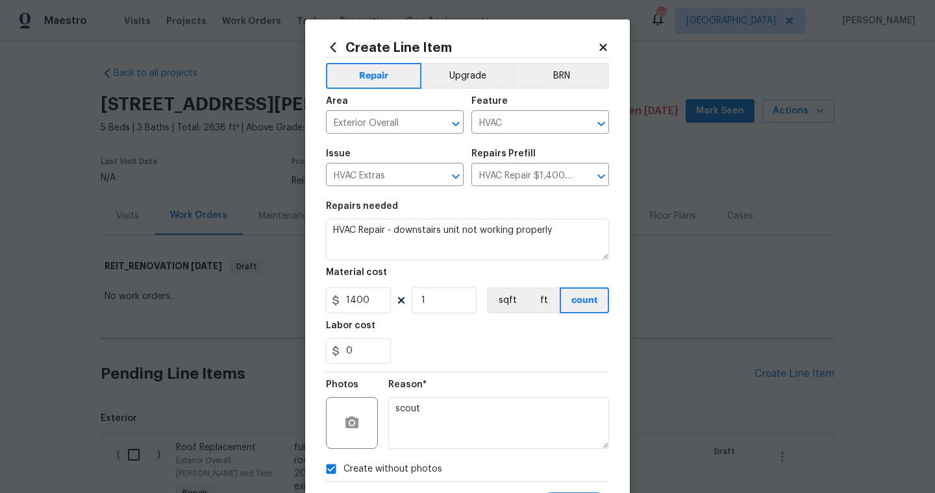
click at [569, 380] on div "Reason* scout" at bounding box center [498, 415] width 221 height 84
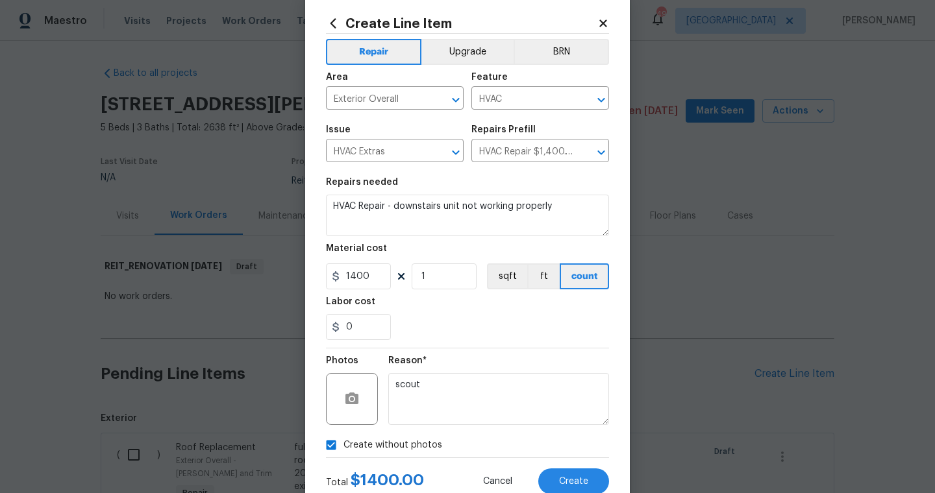
scroll to position [26, 0]
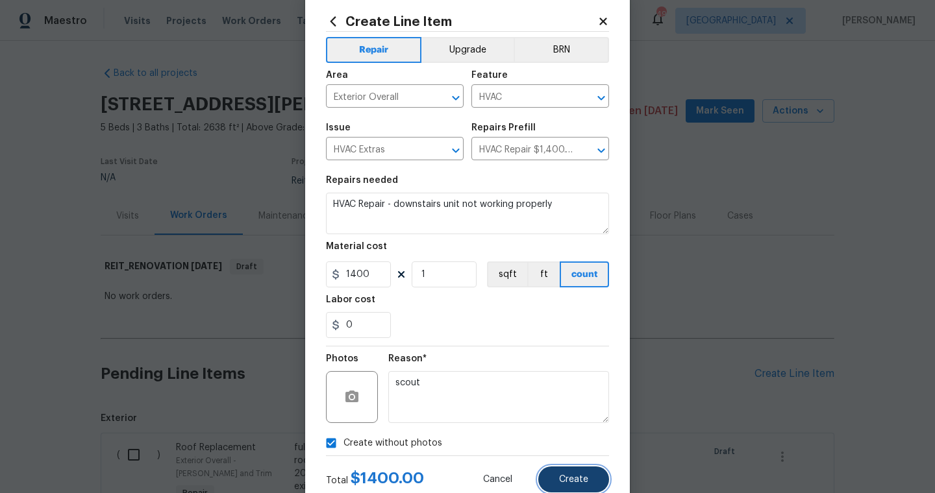
click at [585, 478] on span "Create" at bounding box center [573, 480] width 29 height 10
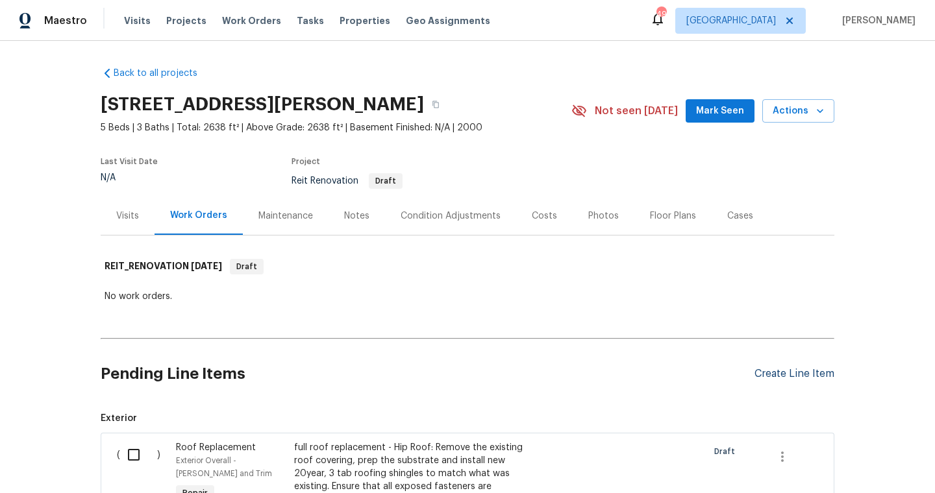
click at [787, 370] on div "Create Line Item" at bounding box center [794, 374] width 80 height 12
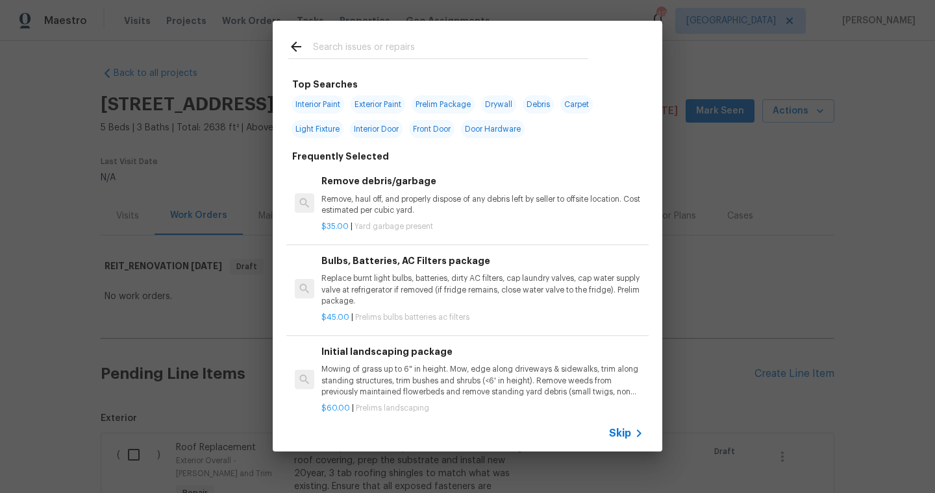
click at [359, 46] on input "text" at bounding box center [450, 48] width 275 height 19
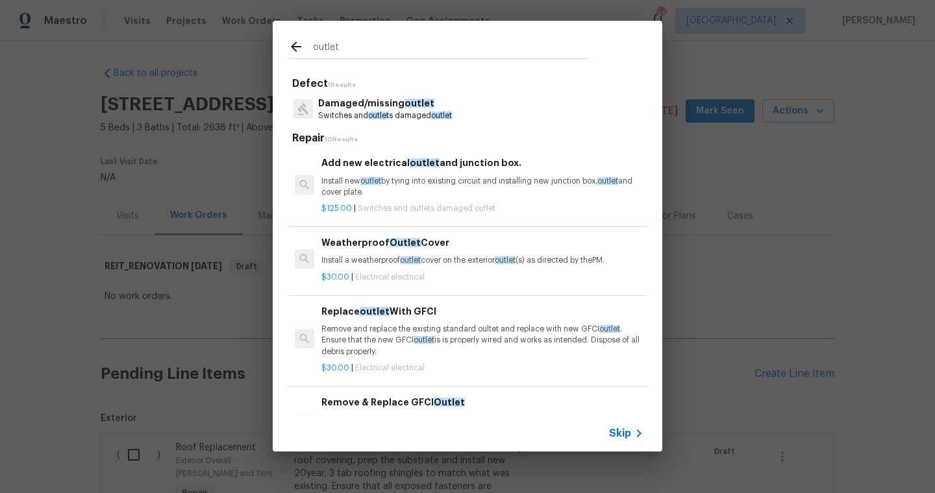
type input "outlet"
click at [624, 437] on span "Skip" at bounding box center [620, 433] width 22 height 13
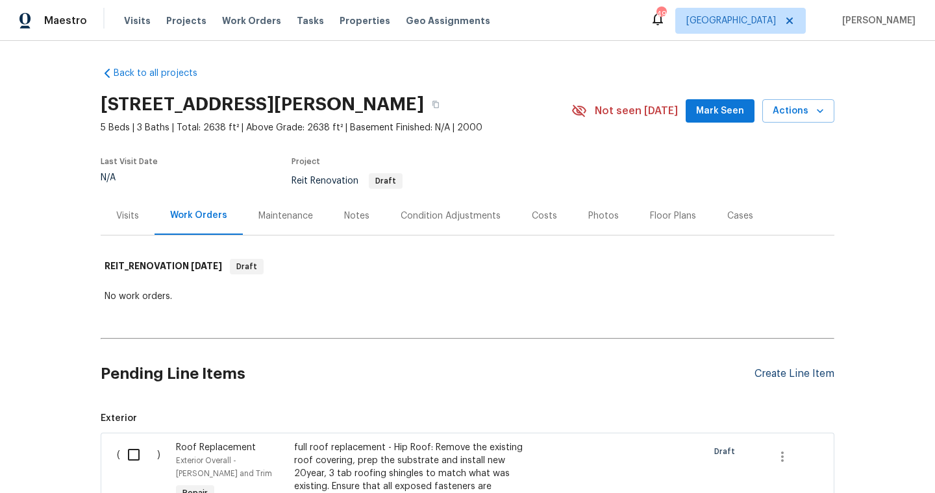
click at [796, 378] on div "Create Line Item" at bounding box center [794, 374] width 80 height 12
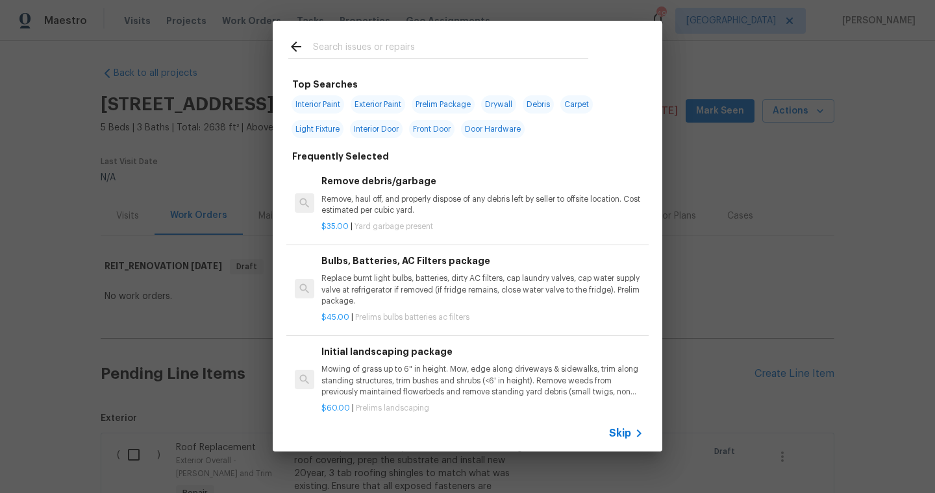
click at [623, 437] on span "Skip" at bounding box center [620, 433] width 22 height 13
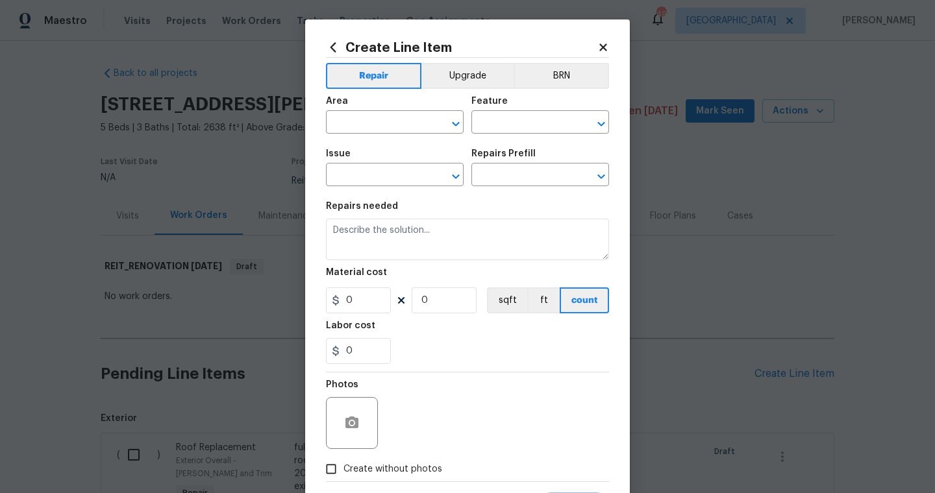
click at [380, 112] on div "Area" at bounding box center [395, 105] width 138 height 17
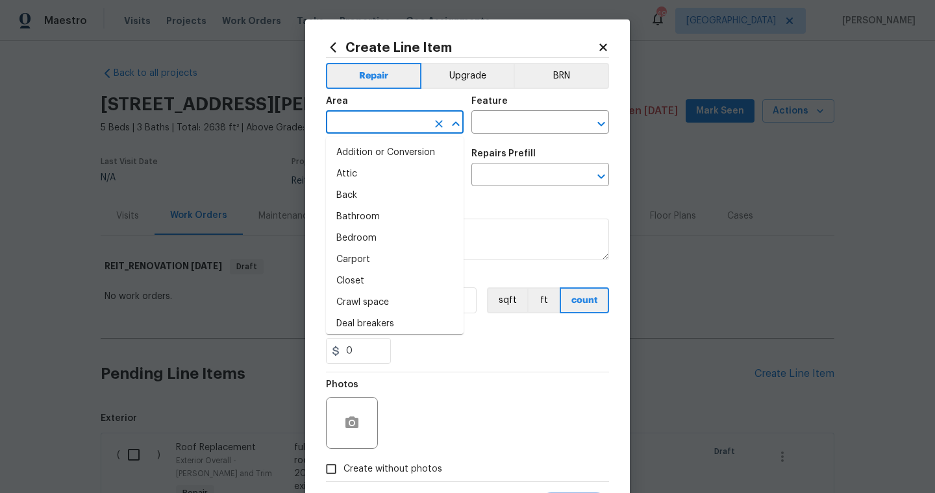
click at [378, 122] on input "text" at bounding box center [376, 124] width 101 height 20
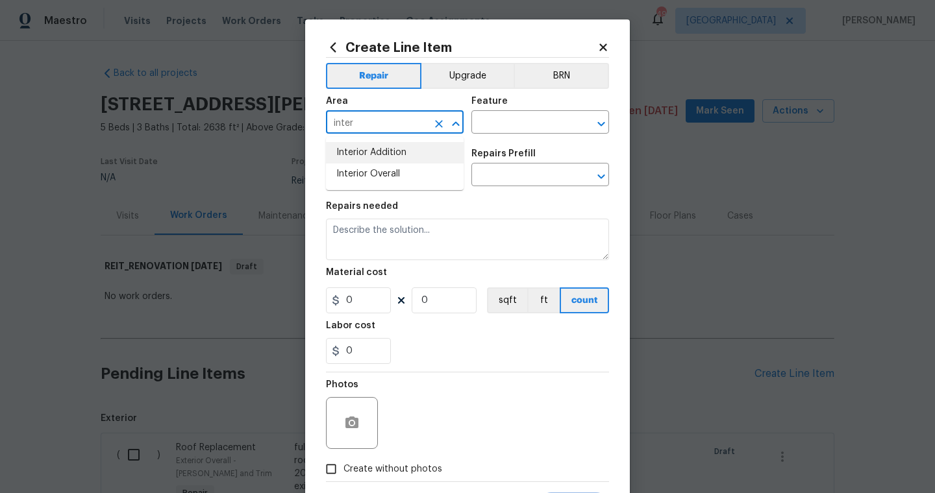
click at [398, 163] on li "Interior Addition" at bounding box center [395, 152] width 138 height 21
type input "Interior Addition"
click at [436, 119] on icon "Clear" at bounding box center [438, 123] width 13 height 13
click at [445, 170] on li "Interior Overall" at bounding box center [395, 174] width 138 height 21
type input "Interior Overall"
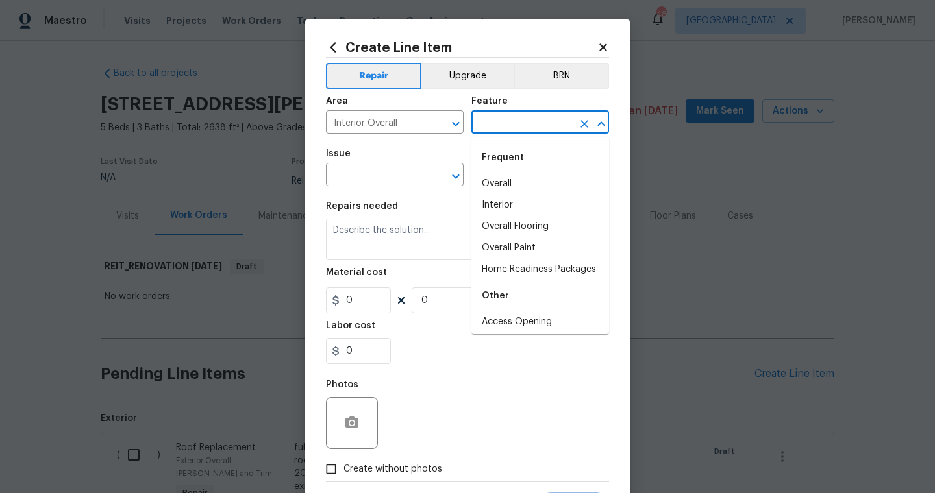
click at [498, 130] on input "text" at bounding box center [521, 124] width 101 height 20
click at [504, 178] on li "Overall" at bounding box center [540, 183] width 138 height 21
type input "Overall"
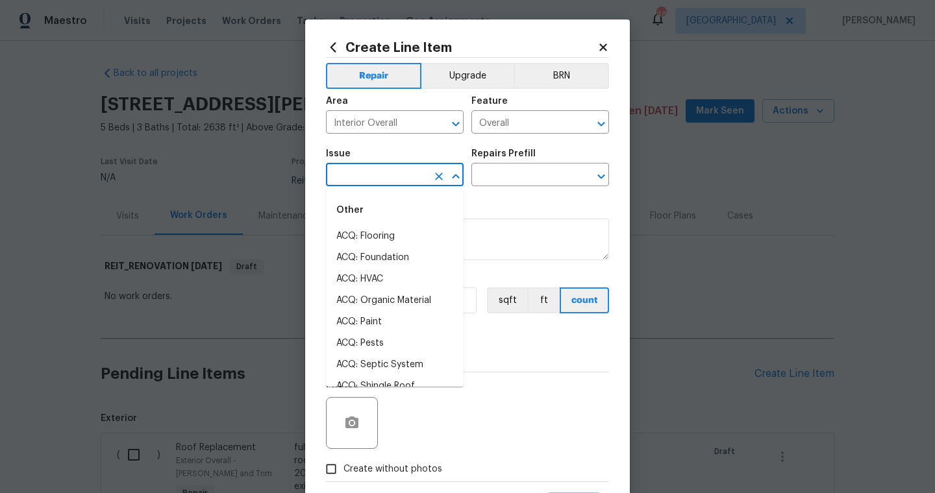
click at [384, 178] on input "text" at bounding box center [376, 176] width 101 height 20
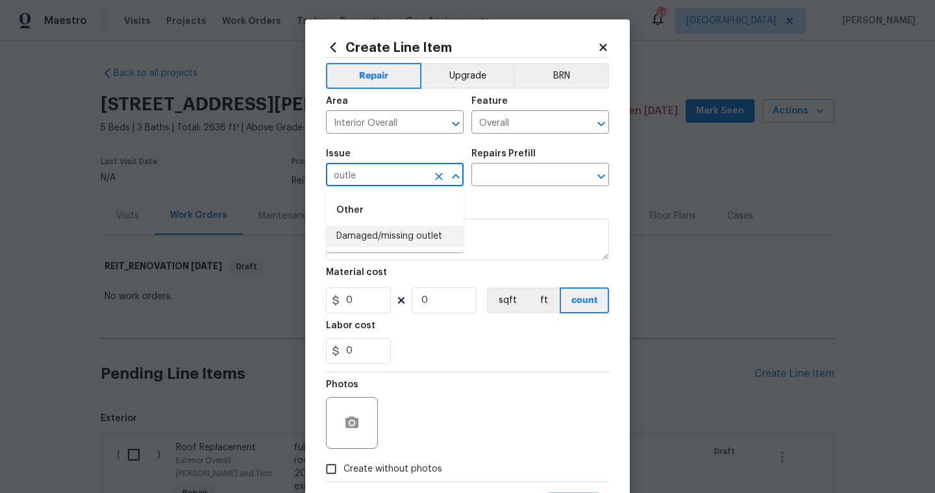
click at [385, 236] on li "Damaged/missing outlet" at bounding box center [395, 236] width 138 height 21
type input "Damaged/missing outlet"
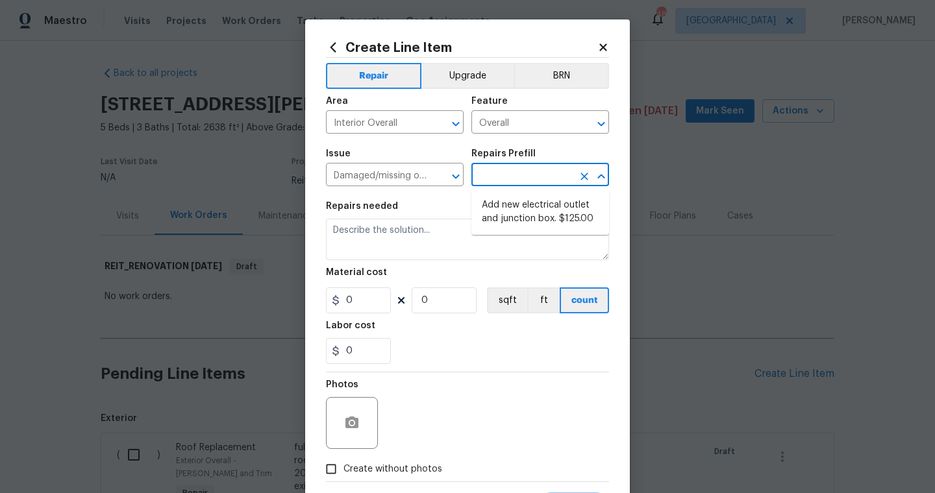
click at [517, 186] on input "text" at bounding box center [521, 176] width 101 height 20
click at [497, 217] on li "Add new electrical outlet and junction box. $125.00" at bounding box center [540, 212] width 138 height 35
type input "Switches and Outlets"
type input "Add new electrical outlet and junction box. $125.00"
type textarea "Install new outlet by tying into existing circuit and installing new junction b…"
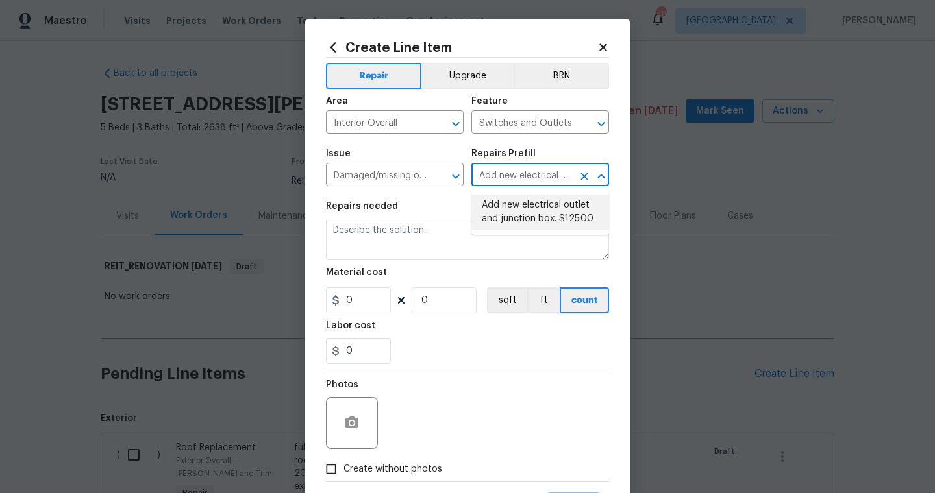
type input "125"
type input "1"
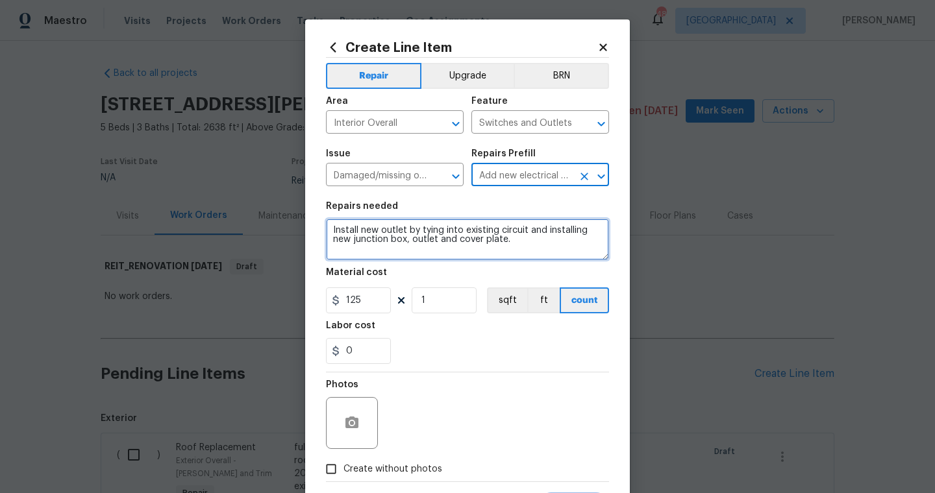
click at [433, 237] on textarea "Install new outlet by tying into existing circuit and installing new junction b…" at bounding box center [467, 240] width 283 height 42
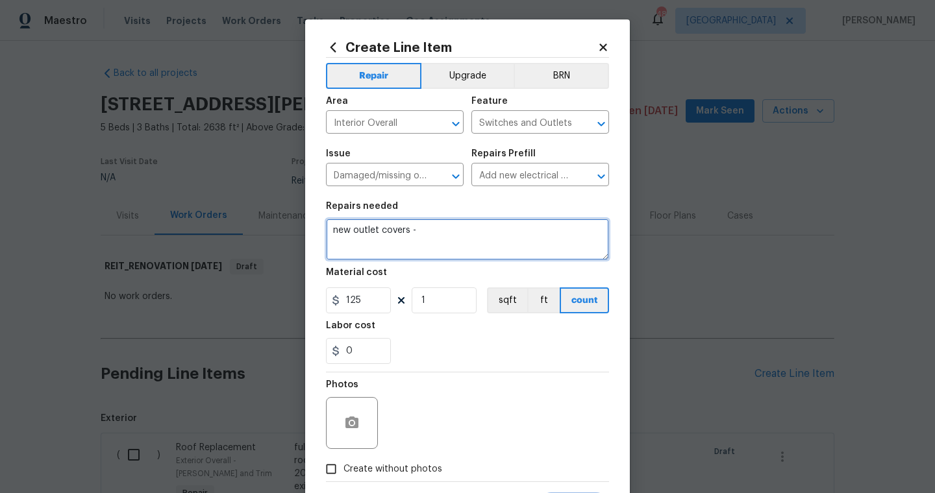
type textarea "new outlet covers -"
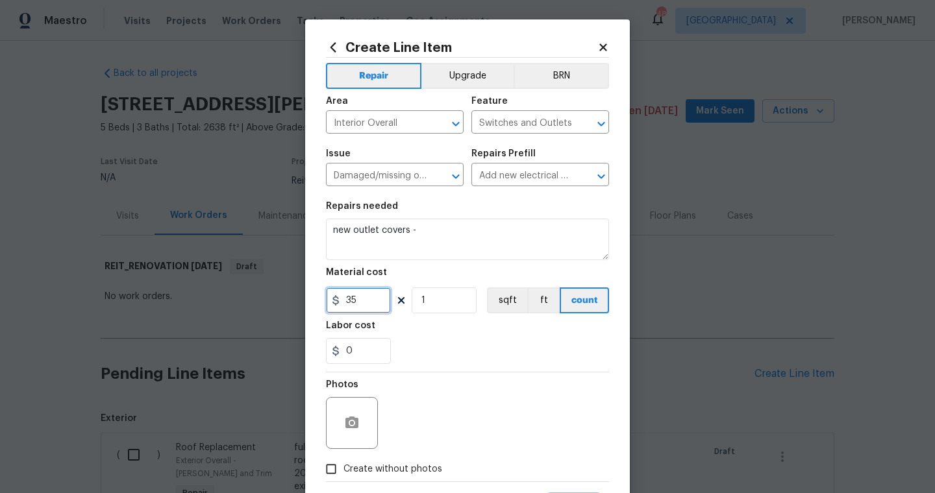
type input "35"
click at [399, 461] on label "Create without photos" at bounding box center [380, 469] width 123 height 25
click at [343, 461] on input "Create without photos" at bounding box center [331, 469] width 25 height 25
checkbox input "true"
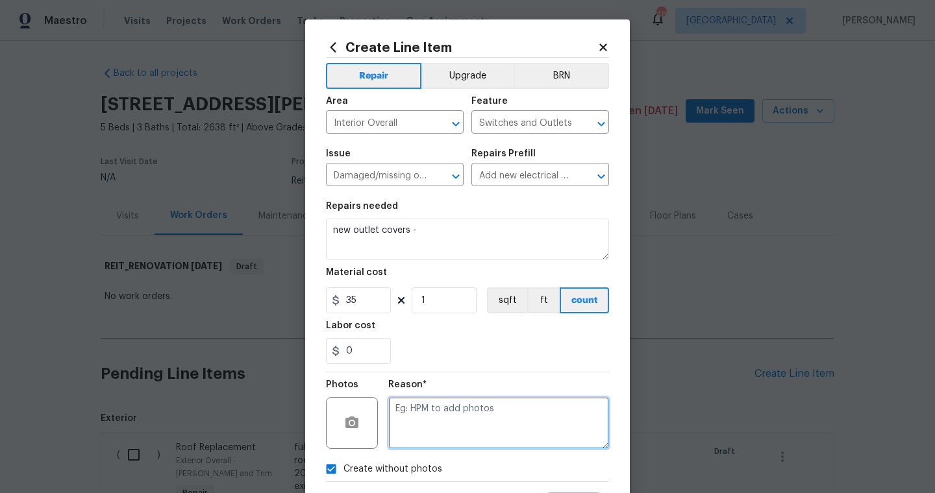
click at [421, 431] on textarea at bounding box center [498, 423] width 221 height 52
type textarea "scout"
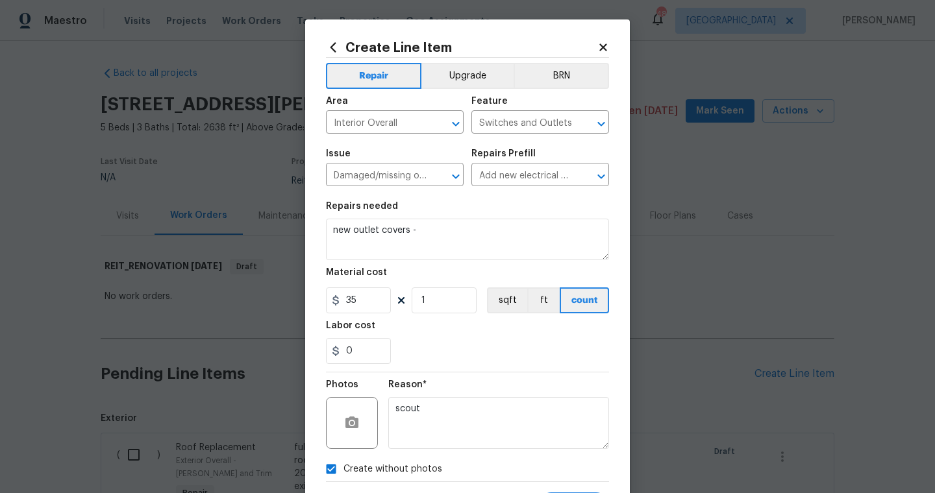
click at [565, 367] on section "Repairs needed new outlet covers - Material cost 35 1 sqft ft count Labor cost 0" at bounding box center [467, 283] width 283 height 178
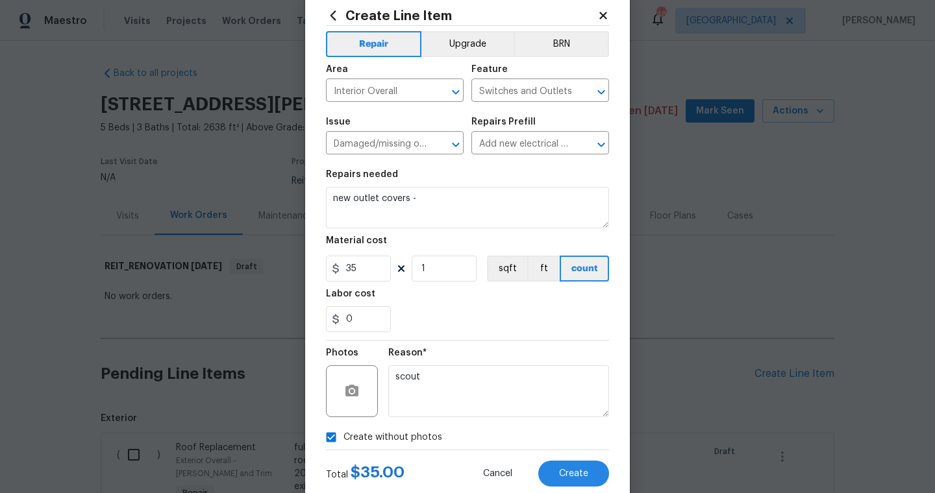
scroll to position [52, 0]
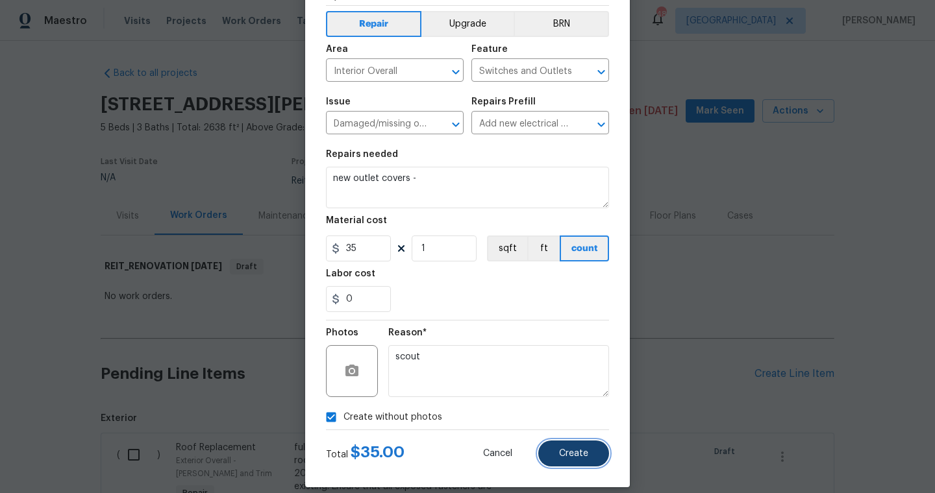
click at [587, 462] on button "Create" at bounding box center [573, 454] width 71 height 26
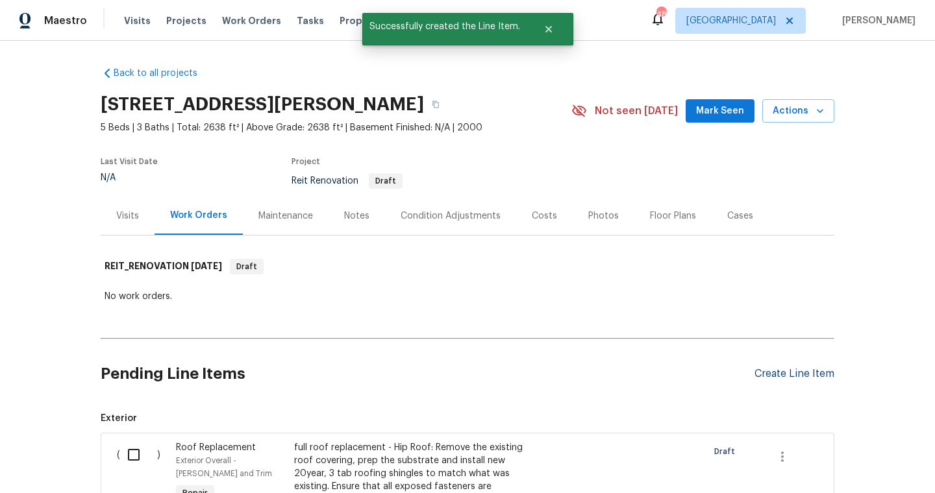
click at [765, 378] on div "Create Line Item" at bounding box center [794, 374] width 80 height 12
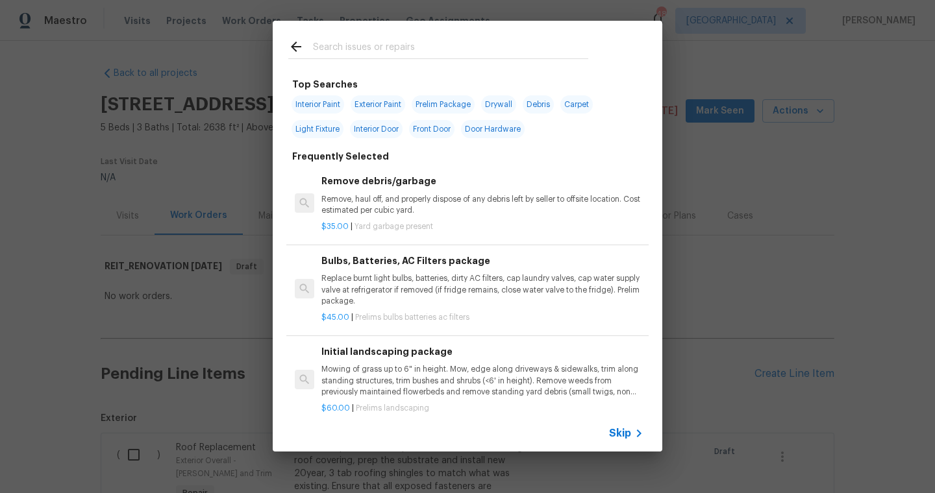
click at [471, 45] on input "text" at bounding box center [450, 48] width 275 height 19
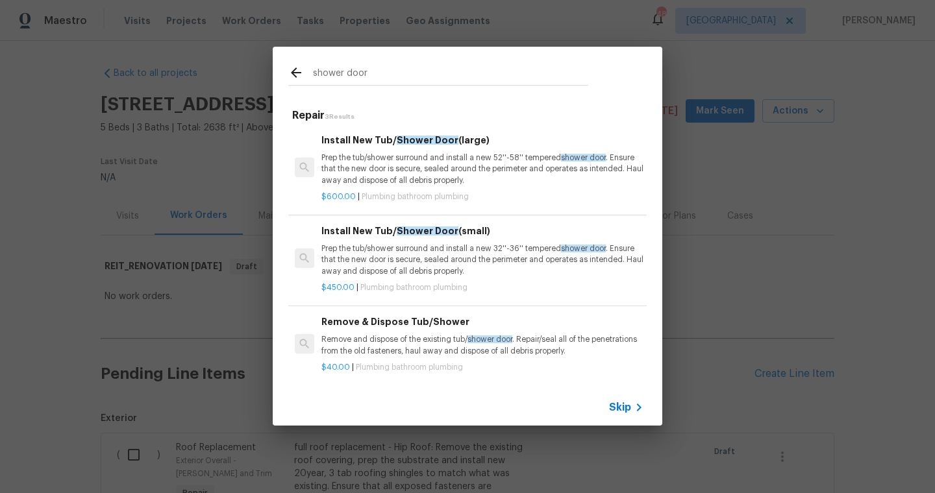
type input "shower door"
click at [627, 410] on span "Skip" at bounding box center [620, 407] width 22 height 13
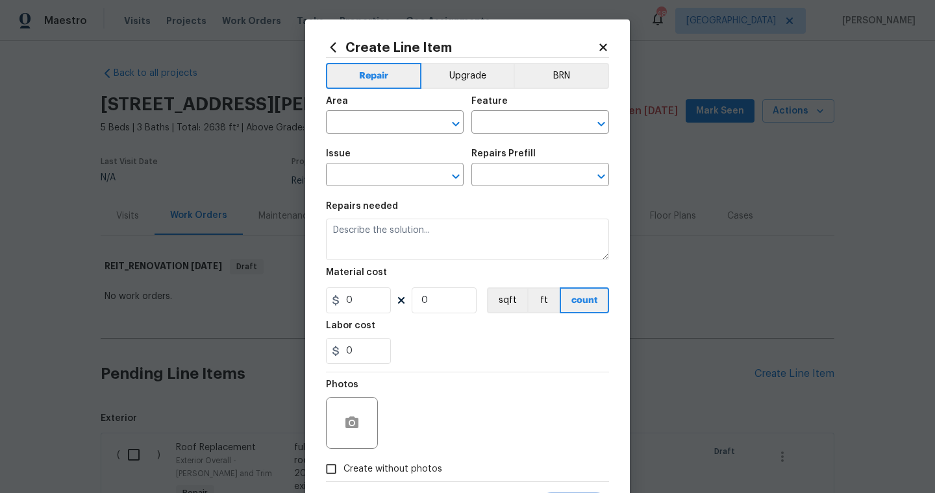
click at [369, 112] on div "Area" at bounding box center [395, 105] width 138 height 17
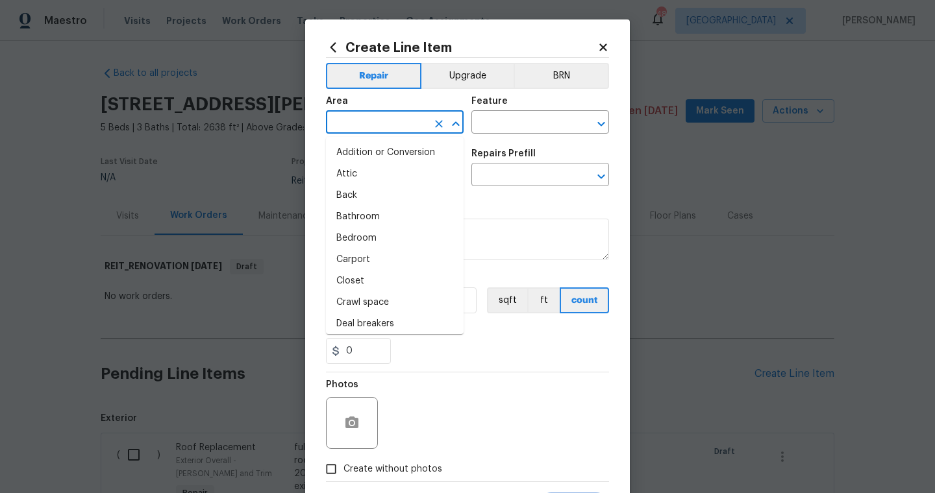
click at [369, 117] on input "text" at bounding box center [376, 124] width 101 height 20
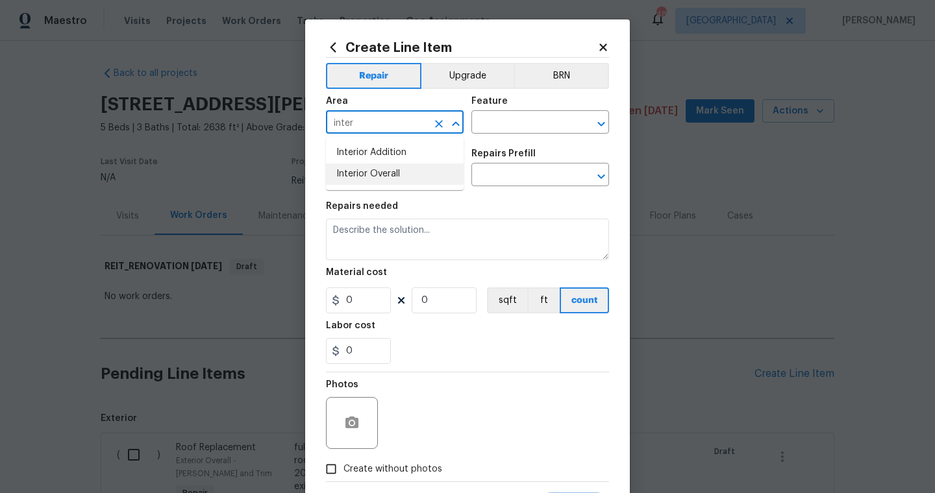
click at [364, 169] on li "Interior Overall" at bounding box center [395, 174] width 138 height 21
type input "Interior Overall"
click at [502, 130] on input "text" at bounding box center [521, 124] width 101 height 20
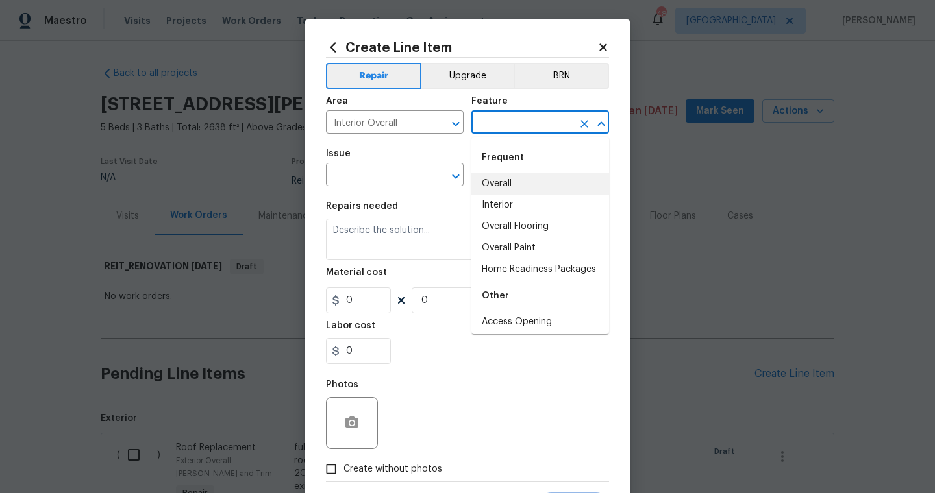
click at [493, 185] on li "Overall" at bounding box center [540, 183] width 138 height 21
type input "Overall"
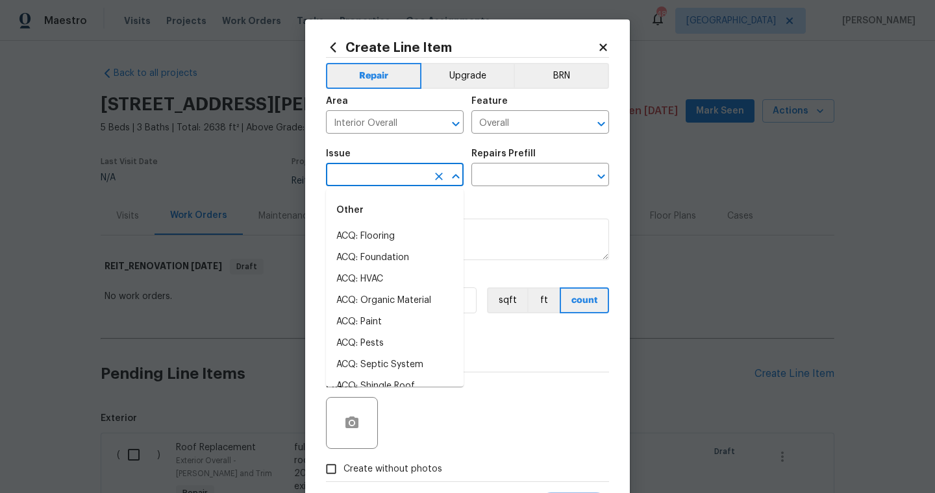
click at [402, 175] on input "text" at bounding box center [376, 176] width 101 height 20
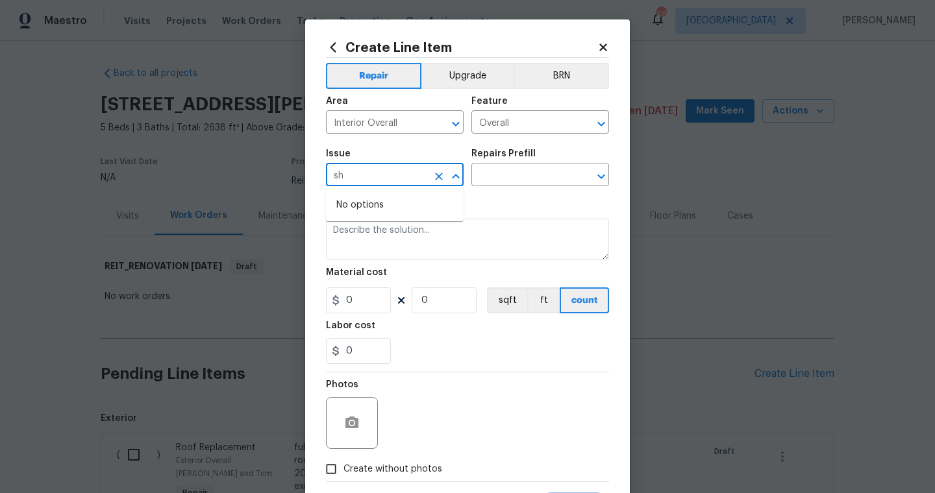
type input "s"
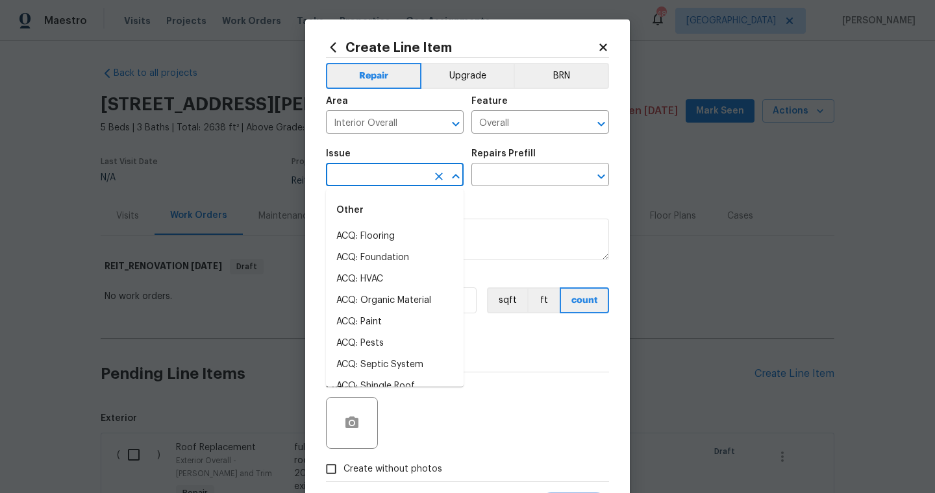
type input "f"
click at [382, 173] on input "door" at bounding box center [376, 176] width 101 height 20
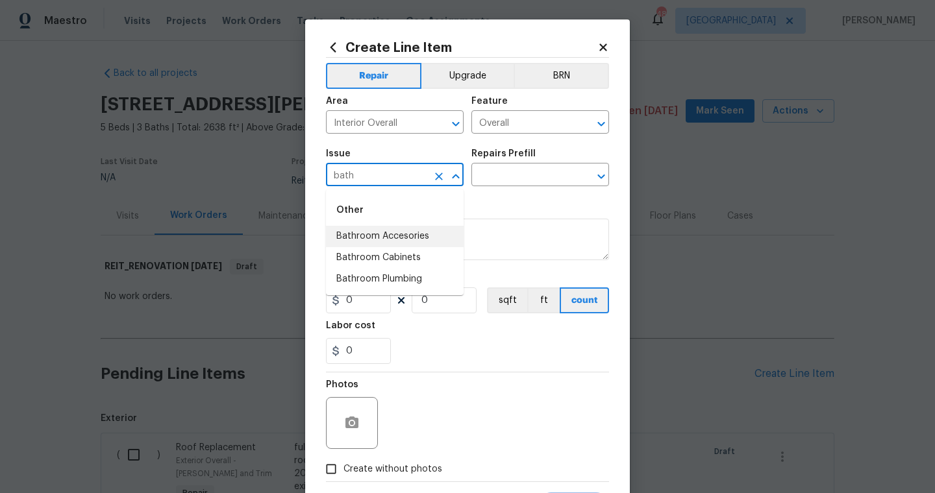
click at [393, 232] on li "Bathroom Accesories" at bounding box center [395, 236] width 138 height 21
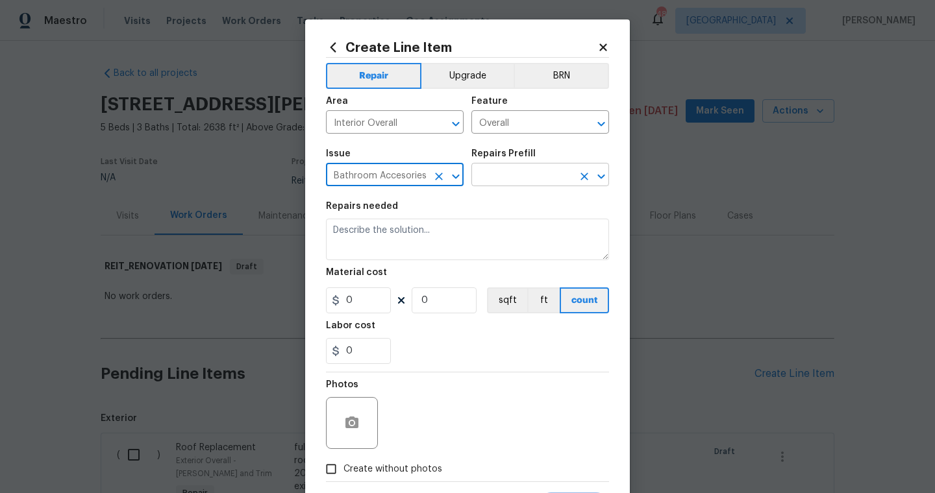
type input "Bathroom Accesories"
click at [504, 186] on body "Maestro Visits Projects Work Orders Tasks Properties Geo Assignments 48 Dallas …" at bounding box center [467, 246] width 935 height 493
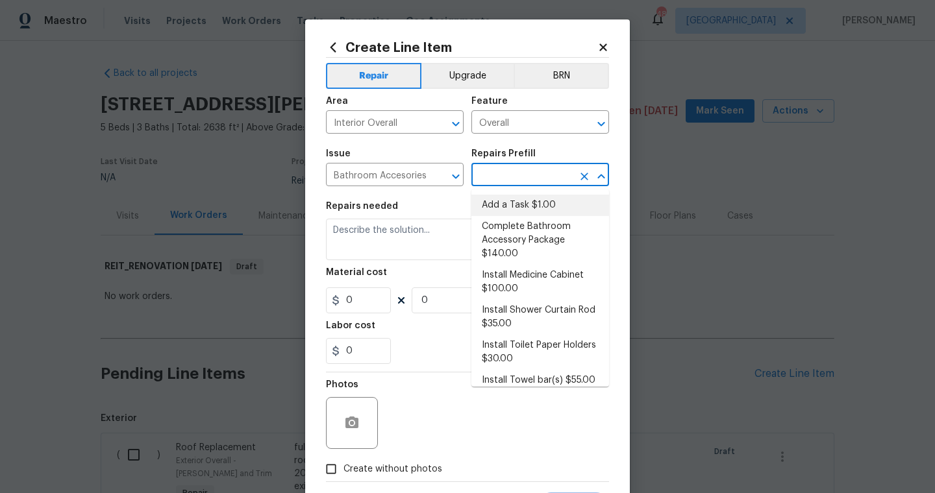
click at [508, 199] on li "Add a Task $1.00" at bounding box center [540, 205] width 138 height 21
type input "Interior Trim"
type input "Add a Task $1.00"
type textarea "HPM to detail"
type input "1"
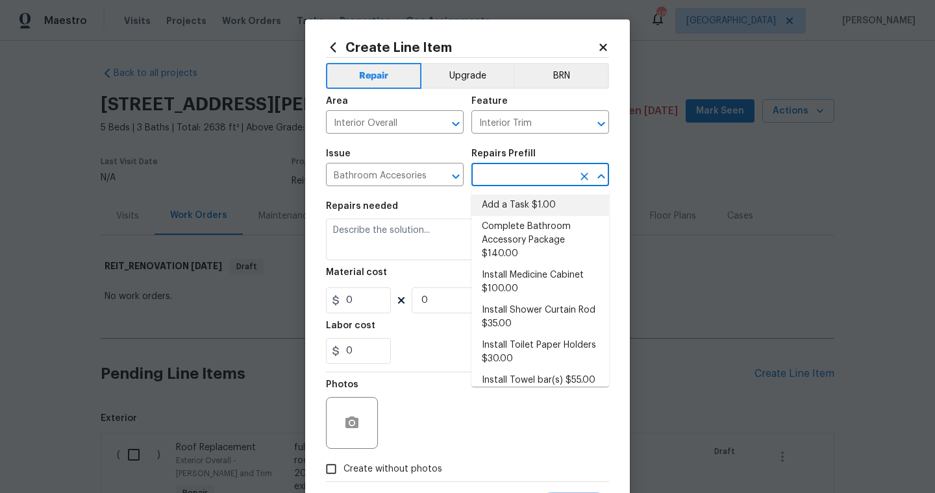
type input "1"
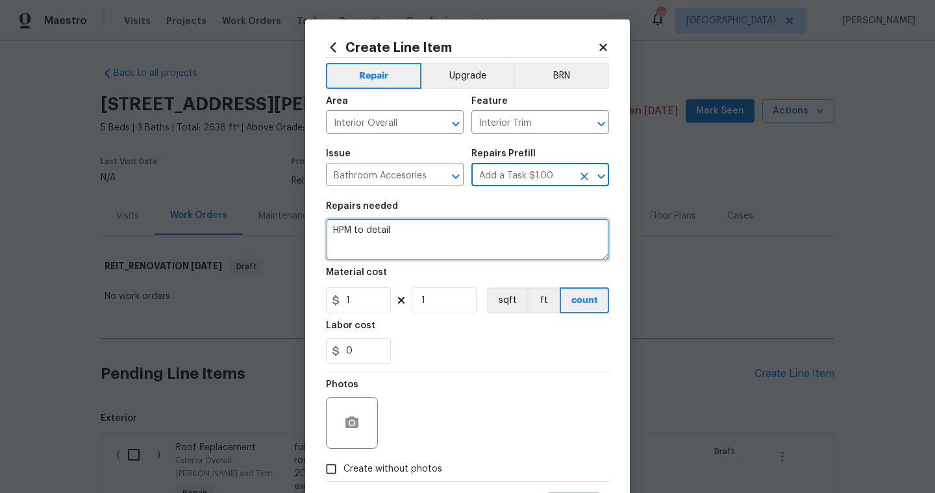
click at [411, 234] on textarea "HPM to detail" at bounding box center [467, 240] width 283 height 42
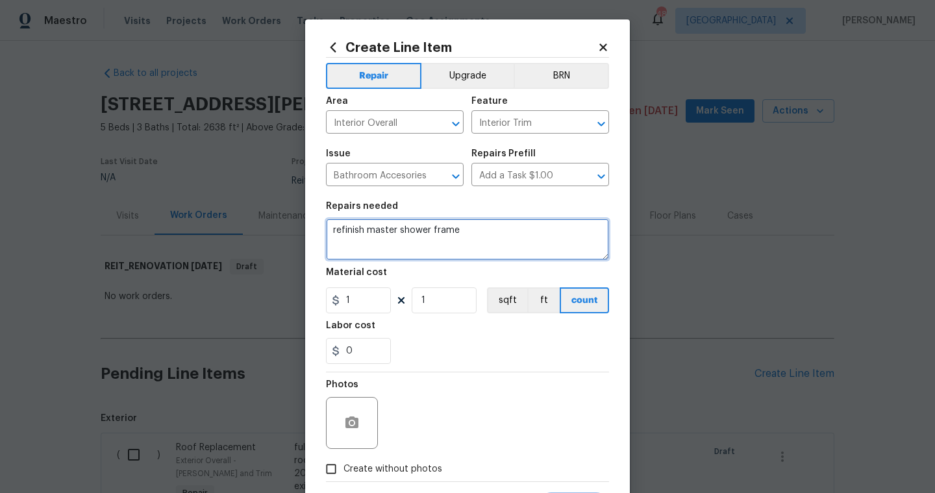
type textarea "refinish master shower frame"
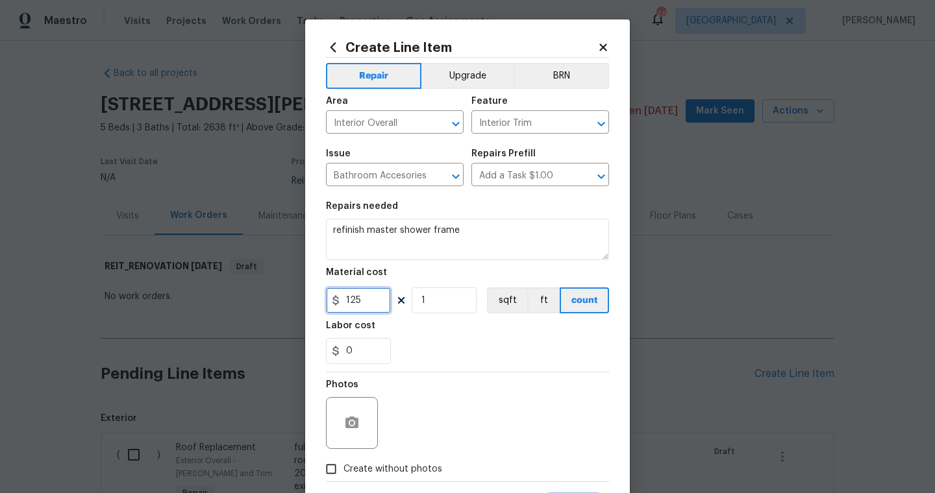
type input "125"
click at [381, 479] on label "Create without photos" at bounding box center [380, 469] width 123 height 25
click at [343, 479] on input "Create without photos" at bounding box center [331, 469] width 25 height 25
click at [391, 471] on span "Create without photos" at bounding box center [392, 470] width 99 height 14
click at [343, 471] on input "Create without photos" at bounding box center [331, 469] width 25 height 25
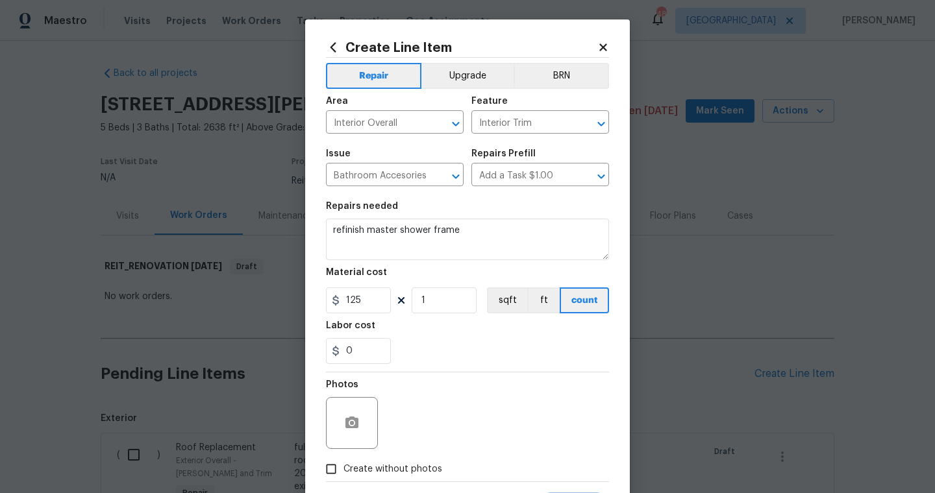
click at [409, 476] on label "Create without photos" at bounding box center [380, 469] width 123 height 25
click at [343, 476] on input "Create without photos" at bounding box center [331, 469] width 25 height 25
checkbox input "true"
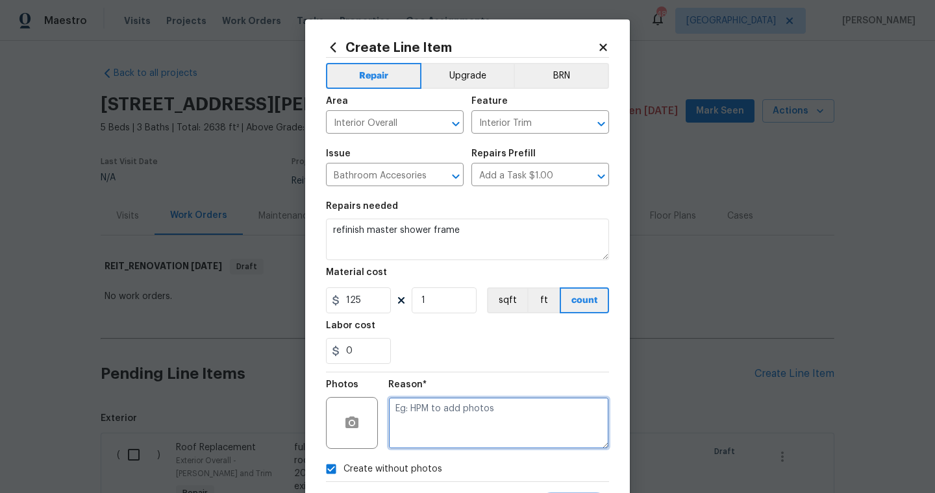
click at [444, 412] on textarea at bounding box center [498, 423] width 221 height 52
type textarea "scout"
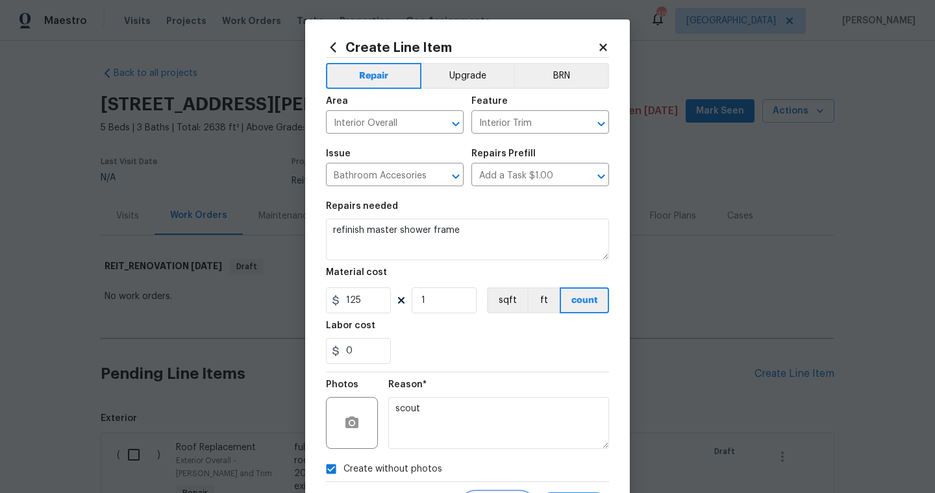
scroll to position [66, 0]
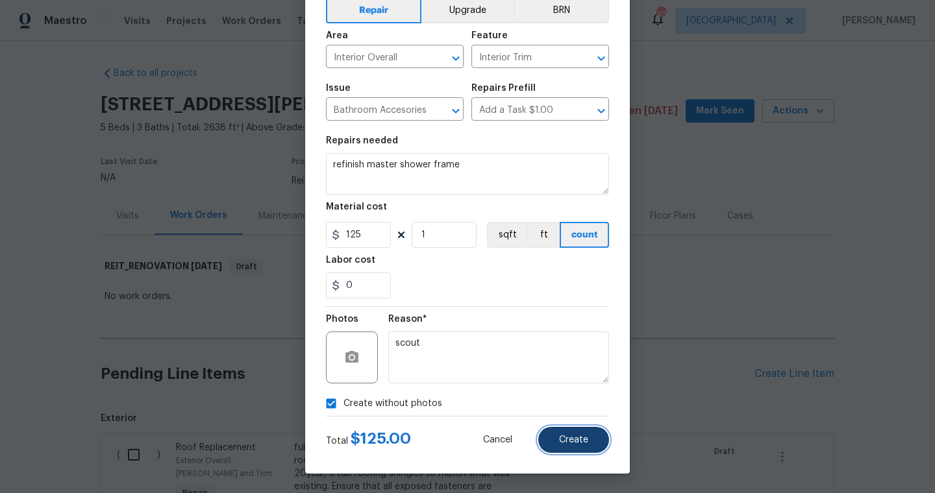
click at [574, 439] on span "Create" at bounding box center [573, 441] width 29 height 10
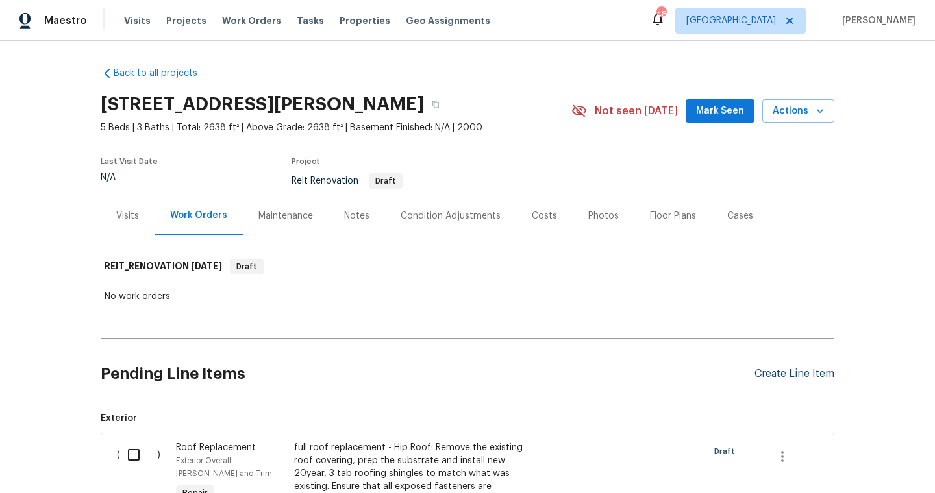
click at [801, 372] on div "Create Line Item" at bounding box center [794, 374] width 80 height 12
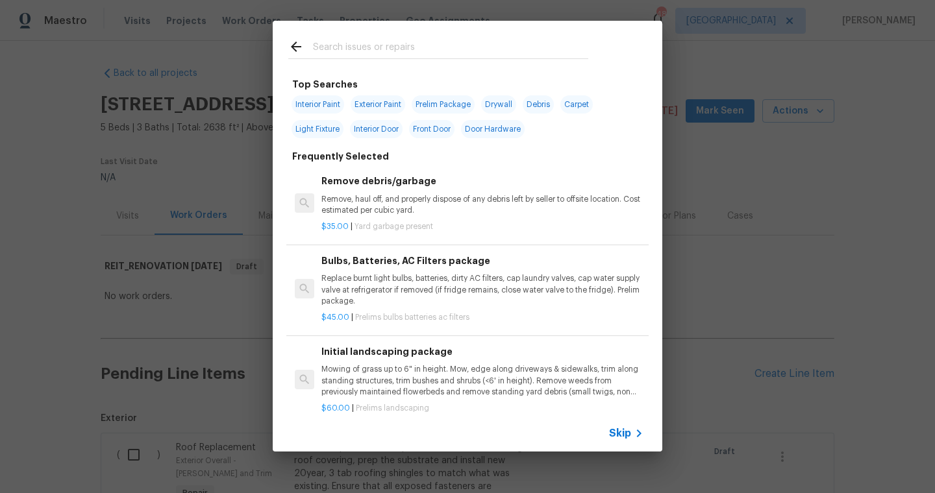
click at [444, 54] on input "text" at bounding box center [450, 48] width 275 height 19
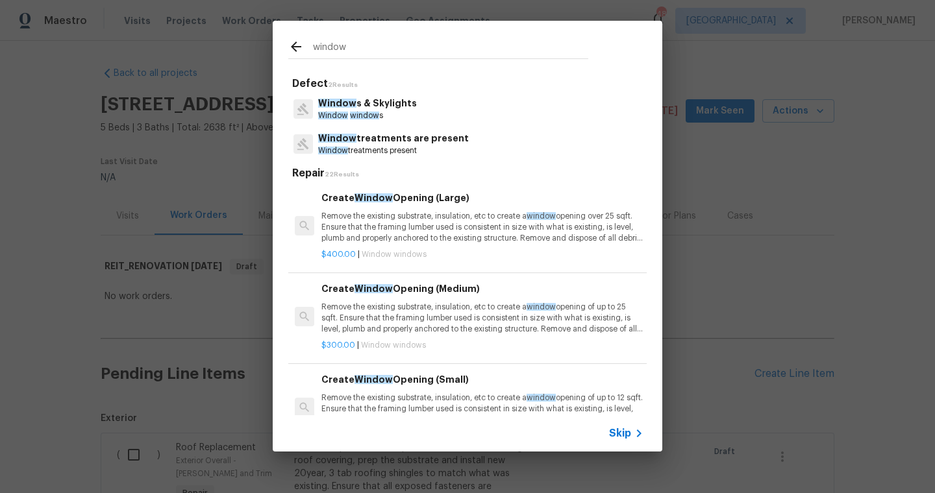
type input "window"
click at [623, 433] on span "Skip" at bounding box center [620, 433] width 22 height 13
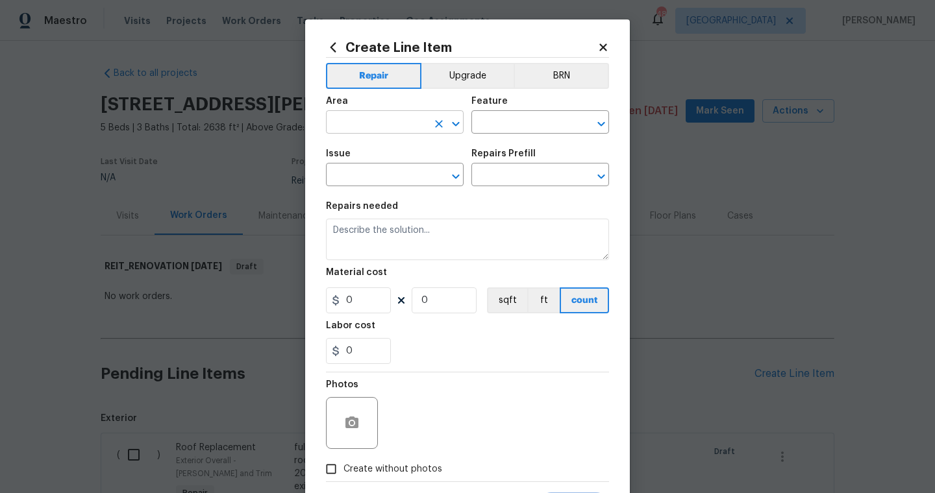
click at [408, 117] on input "text" at bounding box center [376, 124] width 101 height 20
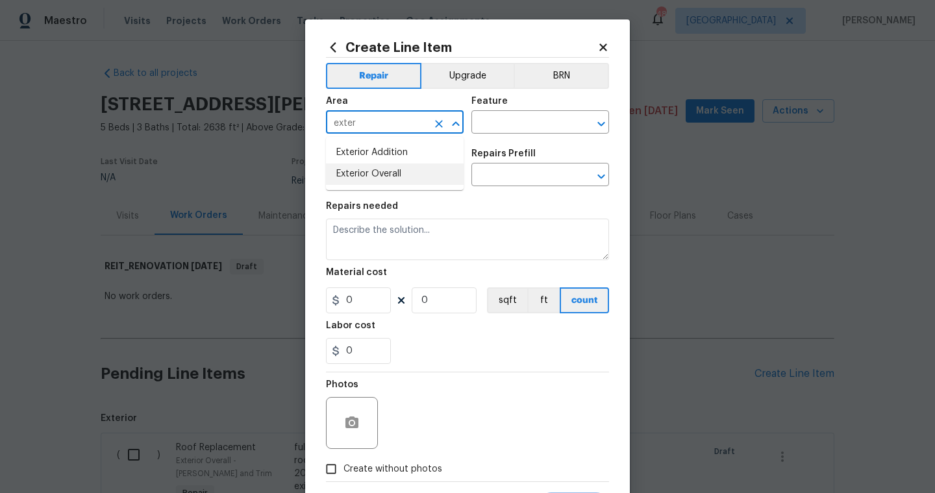
click at [418, 173] on li "Exterior Overall" at bounding box center [395, 174] width 138 height 21
type input "Exterior Overall"
click at [504, 130] on input "text" at bounding box center [521, 124] width 101 height 20
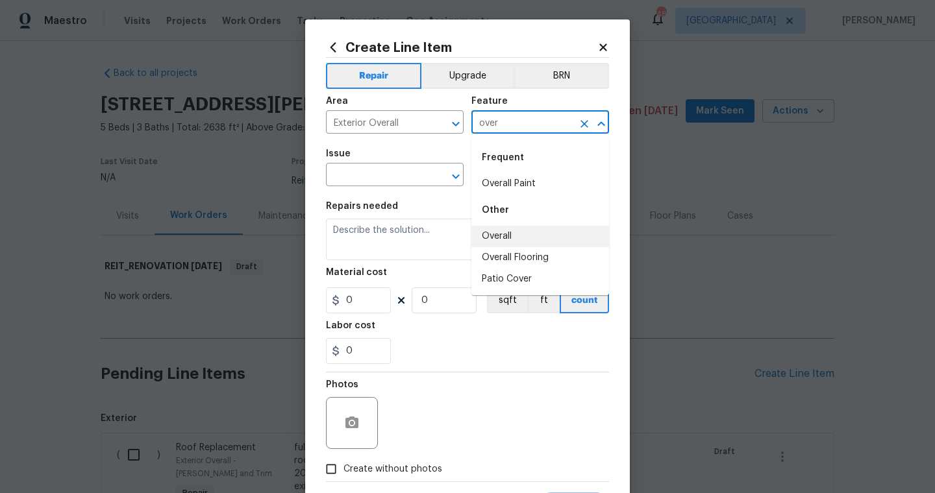
click at [511, 235] on li "Overall" at bounding box center [540, 236] width 138 height 21
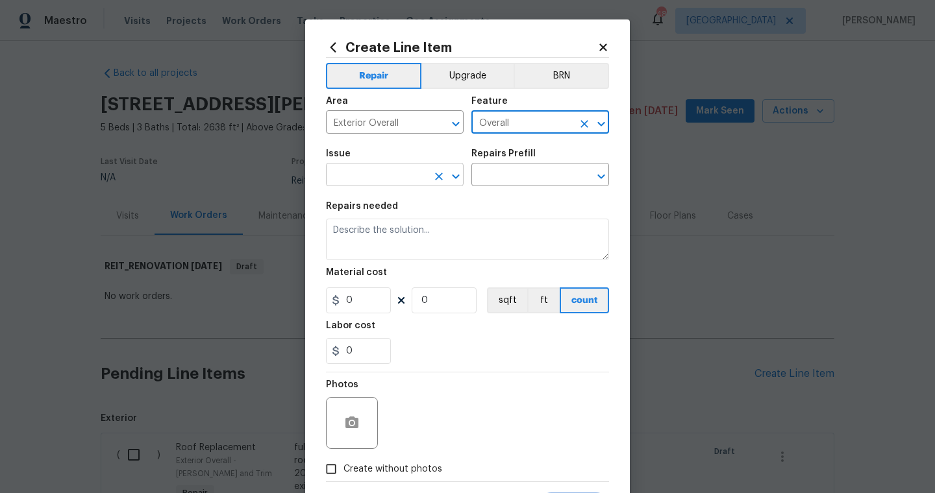
click at [433, 179] on icon "Clear" at bounding box center [438, 176] width 13 height 13
type input "Overall"
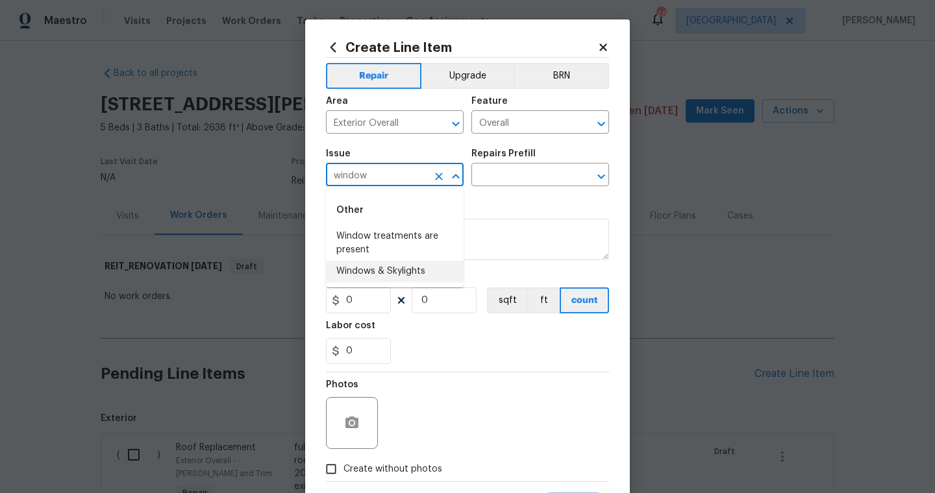
click at [416, 275] on li "Windows & Skylights" at bounding box center [395, 271] width 138 height 21
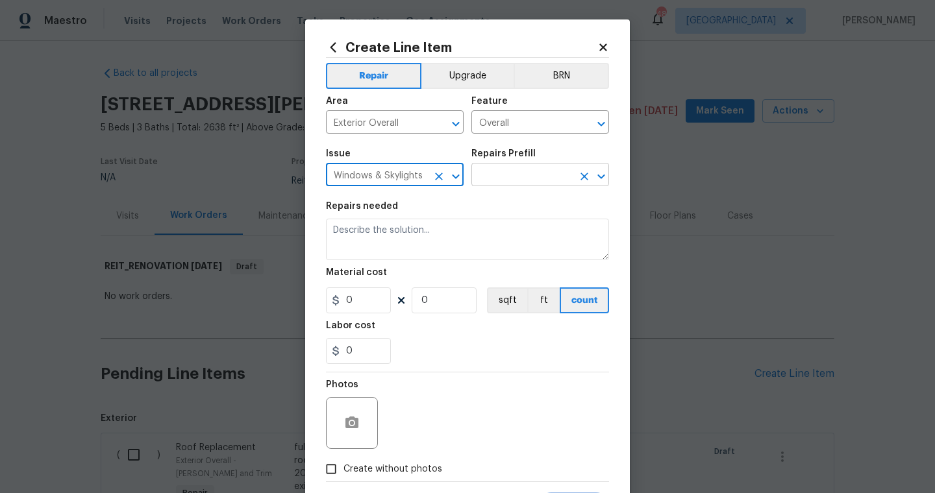
type input "Windows & Skylights"
click at [515, 169] on input "text" at bounding box center [521, 176] width 101 height 20
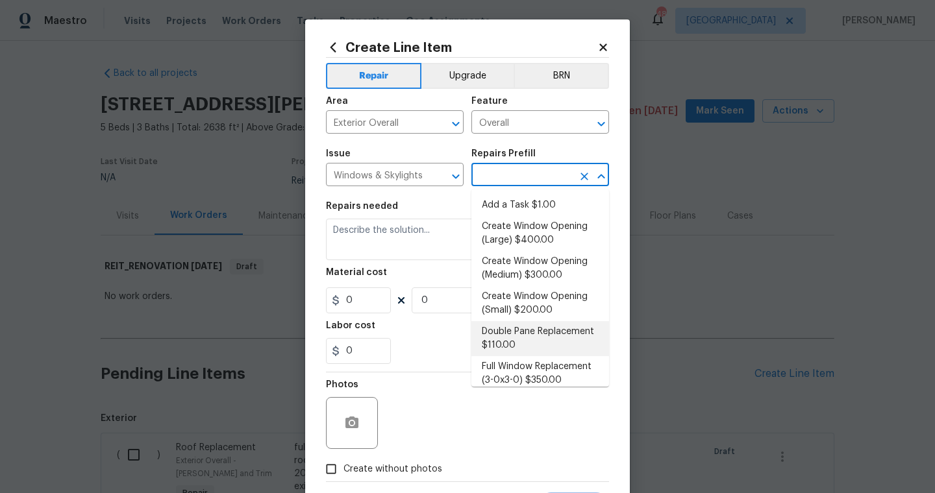
click at [521, 346] on li "Double Pane Replacement $110.00" at bounding box center [540, 338] width 138 height 35
type input "Double Pane Replacement $110.00"
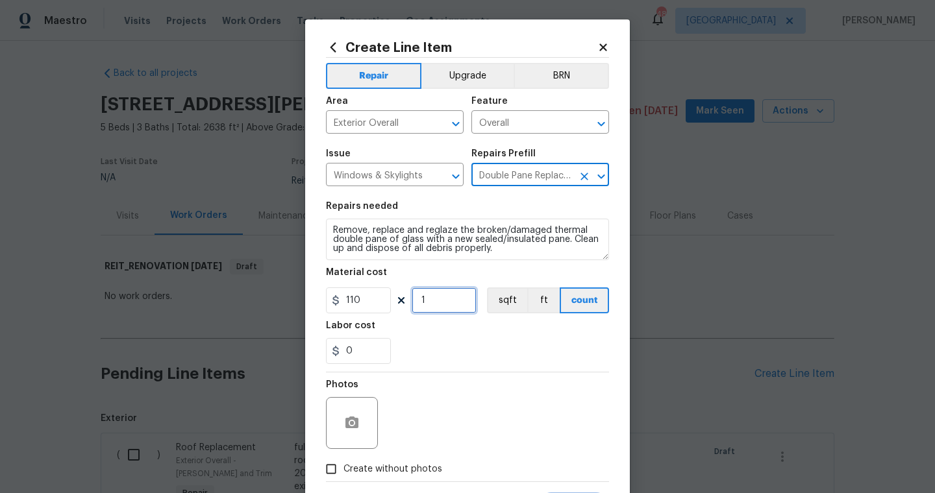
click at [436, 310] on input "1" at bounding box center [444, 301] width 65 height 26
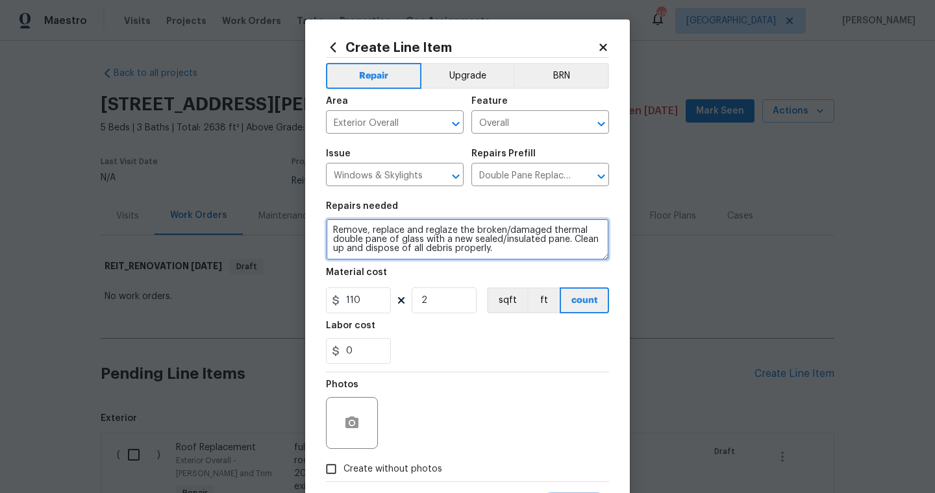
click at [333, 225] on textarea "Remove, replace and reglaze the broken/damaged thermal double pane of glass wit…" at bounding box center [467, 240] width 283 height 42
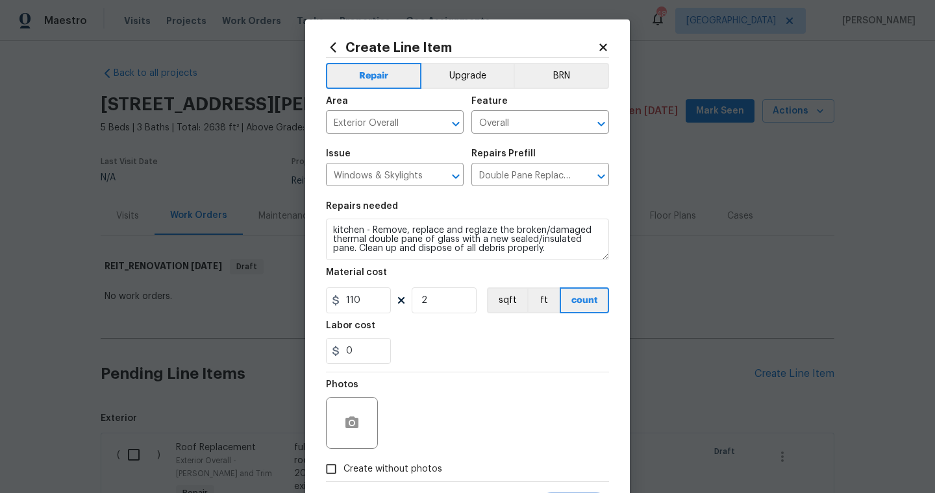
click at [393, 473] on span "Create without photos" at bounding box center [392, 470] width 99 height 14
click at [343, 473] on input "Create without photos" at bounding box center [331, 469] width 25 height 25
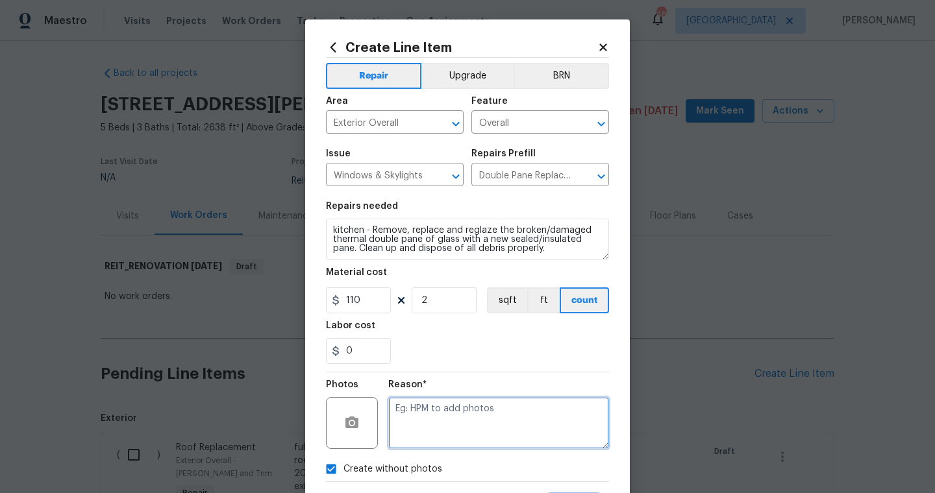
click at [466, 406] on textarea at bounding box center [498, 423] width 221 height 52
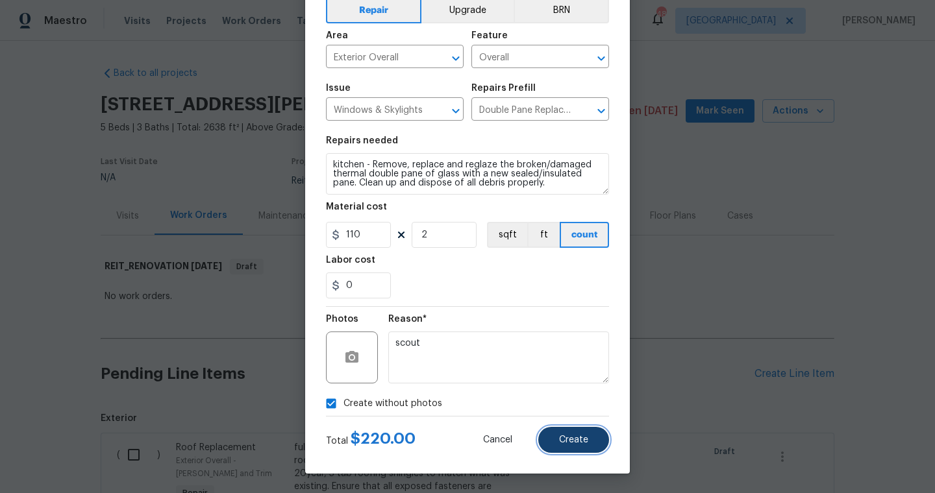
click at [576, 433] on button "Create" at bounding box center [573, 440] width 71 height 26
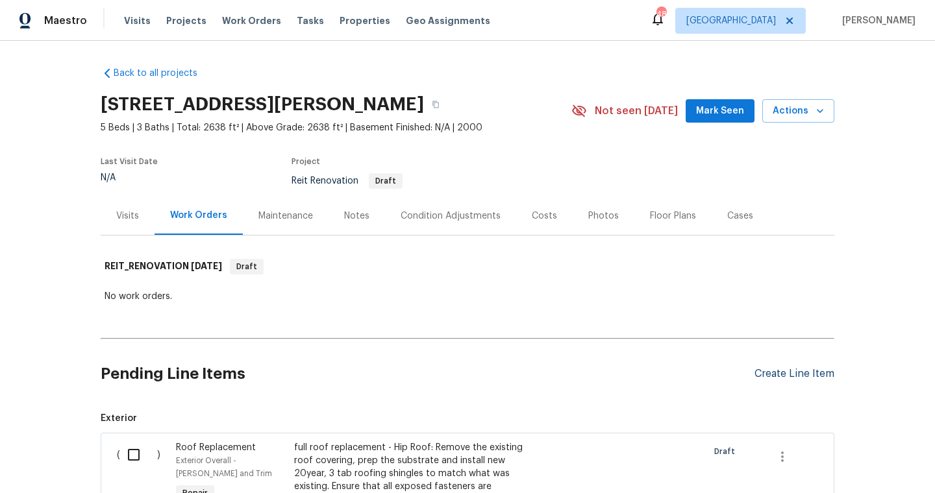
click at [794, 369] on div "Create Line Item" at bounding box center [794, 374] width 80 height 12
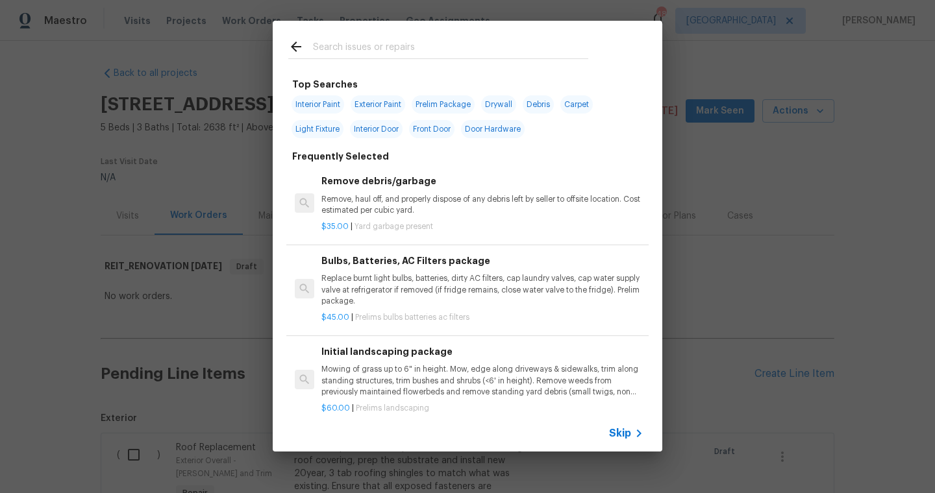
click at [492, 51] on input "text" at bounding box center [450, 48] width 275 height 19
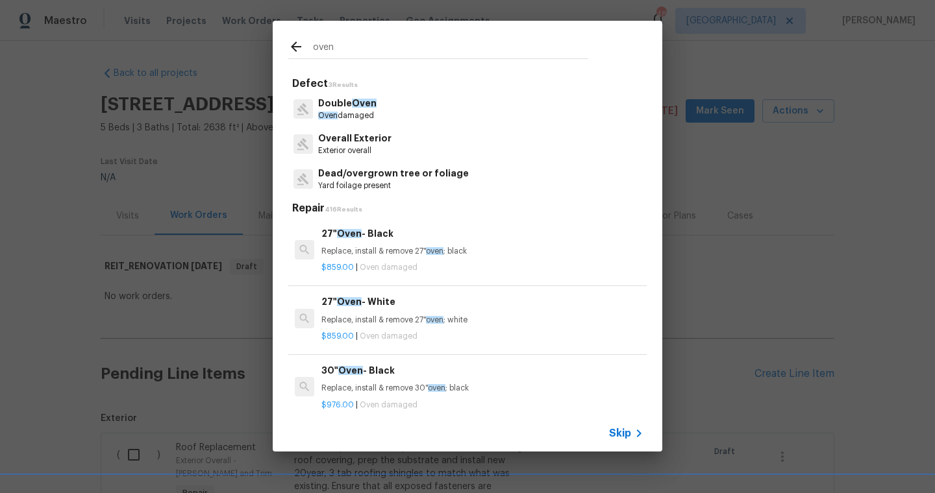
click at [419, 400] on p "$976.00 | Oven damaged" at bounding box center [482, 405] width 322 height 11
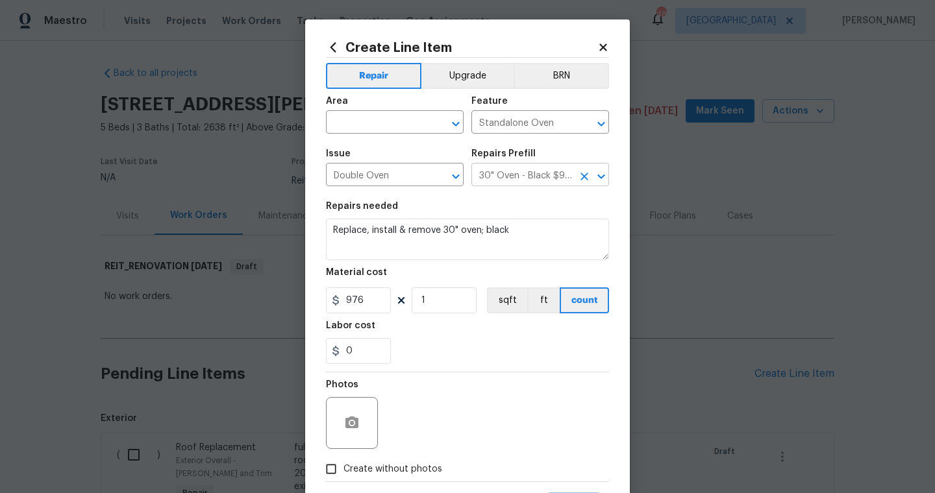
click at [537, 178] on input "30" Oven - Black $976.00" at bounding box center [521, 176] width 101 height 20
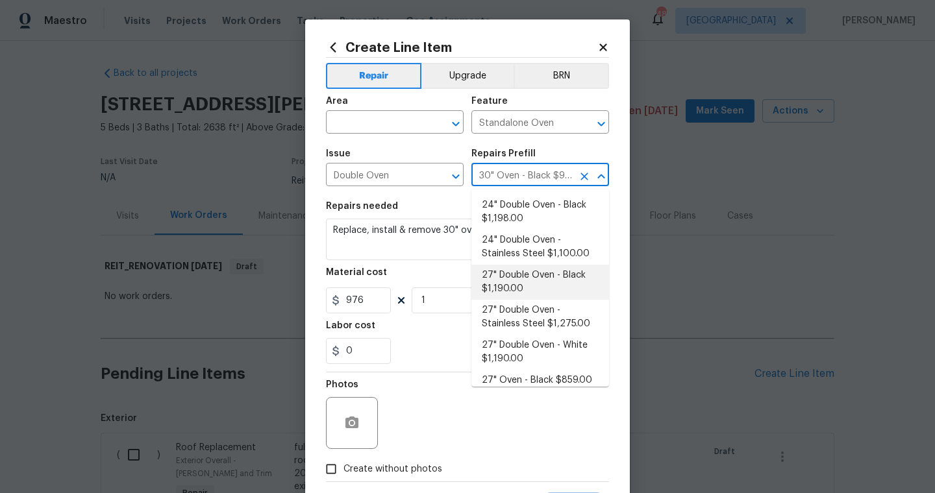
drag, startPoint x: 569, startPoint y: 245, endPoint x: 569, endPoint y: 310, distance: 65.6
click at [569, 310] on ul "24" Double Oven - Black $1,198.00 24" Double Oven - Stainless Steel $1,100.00 2…" at bounding box center [540, 288] width 138 height 197
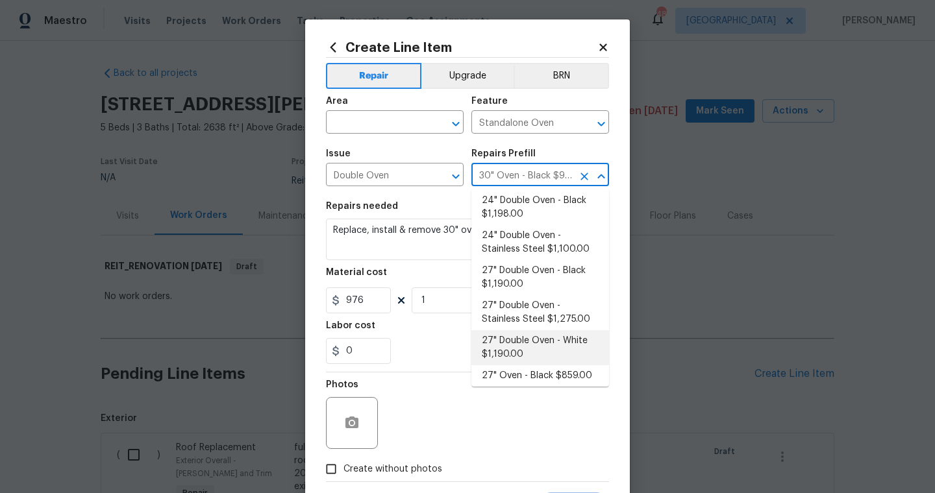
scroll to position [40, 0]
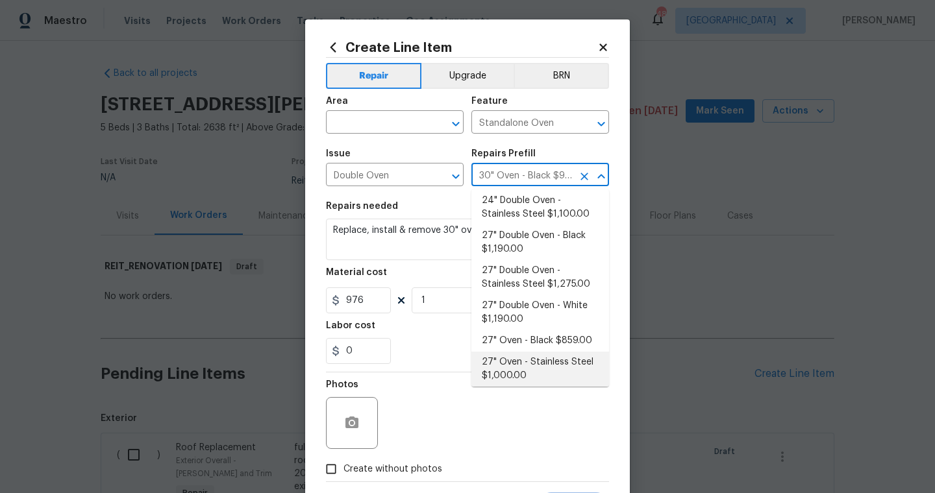
click at [533, 376] on li "27" Oven - Stainless Steel $1,000.00" at bounding box center [540, 369] width 138 height 35
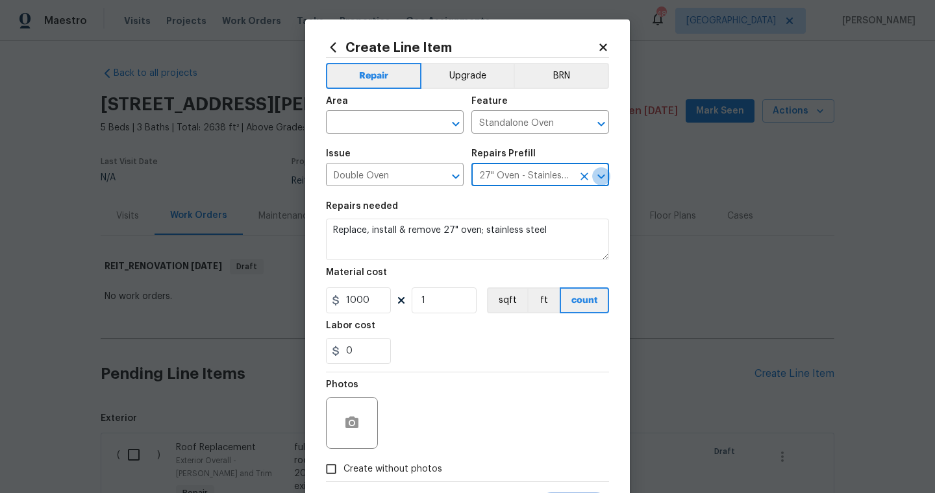
click at [596, 177] on icon "Open" at bounding box center [601, 177] width 16 height 16
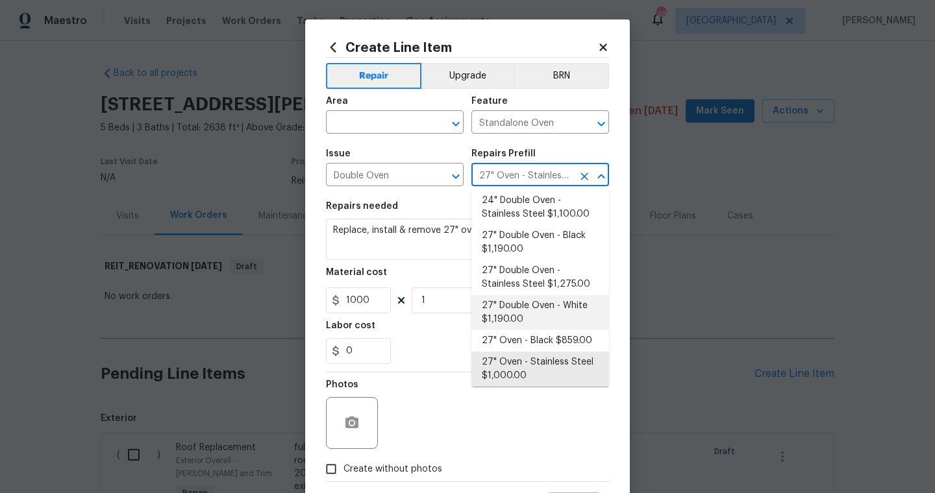
drag, startPoint x: 556, startPoint y: 258, endPoint x: 556, endPoint y: 313, distance: 54.5
click at [556, 313] on ul "24" Double Oven - Black $1,198.00 24" Double Oven - Stainless Steel $1,100.00 2…" at bounding box center [540, 288] width 138 height 197
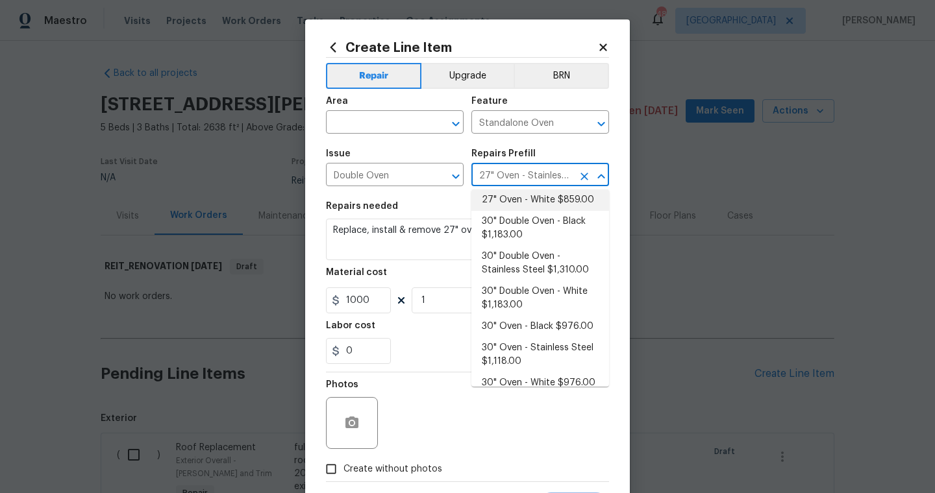
scroll to position [202, 0]
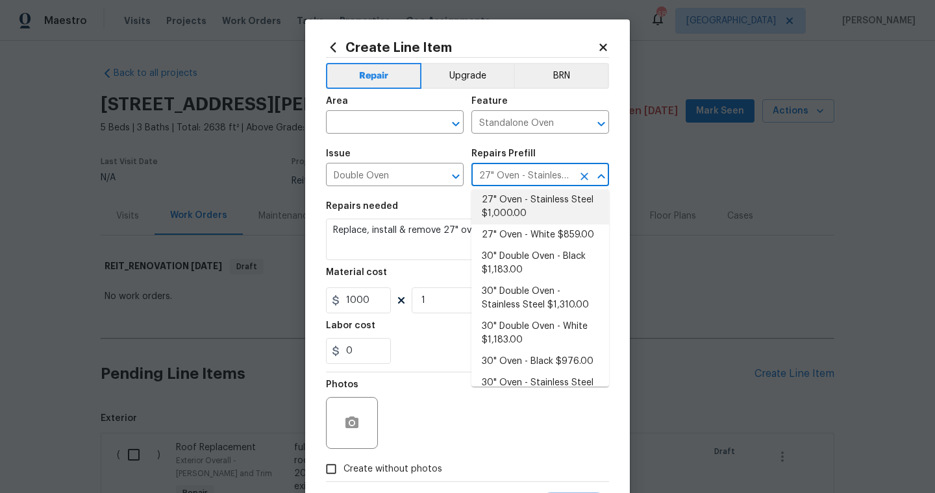
click at [501, 191] on li "27" Oven - Stainless Steel $1,000.00" at bounding box center [540, 207] width 138 height 35
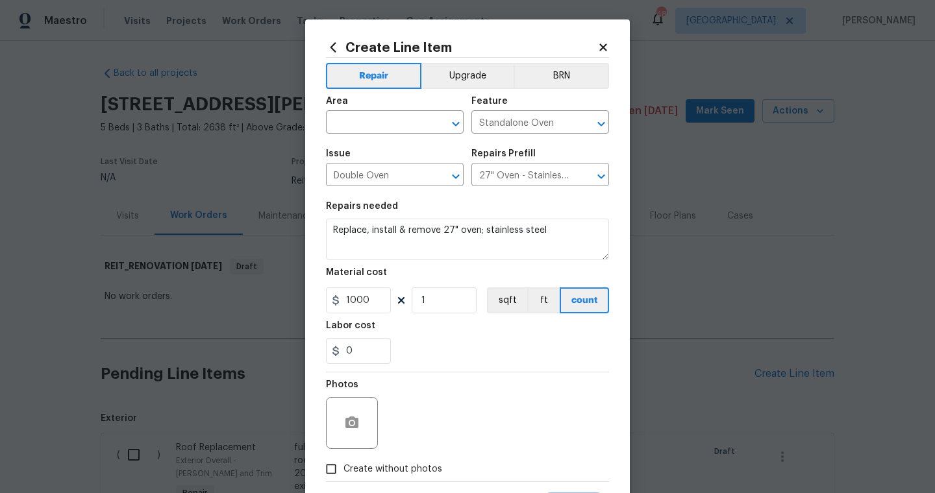
click at [501, 193] on div "Issue Double Oven ​ Repairs Prefill 27" Oven - Stainless Steel $1,000.00 ​" at bounding box center [467, 167] width 283 height 53
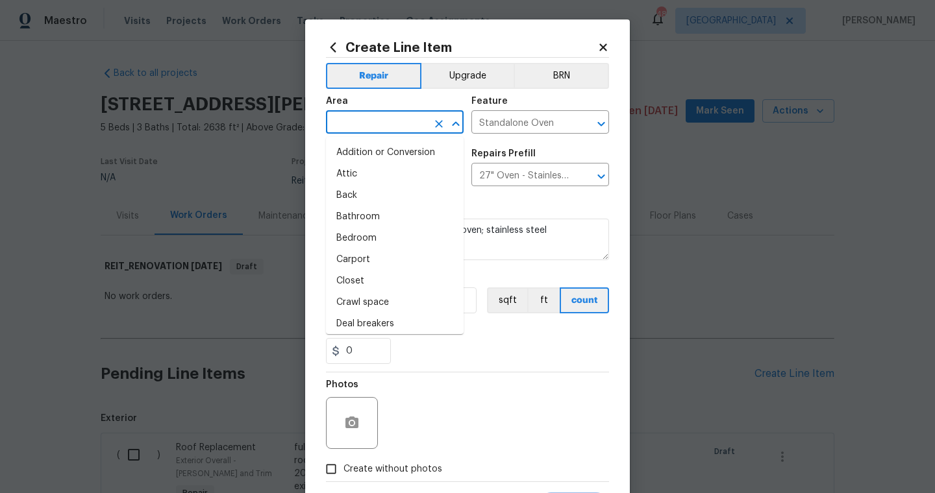
click at [386, 125] on input "text" at bounding box center [376, 124] width 101 height 20
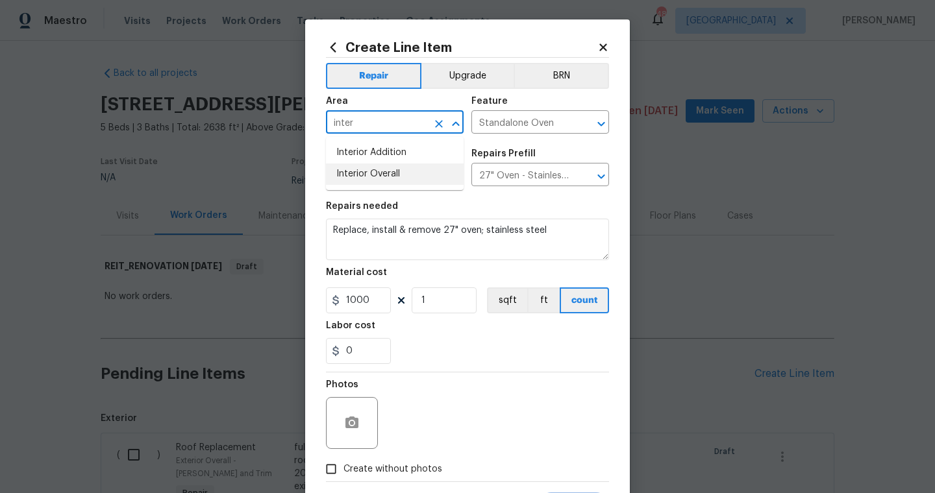
click at [393, 174] on li "Interior Overall" at bounding box center [395, 174] width 138 height 21
click at [420, 458] on label "Create without photos" at bounding box center [380, 469] width 123 height 25
click at [343, 458] on input "Create without photos" at bounding box center [331, 469] width 25 height 25
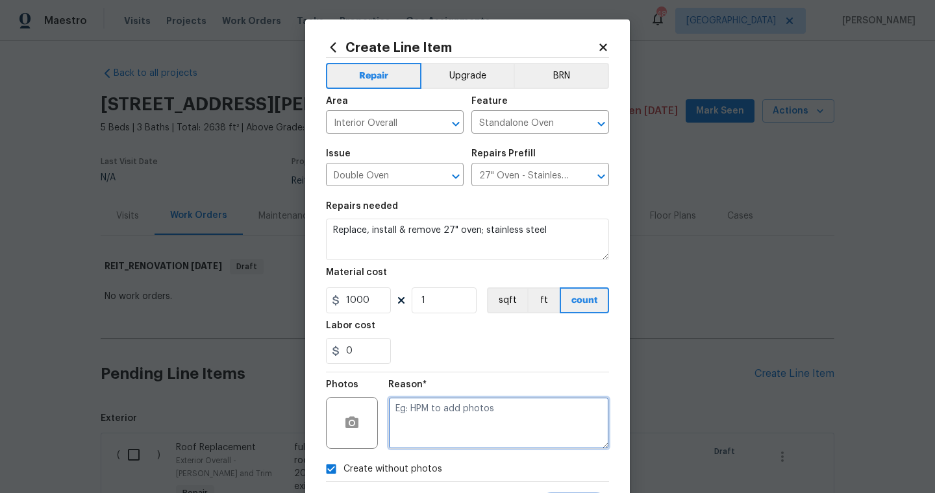
click at [448, 422] on textarea at bounding box center [498, 423] width 221 height 52
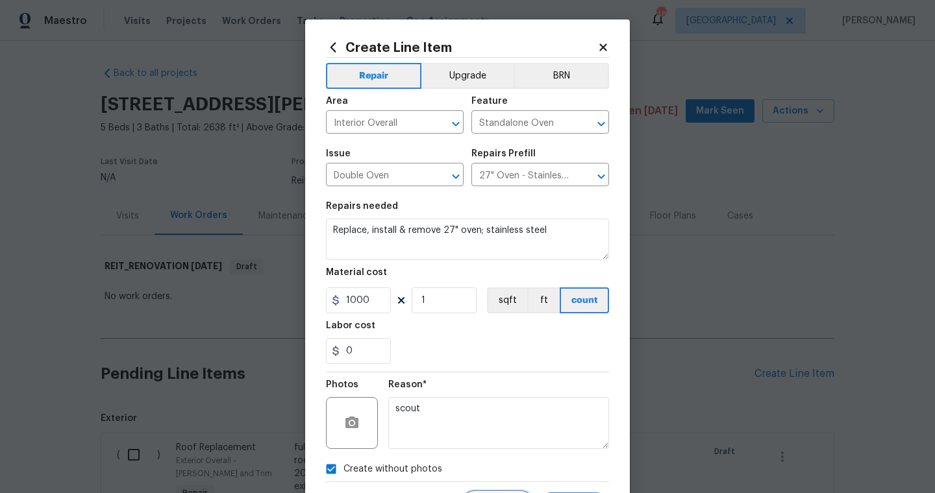
scroll to position [66, 0]
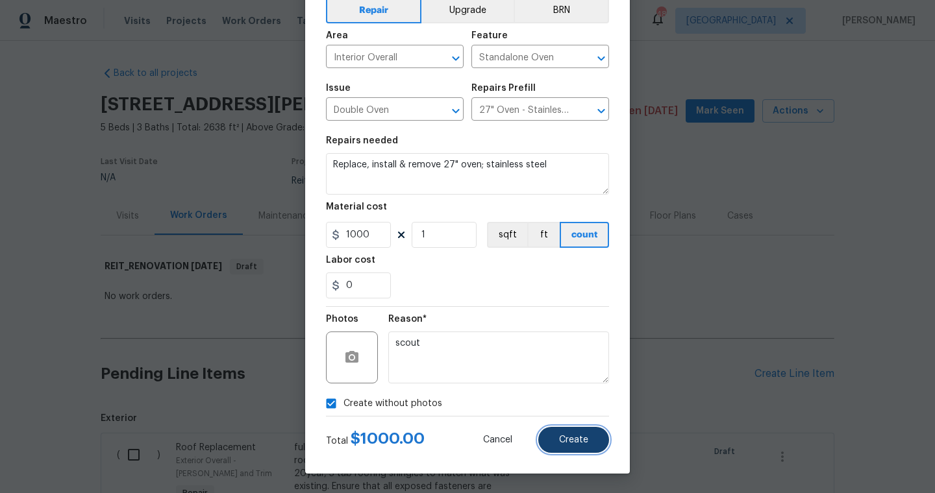
click at [564, 442] on span "Create" at bounding box center [573, 441] width 29 height 10
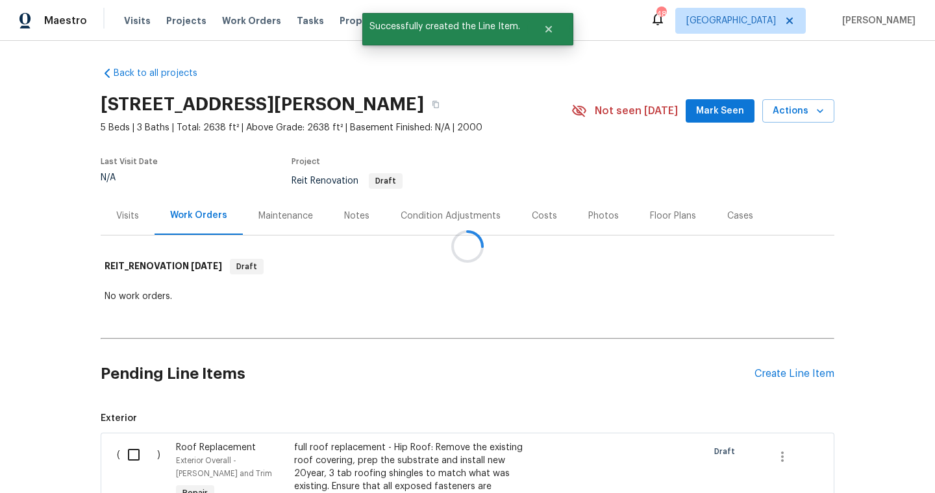
click at [757, 371] on div "Create Line Item" at bounding box center [794, 374] width 80 height 12
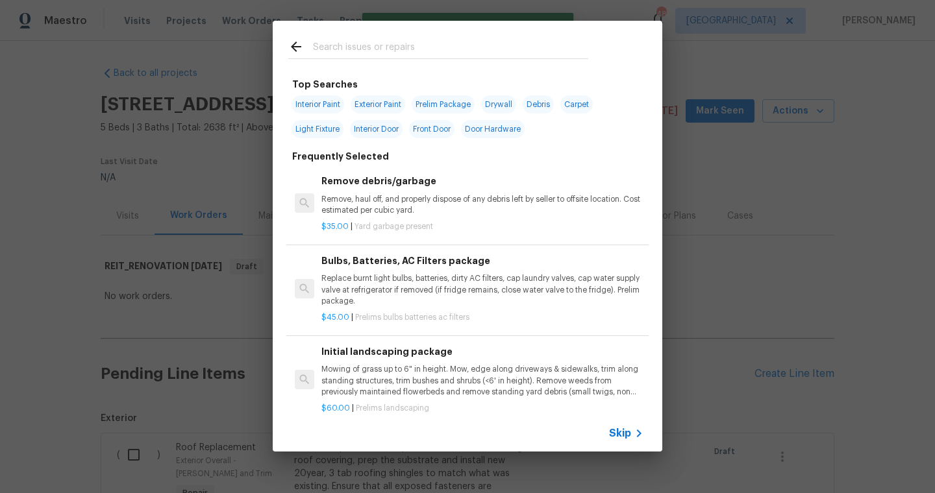
click at [352, 51] on input "text" at bounding box center [450, 48] width 275 height 19
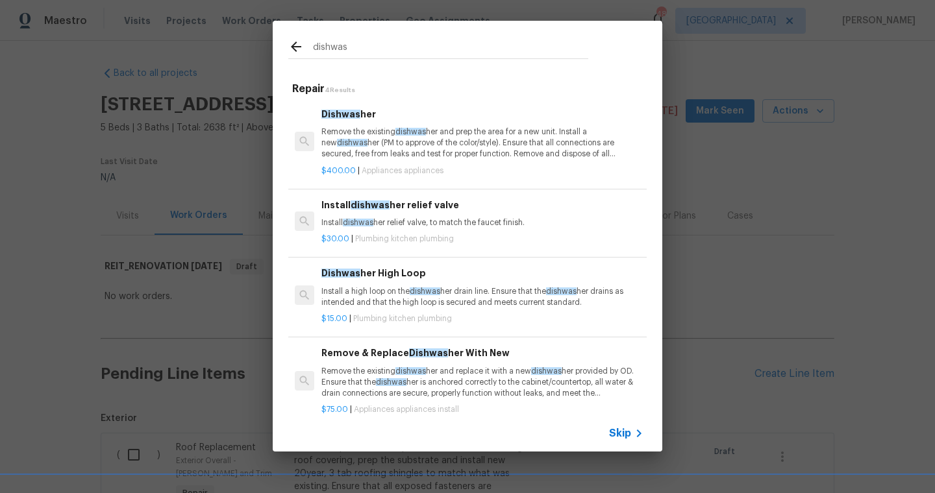
click at [360, 134] on p "Remove the existing dishwas her and prep the area for a new unit. Install a new…" at bounding box center [482, 143] width 322 height 33
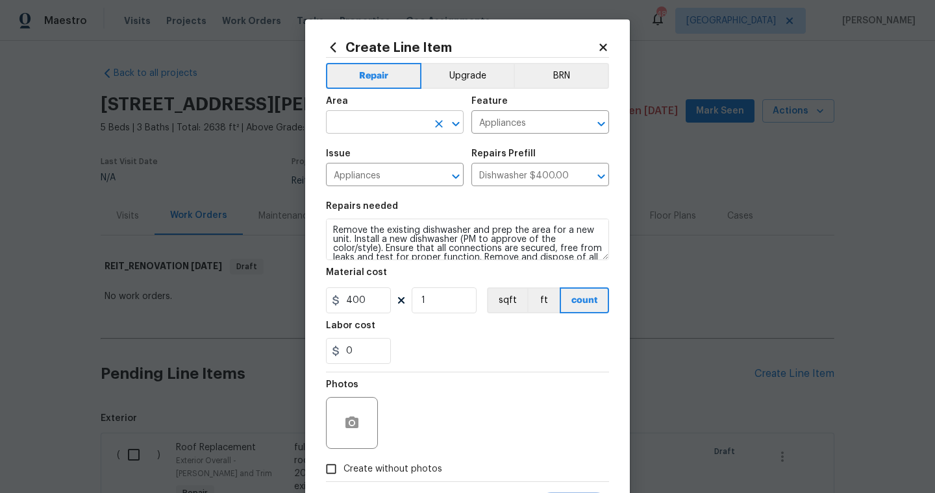
click at [382, 123] on input "text" at bounding box center [376, 124] width 101 height 20
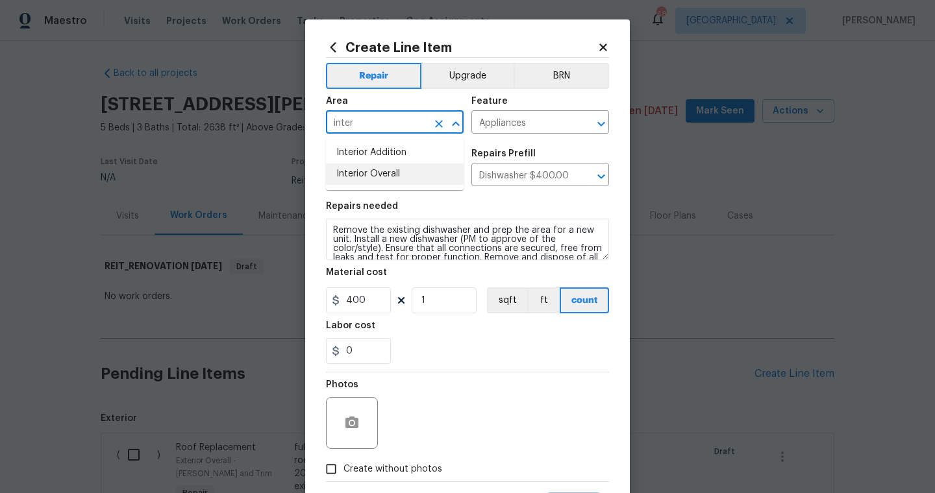
click at [398, 174] on li "Interior Overall" at bounding box center [395, 174] width 138 height 21
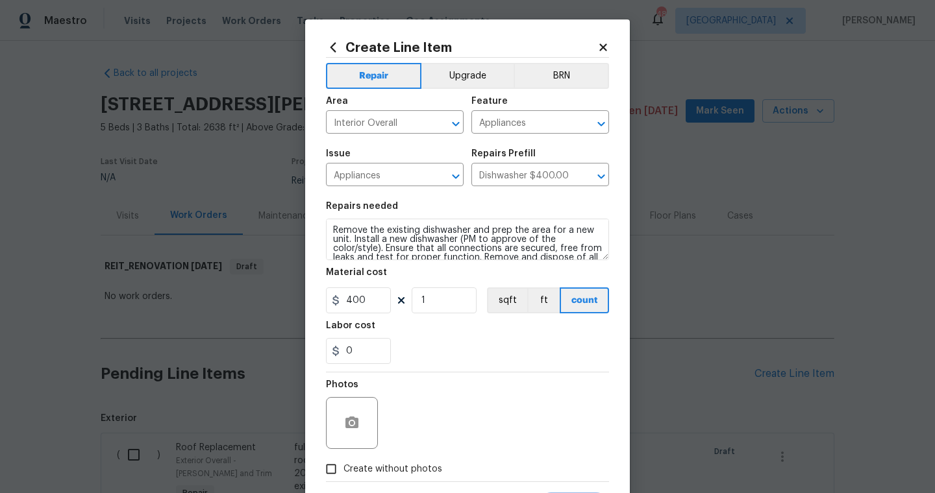
click at [370, 469] on span "Create without photos" at bounding box center [392, 470] width 99 height 14
click at [343, 469] on input "Create without photos" at bounding box center [331, 469] width 25 height 25
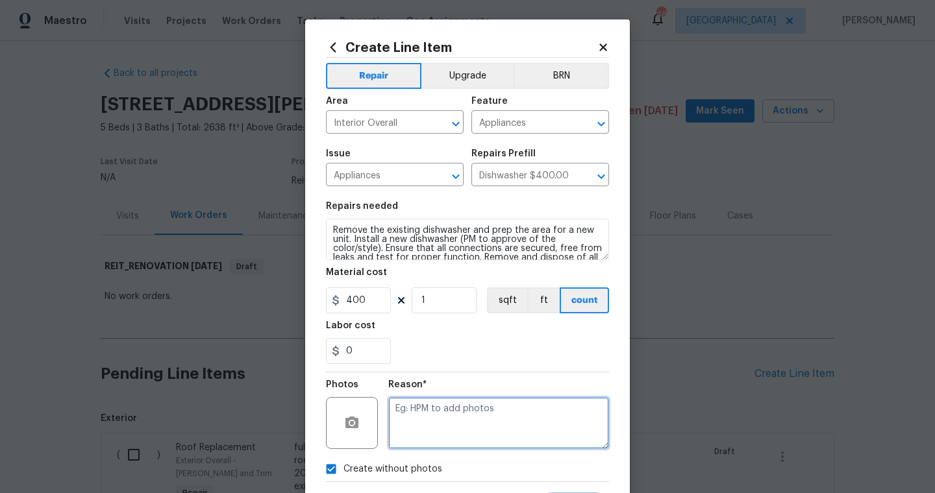
click at [430, 420] on textarea at bounding box center [498, 423] width 221 height 52
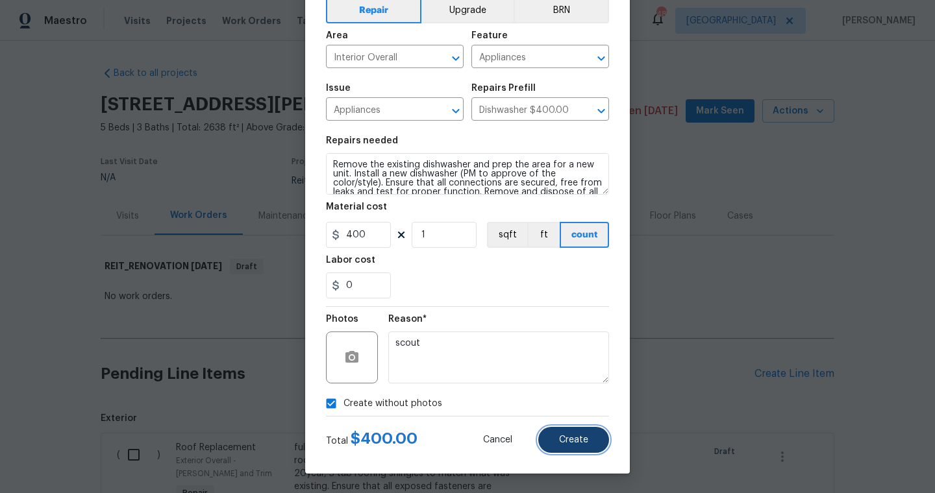
click at [581, 443] on span "Create" at bounding box center [573, 441] width 29 height 10
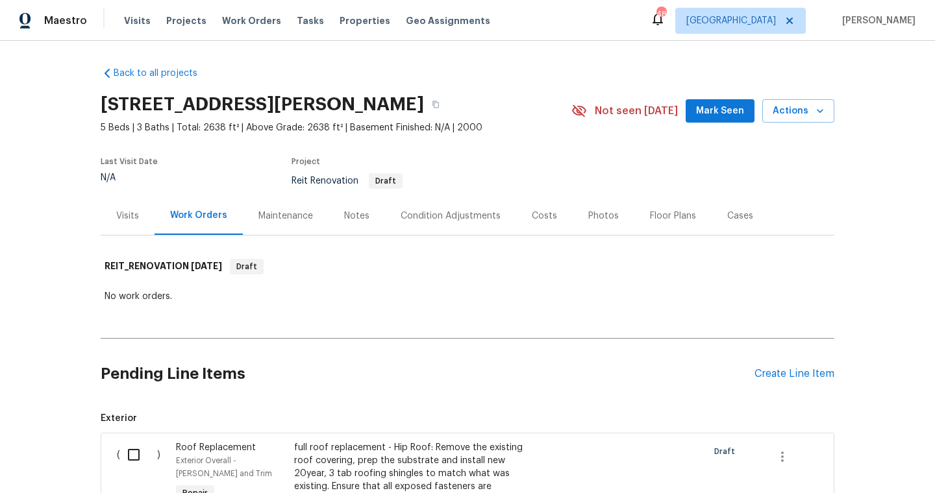
click at [126, 459] on input "checkbox" at bounding box center [138, 454] width 37 height 27
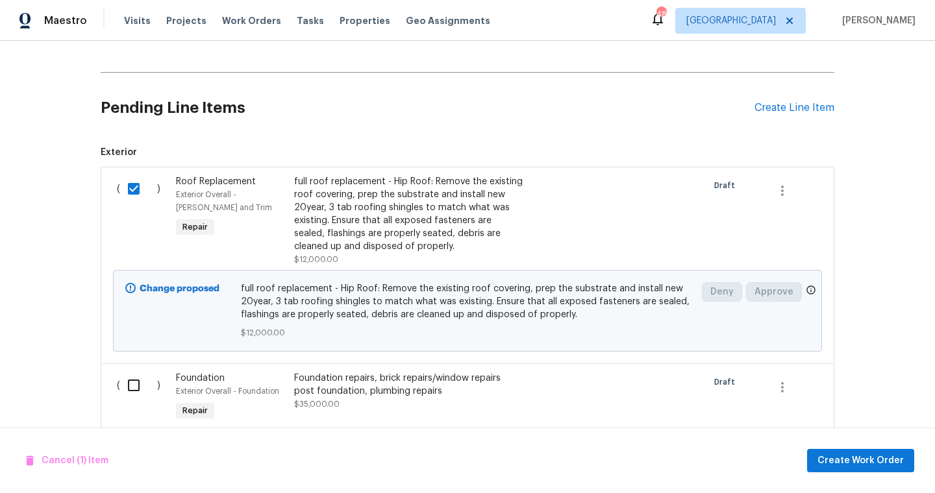
scroll to position [286, 0]
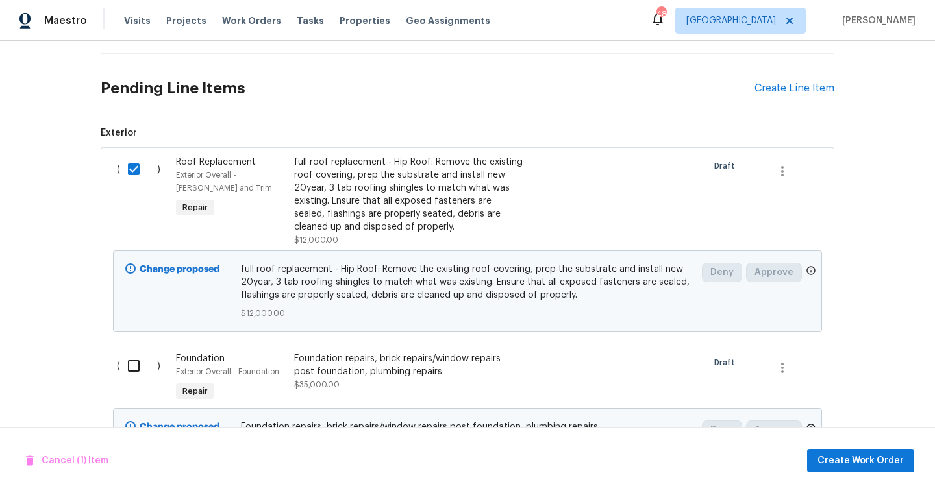
click at [134, 380] on div "( )" at bounding box center [142, 379] width 59 height 60
click at [133, 373] on input "checkbox" at bounding box center [138, 365] width 37 height 27
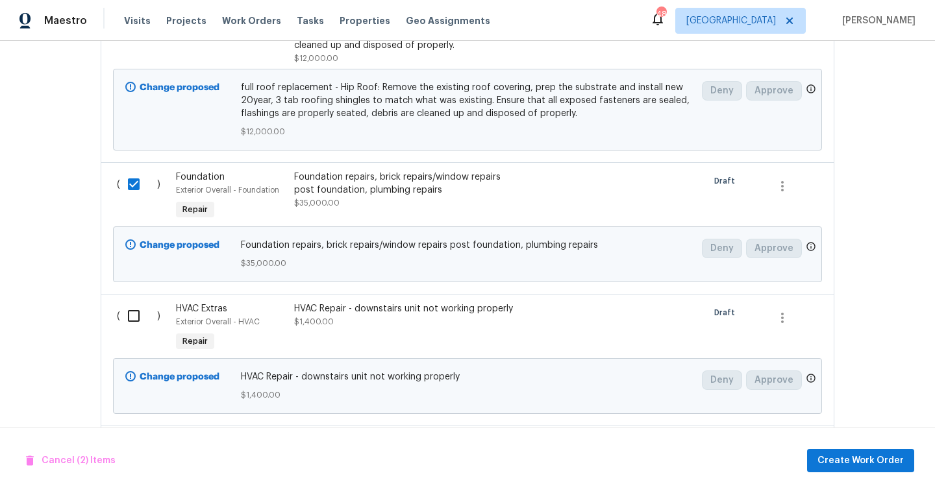
click at [138, 308] on input "checkbox" at bounding box center [138, 315] width 37 height 27
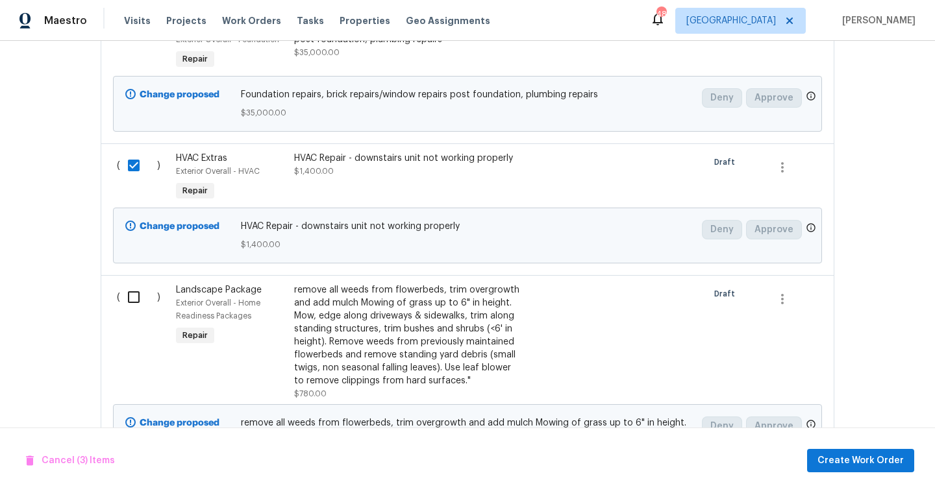
scroll to position [623, 0]
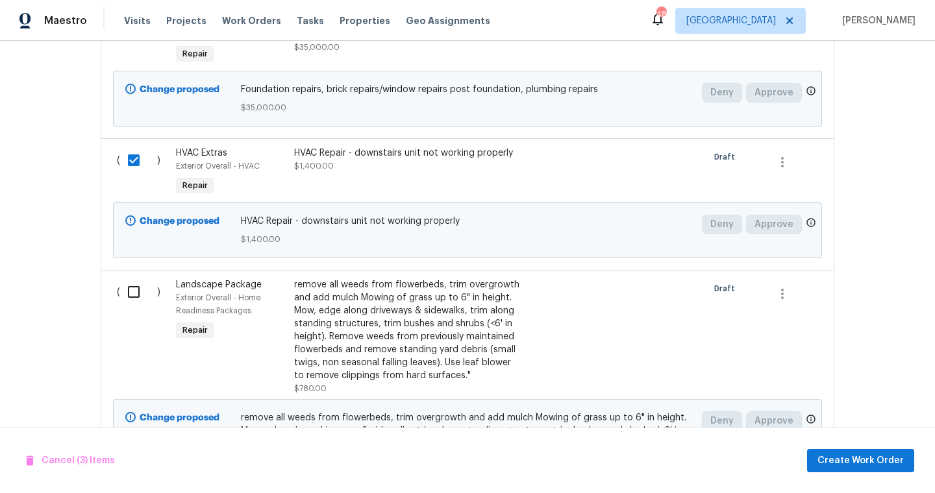
click at [138, 308] on div "( )" at bounding box center [142, 337] width 59 height 125
click at [135, 289] on input "checkbox" at bounding box center [138, 291] width 37 height 27
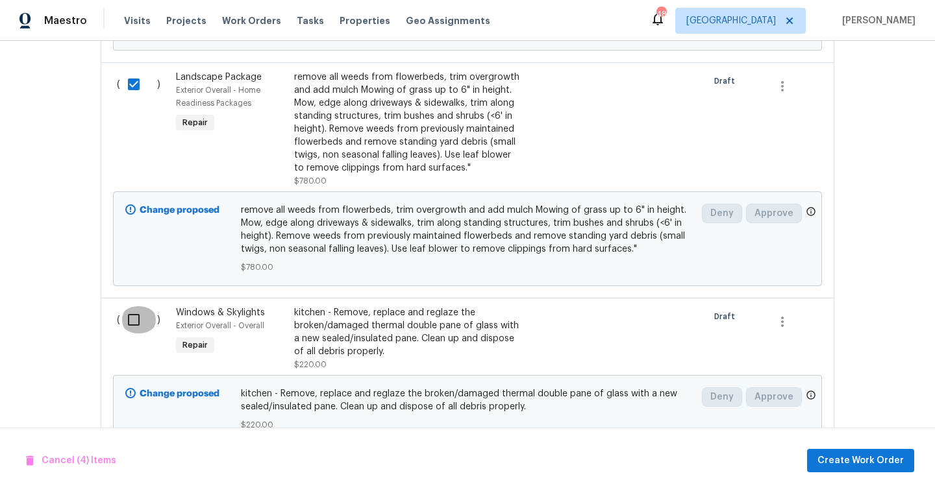
click at [131, 319] on input "checkbox" at bounding box center [138, 319] width 37 height 27
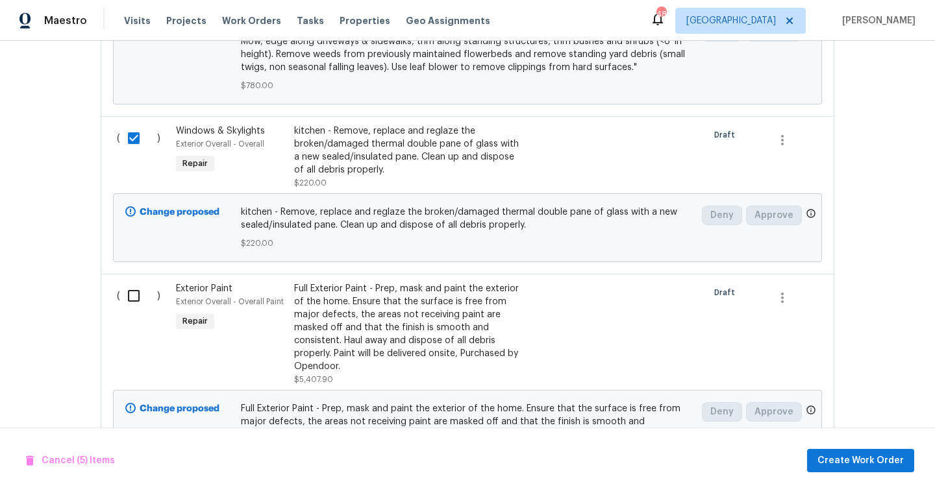
click at [132, 301] on input "checkbox" at bounding box center [138, 295] width 37 height 27
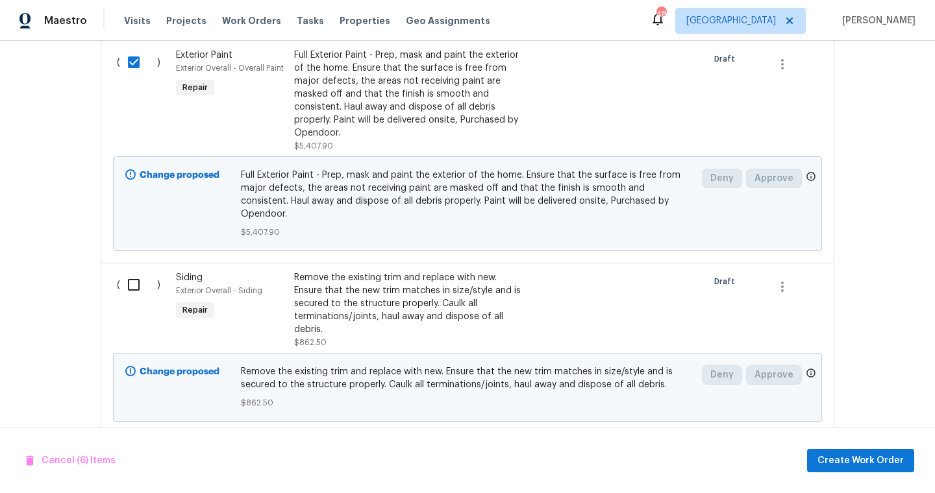
click at [136, 277] on input "checkbox" at bounding box center [138, 284] width 37 height 27
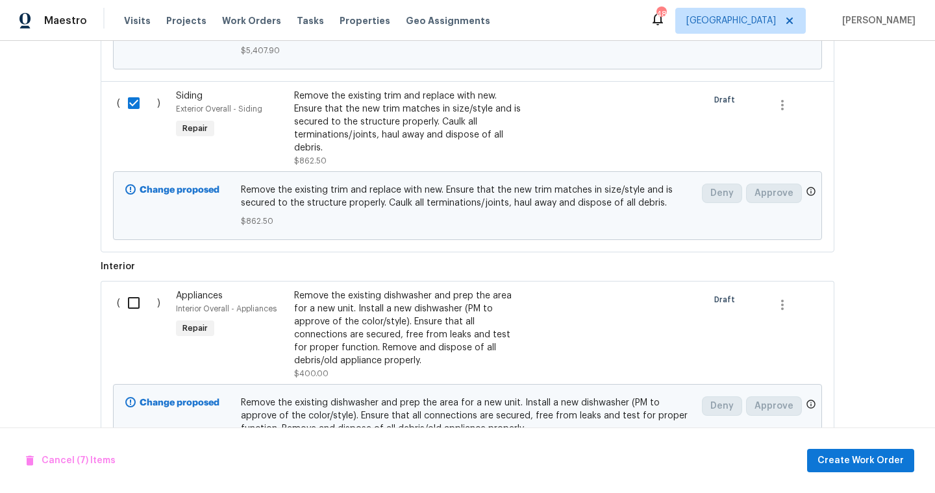
click at [130, 295] on input "checkbox" at bounding box center [138, 302] width 37 height 27
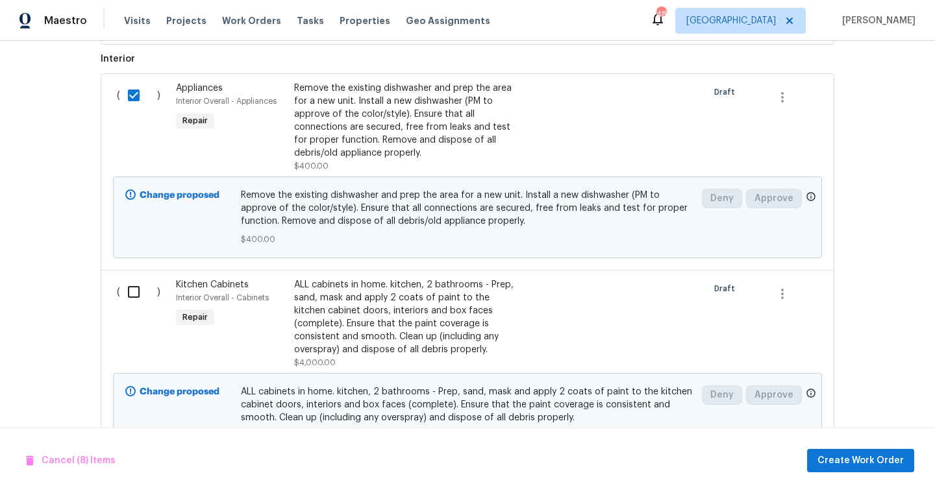
click at [132, 288] on input "checkbox" at bounding box center [138, 291] width 37 height 27
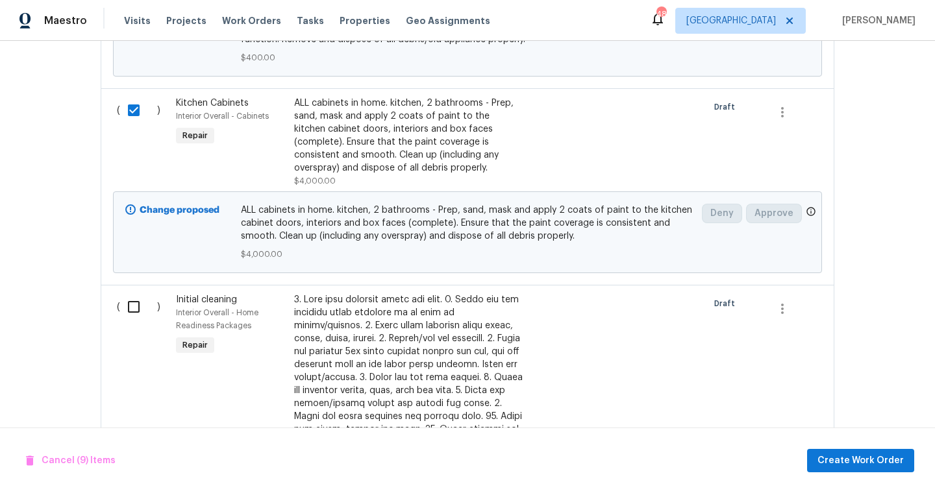
click at [132, 293] on input "checkbox" at bounding box center [138, 306] width 37 height 27
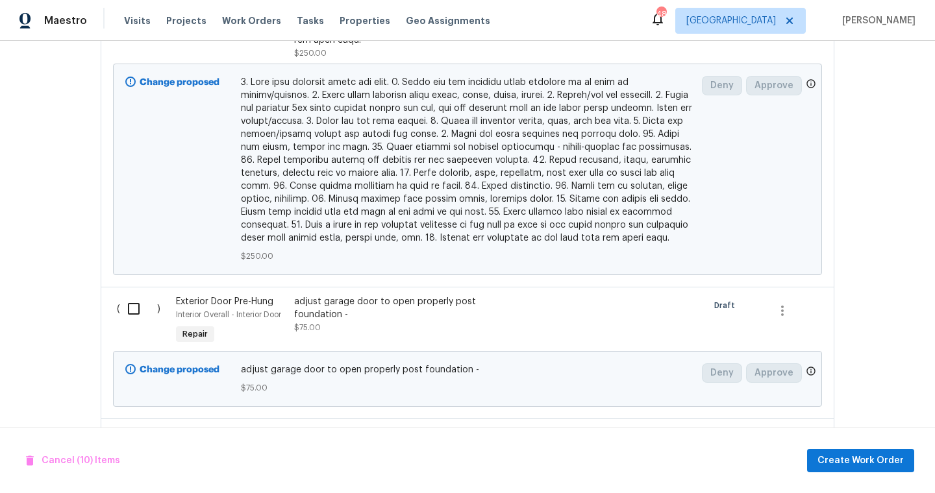
click at [132, 295] on input "checkbox" at bounding box center [138, 308] width 37 height 27
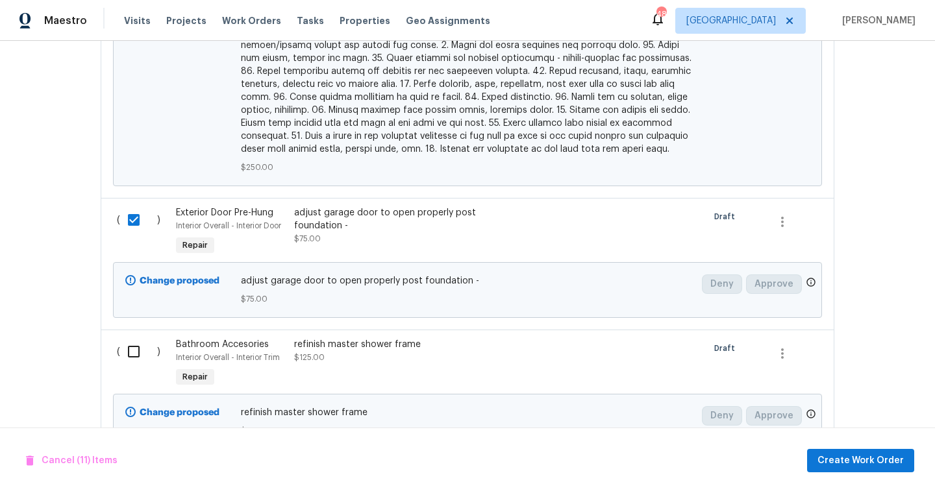
scroll to position [2570, 0]
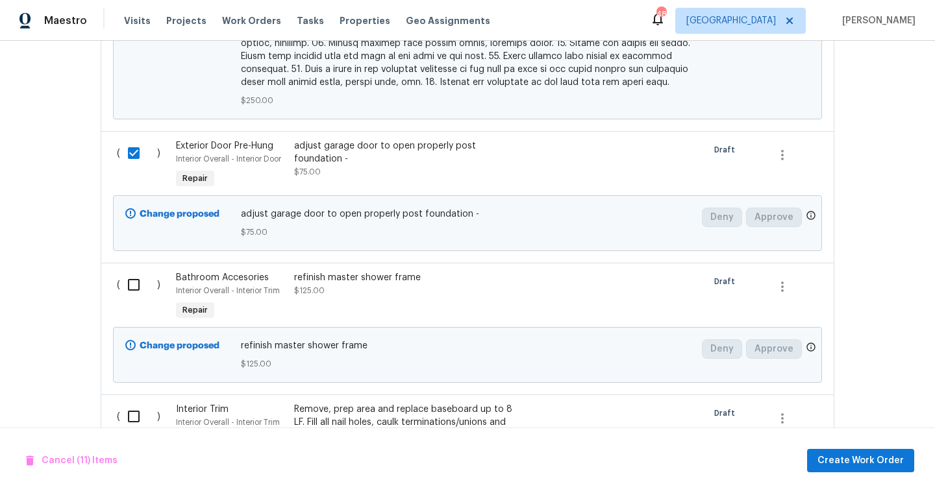
click at [139, 271] on input "checkbox" at bounding box center [138, 284] width 37 height 27
click at [138, 403] on input "checkbox" at bounding box center [138, 416] width 37 height 27
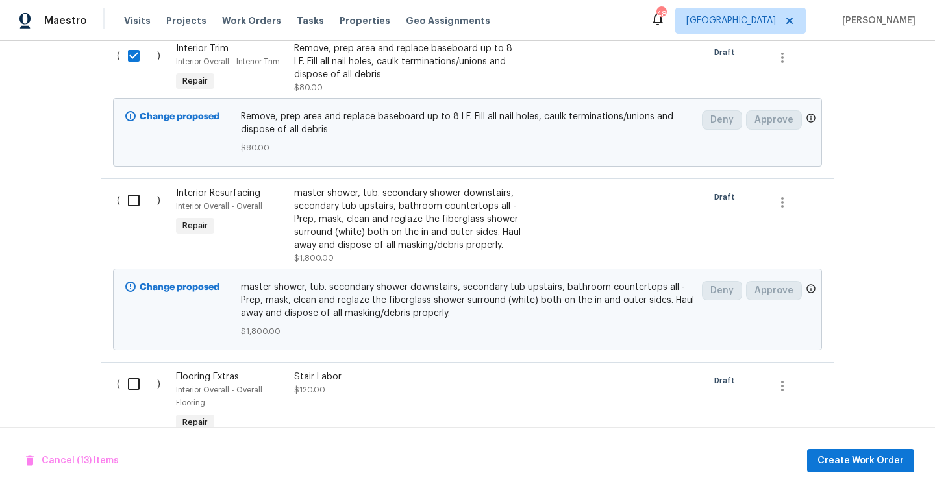
scroll to position [2934, 0]
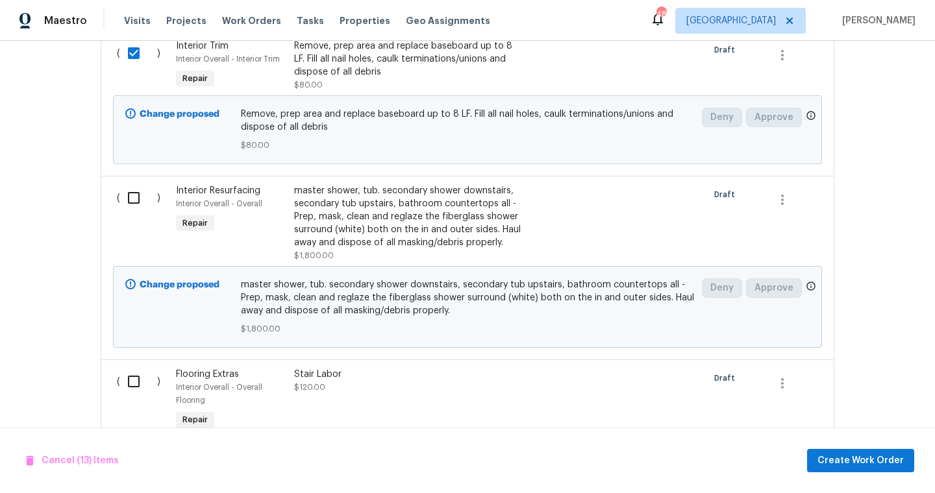
click at [136, 184] on input "checkbox" at bounding box center [138, 197] width 37 height 27
click at [136, 368] on input "checkbox" at bounding box center [138, 381] width 37 height 27
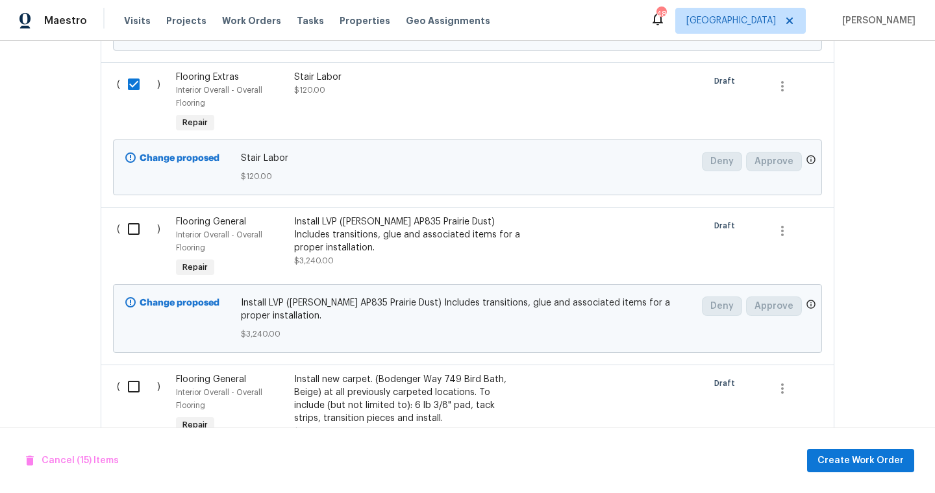
scroll to position [3271, 0]
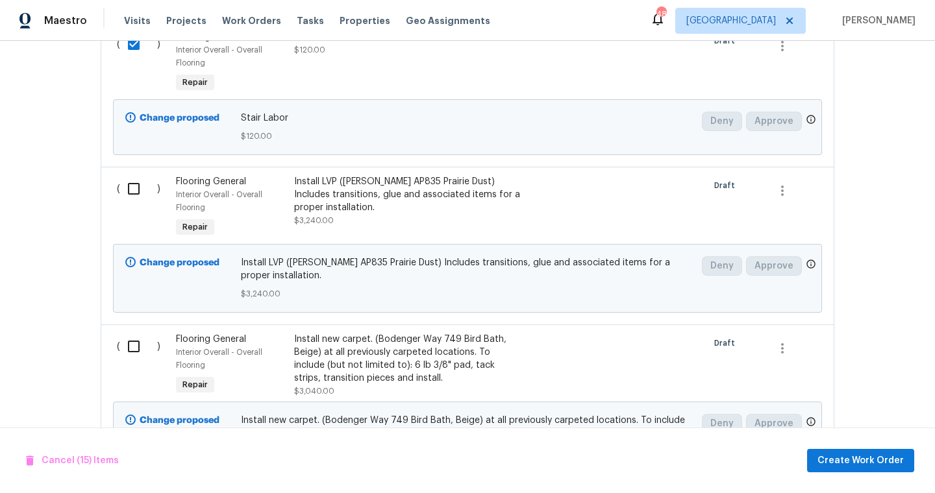
click at [136, 175] on input "checkbox" at bounding box center [138, 188] width 37 height 27
click at [130, 333] on input "checkbox" at bounding box center [138, 346] width 37 height 27
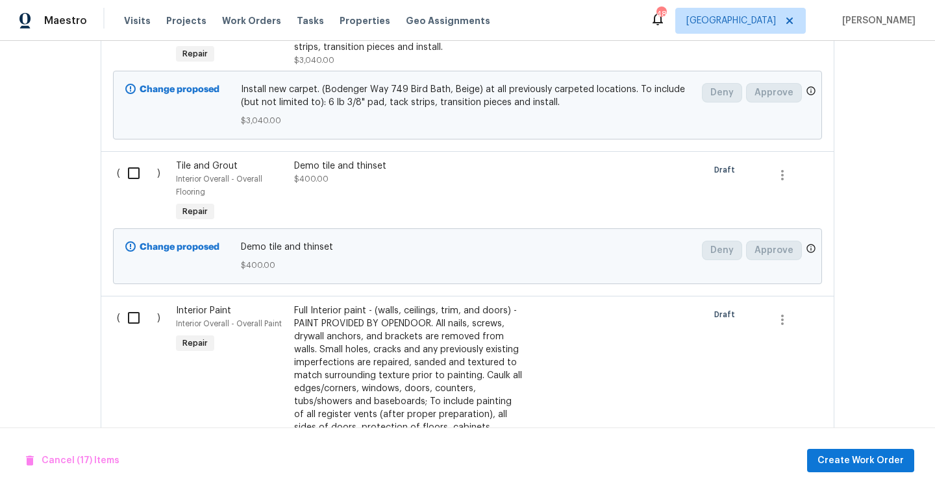
scroll to position [3609, 0]
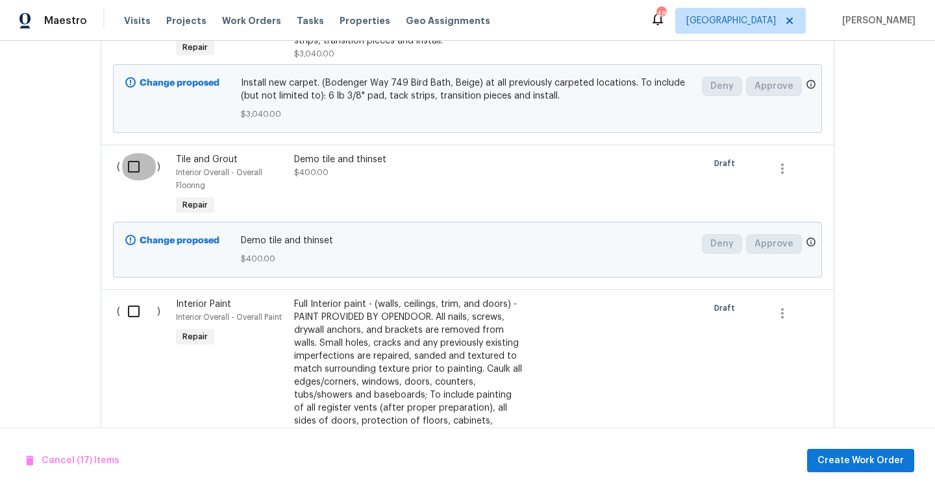
click at [144, 153] on input "checkbox" at bounding box center [138, 166] width 37 height 27
click at [136, 298] on input "checkbox" at bounding box center [138, 311] width 37 height 27
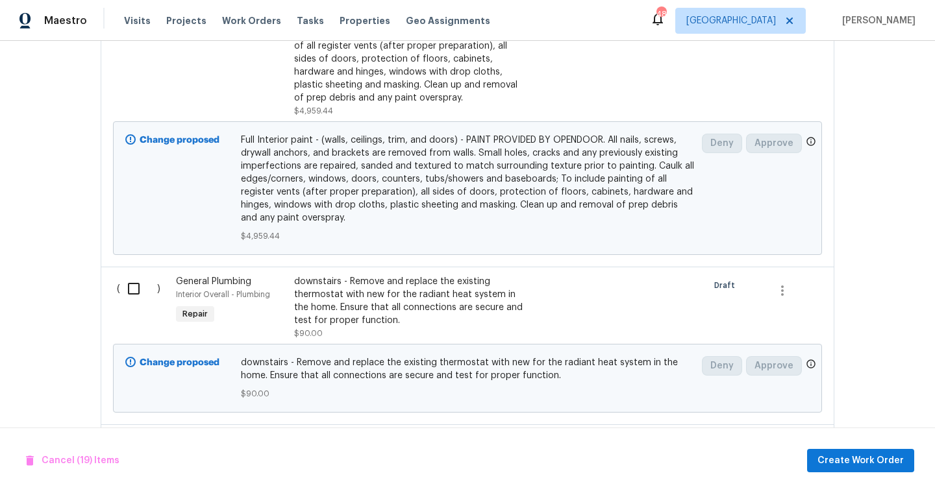
scroll to position [3972, 0]
click at [136, 277] on input "checkbox" at bounding box center [138, 287] width 37 height 27
click at [132, 432] on input "checkbox" at bounding box center [138, 445] width 37 height 27
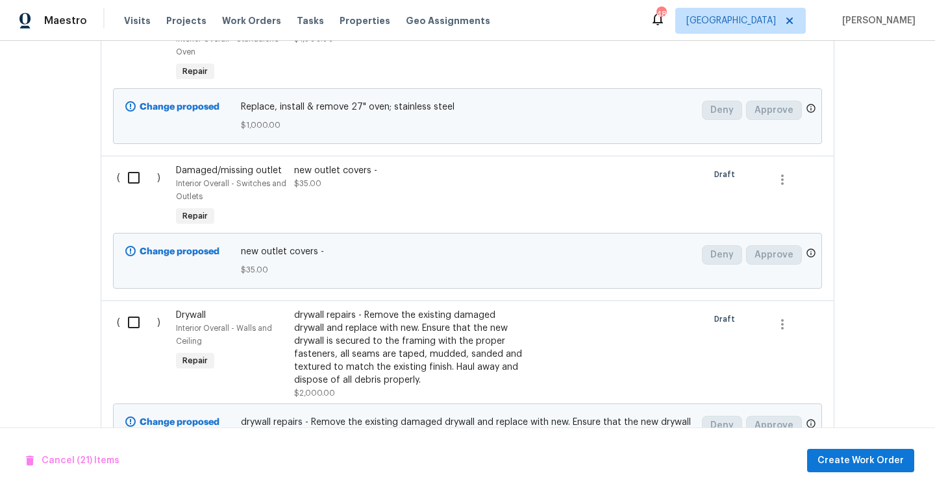
scroll to position [4414, 0]
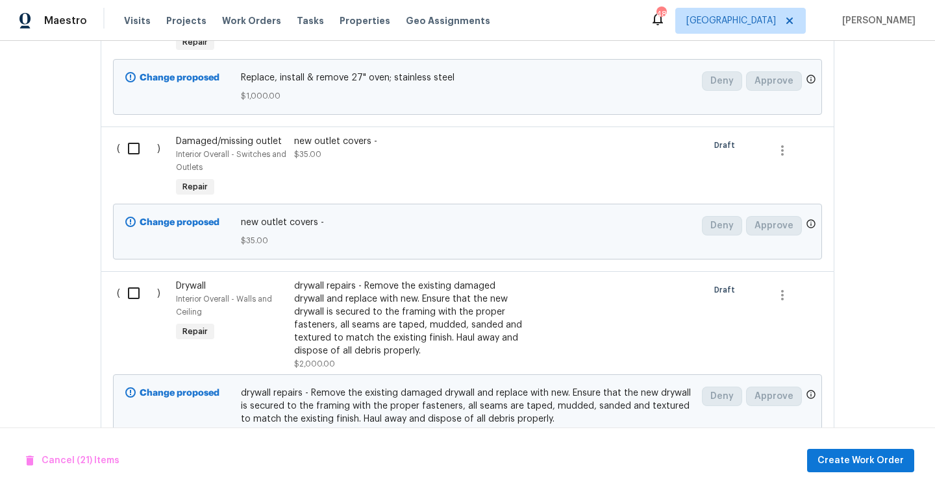
click at [128, 135] on input "checkbox" at bounding box center [138, 148] width 37 height 27
click at [134, 280] on input "checkbox" at bounding box center [138, 293] width 37 height 27
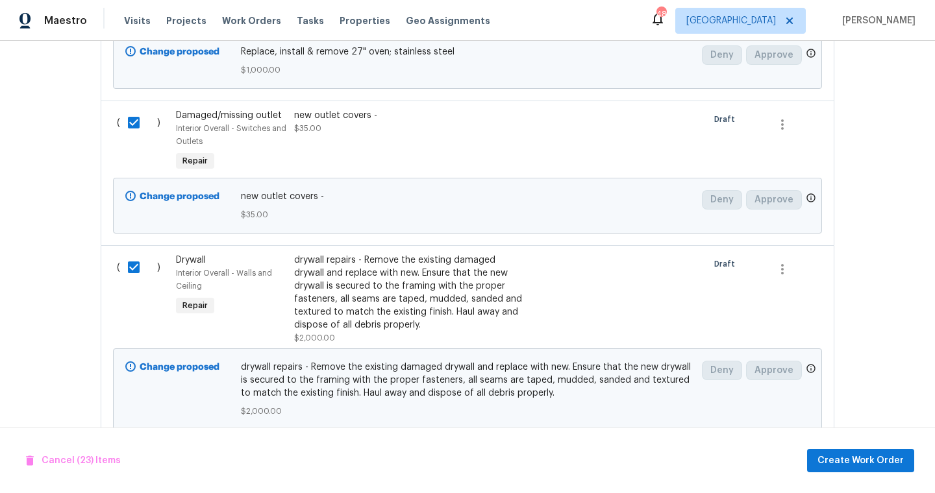
scroll to position [4460, 0]
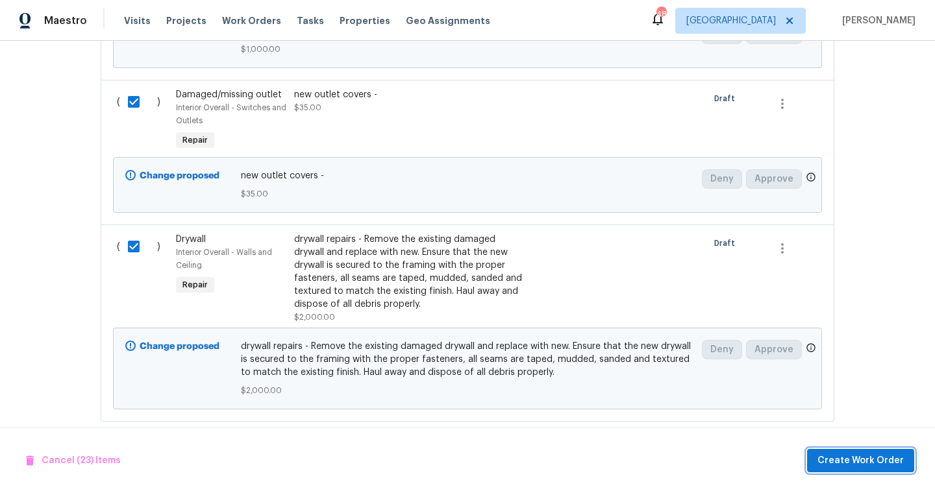
click at [844, 453] on span "Create Work Order" at bounding box center [860, 461] width 86 height 16
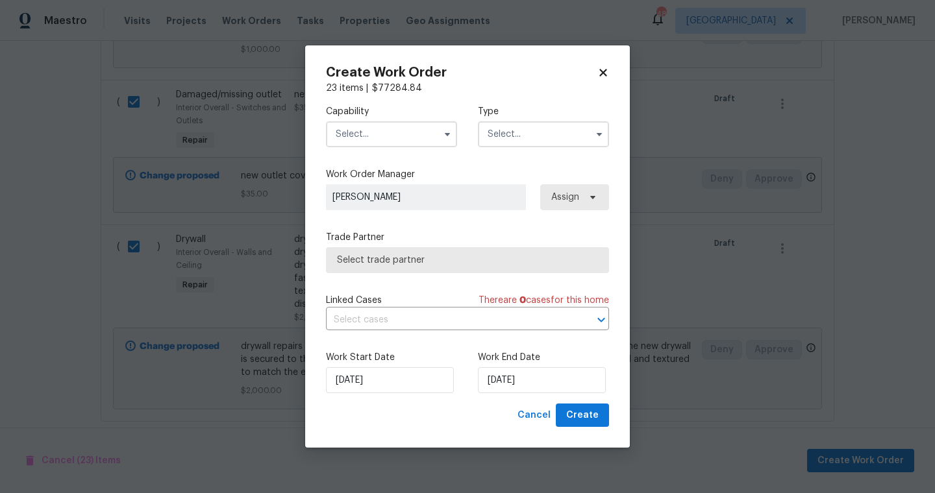
click at [604, 75] on icon at bounding box center [603, 73] width 12 height 12
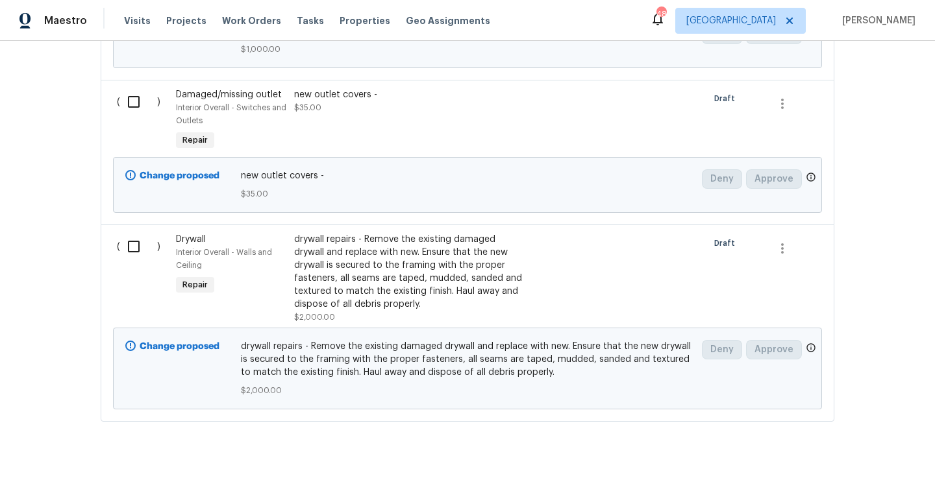
click at [40, 215] on div "Back to all projects [STREET_ADDRESS][PERSON_NAME] 5 Beds | 3 Baths | Total: 26…" at bounding box center [467, 267] width 935 height 452
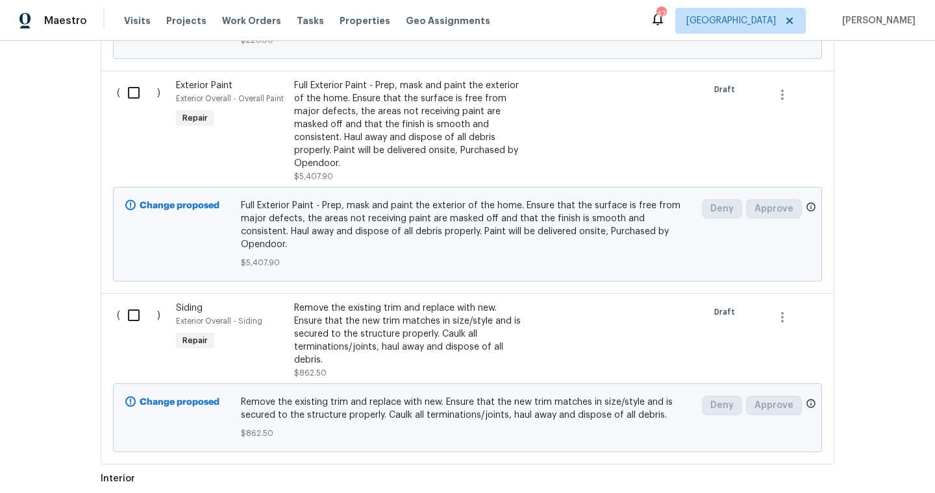
scroll to position [1215, 0]
click at [353, 308] on div "Remove the existing trim and replace with new. Ensure that the new trim matches…" at bounding box center [408, 334] width 228 height 65
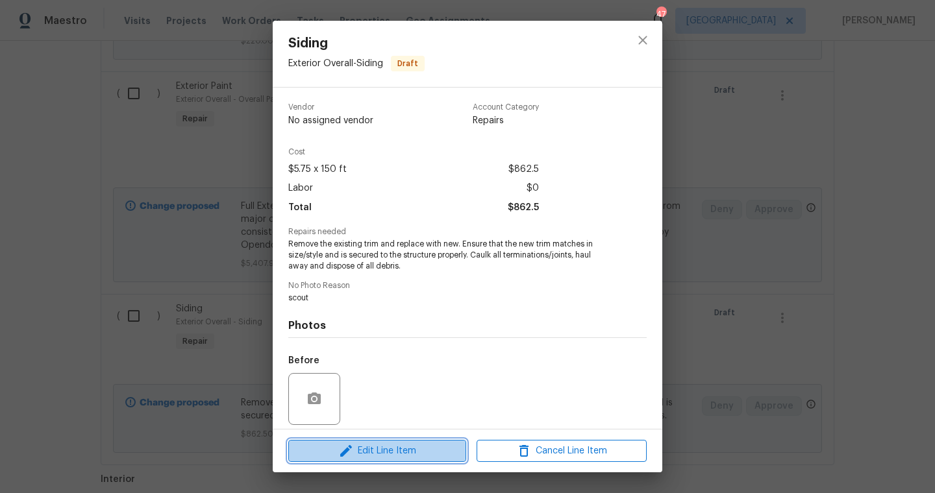
click at [371, 454] on span "Edit Line Item" at bounding box center [377, 451] width 170 height 16
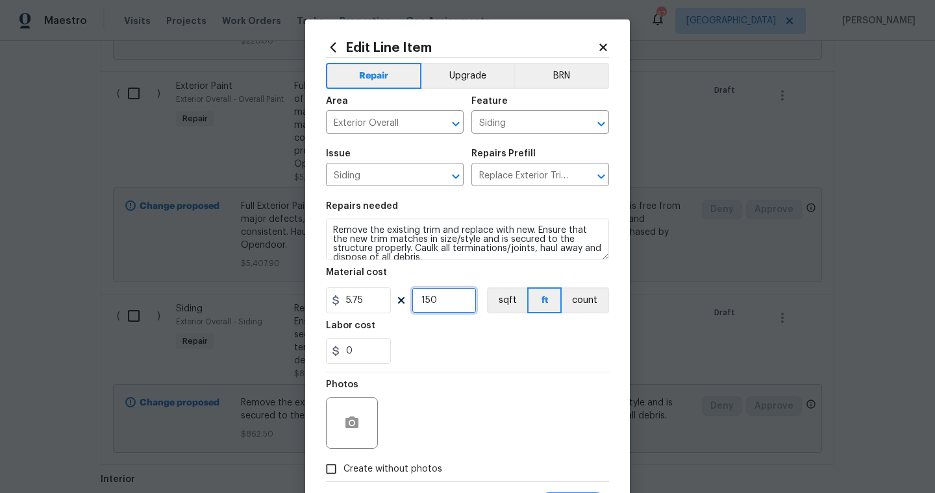
click at [452, 304] on input "150" at bounding box center [444, 301] width 65 height 26
click at [495, 371] on section "Repairs needed Remove the existing trim and replace with new. Ensure that the n…" at bounding box center [467, 283] width 283 height 178
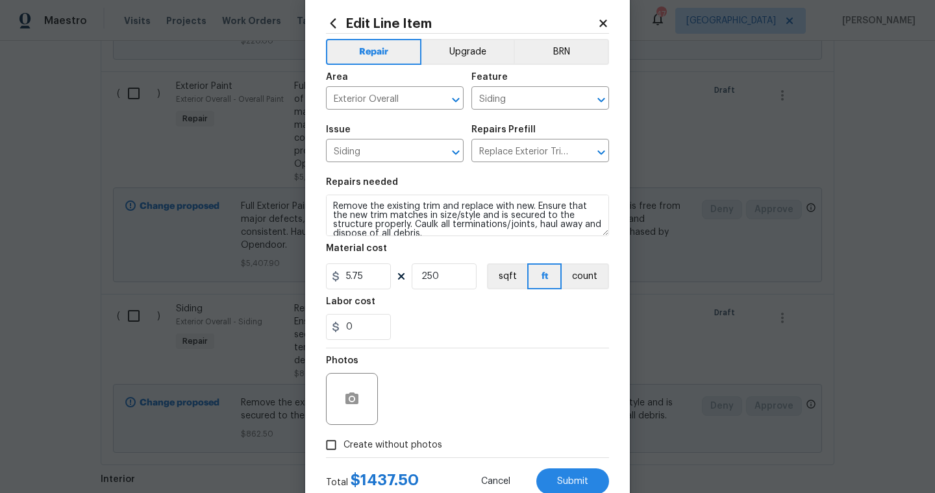
scroll to position [26, 0]
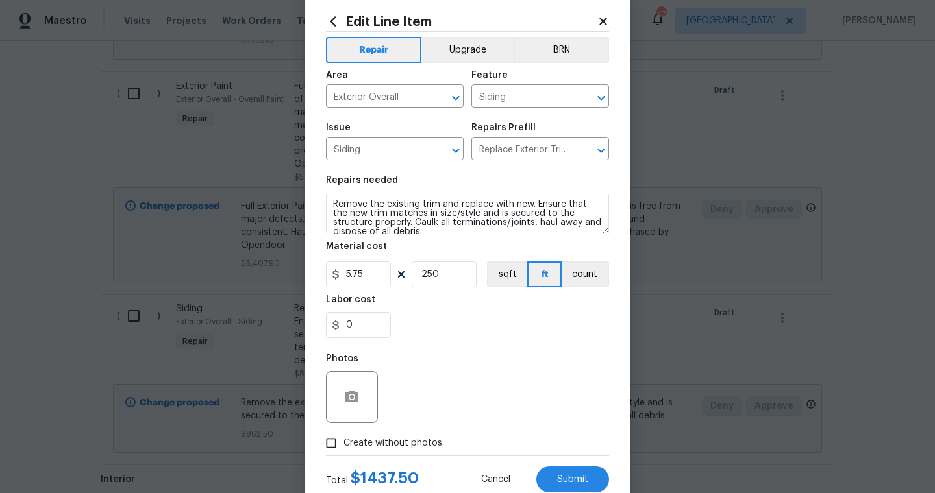
click at [406, 450] on span "Create without photos" at bounding box center [392, 444] width 99 height 14
click at [343, 450] on input "Create without photos" at bounding box center [331, 443] width 25 height 25
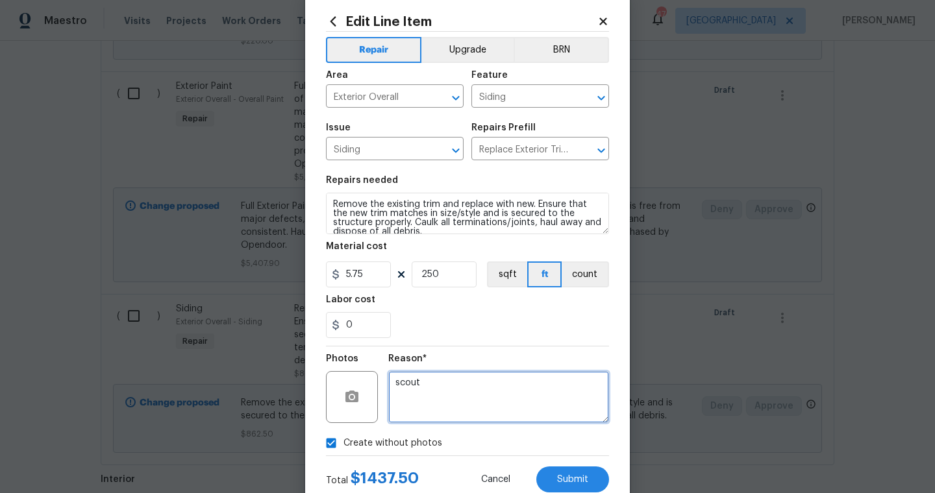
click at [443, 399] on textarea "scout" at bounding box center [498, 397] width 221 height 52
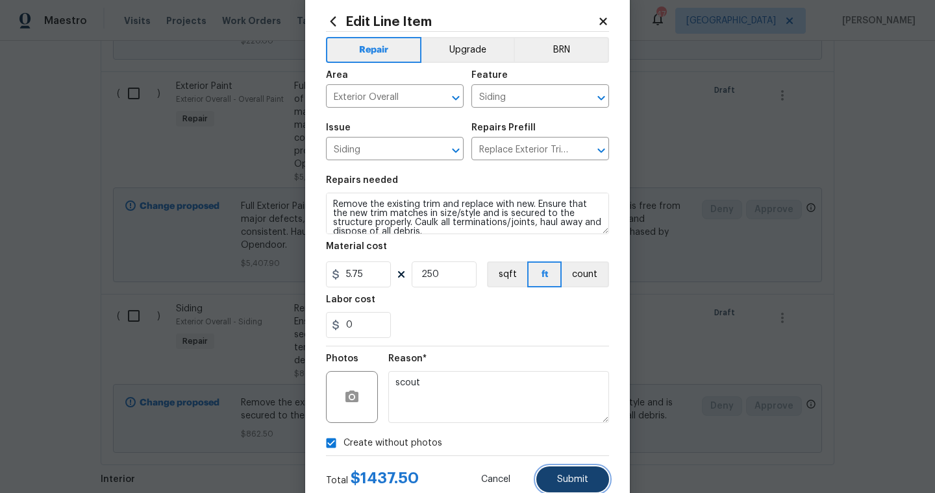
click at [595, 469] on button "Submit" at bounding box center [572, 480] width 73 height 26
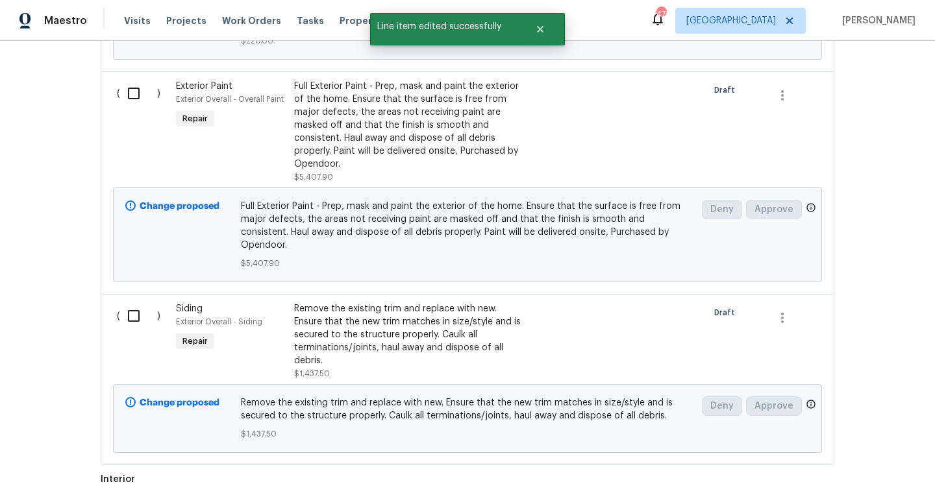
scroll to position [0, 0]
